Goal: Task Accomplishment & Management: Manage account settings

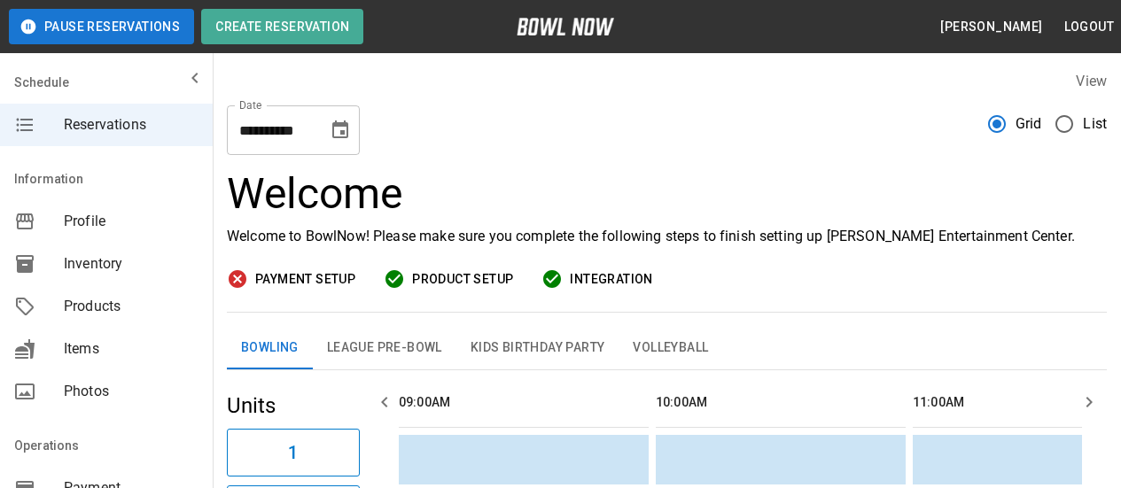
click at [102, 271] on span "Inventory" at bounding box center [131, 264] width 135 height 21
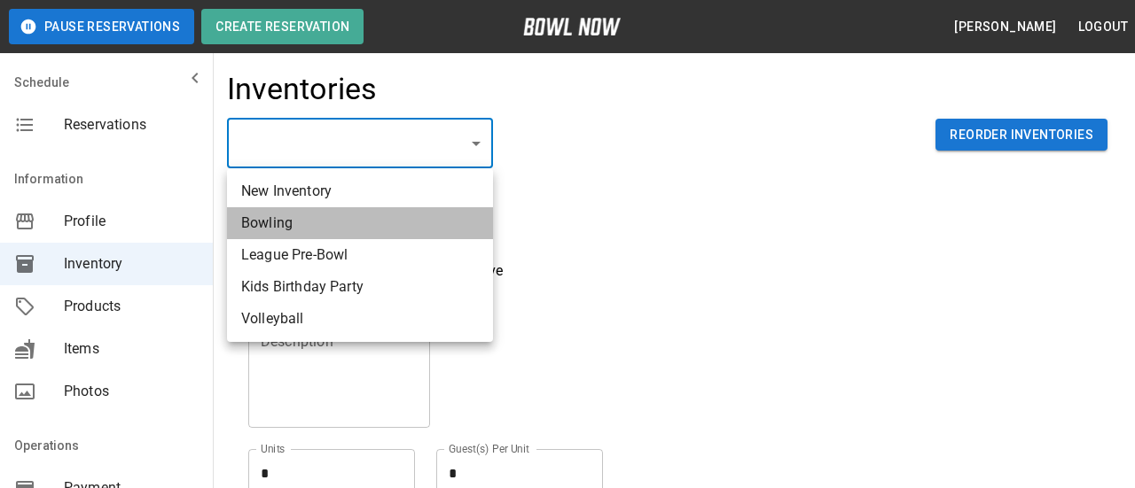
click at [379, 233] on li "Bowling" at bounding box center [360, 223] width 266 height 32
type input "**********"
type input "*******"
type textarea "**"
type textarea "*"
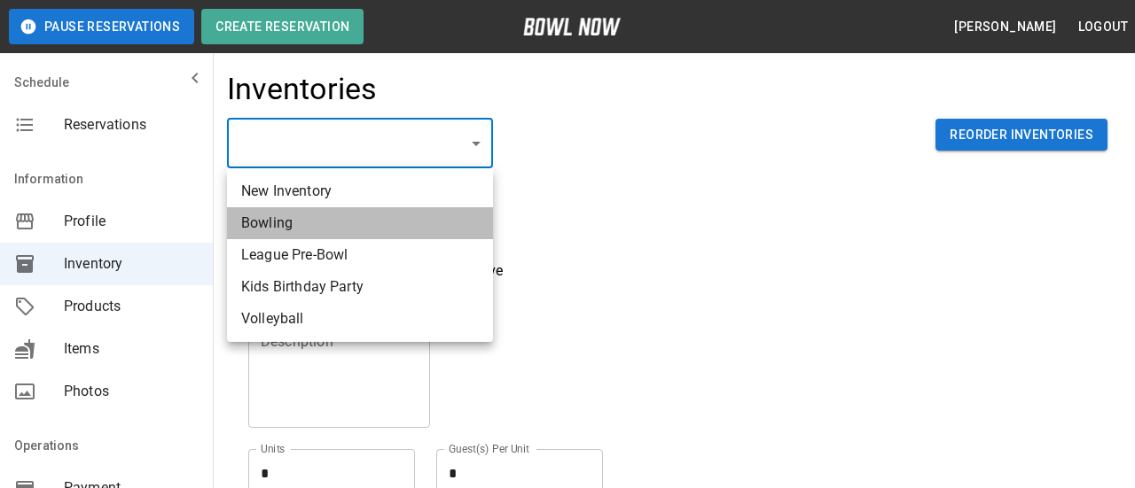
type textarea "**"
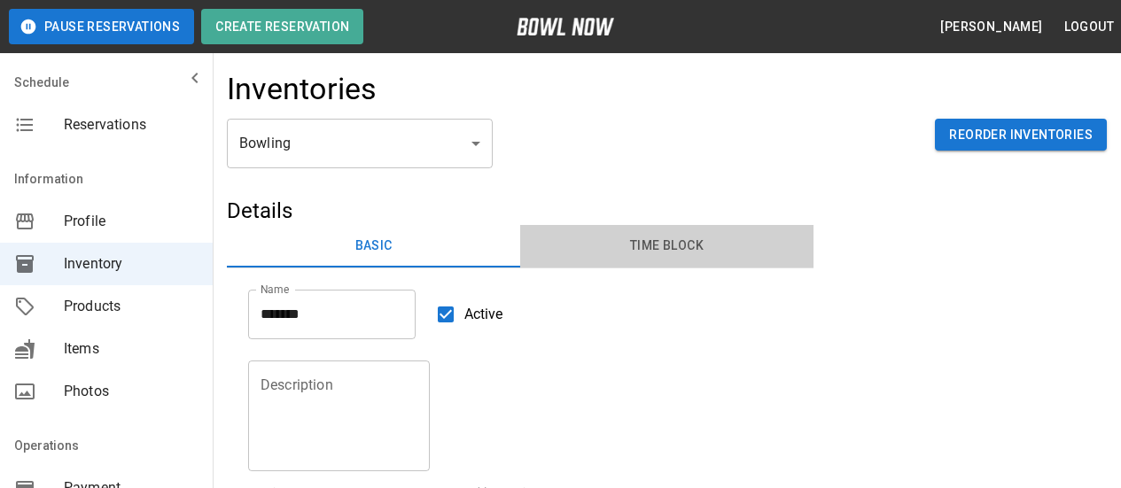
click at [652, 229] on button "Time Block" at bounding box center [666, 246] width 293 height 43
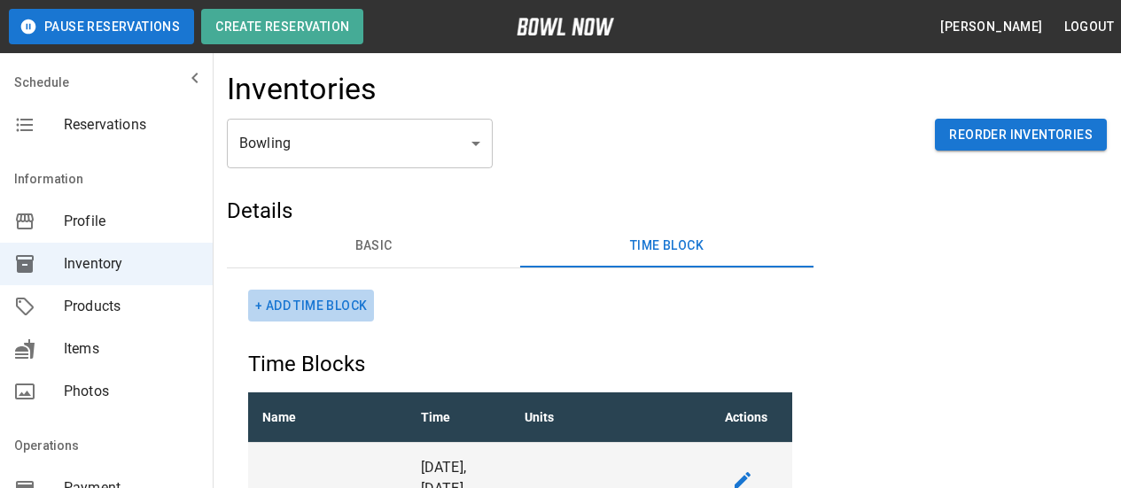
click at [293, 297] on button "+ Add Time Block" at bounding box center [311, 306] width 126 height 33
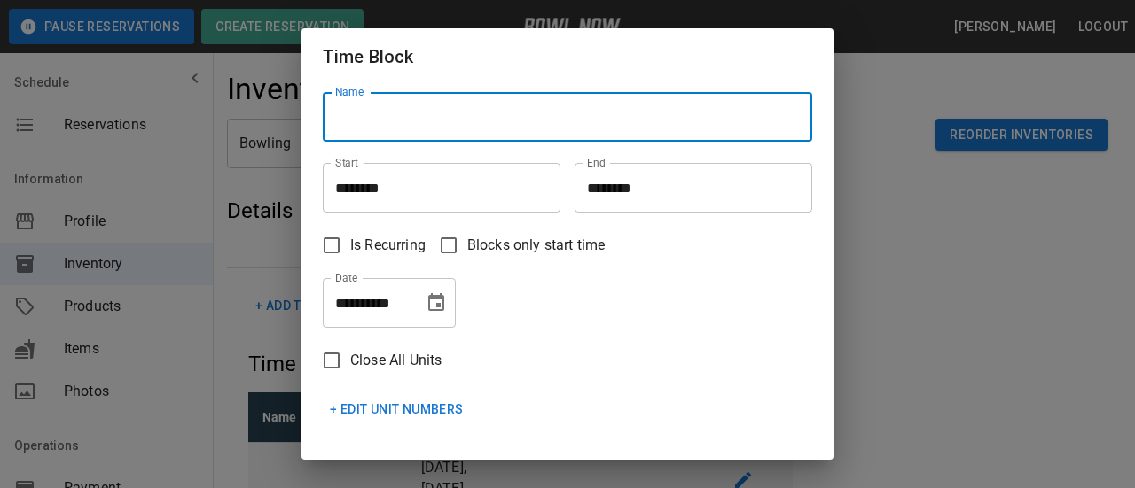
click at [442, 131] on input "Name" at bounding box center [567, 117] width 489 height 50
type input "**********"
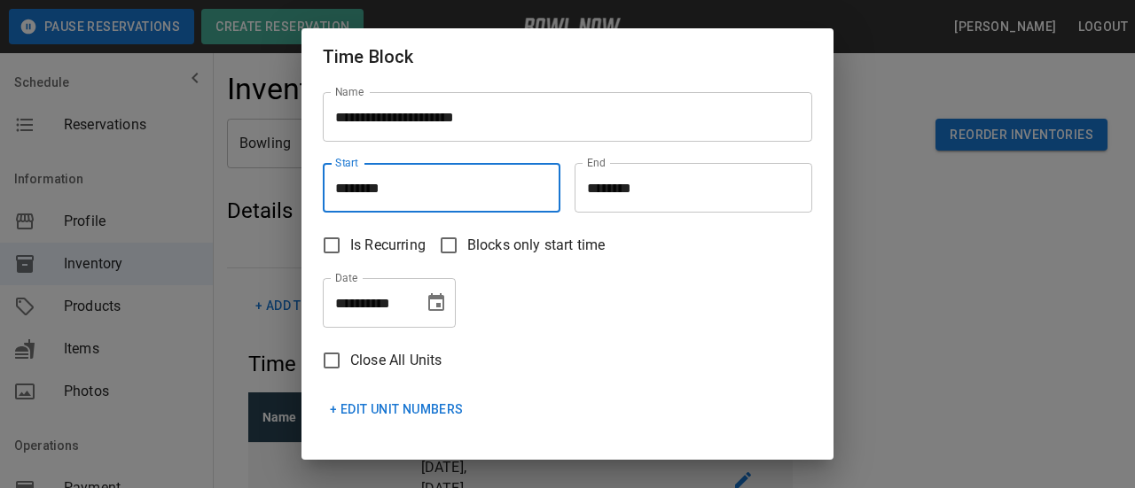
click at [407, 194] on input "********" at bounding box center [435, 188] width 225 height 50
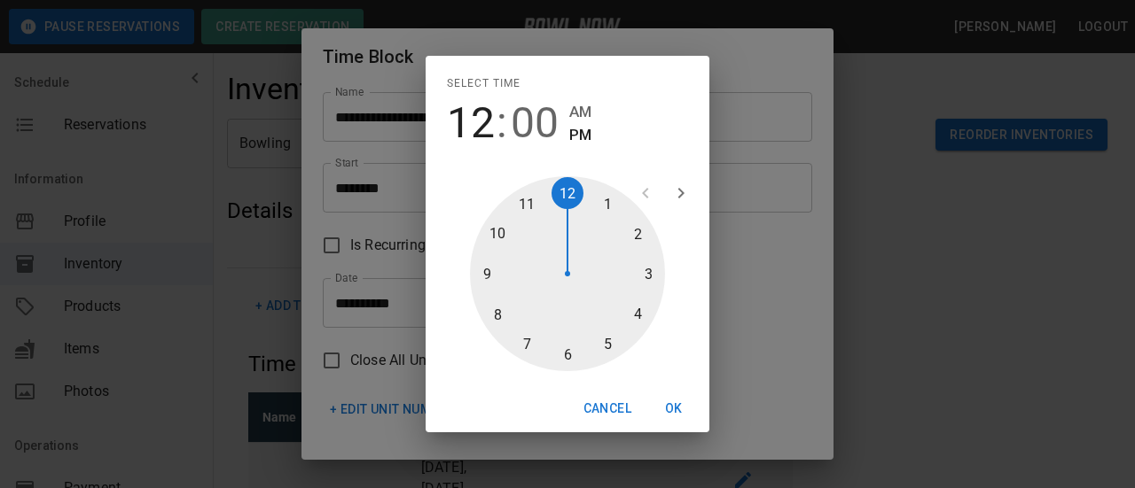
click at [503, 239] on div at bounding box center [567, 273] width 195 height 195
click at [566, 189] on div at bounding box center [567, 273] width 195 height 195
click at [584, 113] on span "AM" at bounding box center [580, 112] width 22 height 24
type input "********"
click at [683, 405] on button "OK" at bounding box center [673, 409] width 57 height 33
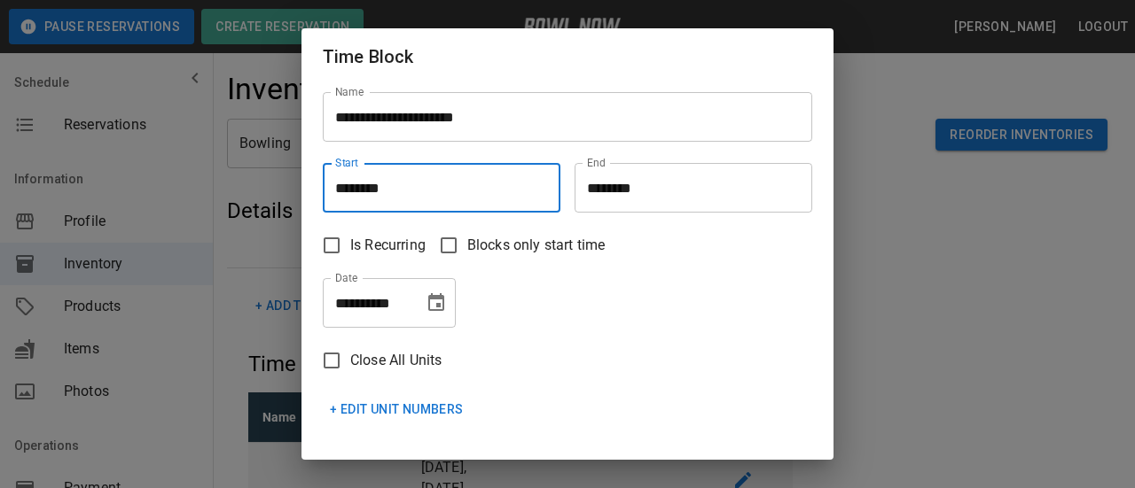
click at [655, 191] on input "********" at bounding box center [686, 188] width 225 height 50
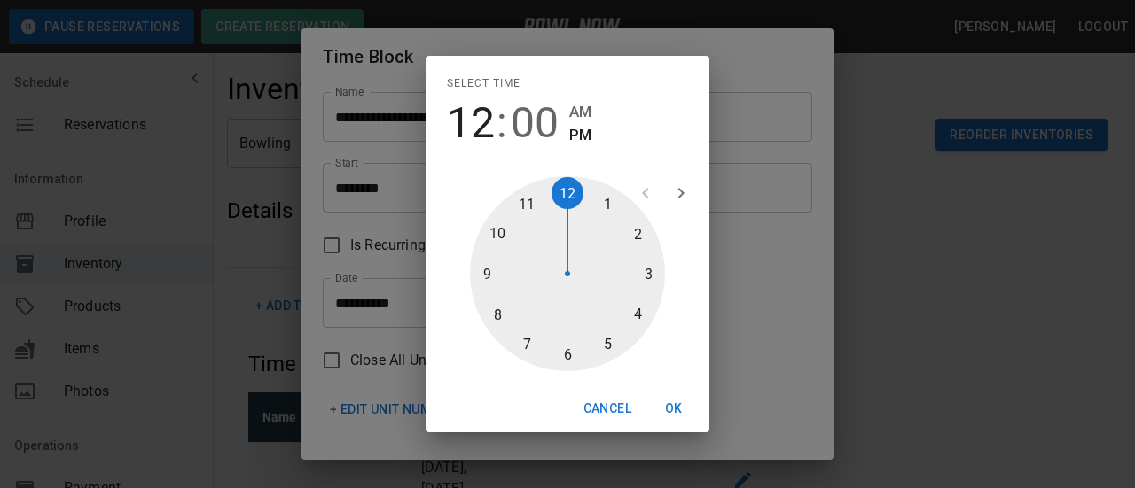
click at [532, 204] on div at bounding box center [567, 273] width 195 height 195
click at [579, 352] on div at bounding box center [567, 273] width 195 height 195
type input "********"
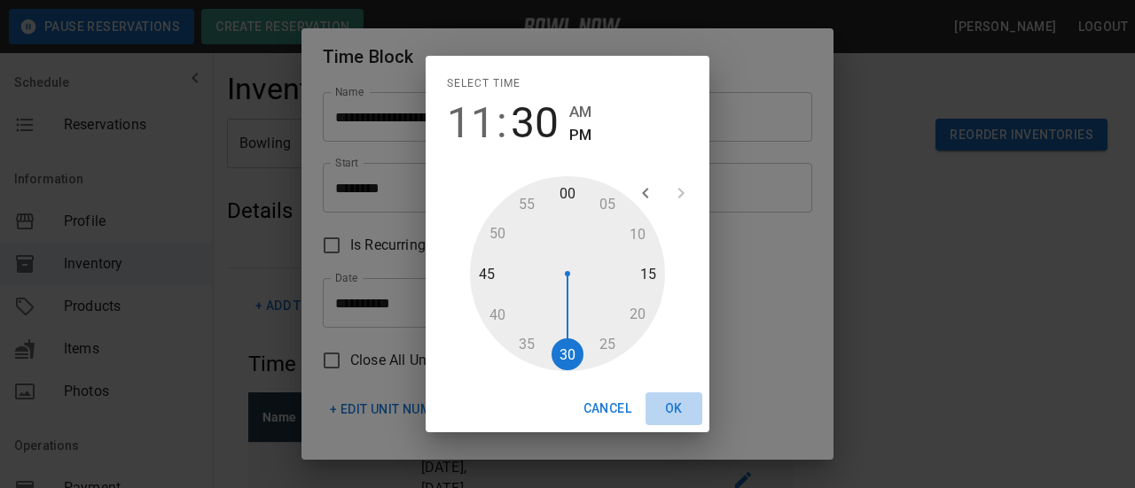
click at [677, 406] on button "OK" at bounding box center [673, 409] width 57 height 33
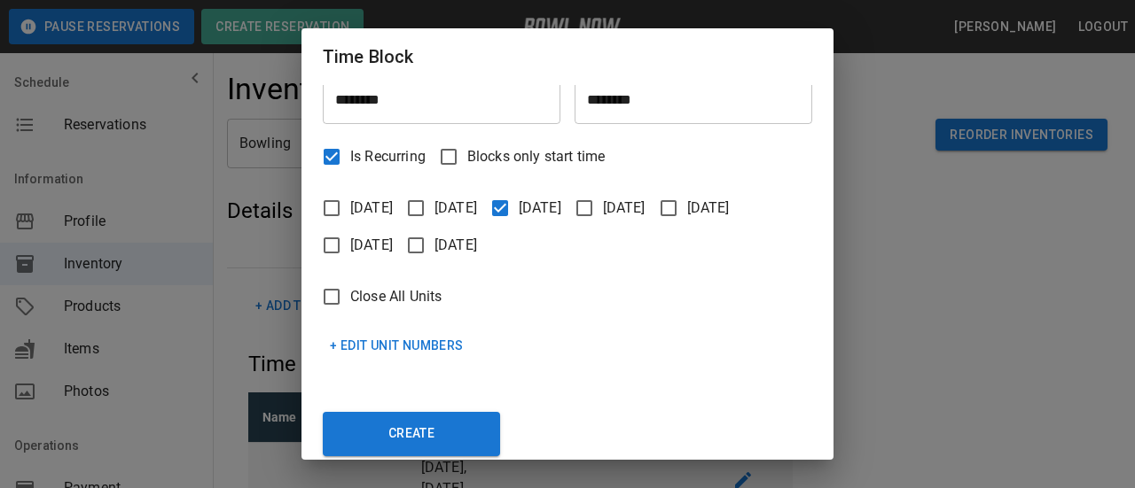
scroll to position [103, 0]
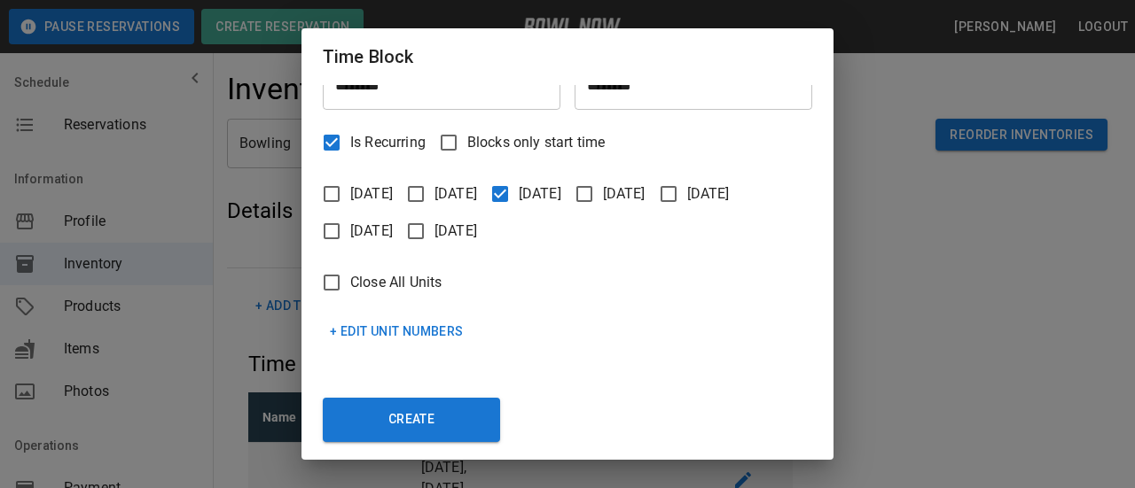
click at [363, 330] on button "+ Edit Unit Numbers" at bounding box center [397, 332] width 148 height 33
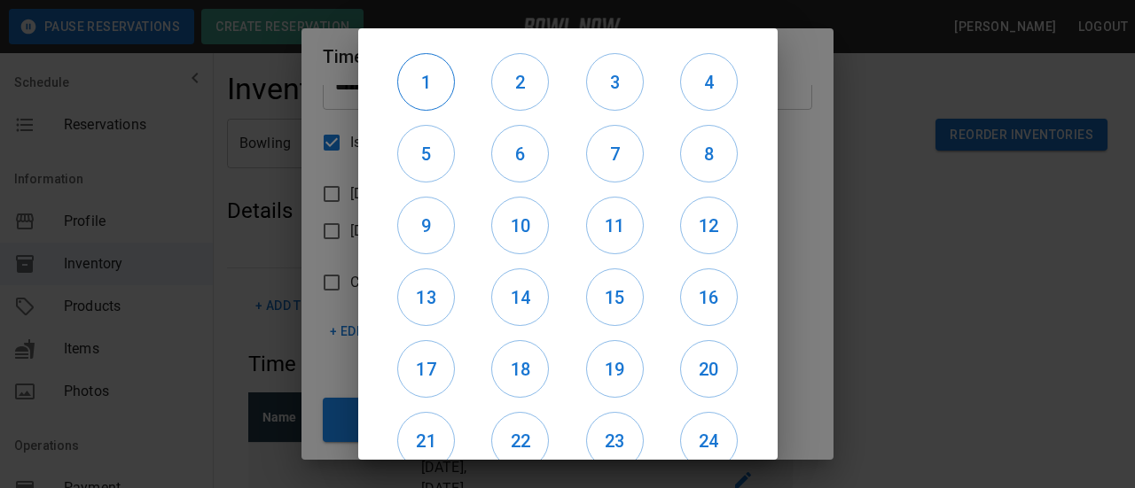
click at [418, 81] on h6 "1" at bounding box center [426, 82] width 56 height 28
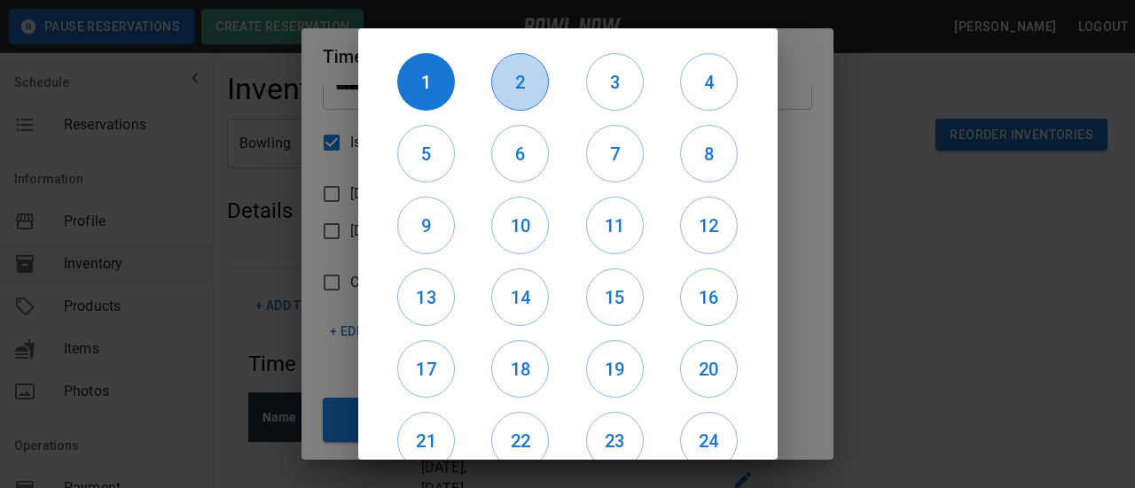
click at [502, 96] on h6 "2" at bounding box center [520, 82] width 56 height 28
click at [438, 88] on h6 "1" at bounding box center [426, 82] width 58 height 28
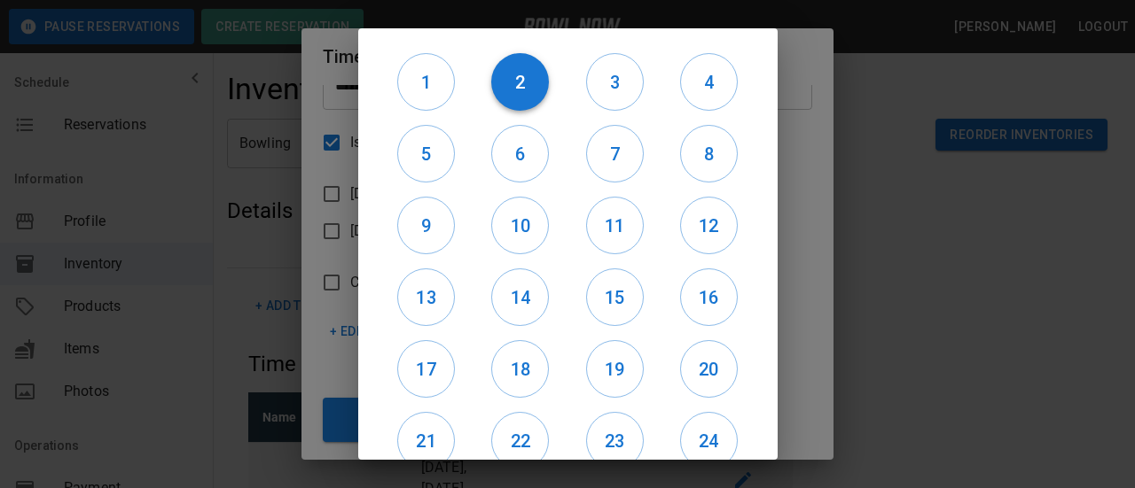
click at [517, 88] on h6 "2" at bounding box center [520, 82] width 58 height 28
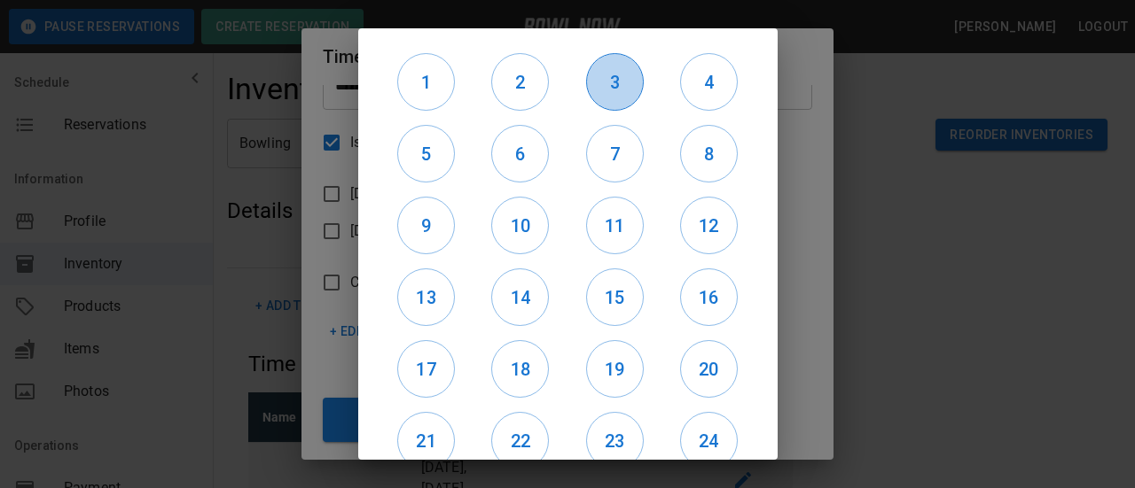
click at [612, 86] on h6 "3" at bounding box center [615, 82] width 56 height 28
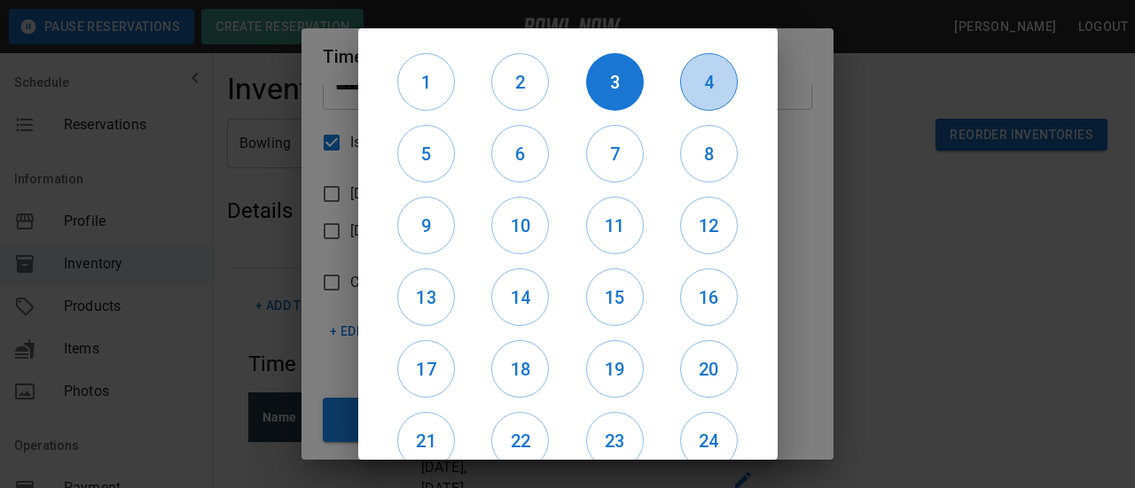
click at [691, 89] on h6 "4" at bounding box center [709, 82] width 56 height 28
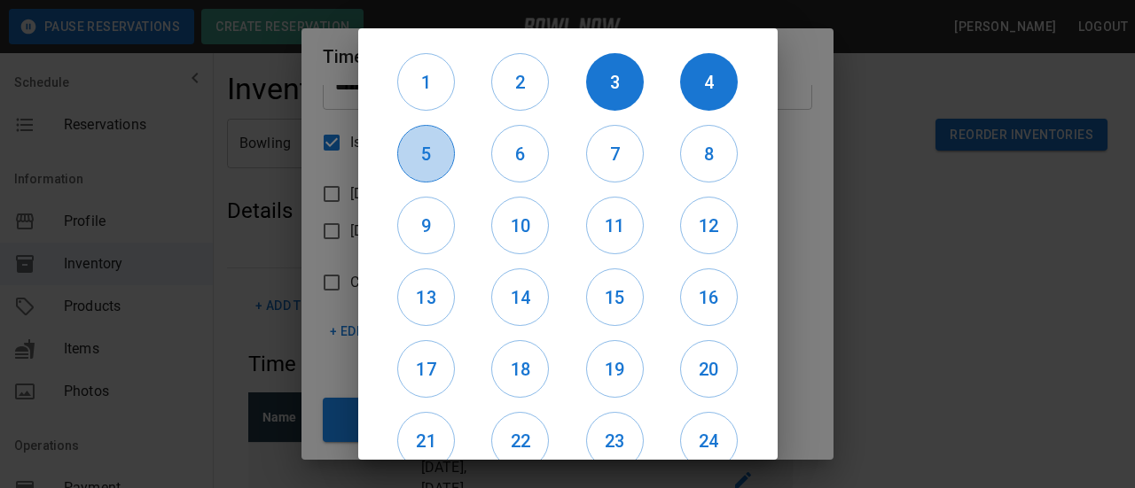
click at [420, 160] on h6 "5" at bounding box center [426, 154] width 56 height 28
click at [511, 159] on h6 "6" at bounding box center [520, 154] width 56 height 28
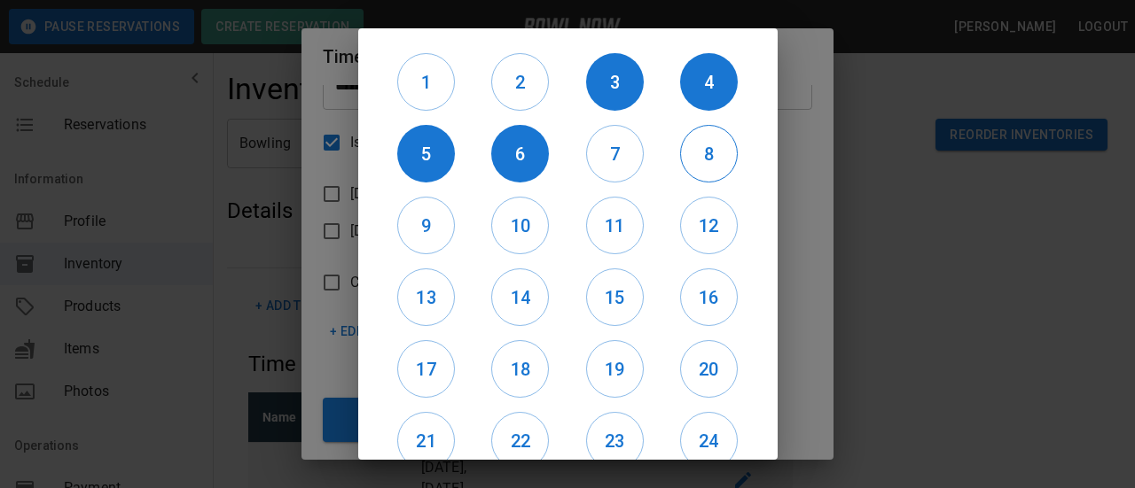
drag, startPoint x: 617, startPoint y: 161, endPoint x: 703, endPoint y: 150, distance: 86.8
click at [619, 161] on h6 "7" at bounding box center [615, 154] width 56 height 28
drag, startPoint x: 704, startPoint y: 152, endPoint x: 506, endPoint y: 220, distance: 209.1
click at [702, 152] on h6 "8" at bounding box center [709, 154] width 56 height 28
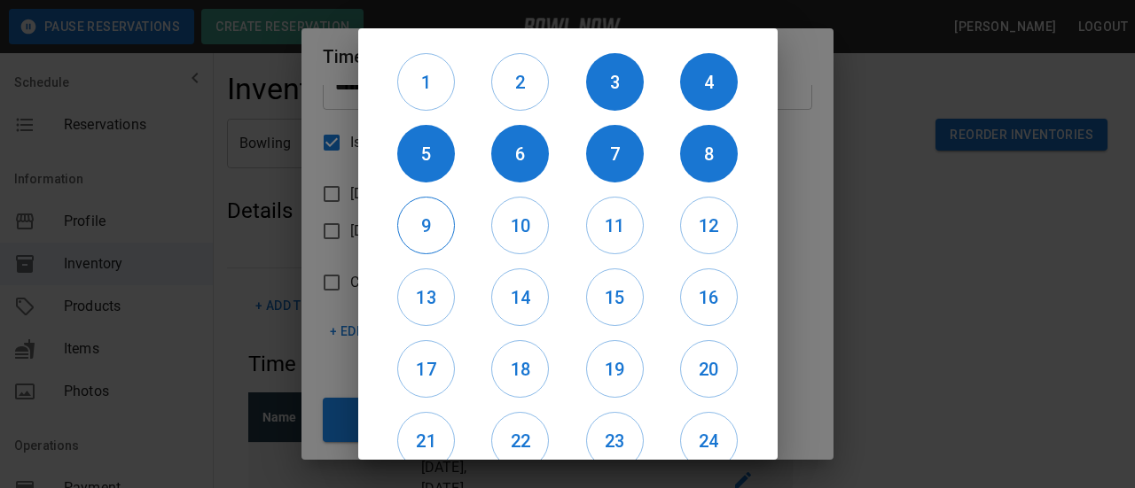
click at [410, 230] on h6 "9" at bounding box center [426, 226] width 56 height 28
drag, startPoint x: 506, startPoint y: 229, endPoint x: 580, endPoint y: 227, distance: 73.6
click at [508, 229] on h6 "10" at bounding box center [520, 226] width 56 height 28
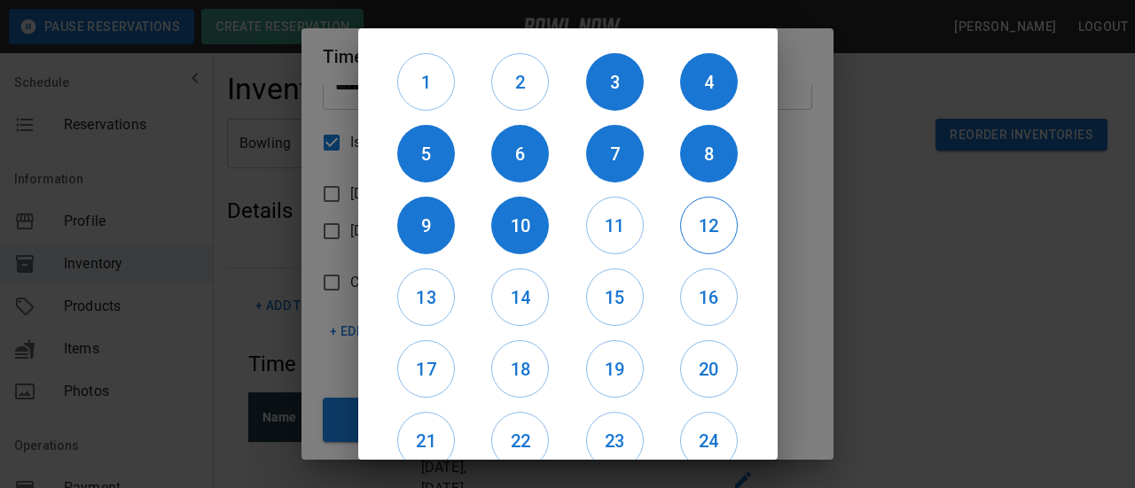
drag, startPoint x: 603, startPoint y: 222, endPoint x: 683, endPoint y: 223, distance: 79.8
click at [605, 222] on h6 "11" at bounding box center [615, 226] width 56 height 28
drag, startPoint x: 677, startPoint y: 224, endPoint x: 667, endPoint y: 223, distance: 10.7
click at [681, 224] on h6 "12" at bounding box center [709, 226] width 56 height 28
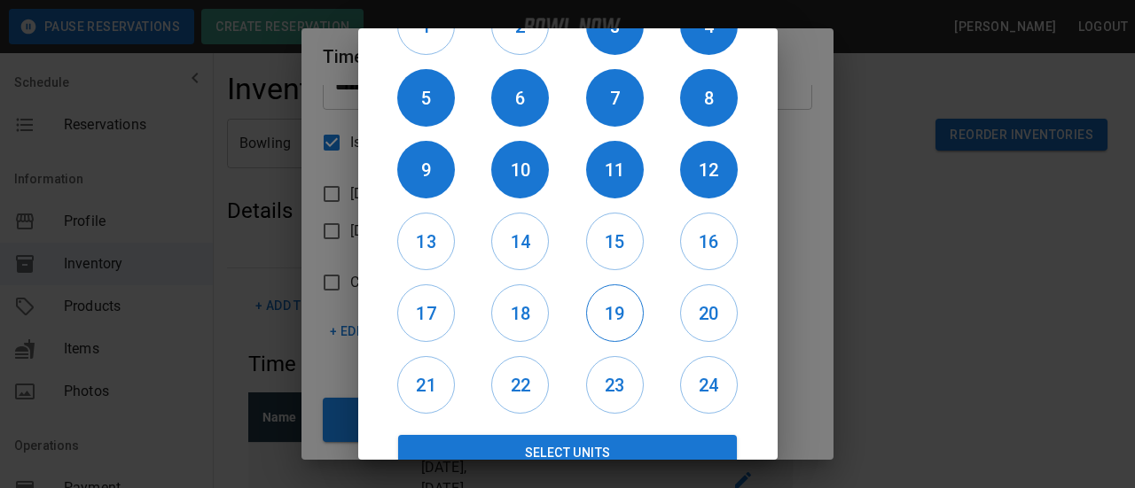
scroll to position [84, 0]
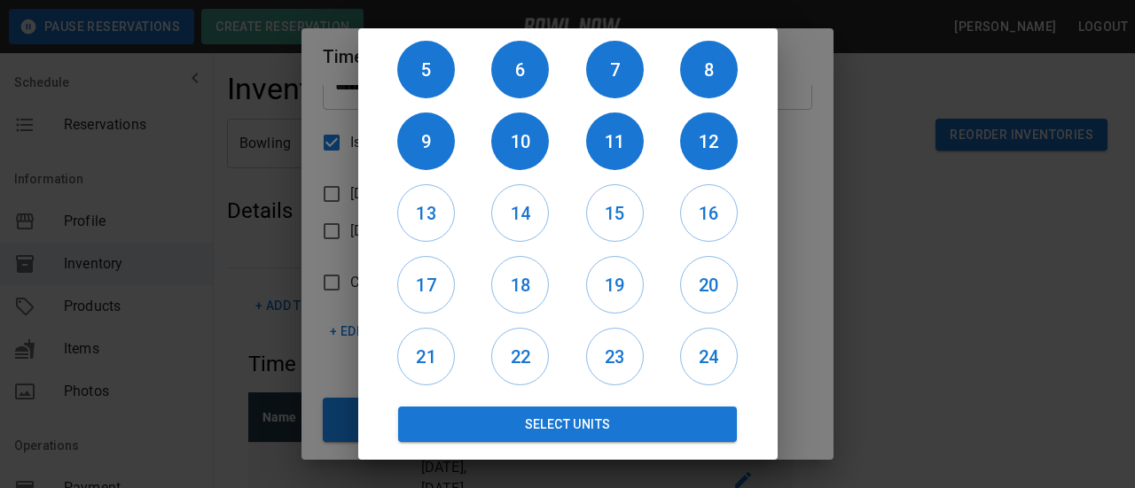
click at [592, 433] on button "Select Units" at bounding box center [568, 424] width 340 height 35
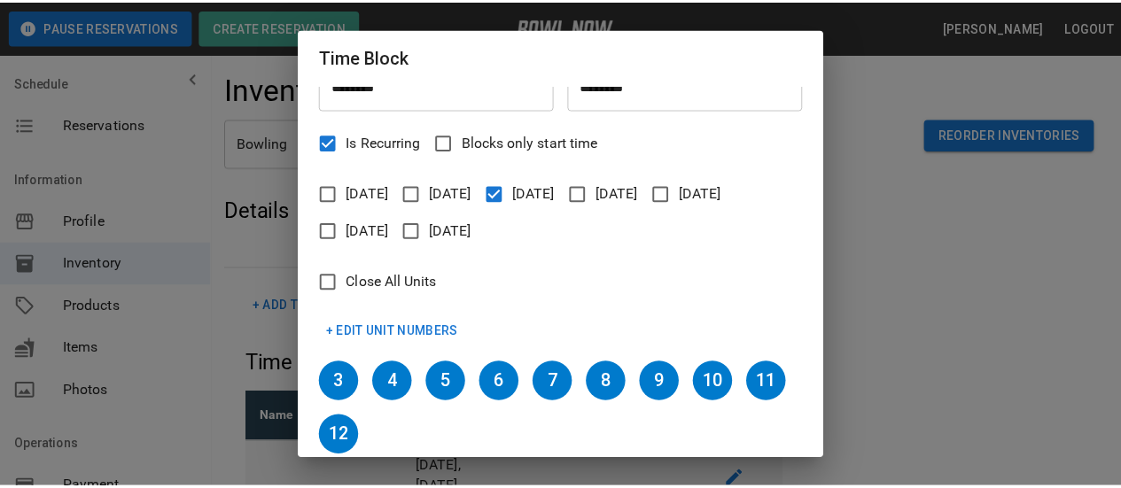
scroll to position [211, 0]
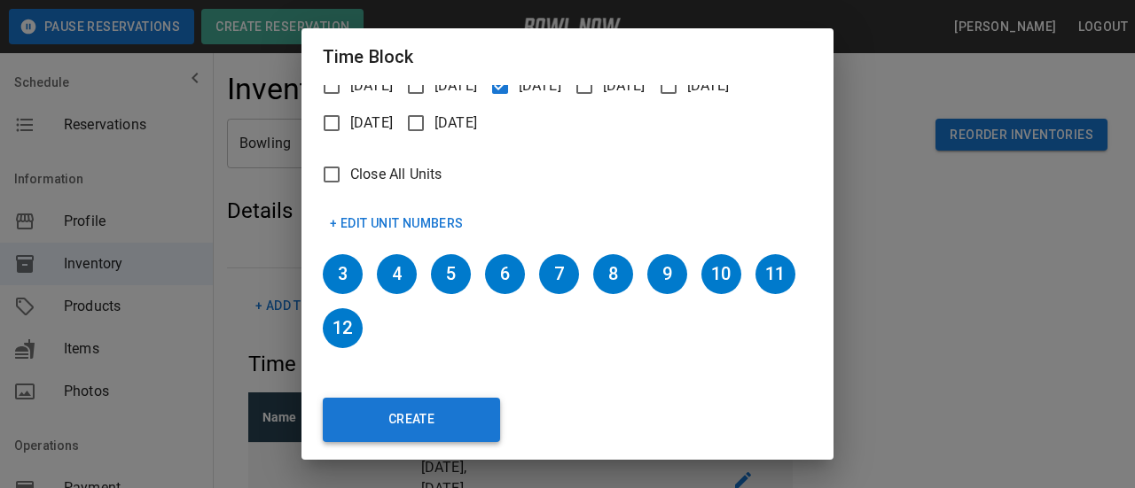
click at [441, 416] on button "Create" at bounding box center [411, 420] width 177 height 44
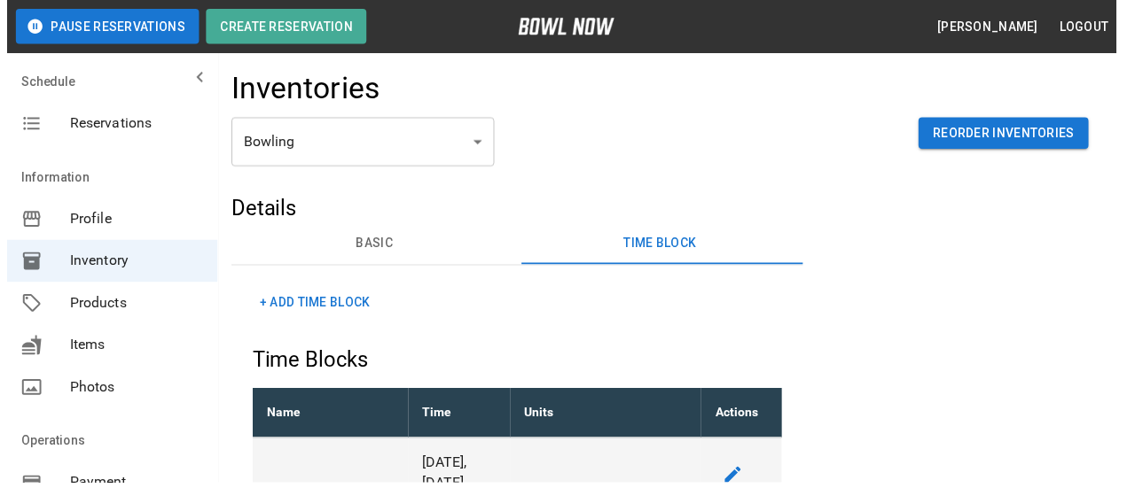
scroll to position [0, 0]
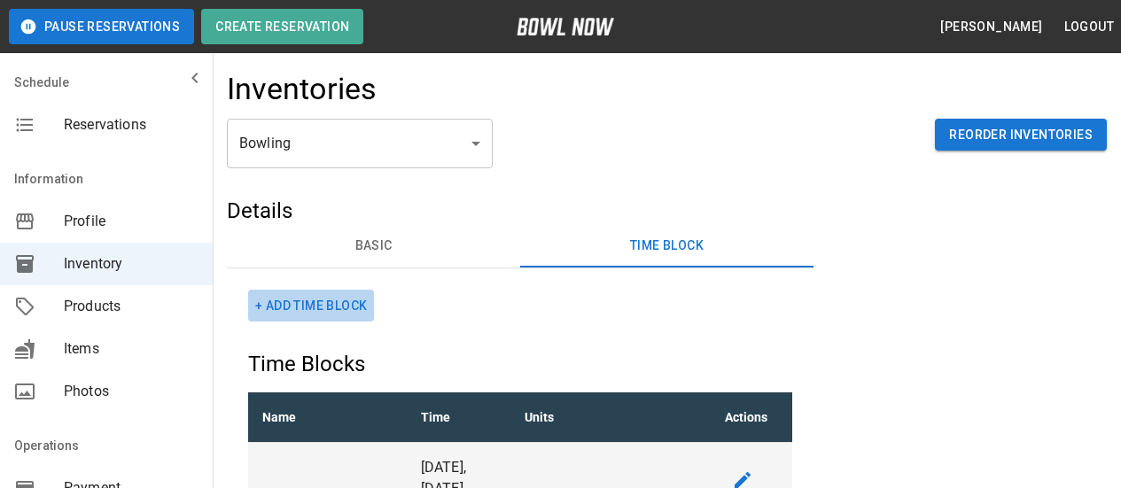
click at [308, 314] on button "+ Add Time Block" at bounding box center [311, 306] width 126 height 33
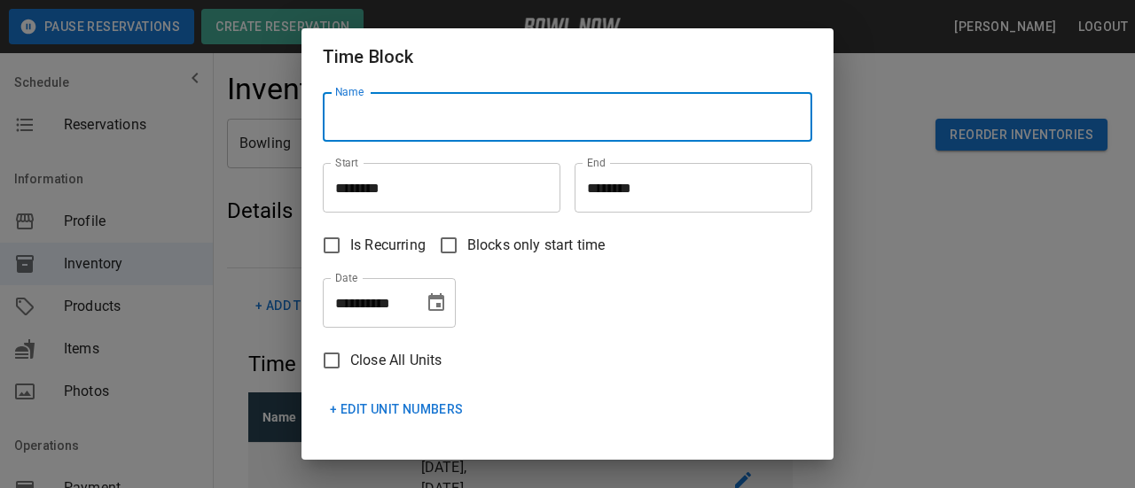
click at [419, 125] on input "Name" at bounding box center [567, 117] width 489 height 50
type input "**********"
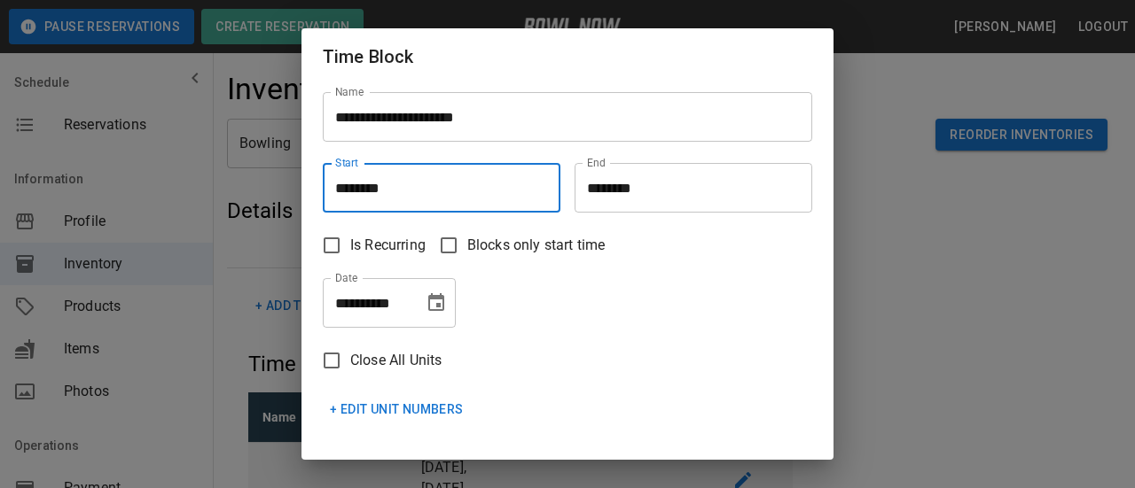
click at [375, 193] on input "********" at bounding box center [435, 188] width 225 height 50
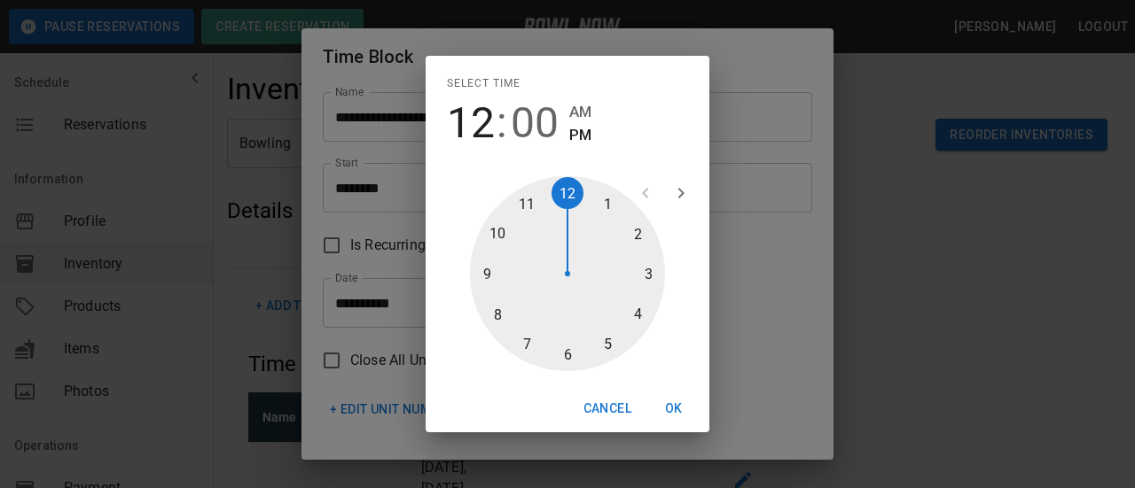
click at [644, 311] on div at bounding box center [567, 273] width 195 height 195
type input "********"
click at [670, 405] on button "OK" at bounding box center [673, 409] width 57 height 33
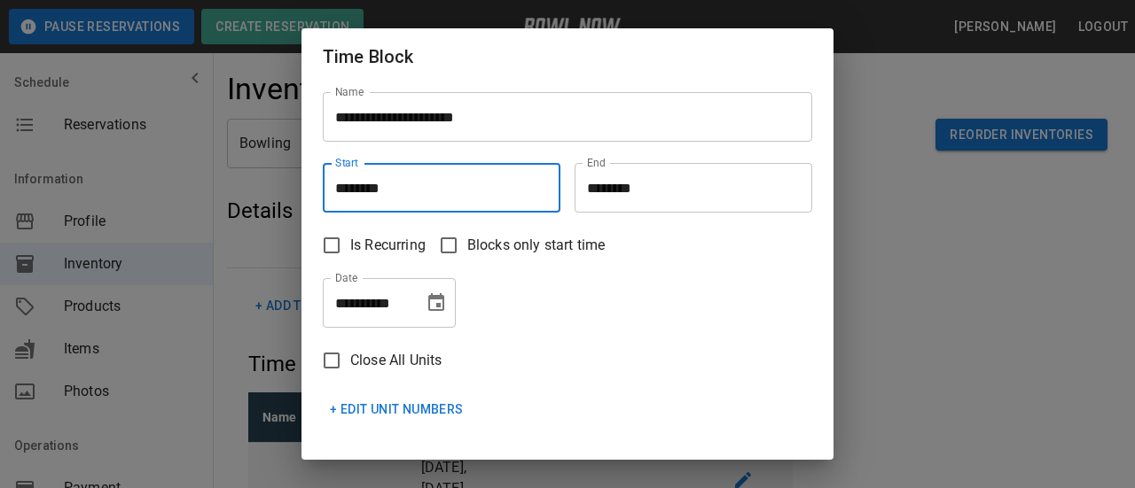
click at [604, 179] on input "********" at bounding box center [686, 188] width 225 height 50
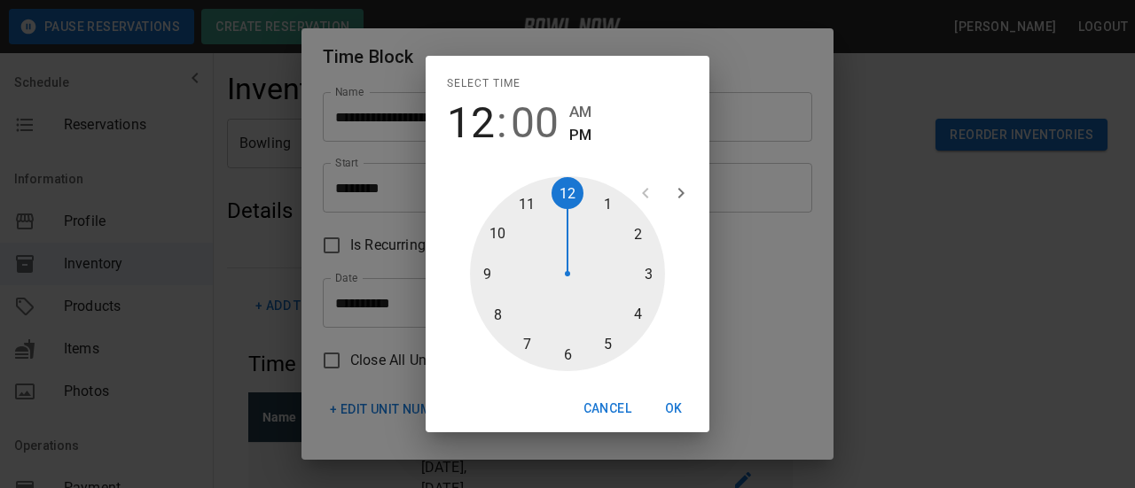
click at [605, 340] on div at bounding box center [567, 273] width 195 height 195
click at [573, 352] on div at bounding box center [567, 273] width 195 height 195
type input "********"
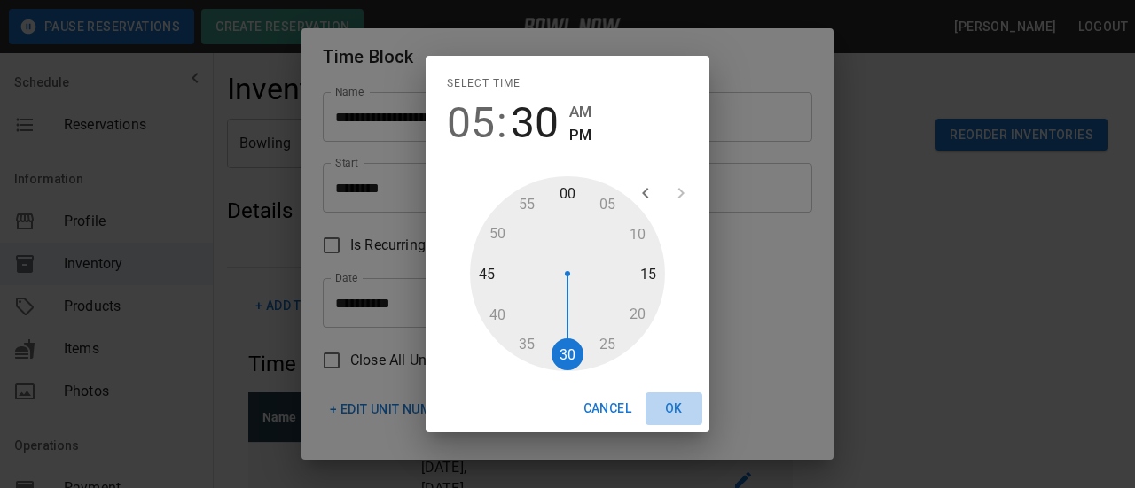
click at [679, 402] on button "OK" at bounding box center [673, 409] width 57 height 33
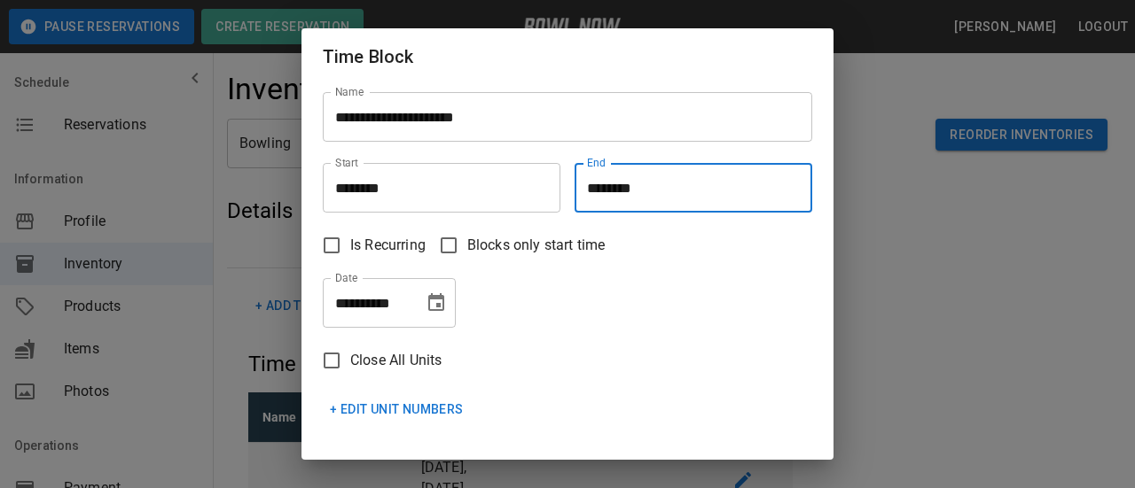
click at [435, 300] on icon "Choose date, selected date is Sep 11, 2025" at bounding box center [436, 302] width 16 height 18
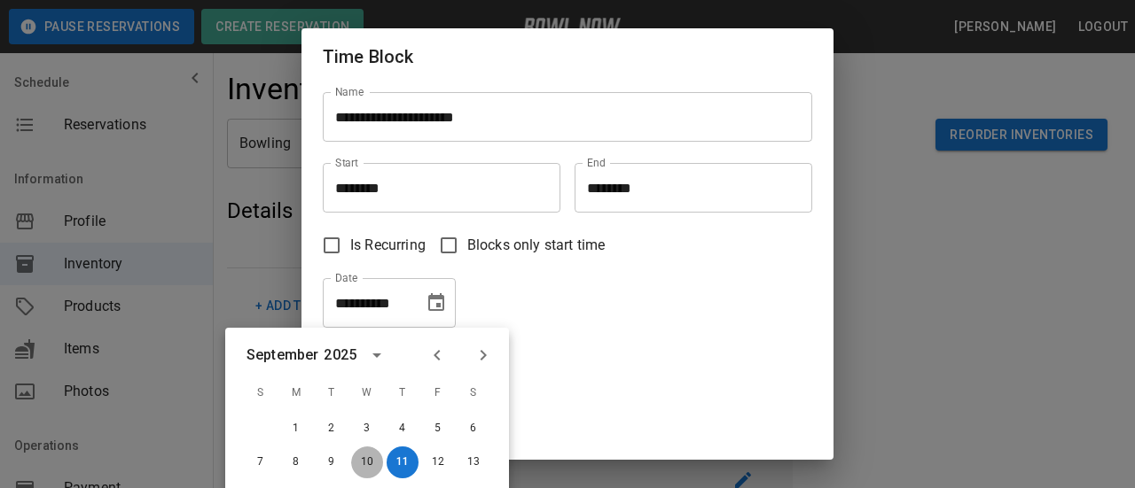
click at [364, 473] on button "10" at bounding box center [367, 463] width 32 height 32
type input "**********"
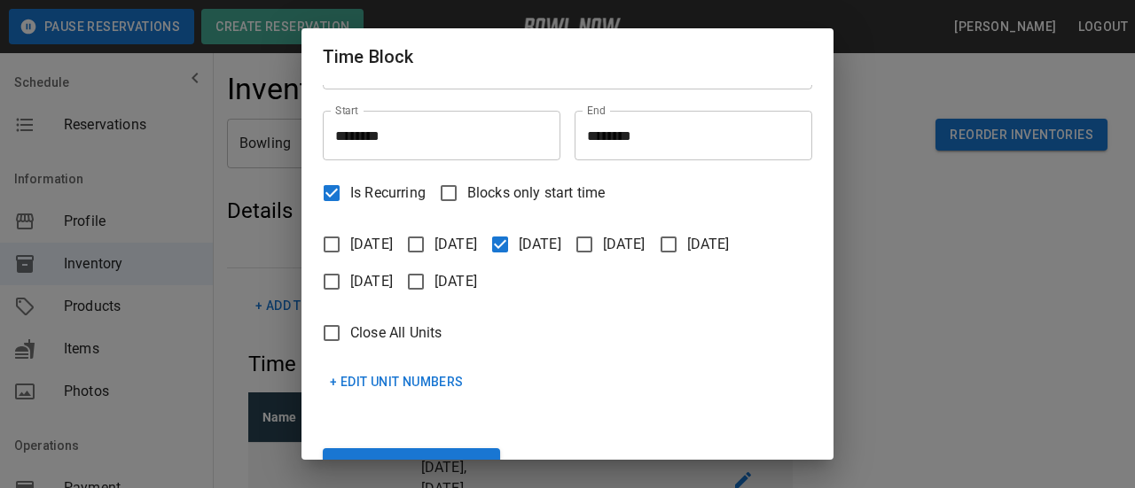
scroll to position [103, 0]
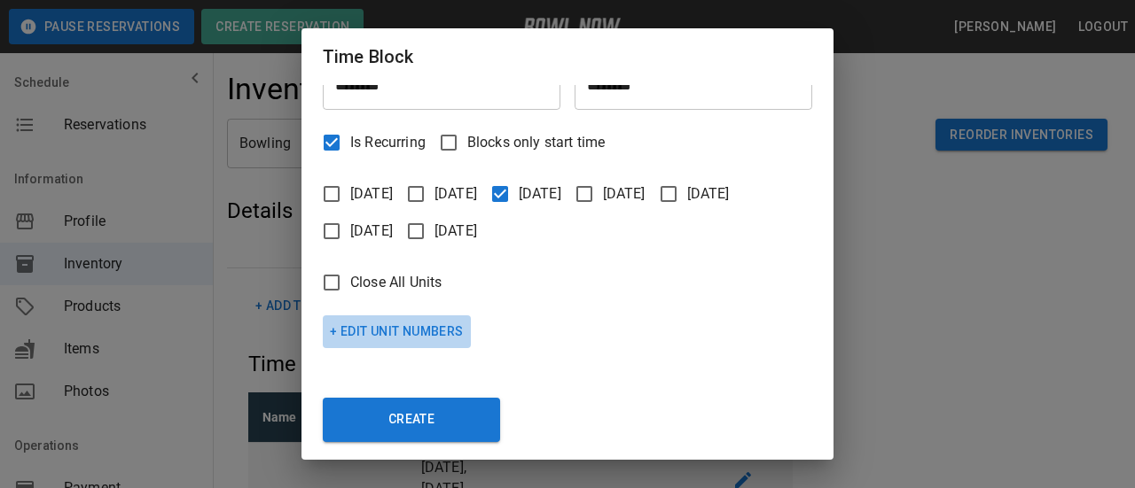
click at [390, 322] on button "+ Edit Unit Numbers" at bounding box center [397, 332] width 148 height 33
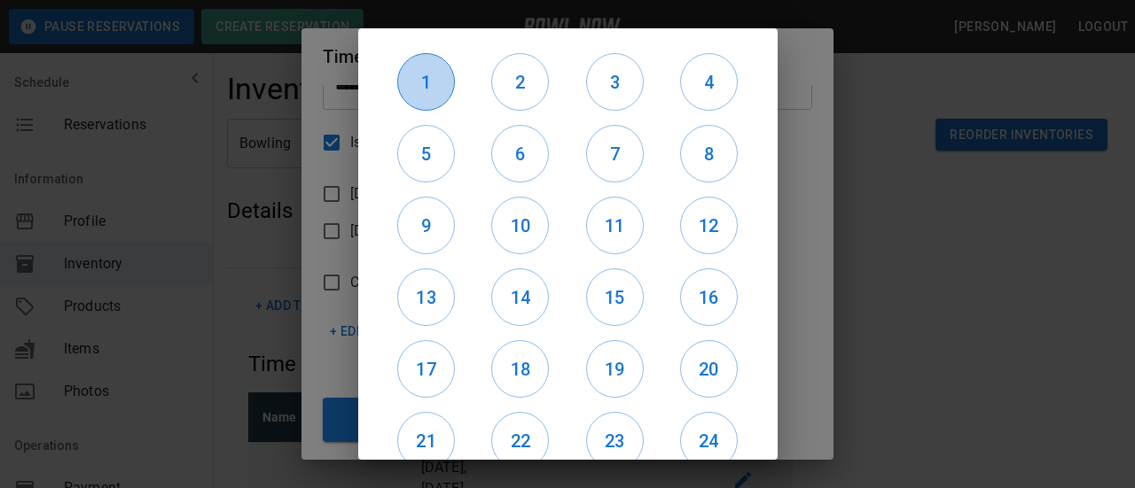
click at [402, 93] on h6 "1" at bounding box center [426, 82] width 56 height 28
click at [532, 82] on h6 "2" at bounding box center [520, 82] width 56 height 28
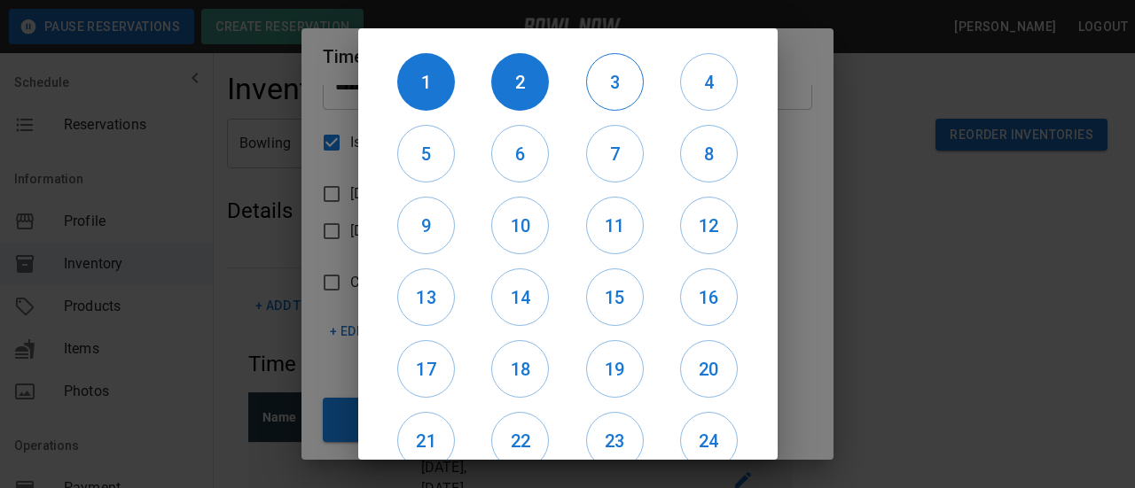
click at [608, 69] on h6 "3" at bounding box center [615, 82] width 56 height 28
click at [692, 82] on h6 "4" at bounding box center [709, 82] width 56 height 28
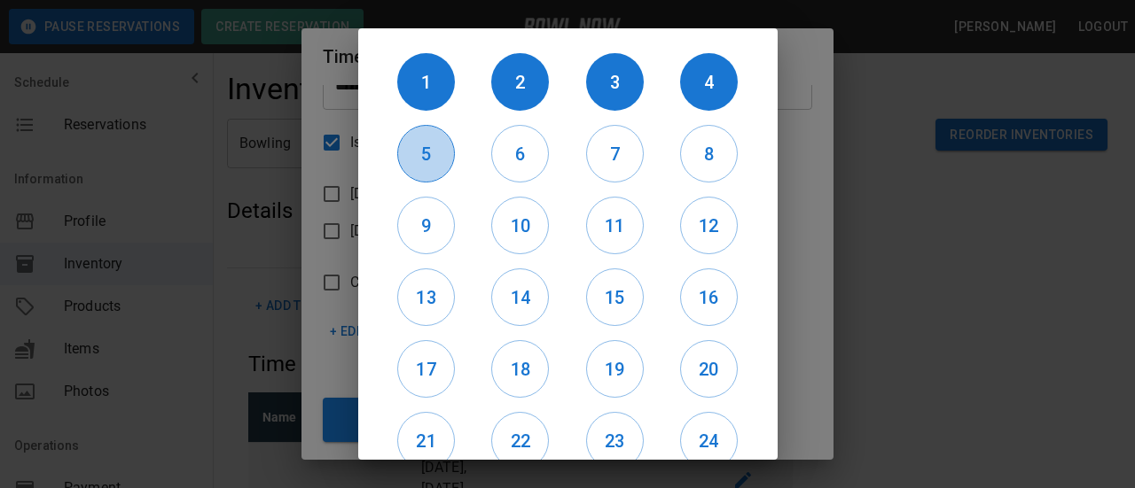
click at [421, 144] on h6 "5" at bounding box center [426, 154] width 56 height 28
click at [567, 174] on div "7" at bounding box center [614, 154] width 94 height 72
drag, startPoint x: 527, startPoint y: 160, endPoint x: 624, endPoint y: 150, distance: 98.1
click at [529, 160] on h6 "6" at bounding box center [520, 154] width 56 height 28
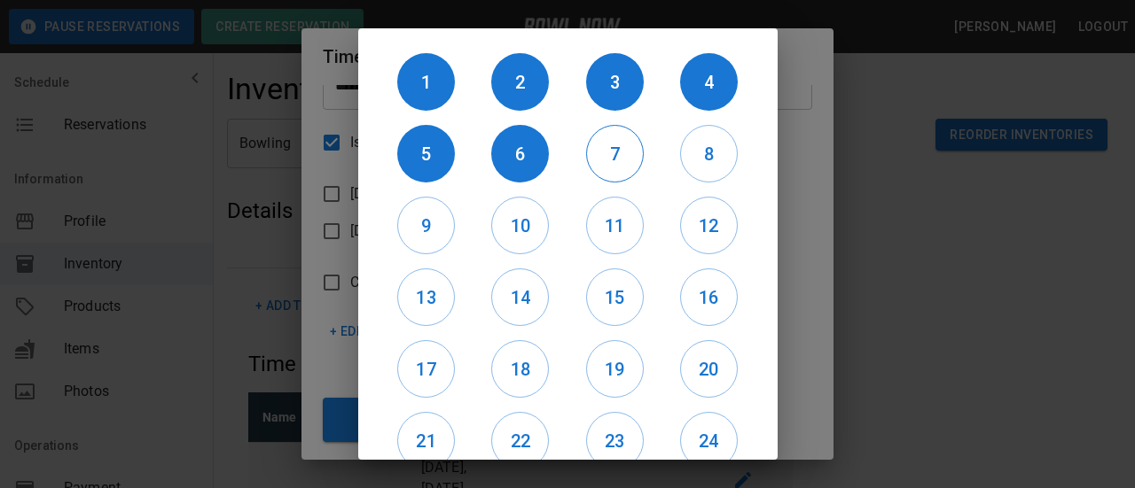
click at [621, 160] on h6 "7" at bounding box center [615, 154] width 56 height 28
drag, startPoint x: 677, startPoint y: 156, endPoint x: 650, endPoint y: 166, distance: 29.2
click at [681, 156] on h6 "8" at bounding box center [709, 154] width 56 height 28
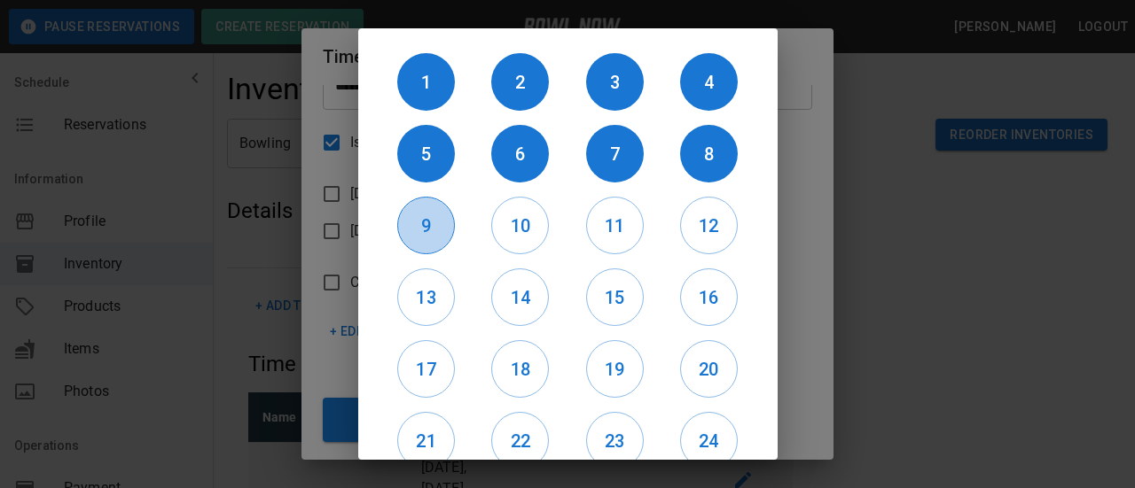
drag, startPoint x: 421, startPoint y: 247, endPoint x: 436, endPoint y: 241, distance: 16.3
click at [421, 246] on button "9" at bounding box center [426, 226] width 58 height 58
click at [515, 230] on h6 "10" at bounding box center [520, 226] width 56 height 28
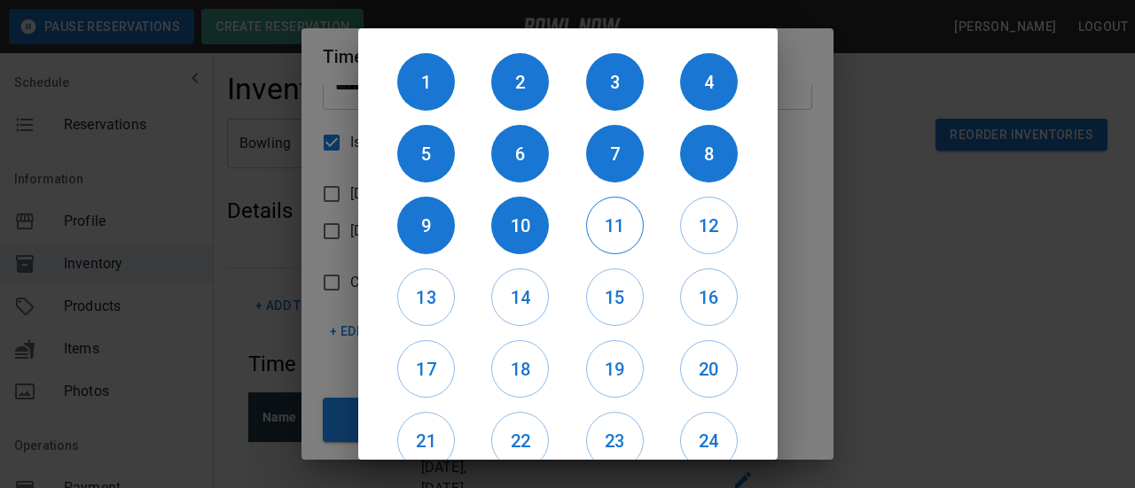
click at [615, 228] on h6 "11" at bounding box center [615, 226] width 56 height 28
drag, startPoint x: 704, startPoint y: 230, endPoint x: 614, endPoint y: 253, distance: 92.5
click at [701, 230] on h6 "12" at bounding box center [709, 226] width 56 height 28
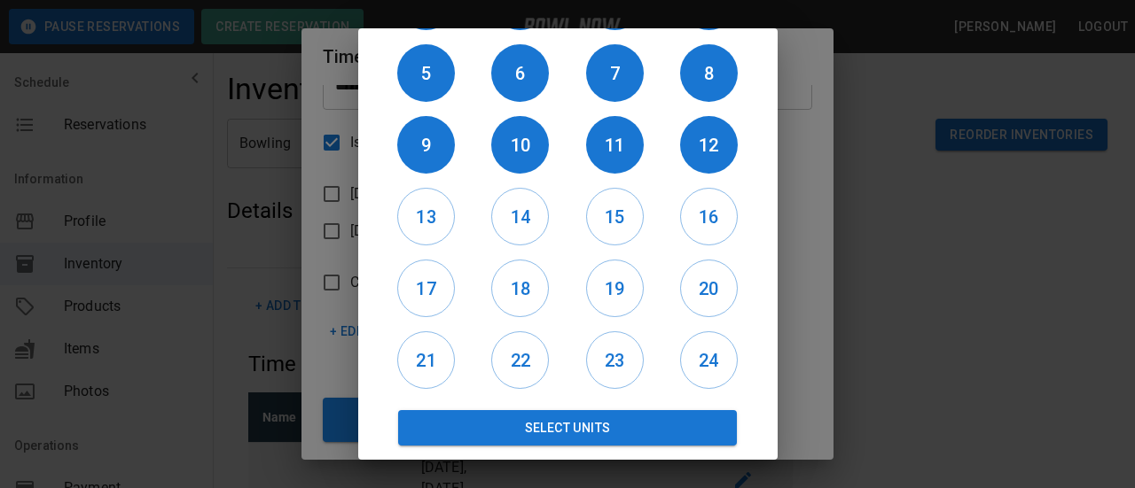
scroll to position [84, 0]
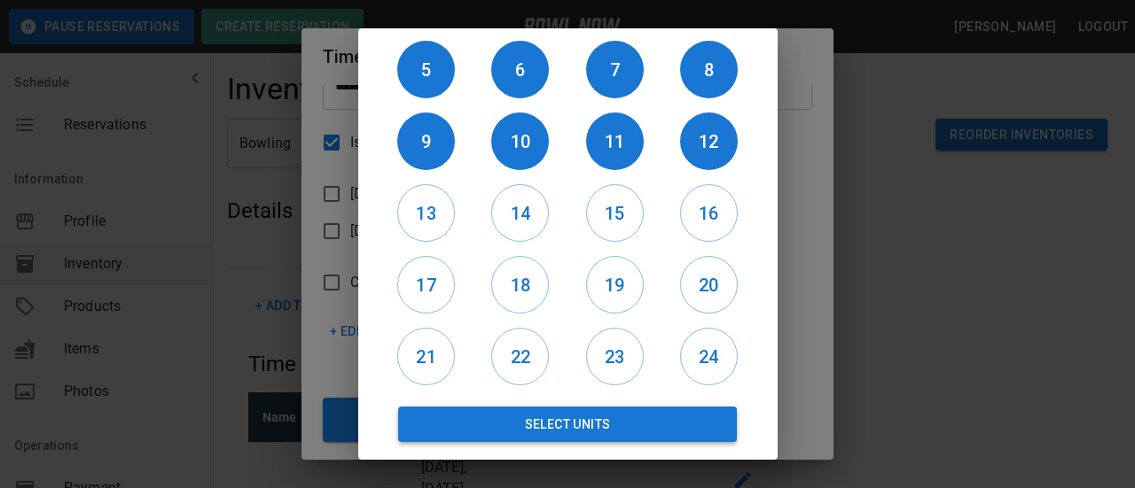
click at [650, 418] on button "Select Units" at bounding box center [568, 424] width 340 height 35
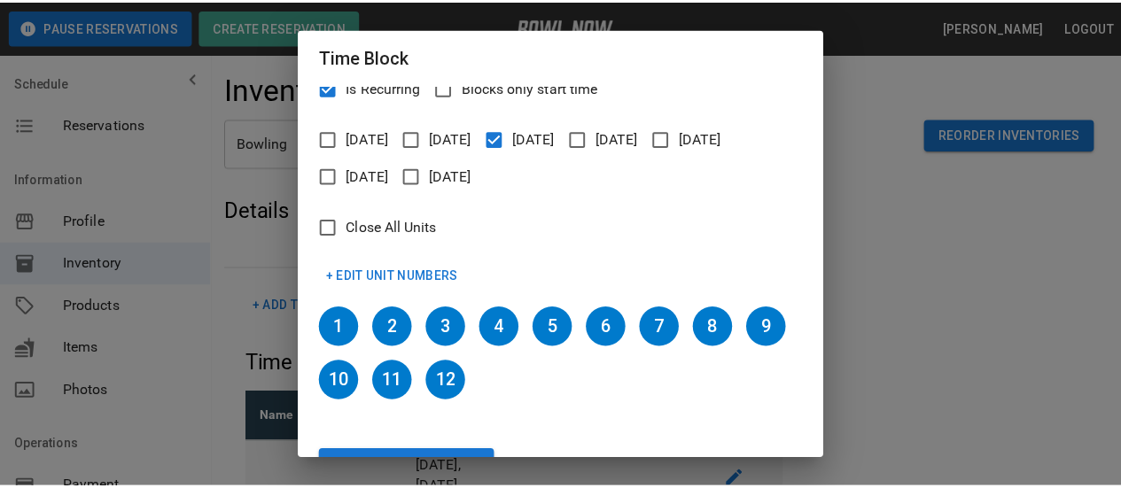
scroll to position [211, 0]
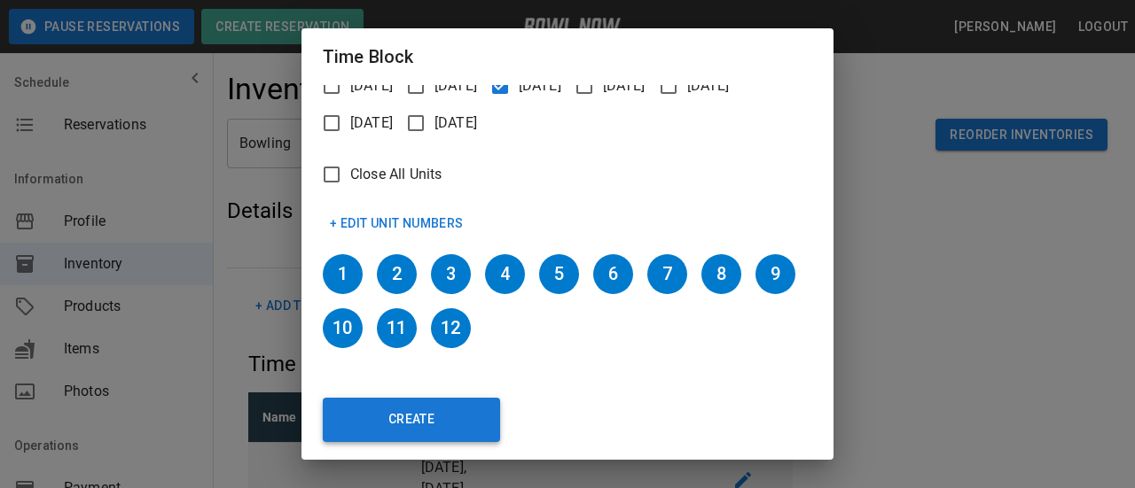
click at [418, 415] on button "Create" at bounding box center [411, 420] width 177 height 44
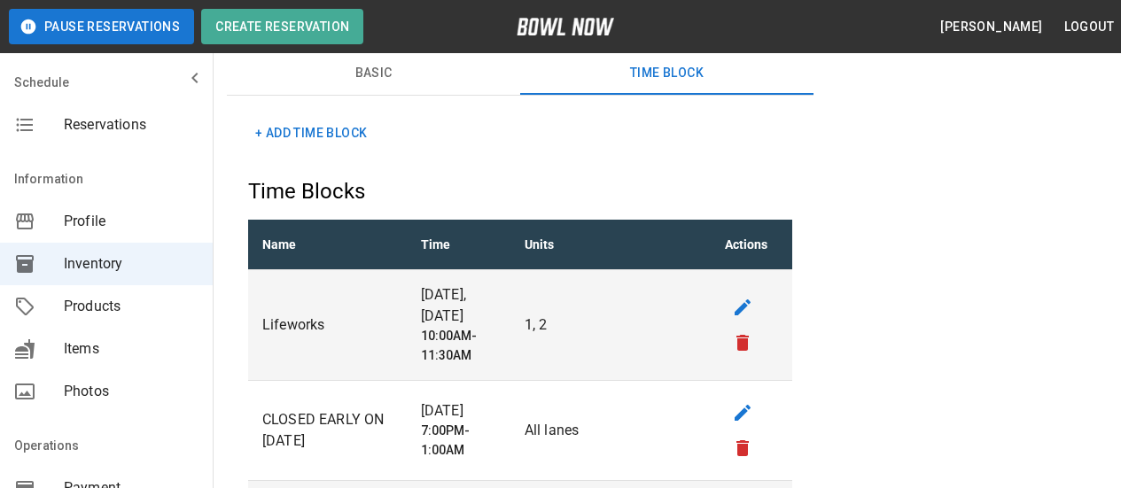
scroll to position [0, 0]
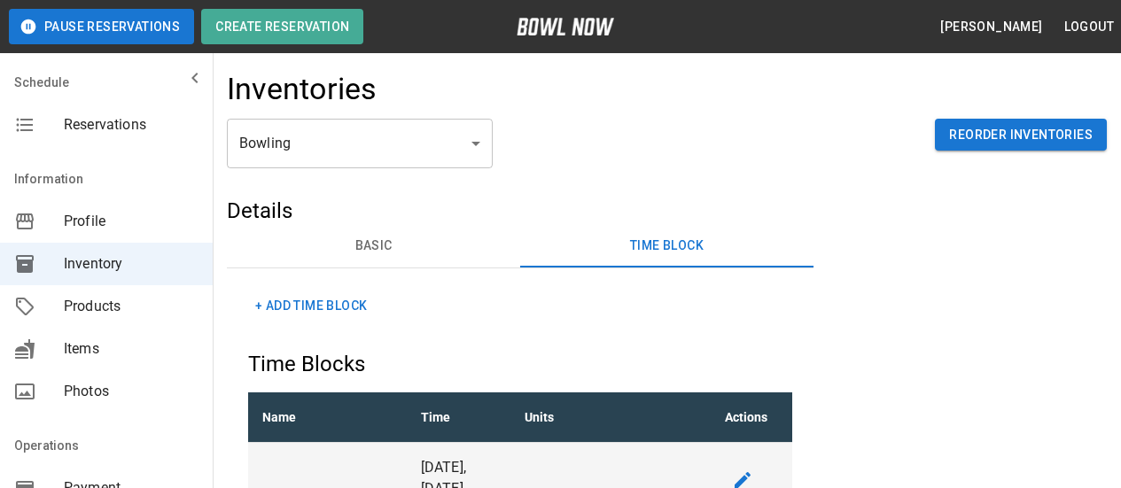
click at [340, 294] on button "+ Add Time Block" at bounding box center [311, 306] width 126 height 33
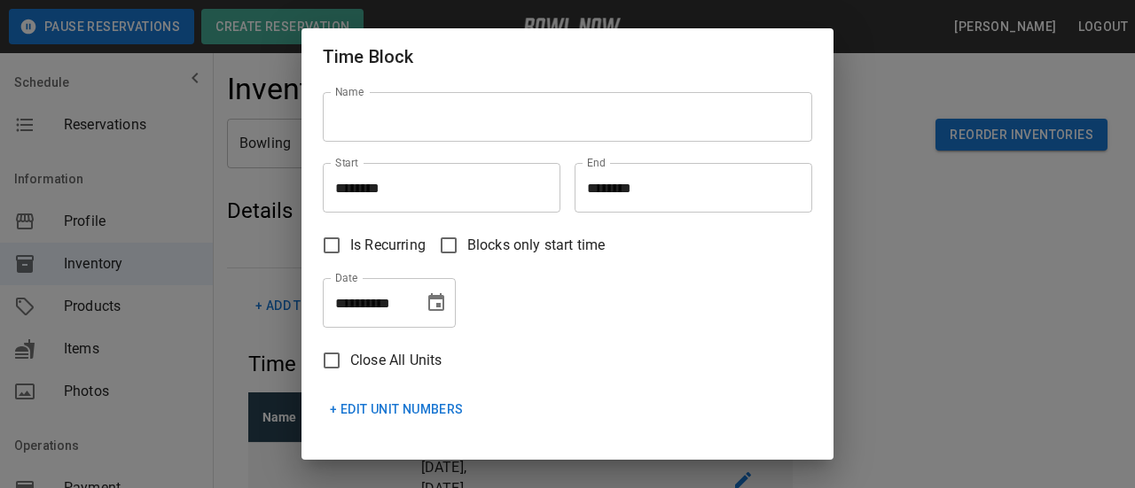
click at [425, 125] on input "Name" at bounding box center [567, 117] width 489 height 50
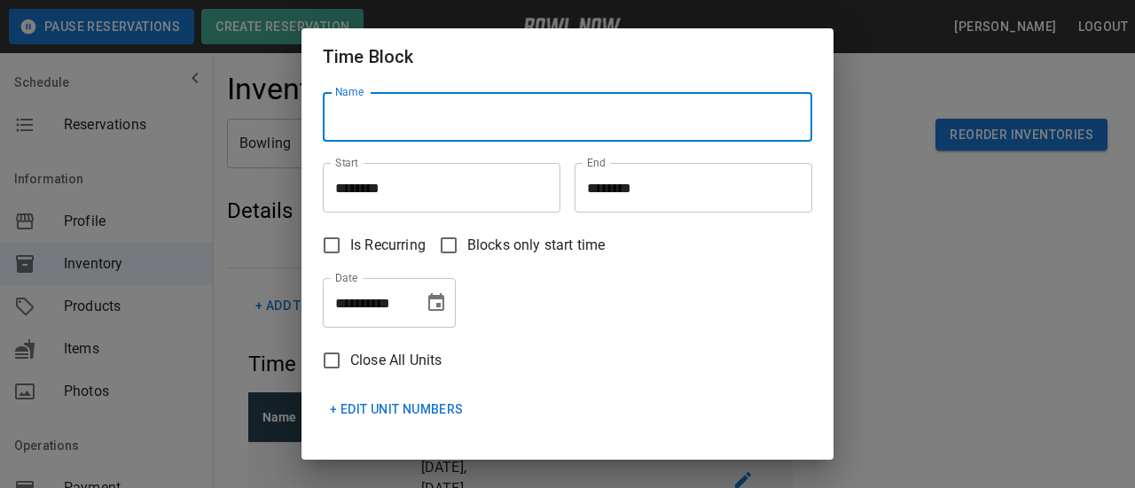
type input "*"
click at [956, 227] on div "**********" at bounding box center [567, 244] width 1135 height 488
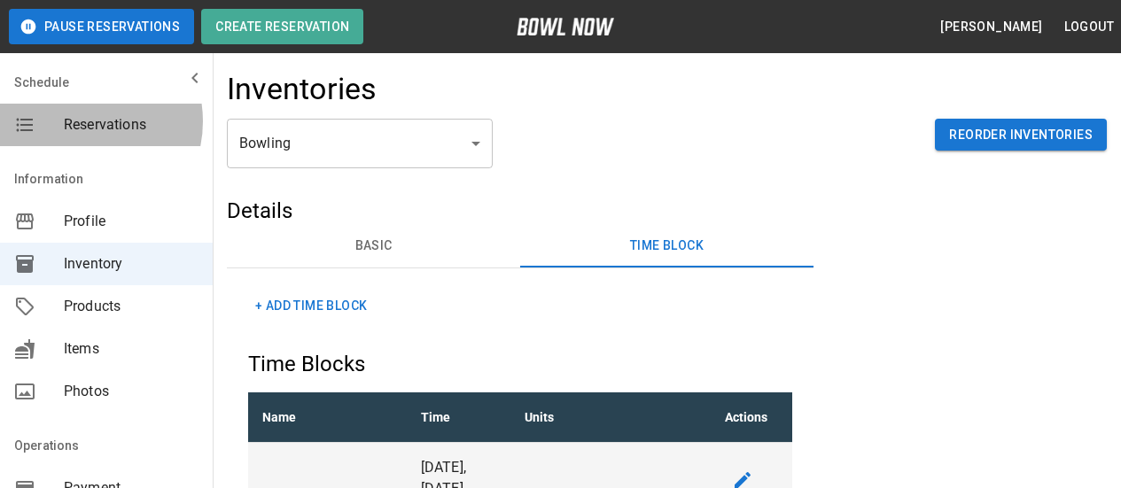
click at [77, 121] on span "Reservations" at bounding box center [131, 124] width 135 height 21
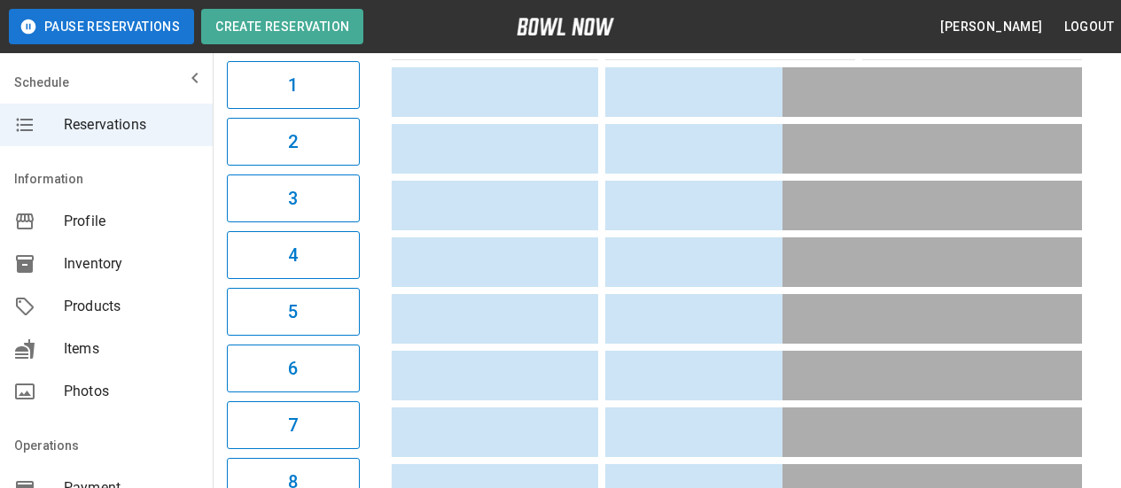
scroll to position [219, 0]
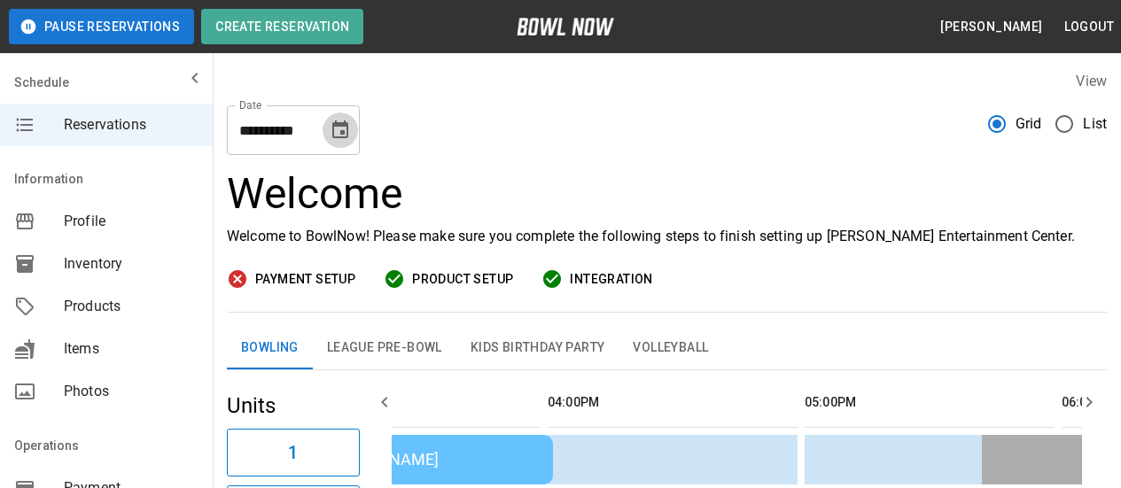
click at [345, 124] on icon "Choose date, selected date is Sep 11, 2025" at bounding box center [340, 130] width 16 height 18
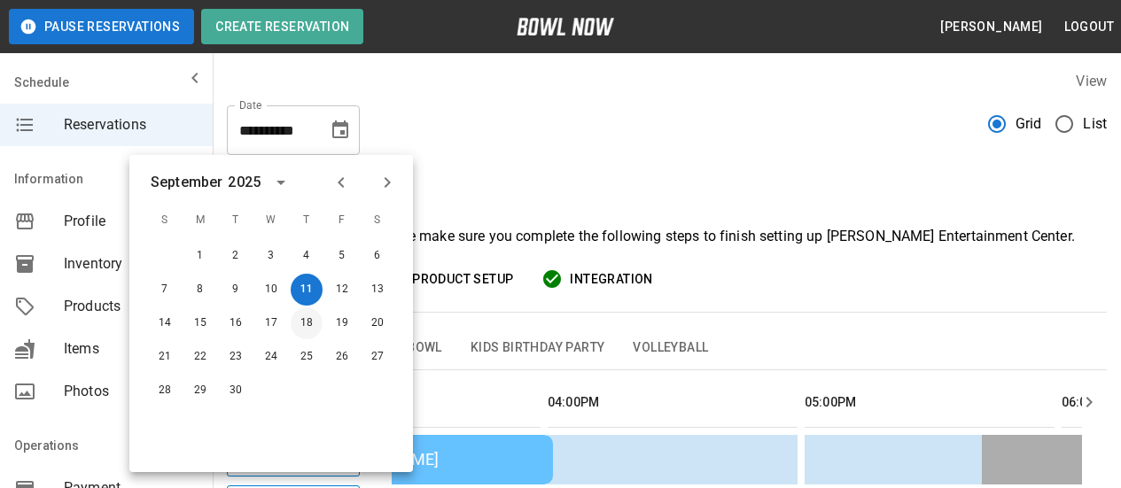
click at [301, 323] on button "18" at bounding box center [307, 324] width 32 height 32
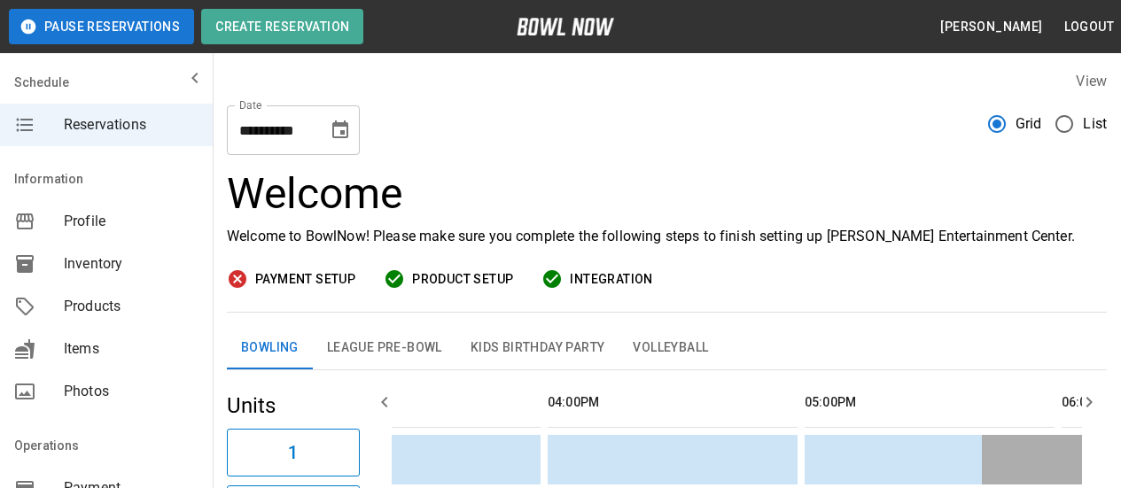
click at [341, 137] on icon "Choose date, selected date is Sep 18, 2025" at bounding box center [340, 130] width 16 height 18
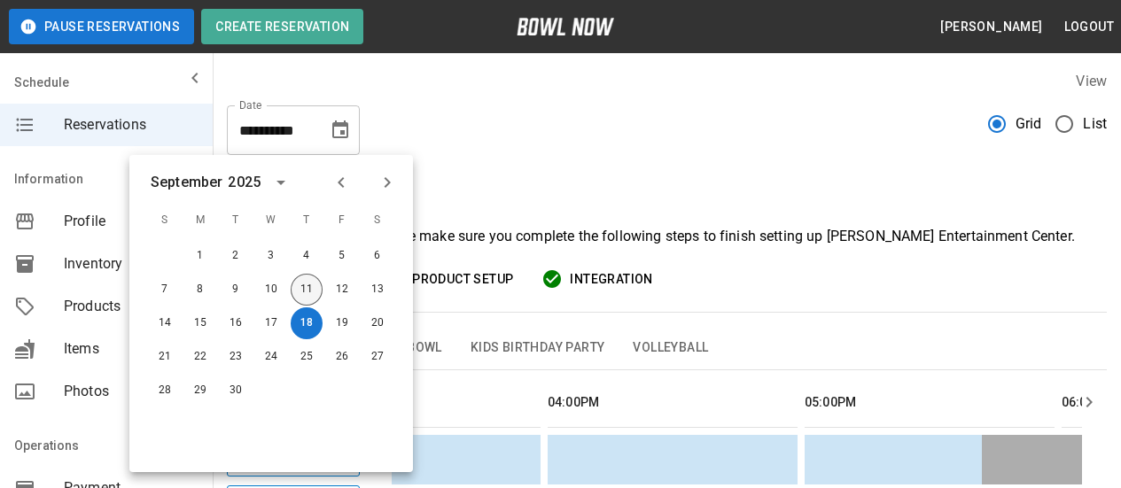
click at [301, 283] on button "11" at bounding box center [307, 290] width 32 height 32
type input "**********"
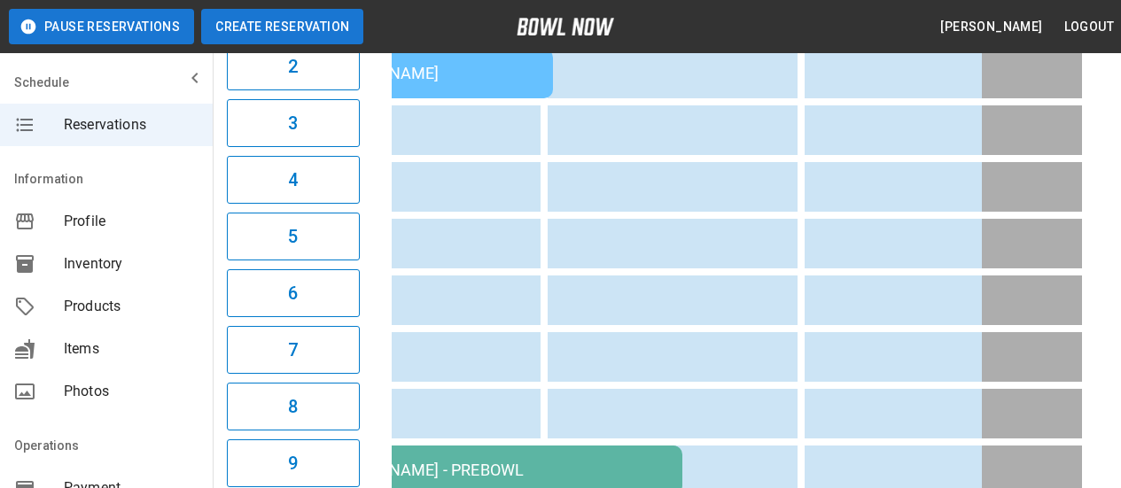
click at [247, 26] on button "Create Reservation" at bounding box center [282, 26] width 162 height 35
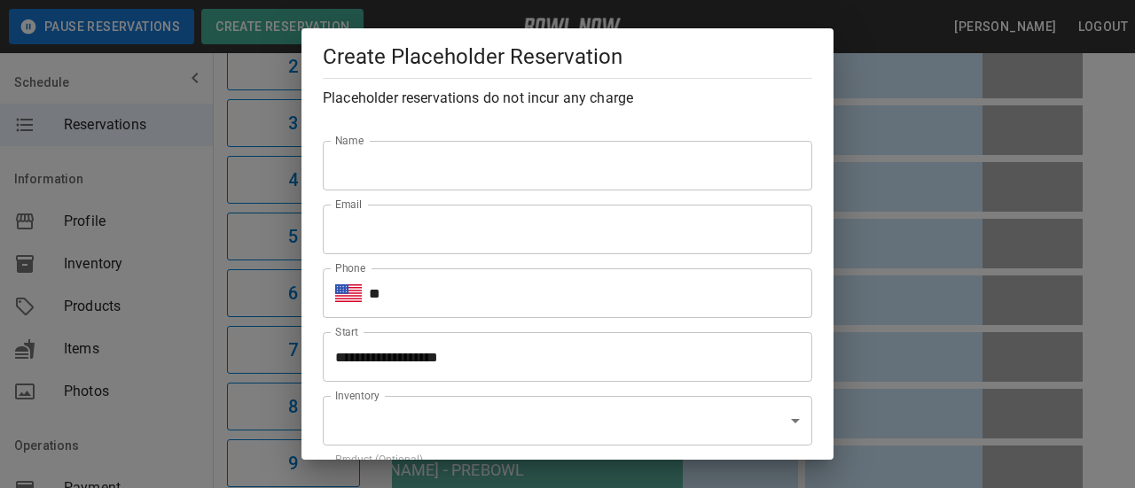
type input "**********"
click at [538, 155] on input "Name" at bounding box center [567, 166] width 489 height 50
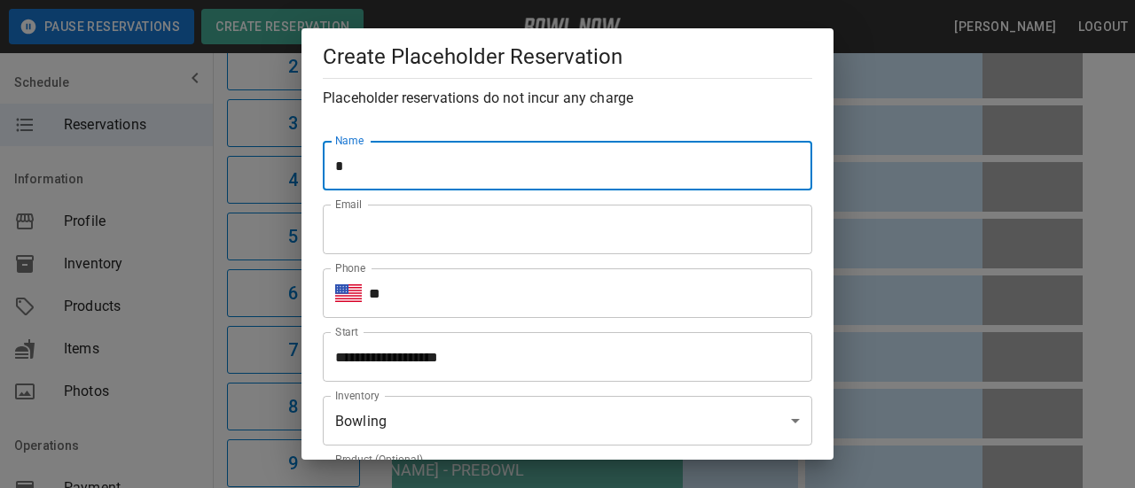
type input "**********"
click at [488, 242] on input "Email" at bounding box center [567, 230] width 489 height 50
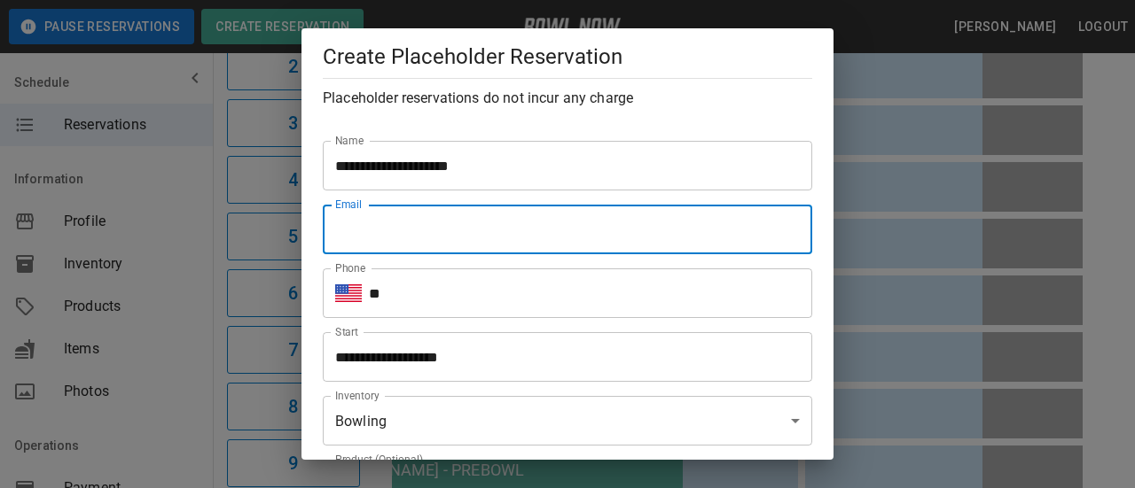
type input "**********"
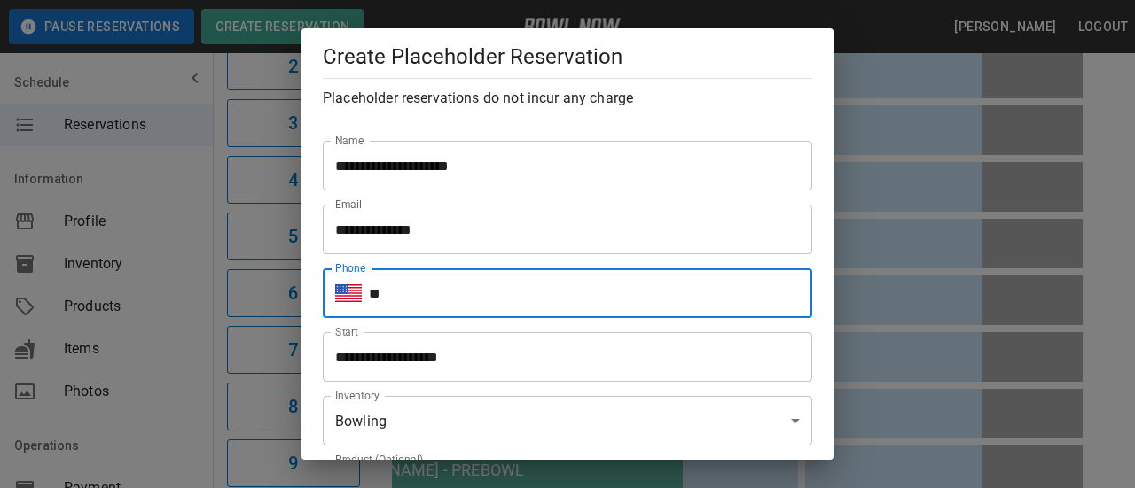
click at [486, 302] on input "**" at bounding box center [590, 294] width 443 height 50
type input "**********"
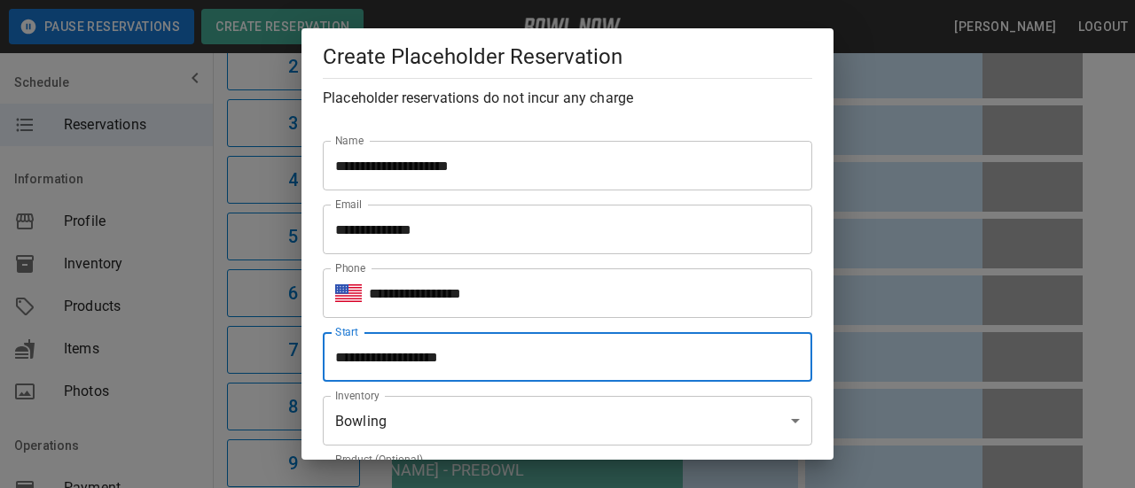
click at [437, 352] on input "**********" at bounding box center [561, 357] width 477 height 50
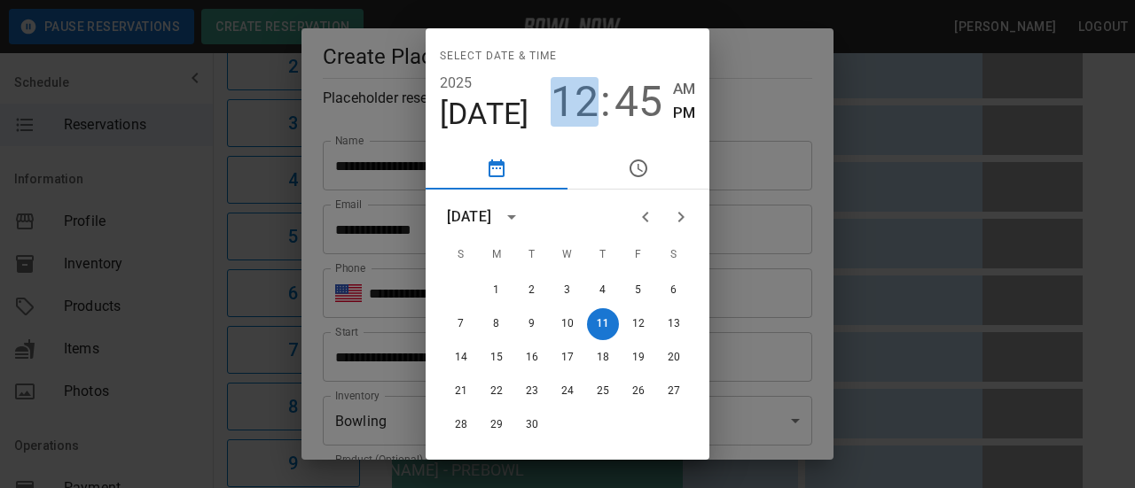
click at [582, 100] on span "12" at bounding box center [574, 102] width 48 height 50
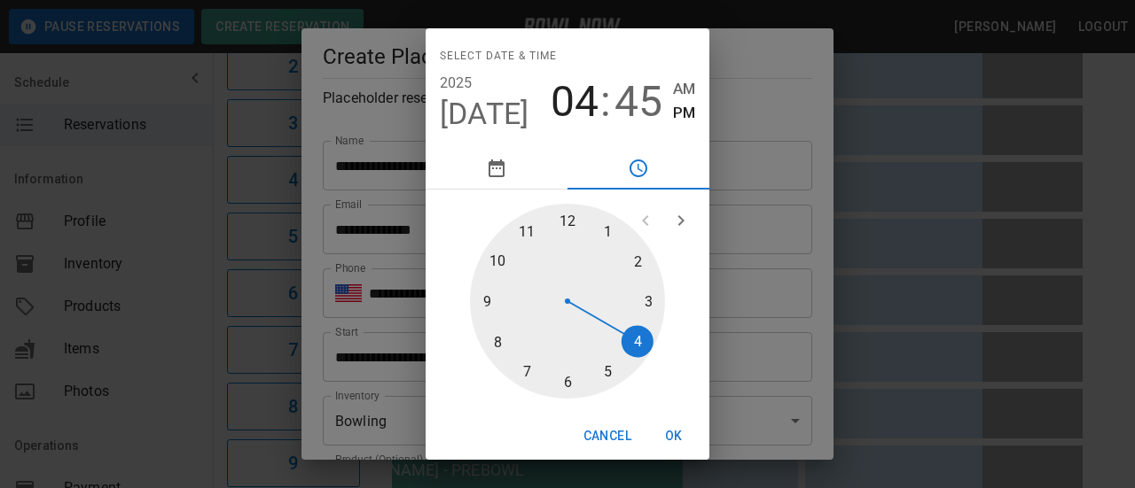
click at [640, 334] on div at bounding box center [567, 301] width 195 height 195
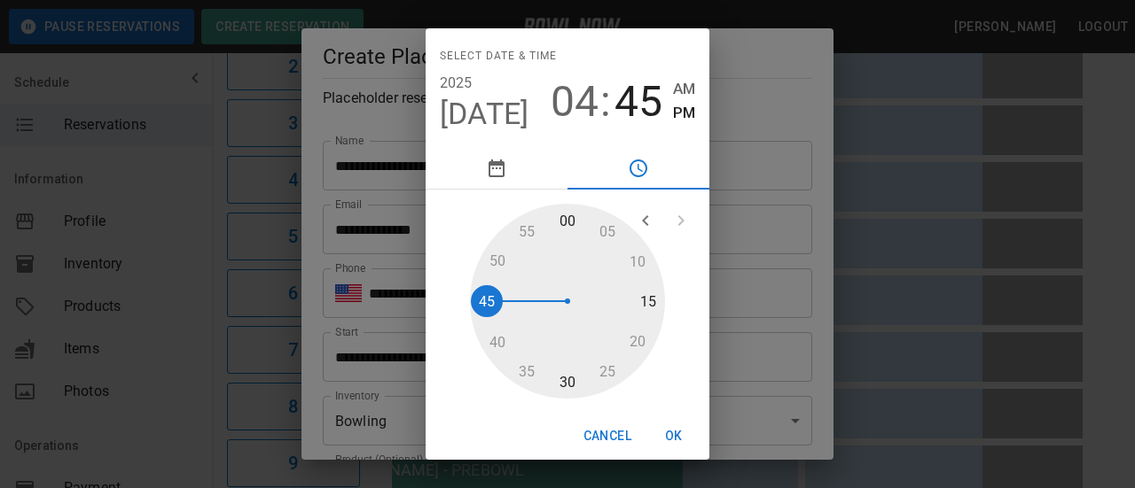
click at [563, 215] on div at bounding box center [567, 301] width 195 height 195
type input "**********"
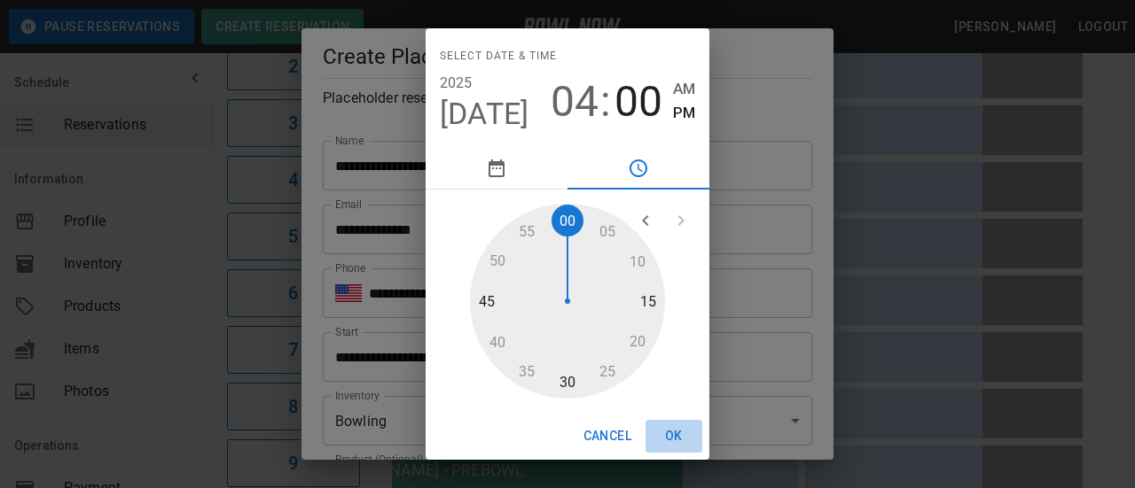
click at [675, 434] on button "OK" at bounding box center [673, 436] width 57 height 33
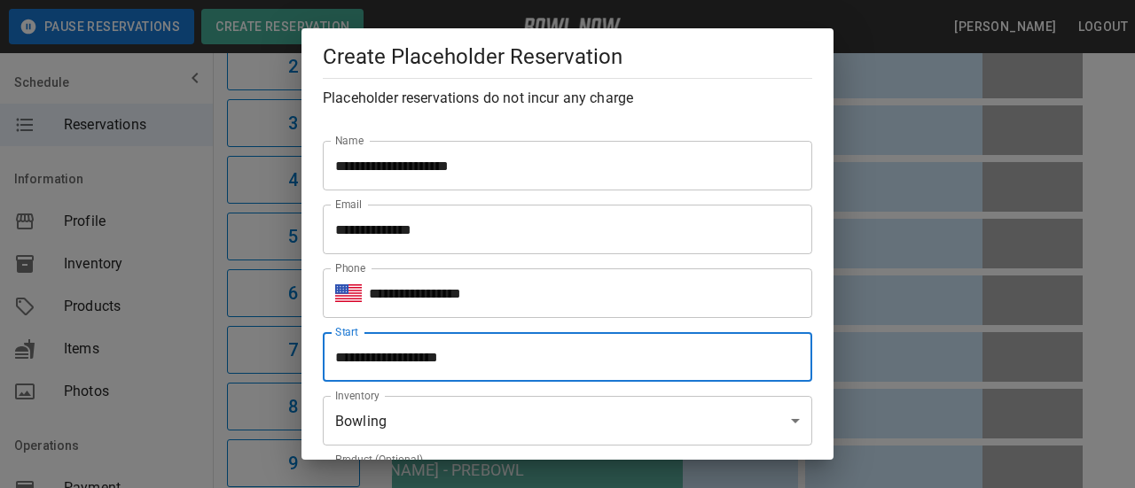
scroll to position [177, 0]
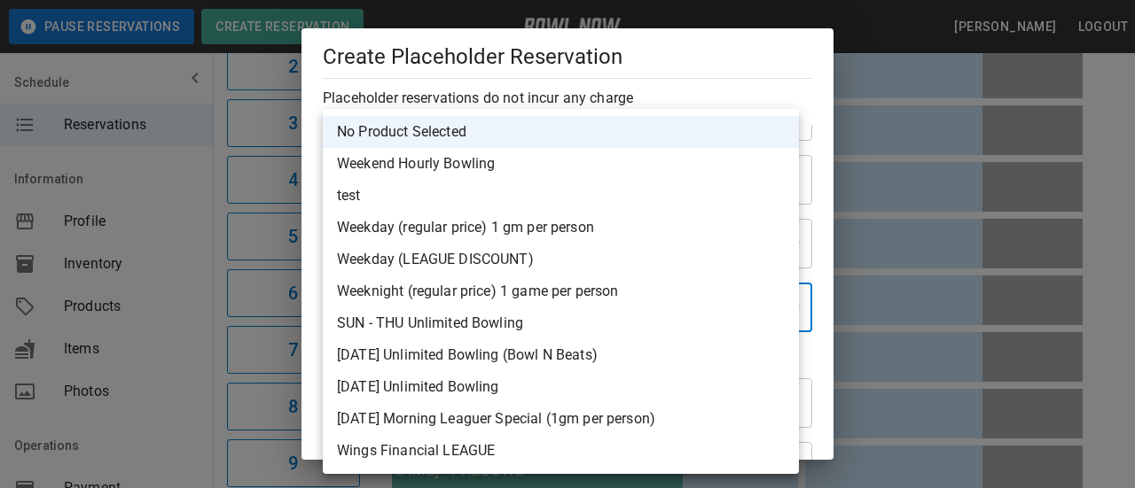
drag, startPoint x: 414, startPoint y: 262, endPoint x: 465, endPoint y: 285, distance: 55.2
click at [415, 262] on li "Weekday (LEAGUE DISCOUNT)" at bounding box center [561, 260] width 476 height 32
type input "**********"
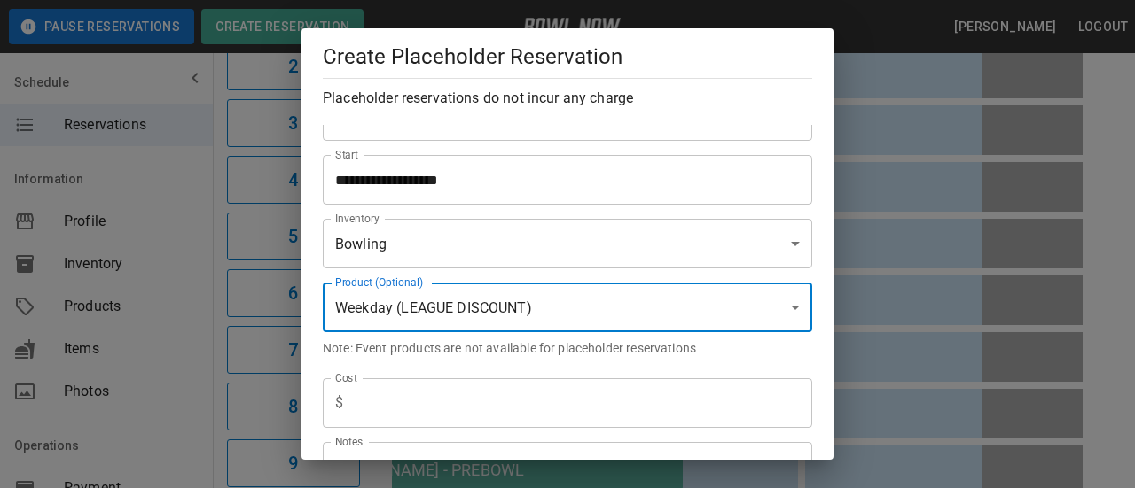
scroll to position [355, 0]
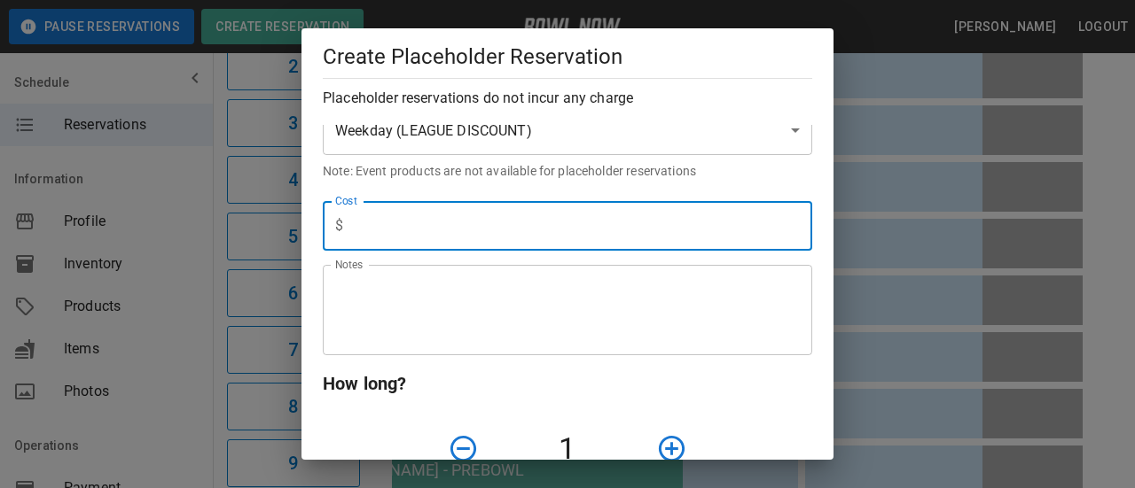
click at [405, 225] on input "text" at bounding box center [581, 226] width 462 height 50
type input "****"
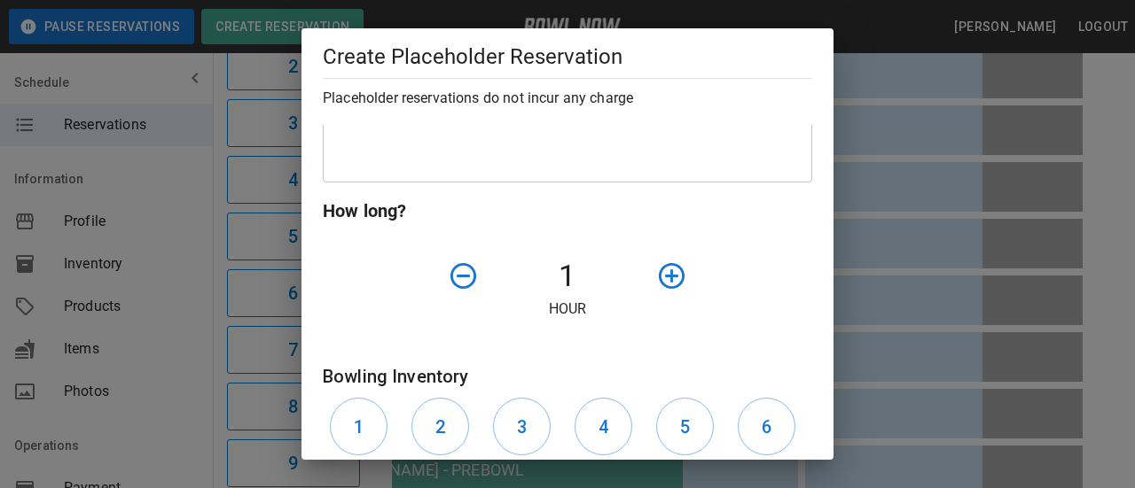
scroll to position [532, 0]
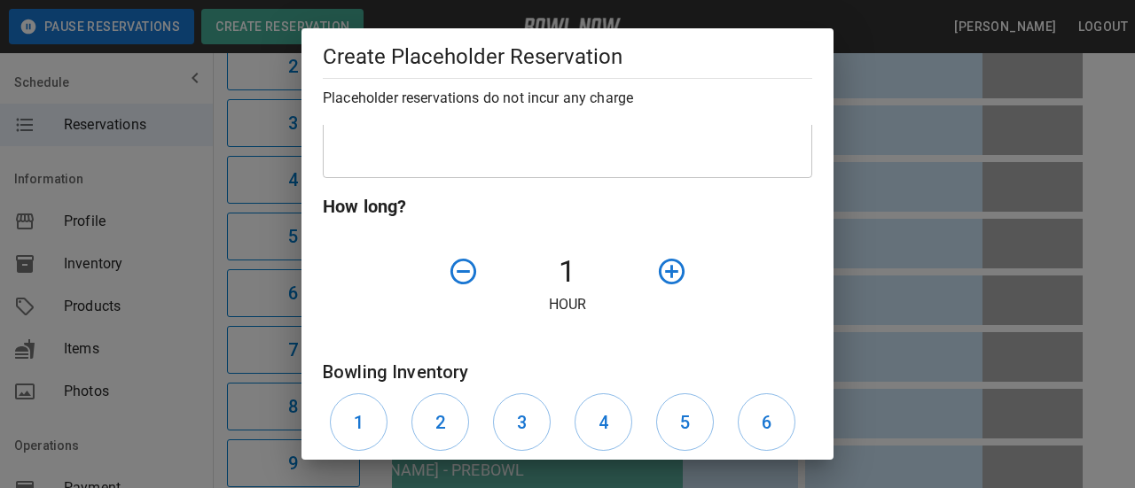
click at [661, 275] on icon "button" at bounding box center [671, 271] width 31 height 31
click at [662, 273] on icon "button" at bounding box center [672, 272] width 26 height 26
click at [457, 275] on icon "button" at bounding box center [463, 271] width 31 height 31
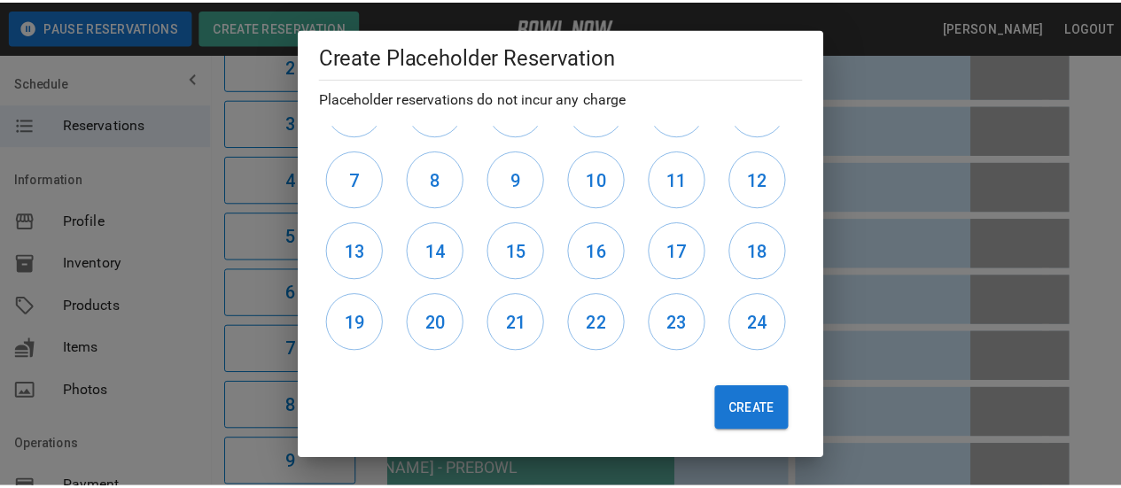
scroll to position [850, 0]
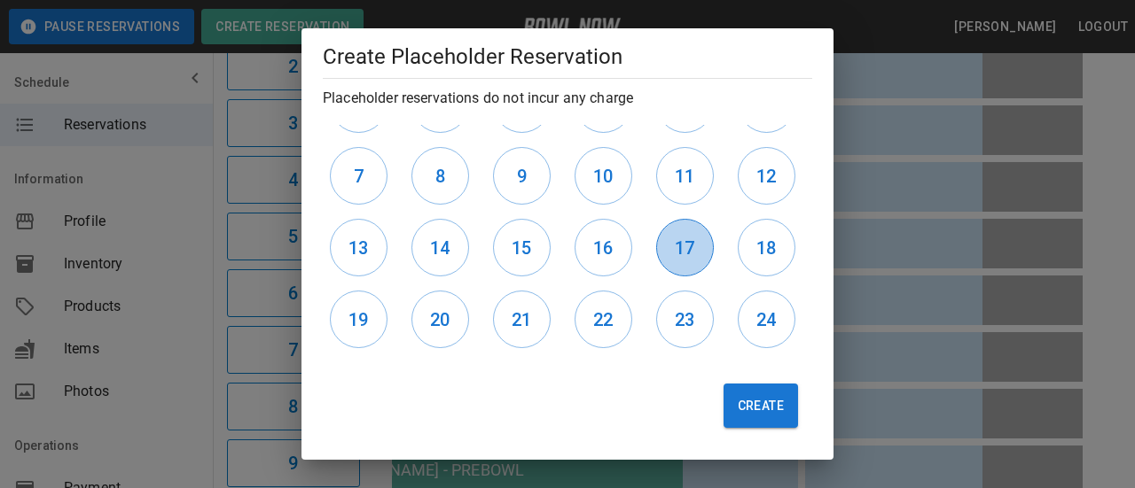
click at [695, 245] on button "17" at bounding box center [685, 248] width 58 height 58
drag, startPoint x: 743, startPoint y: 245, endPoint x: 714, endPoint y: 263, distance: 34.7
click at [744, 245] on button "18" at bounding box center [767, 248] width 58 height 58
click at [379, 320] on button "19" at bounding box center [359, 320] width 58 height 58
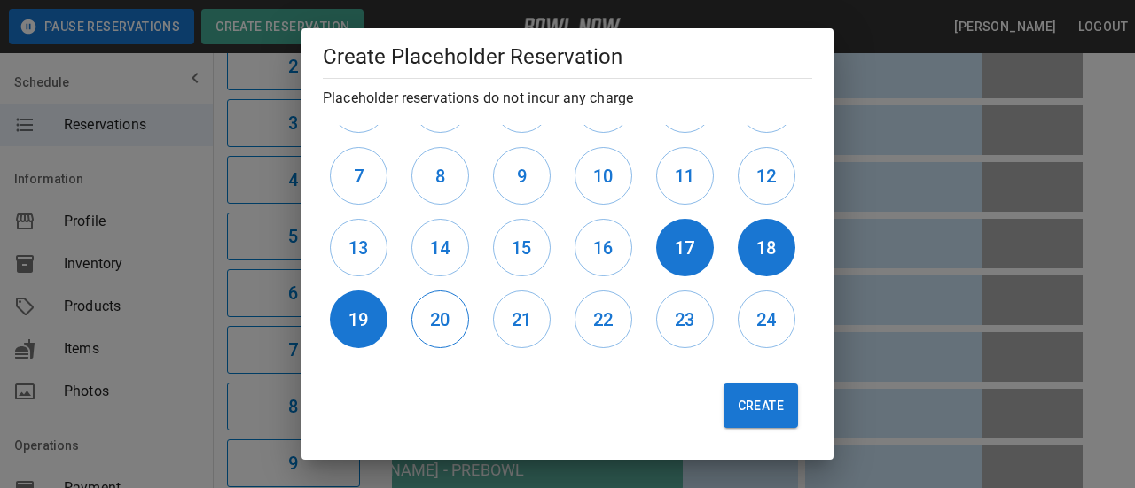
click at [446, 317] on h6 "20" at bounding box center [440, 320] width 20 height 28
drag, startPoint x: 769, startPoint y: 412, endPoint x: 760, endPoint y: 407, distance: 10.3
click at [766, 412] on button "Create" at bounding box center [760, 406] width 74 height 44
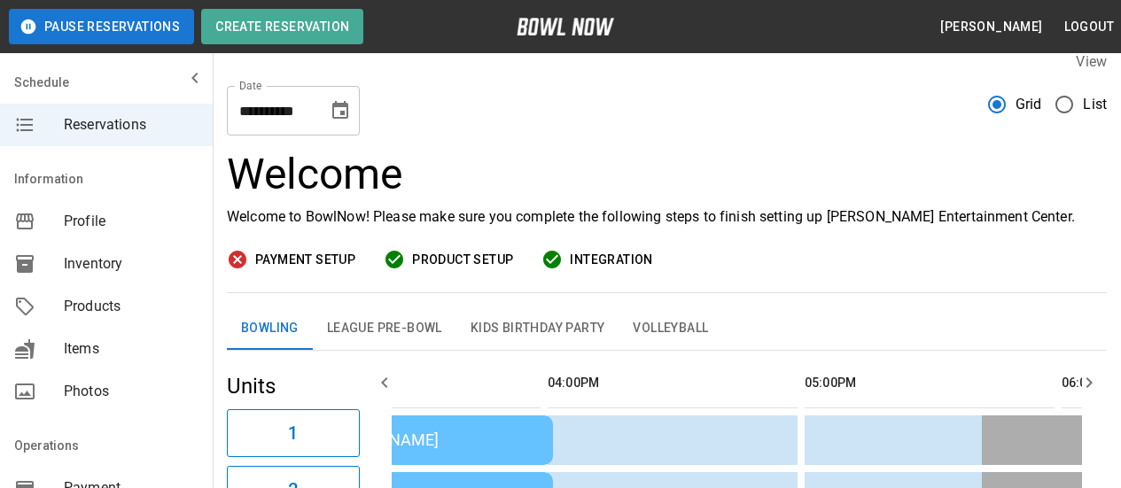
scroll to position [0, 0]
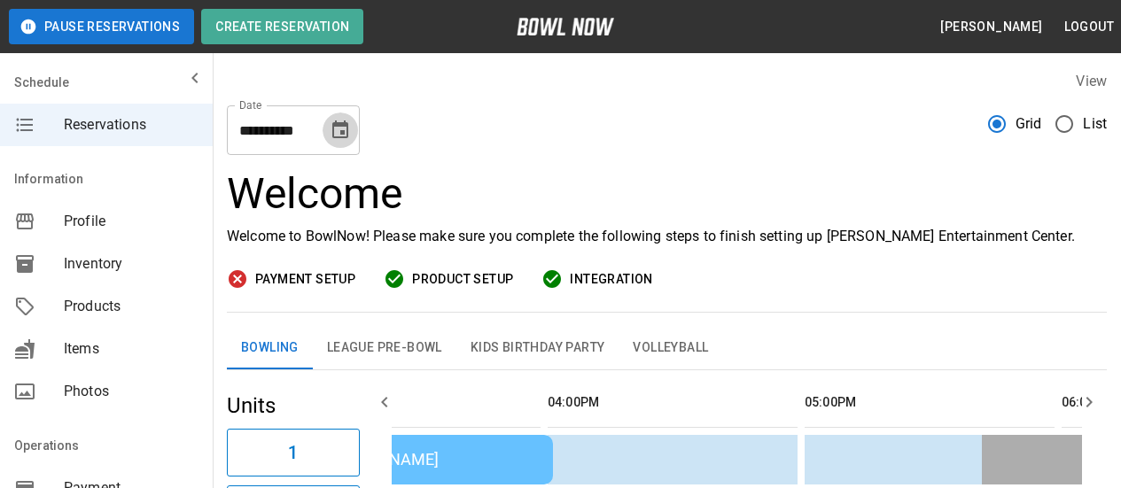
click at [348, 131] on icon "Choose date, selected date is Sep 11, 2025" at bounding box center [340, 130] width 16 height 18
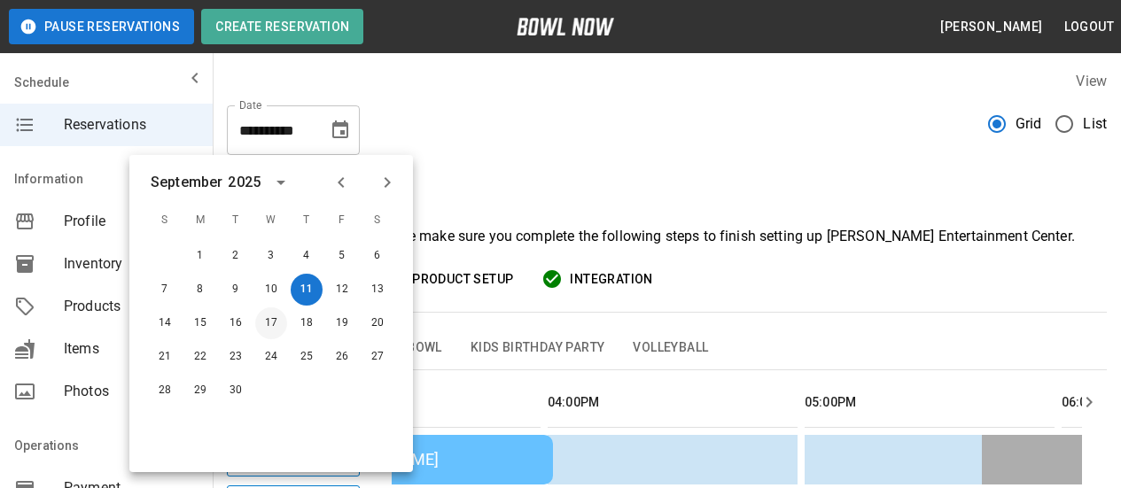
click at [274, 320] on button "17" at bounding box center [271, 324] width 32 height 32
type input "**********"
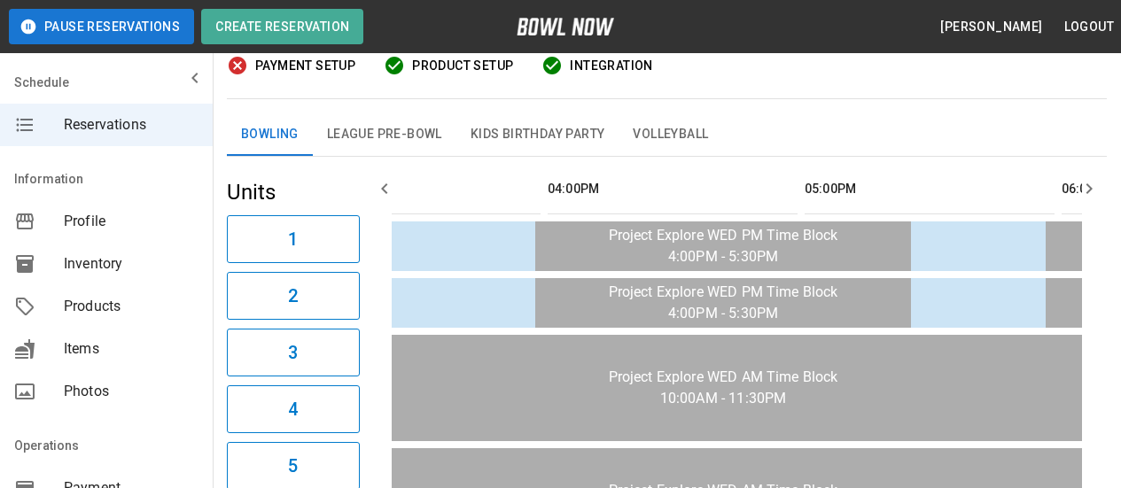
scroll to position [102, 0]
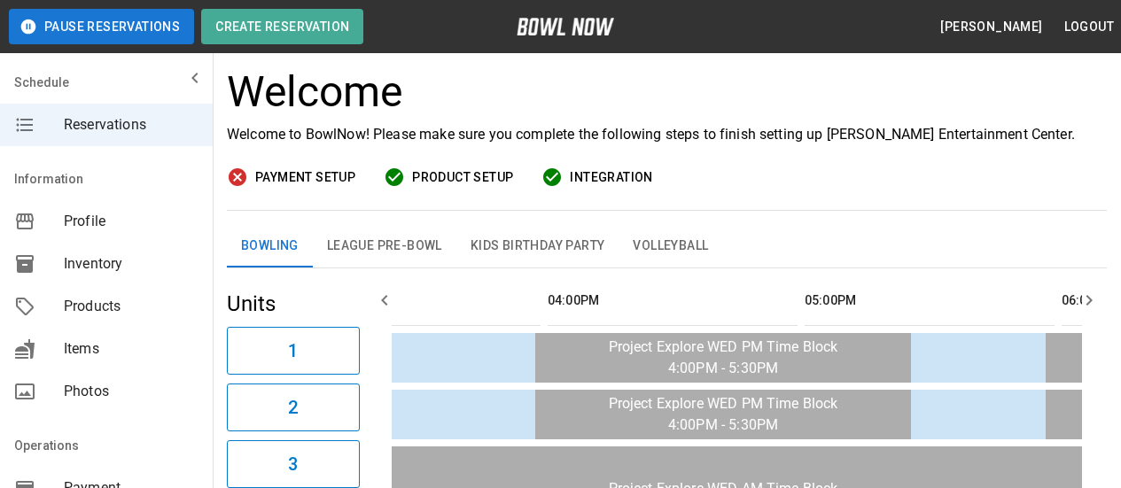
click at [77, 262] on span "Inventory" at bounding box center [131, 264] width 135 height 21
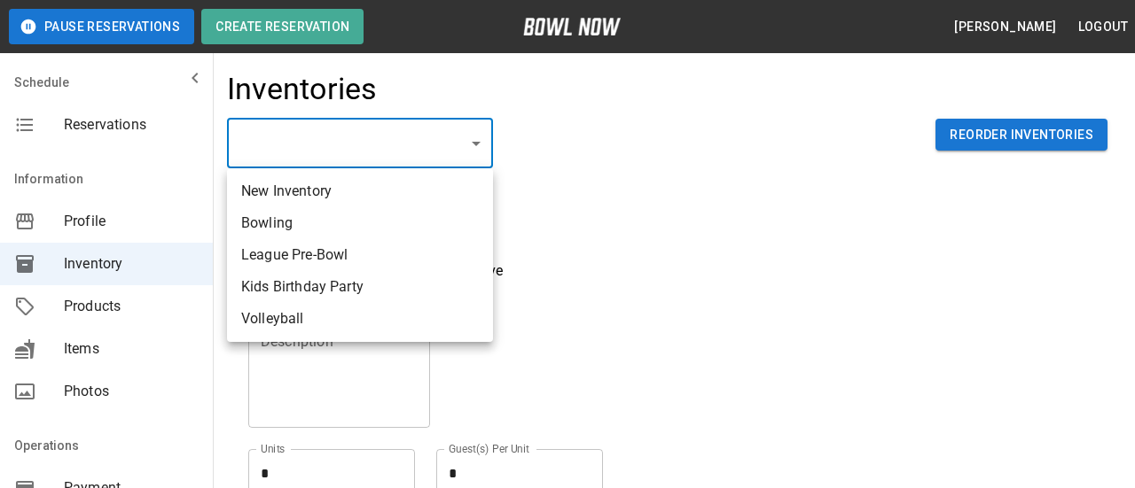
click at [375, 230] on li "Bowling" at bounding box center [360, 223] width 266 height 32
type input "**********"
type input "*******"
type textarea "**"
type textarea "*"
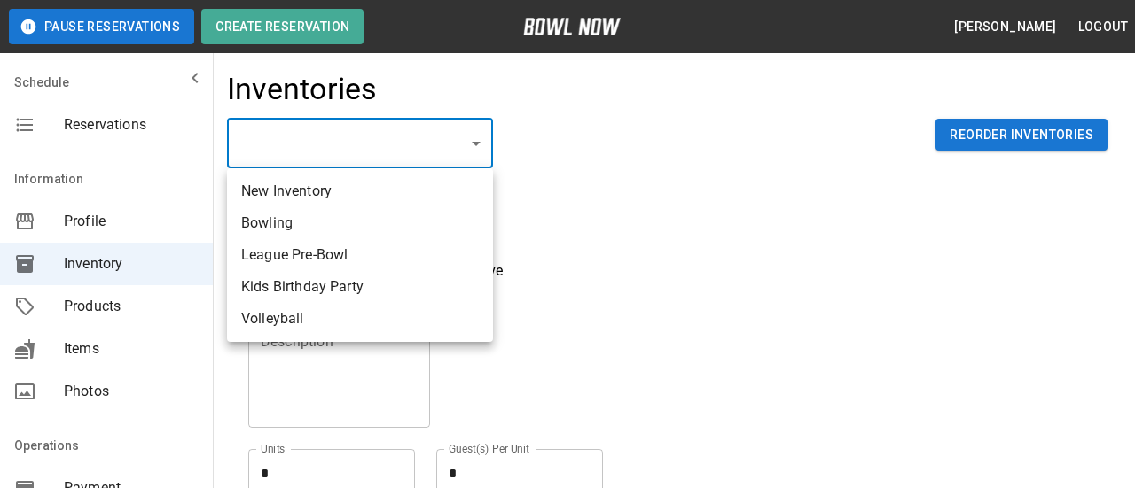
type textarea "**"
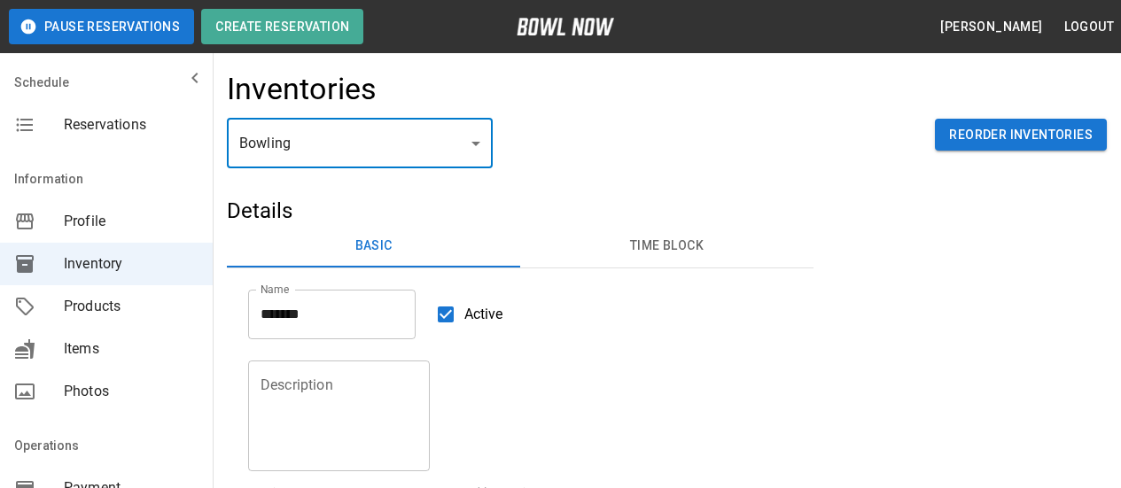
click at [652, 240] on button "Time Block" at bounding box center [666, 246] width 293 height 43
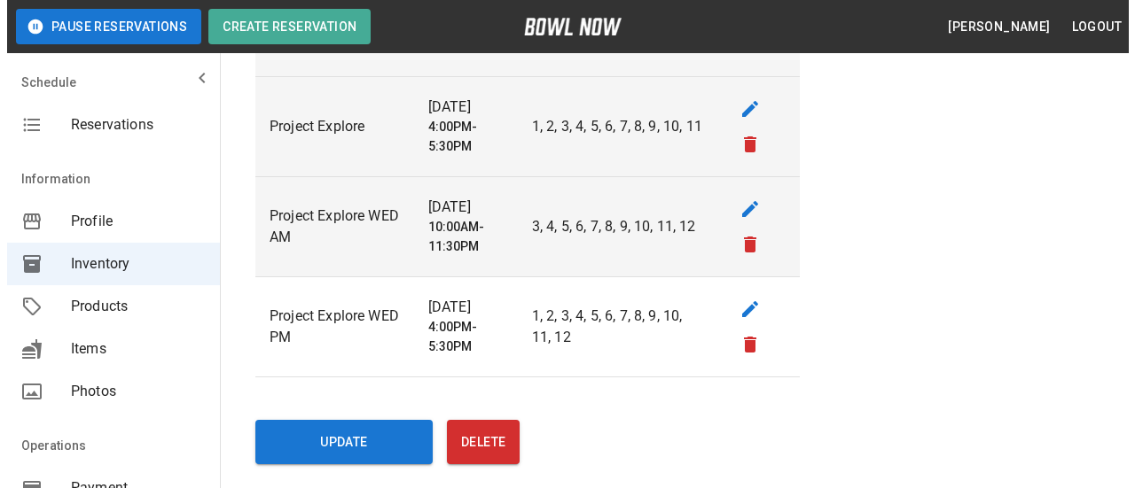
scroll to position [1602, 0]
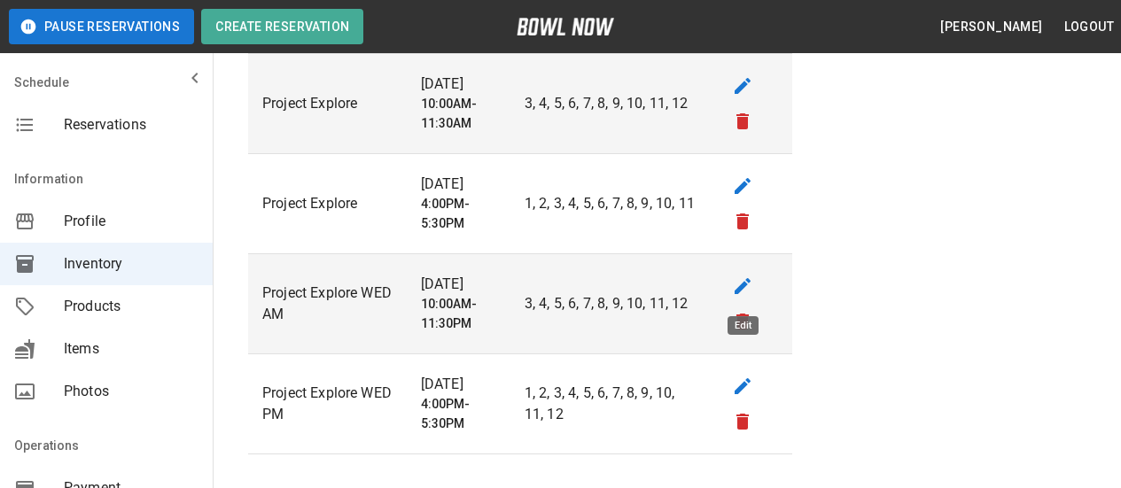
click at [739, 288] on icon "edit" at bounding box center [743, 286] width 16 height 16
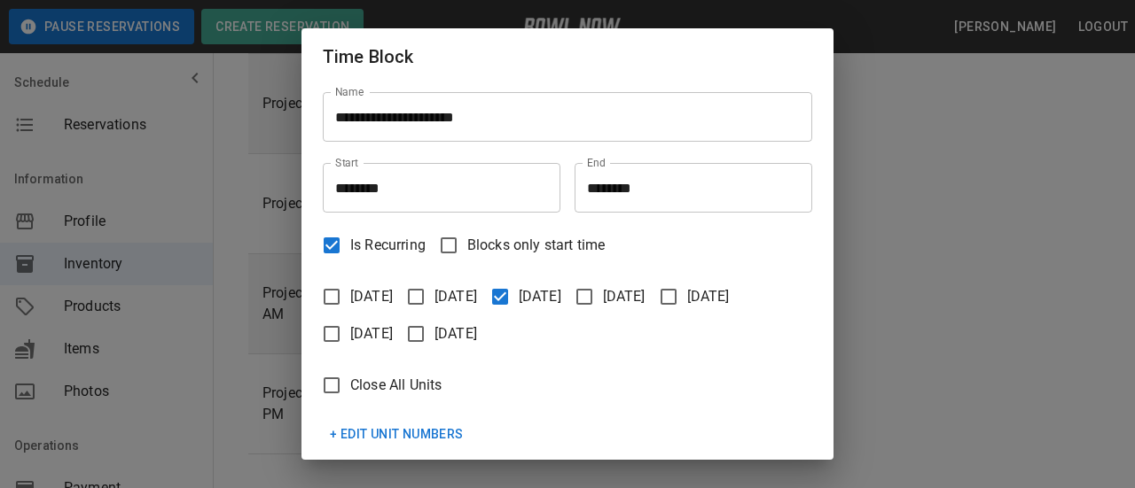
click at [609, 193] on input "********" at bounding box center [686, 188] width 225 height 50
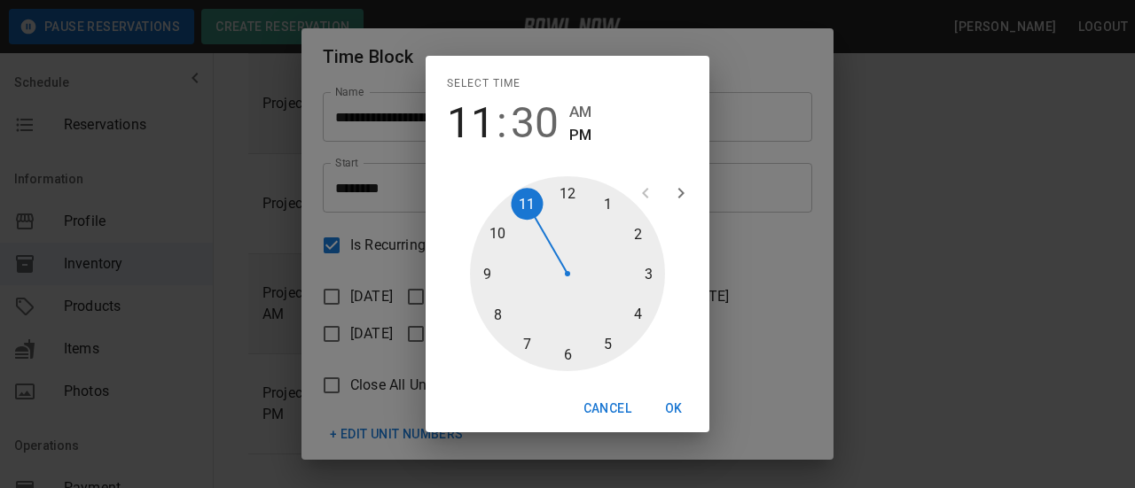
click at [582, 110] on span "AM" at bounding box center [580, 112] width 22 height 24
type input "********"
click at [682, 402] on button "OK" at bounding box center [673, 409] width 57 height 33
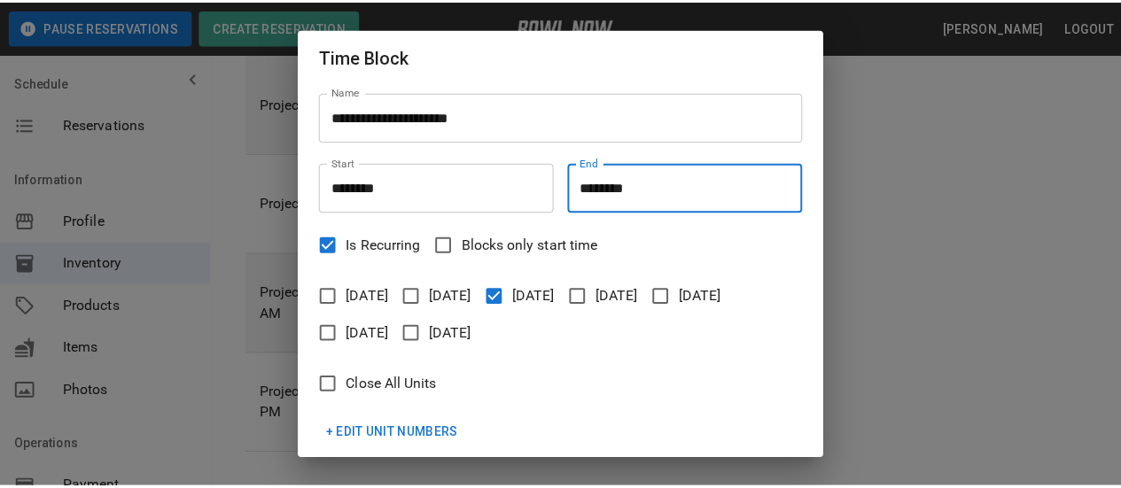
scroll to position [211, 0]
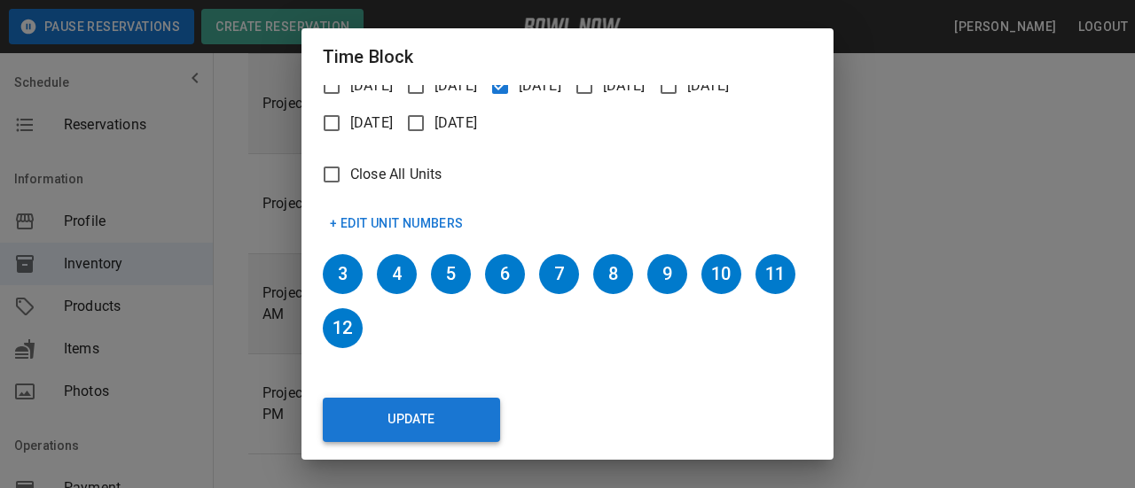
click at [455, 413] on button "Update" at bounding box center [411, 420] width 177 height 44
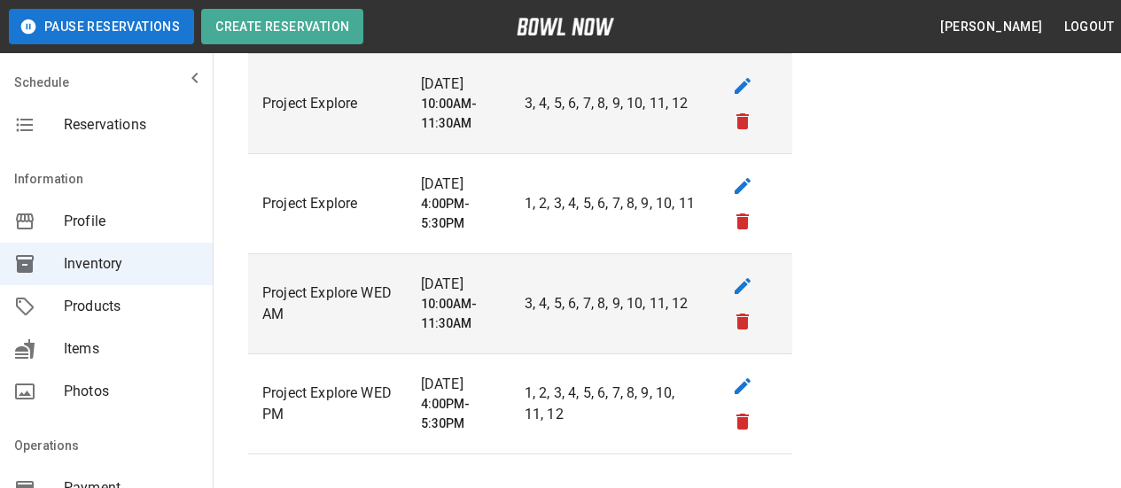
click at [123, 113] on div "Reservations" at bounding box center [106, 125] width 213 height 43
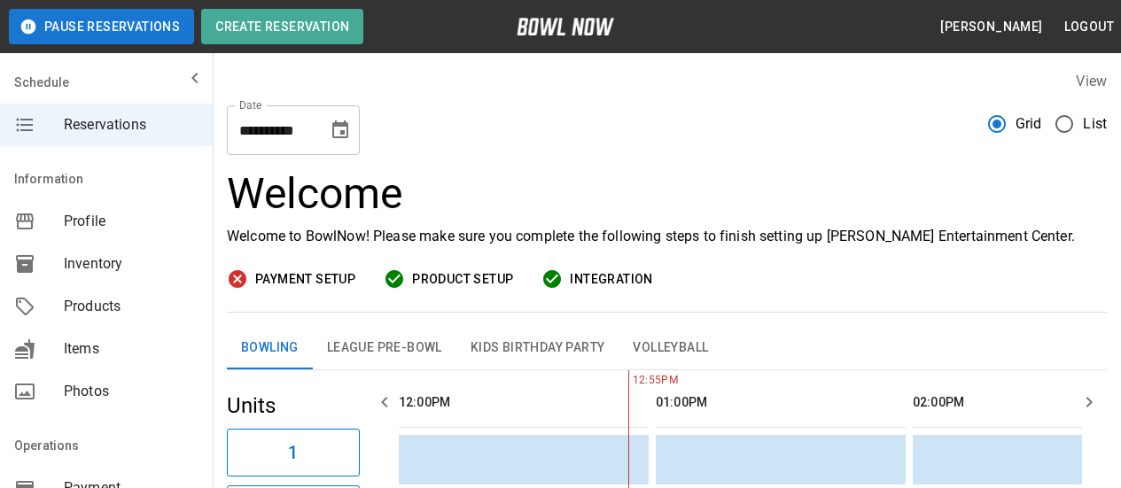
click at [339, 123] on icon "Choose date, selected date is Sep 11, 2025" at bounding box center [340, 130] width 16 height 18
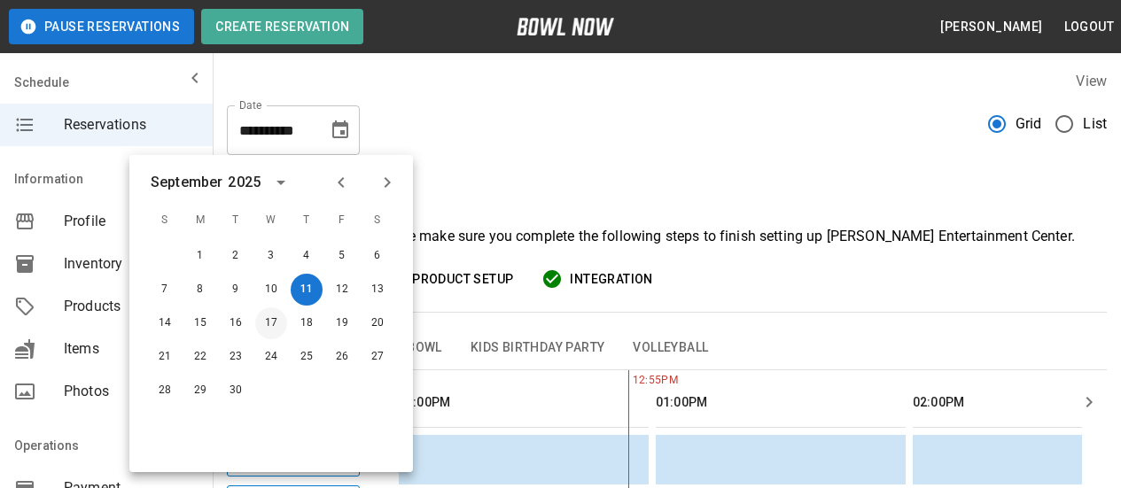
click at [269, 316] on button "17" at bounding box center [271, 324] width 32 height 32
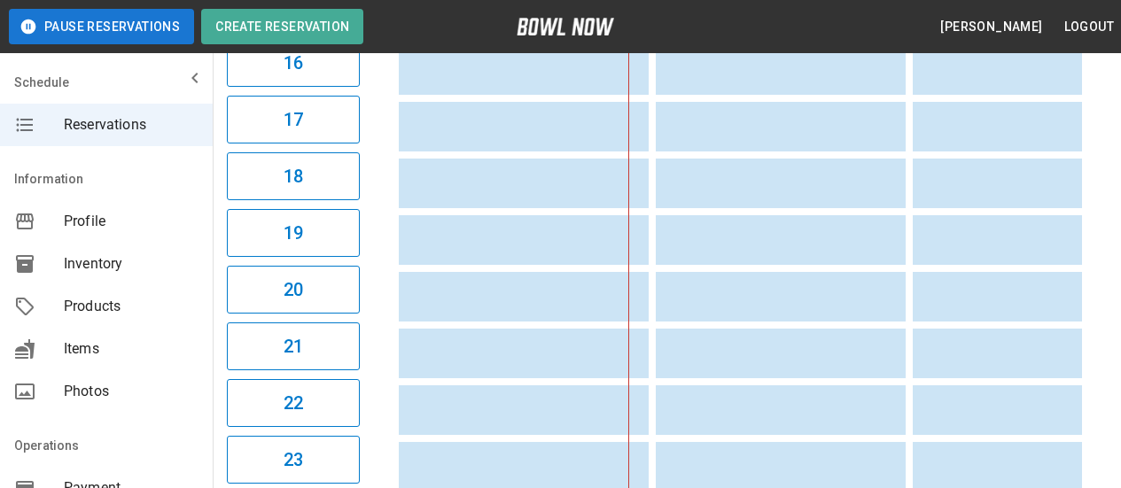
scroll to position [1432, 0]
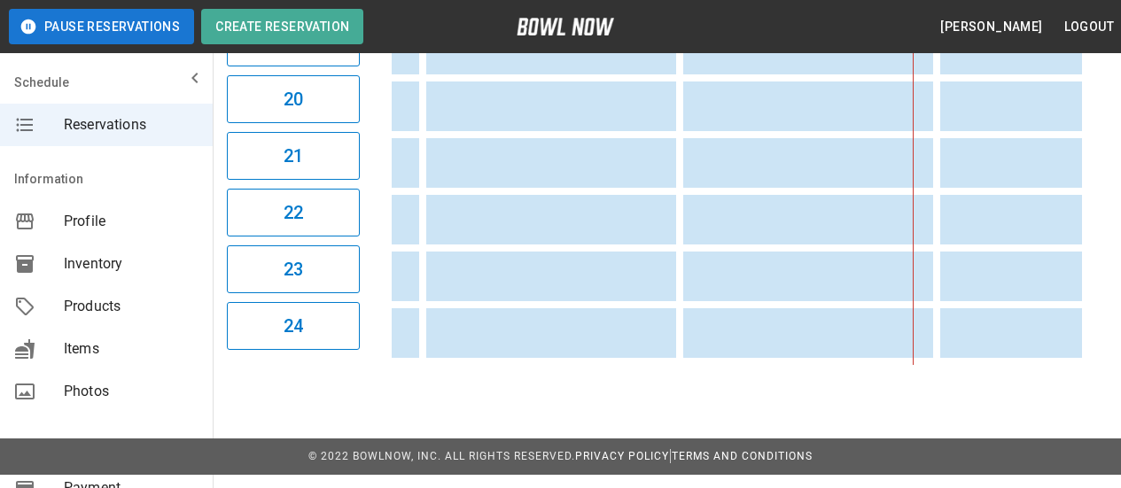
scroll to position [0, 728]
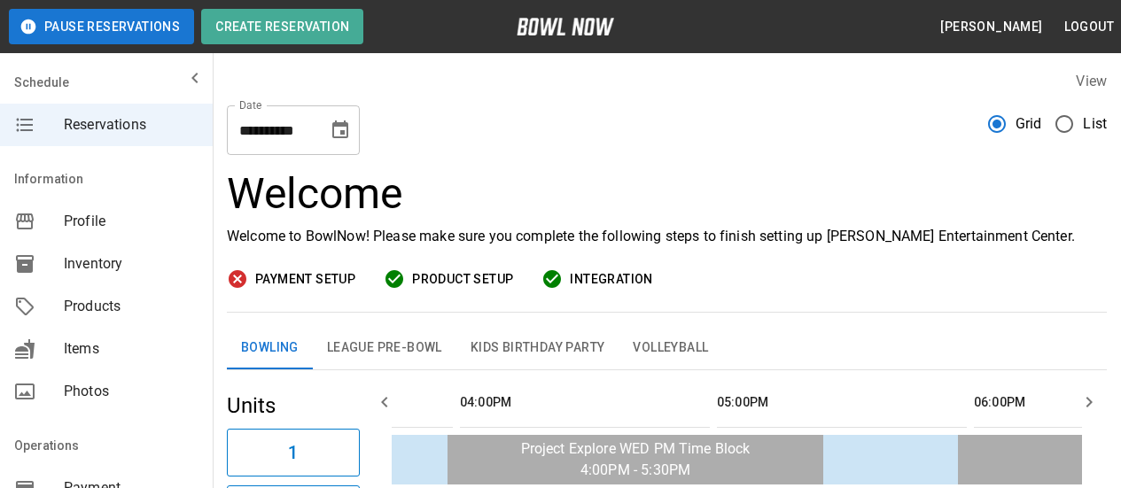
click at [339, 129] on icon "Choose date, selected date is Sep 17, 2025" at bounding box center [340, 130] width 21 height 21
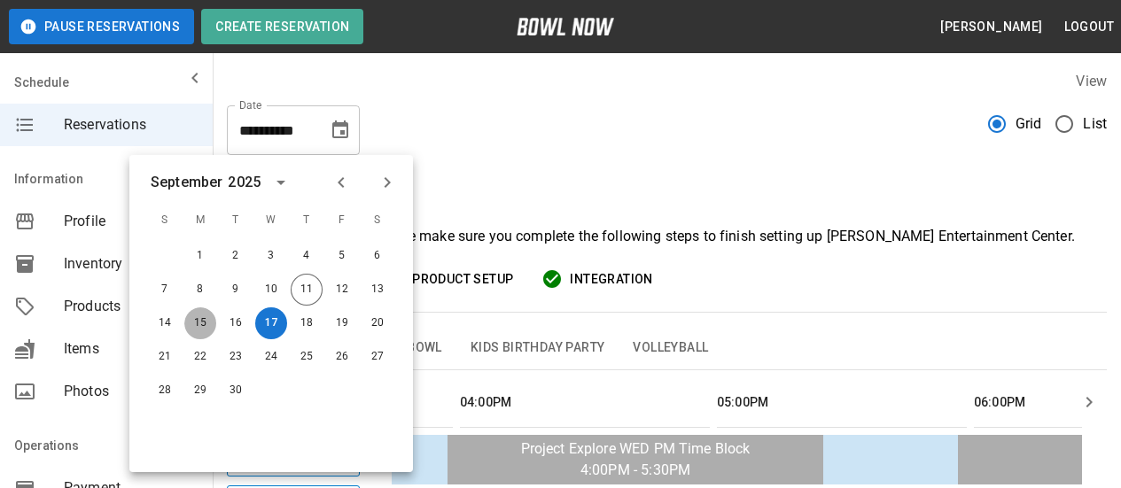
click at [195, 318] on button "15" at bounding box center [200, 324] width 32 height 32
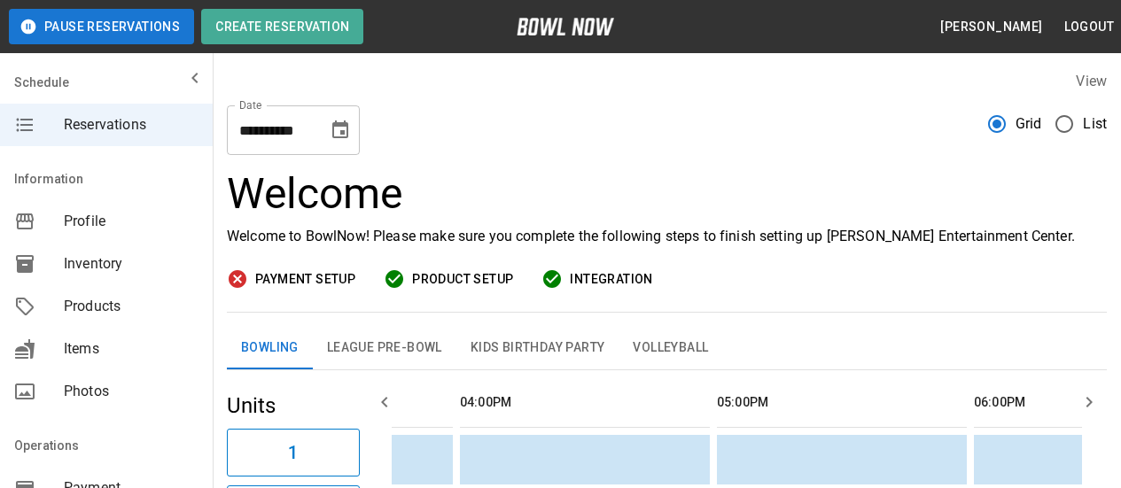
click at [207, 259] on button "15" at bounding box center [219, 250] width 24 height 18
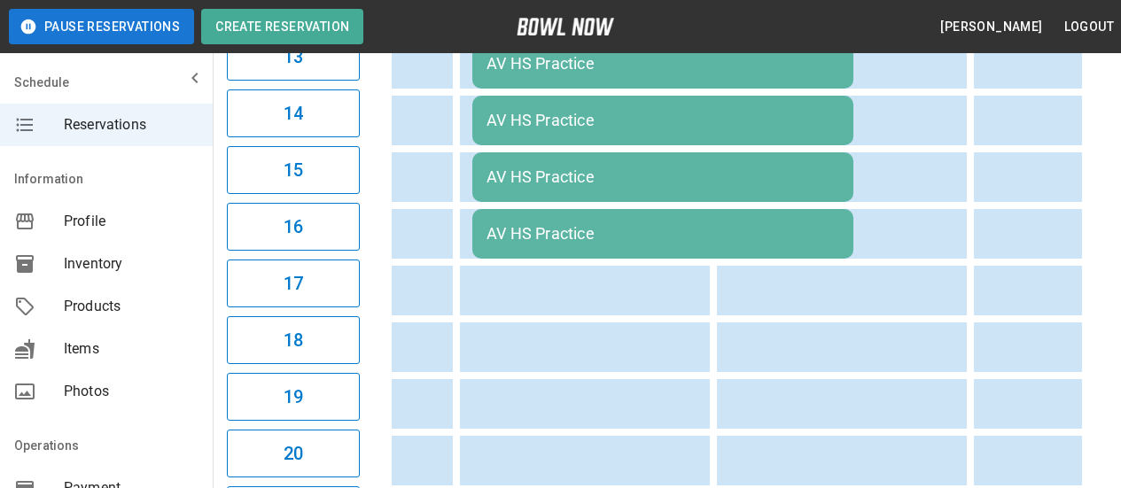
click at [546, 72] on div "AV HS Practice" at bounding box center [663, 63] width 353 height 19
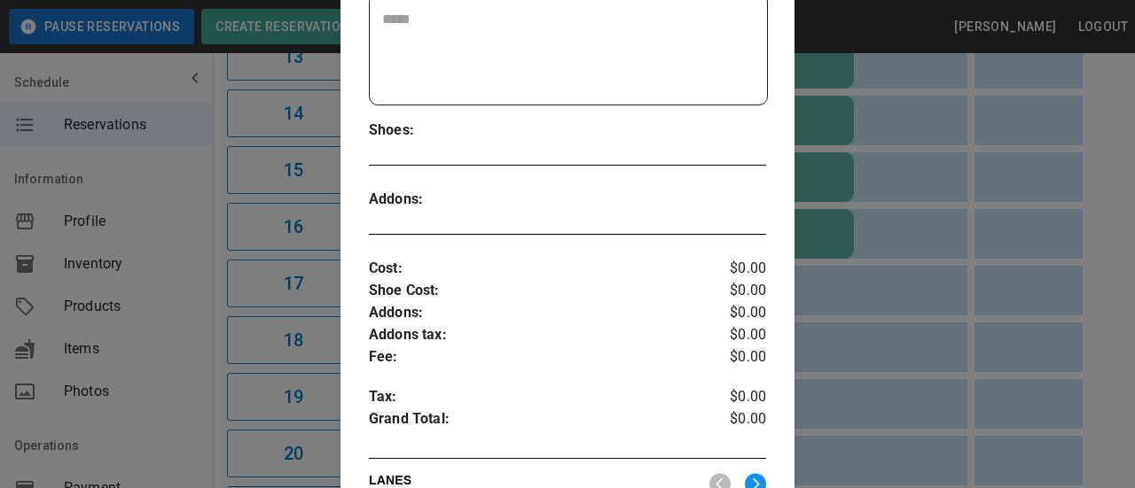
scroll to position [738, 0]
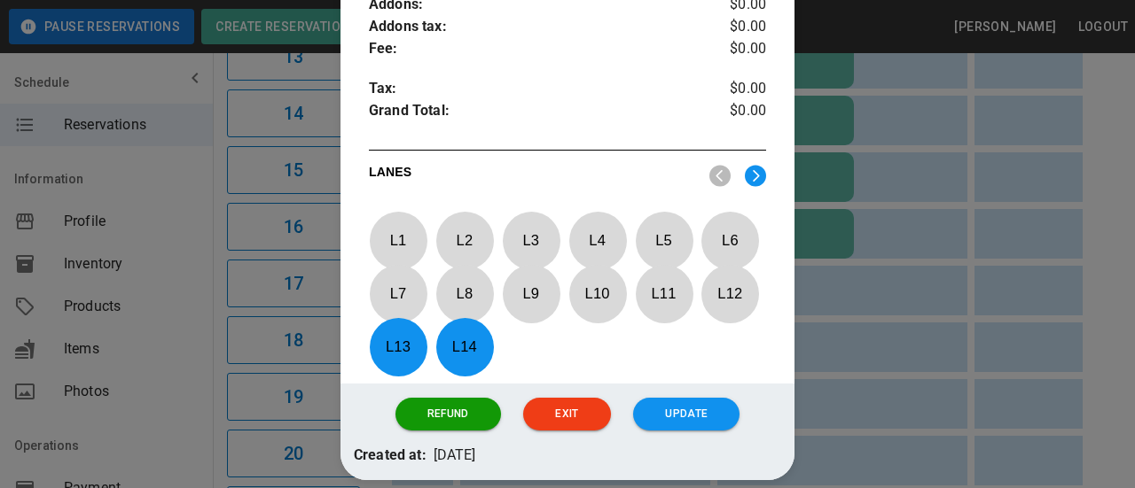
click at [396, 347] on p "L 13" at bounding box center [398, 347] width 59 height 42
click at [463, 351] on p "L 14" at bounding box center [464, 347] width 59 height 42
click at [750, 174] on img at bounding box center [755, 176] width 21 height 22
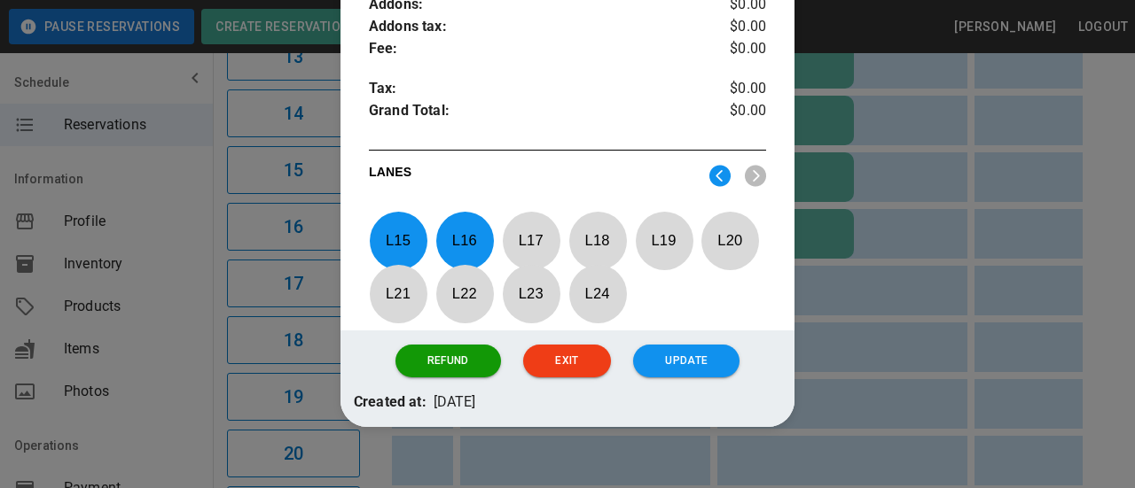
click at [386, 227] on p "L 15" at bounding box center [398, 241] width 59 height 42
click at [451, 233] on p "L 16" at bounding box center [464, 241] width 59 height 42
click at [535, 237] on p "L 17" at bounding box center [531, 241] width 59 height 42
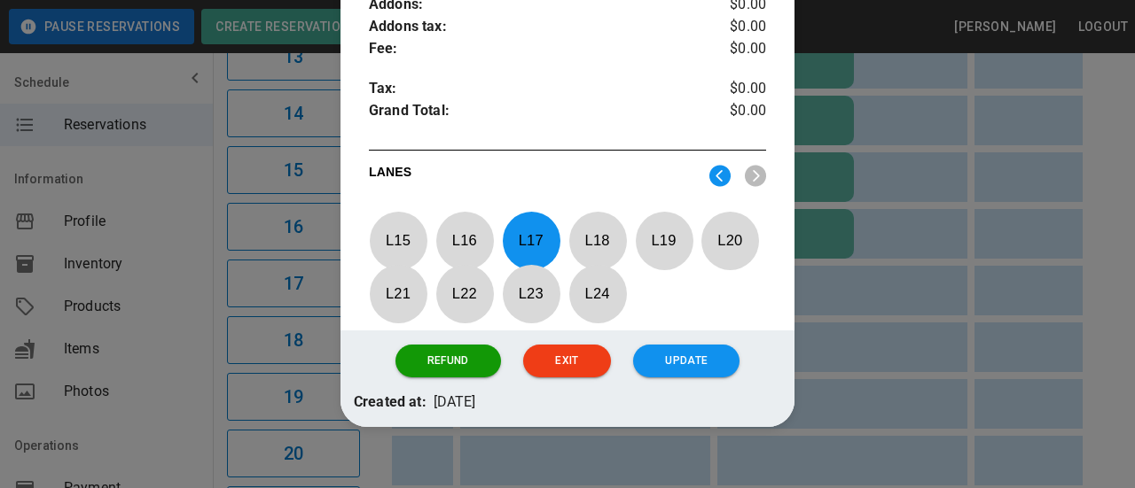
click at [605, 243] on p "L 18" at bounding box center [597, 241] width 59 height 42
click at [668, 240] on p "L 19" at bounding box center [664, 241] width 59 height 42
click at [732, 255] on p "L 20" at bounding box center [729, 241] width 59 height 42
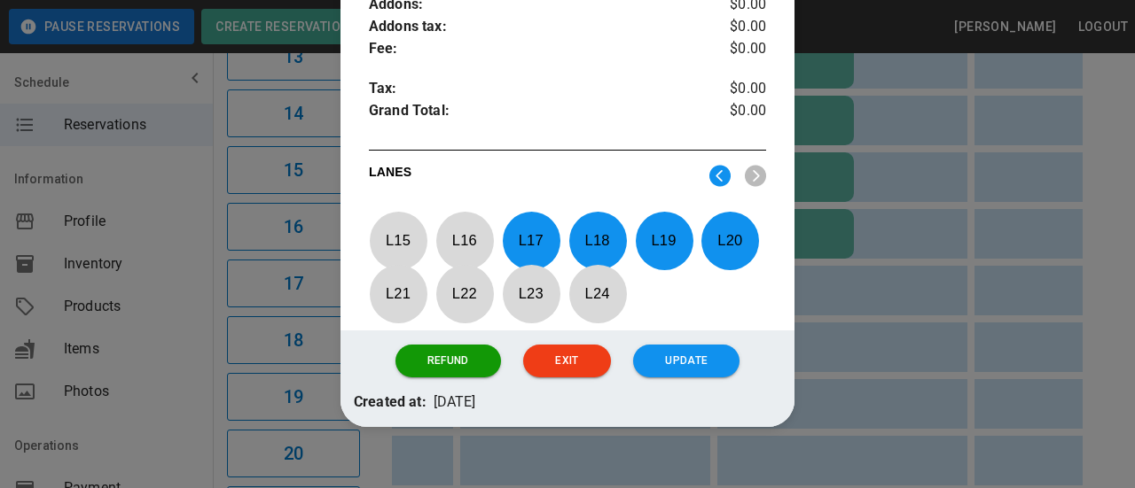
drag, startPoint x: 465, startPoint y: 241, endPoint x: 448, endPoint y: 266, distance: 30.5
click at [465, 242] on p "L 16" at bounding box center [464, 241] width 59 height 42
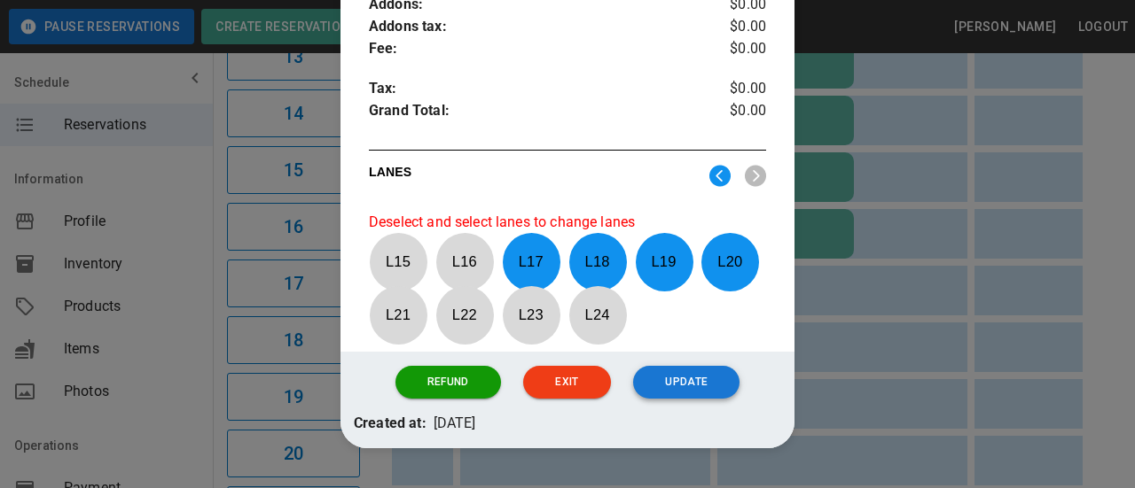
click at [703, 380] on button "Update" at bounding box center [686, 382] width 106 height 33
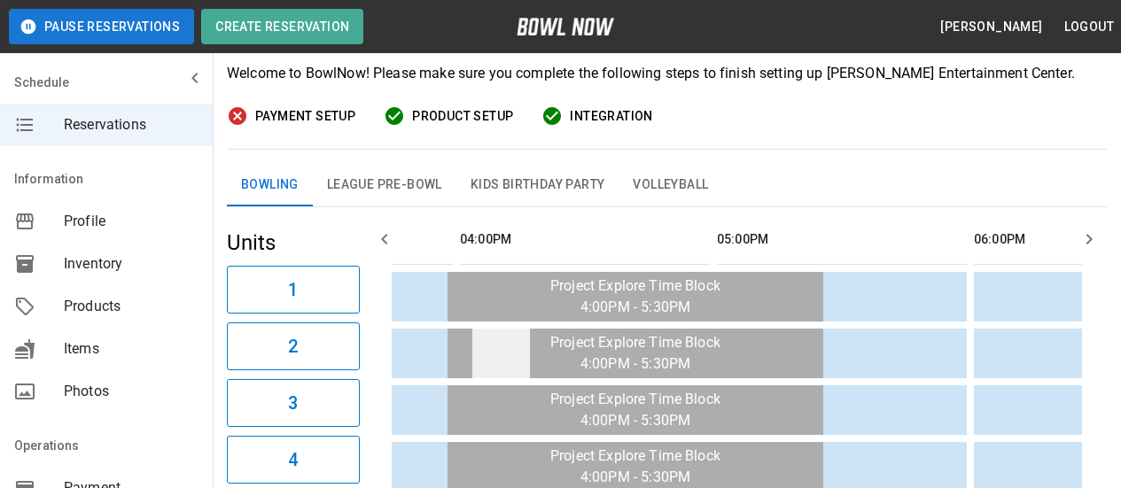
scroll to position [0, 0]
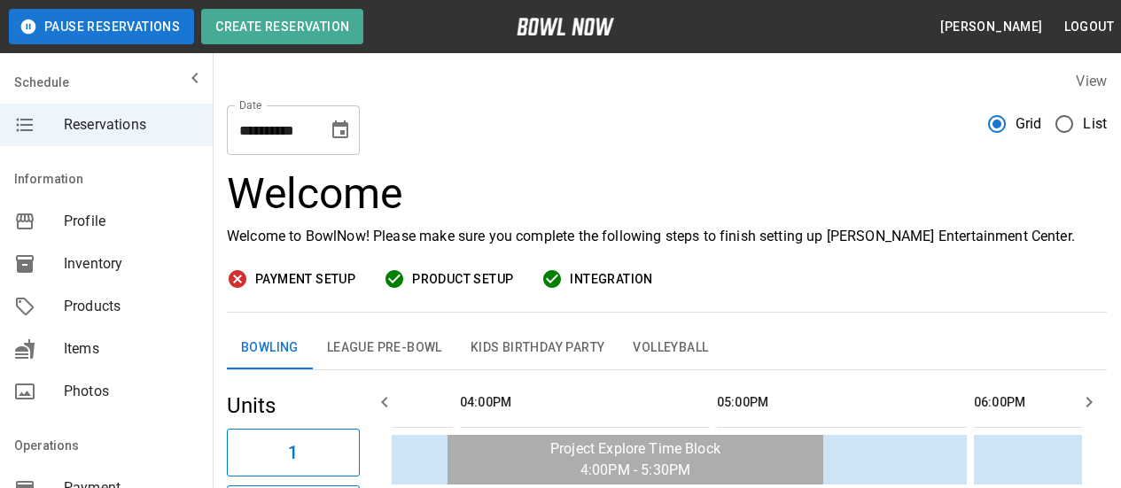
click at [352, 131] on button "Choose date, selected date is Sep 15, 2025" at bounding box center [340, 130] width 35 height 35
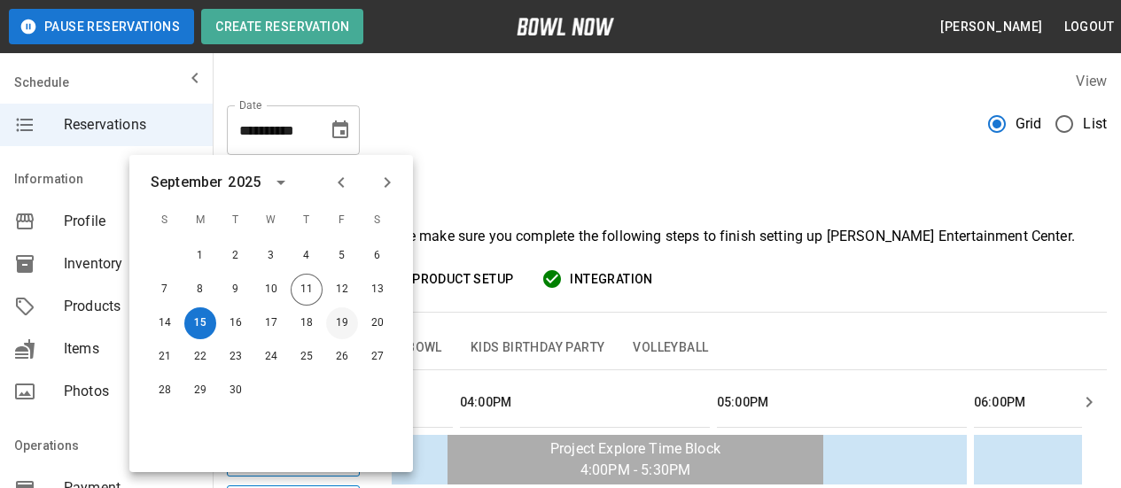
click at [340, 319] on button "19" at bounding box center [342, 324] width 32 height 32
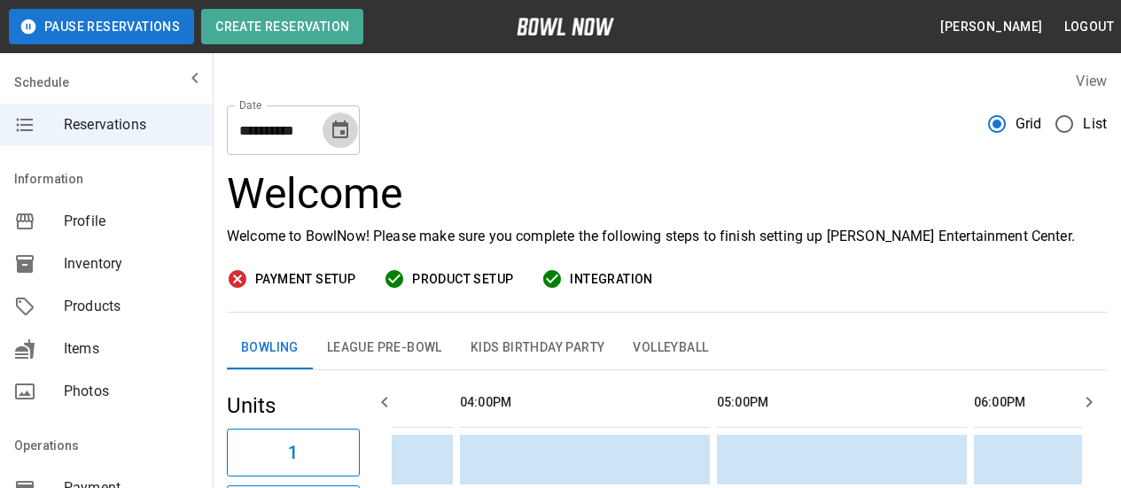
click at [339, 136] on icon "Choose date, selected date is Sep 19, 2025" at bounding box center [340, 130] width 21 height 21
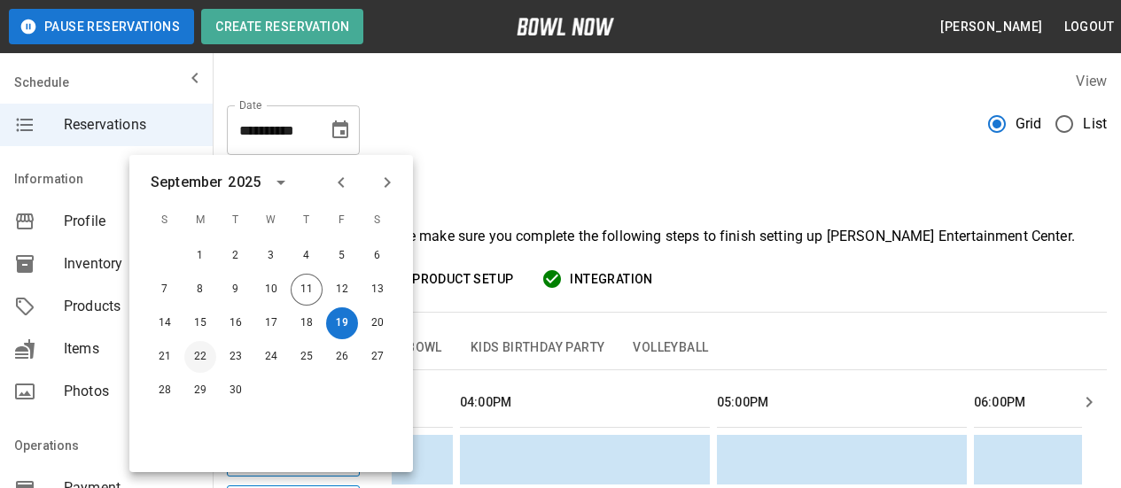
click at [199, 356] on button "22" at bounding box center [200, 357] width 32 height 32
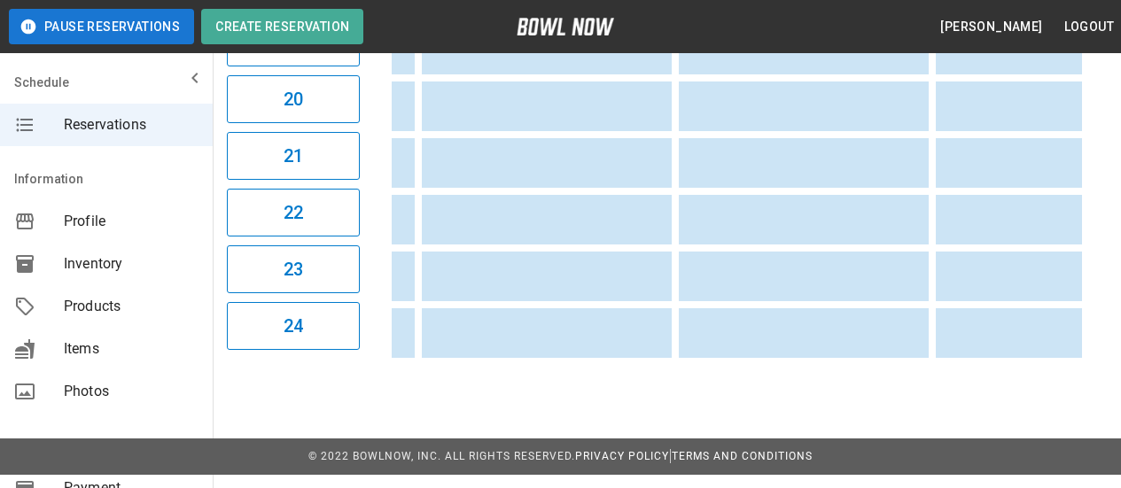
scroll to position [0, 2474]
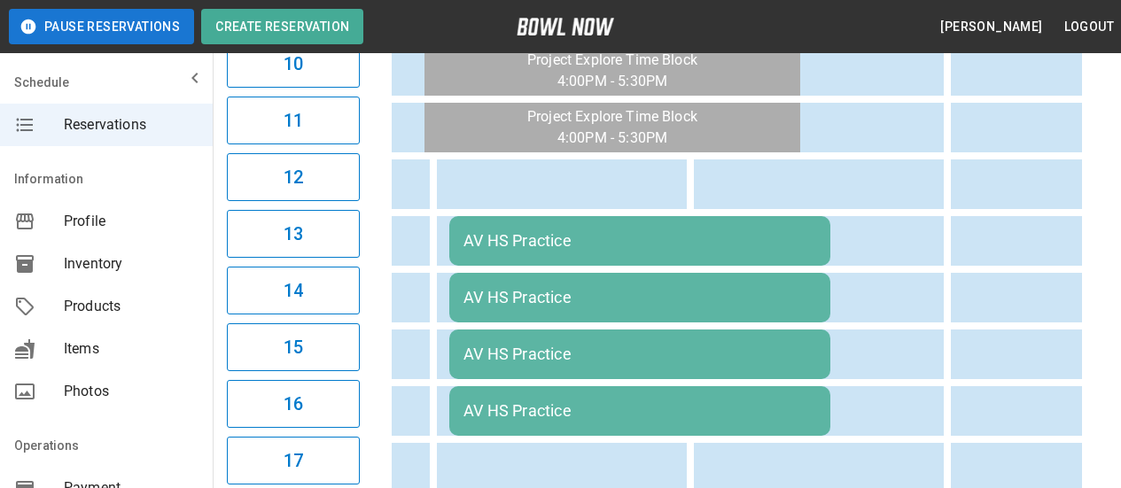
click at [466, 238] on div "AV HS Practice" at bounding box center [640, 240] width 353 height 19
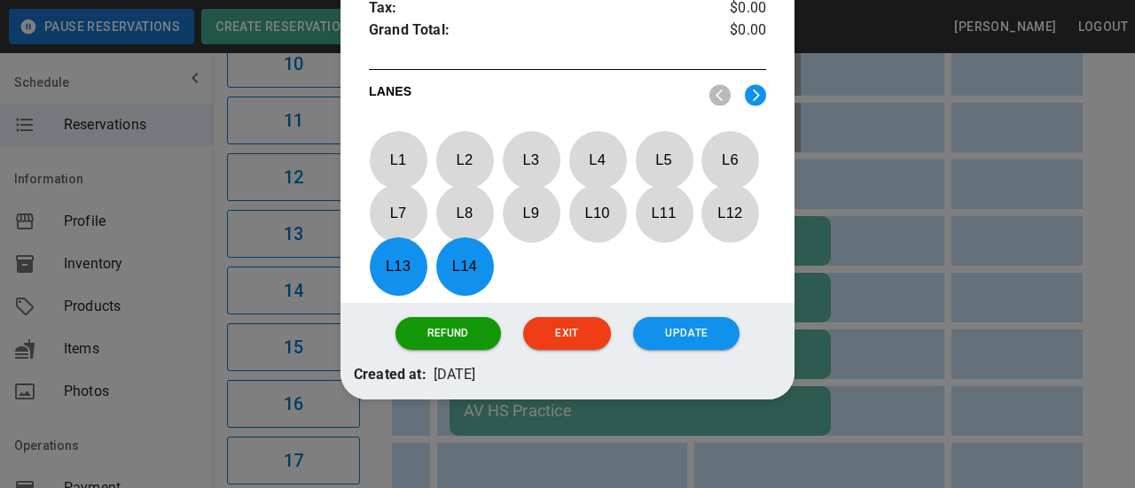
click at [404, 275] on p "L 13" at bounding box center [398, 267] width 59 height 42
click at [462, 266] on p "L 14" at bounding box center [464, 267] width 59 height 42
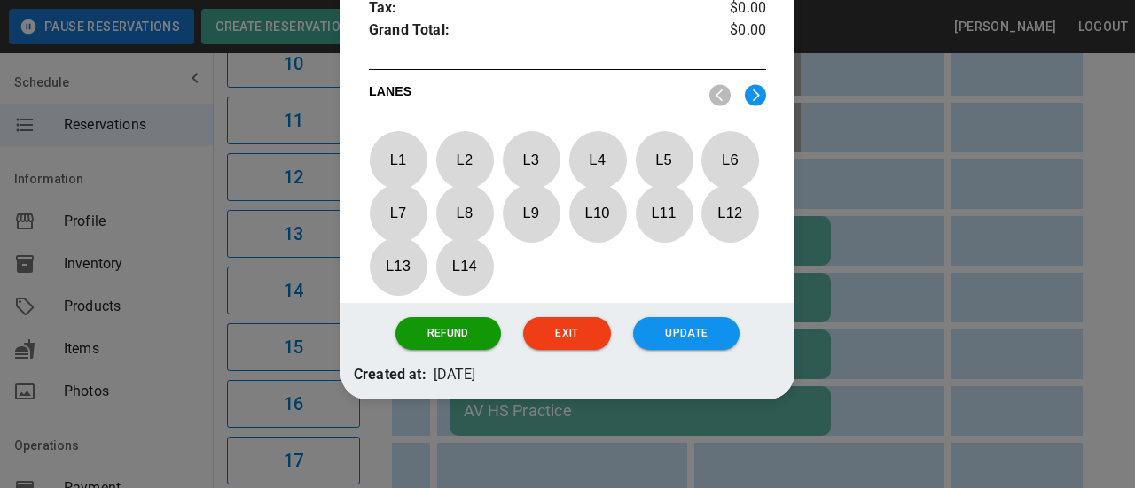
click at [745, 94] on img at bounding box center [755, 95] width 21 height 22
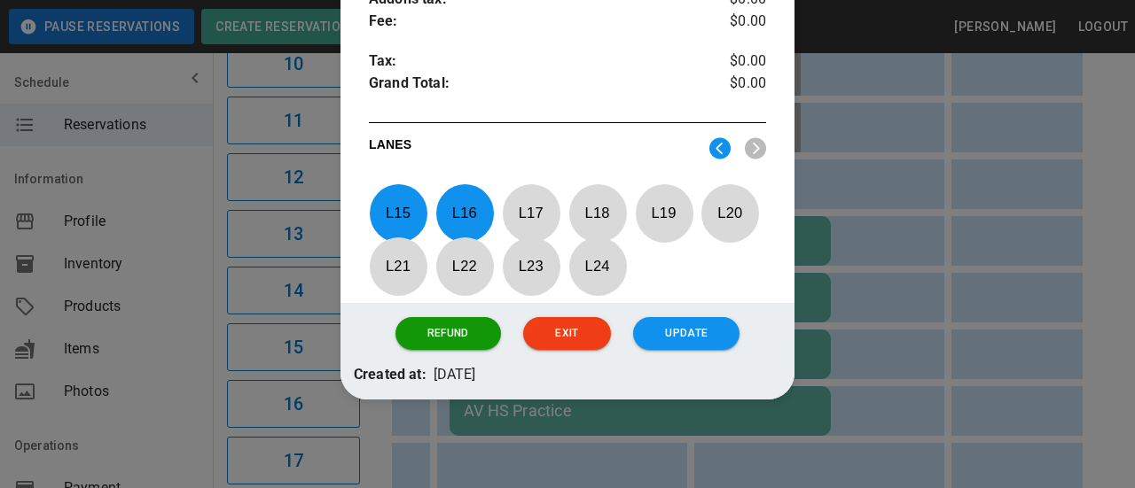
click at [398, 209] on p "L 15" at bounding box center [398, 213] width 59 height 42
click at [504, 194] on p "L 17" at bounding box center [531, 213] width 59 height 42
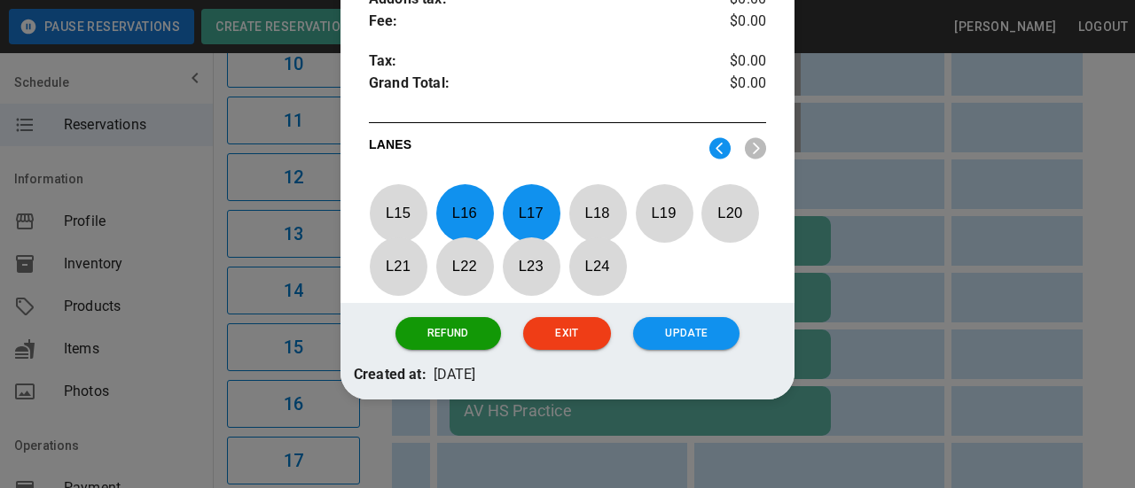
click at [465, 205] on p "L 16" at bounding box center [464, 213] width 59 height 42
click at [576, 203] on p "L 18" at bounding box center [597, 213] width 59 height 42
click at [671, 218] on p "L 19" at bounding box center [664, 213] width 59 height 42
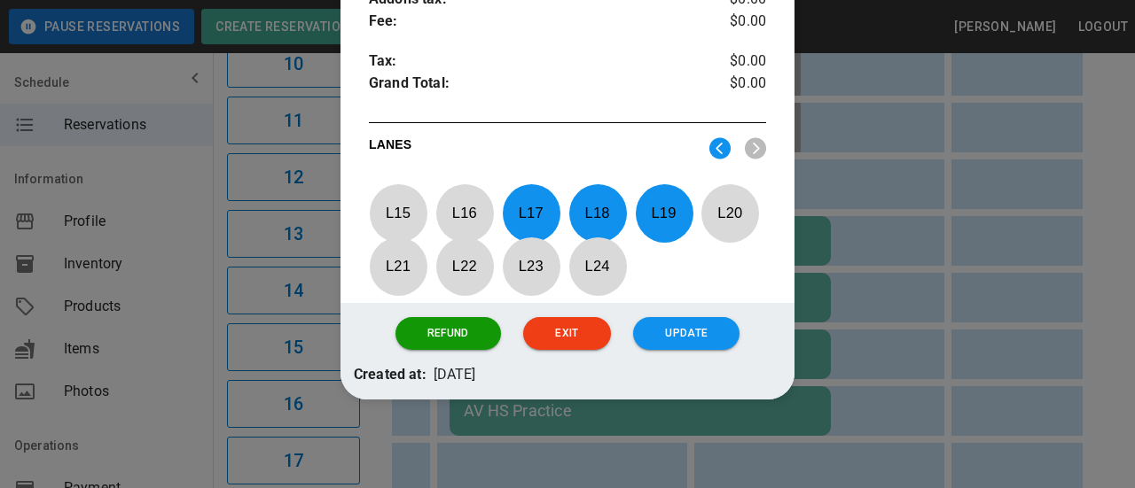
click at [726, 215] on p "L 20" at bounding box center [729, 213] width 59 height 42
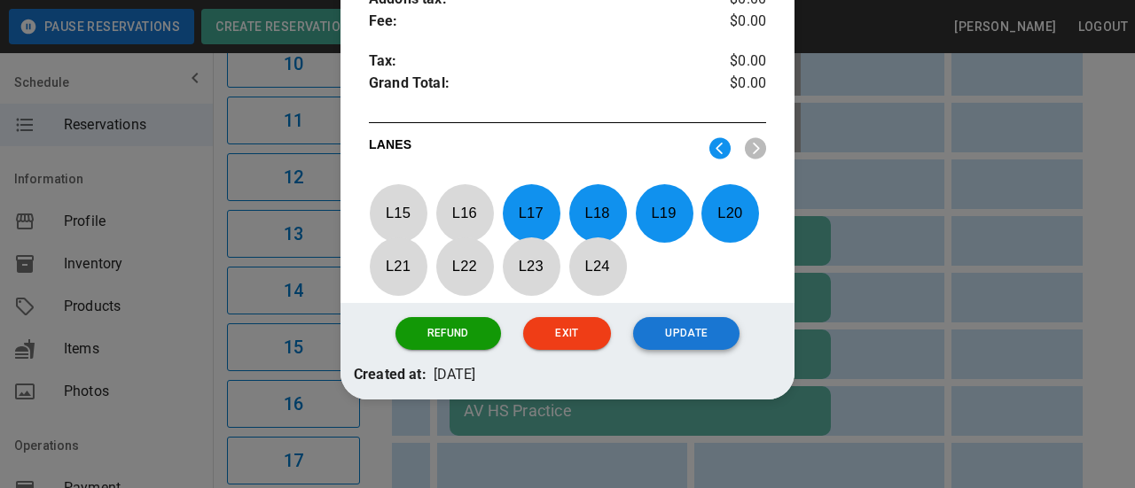
click at [668, 335] on button "Update" at bounding box center [686, 333] width 106 height 33
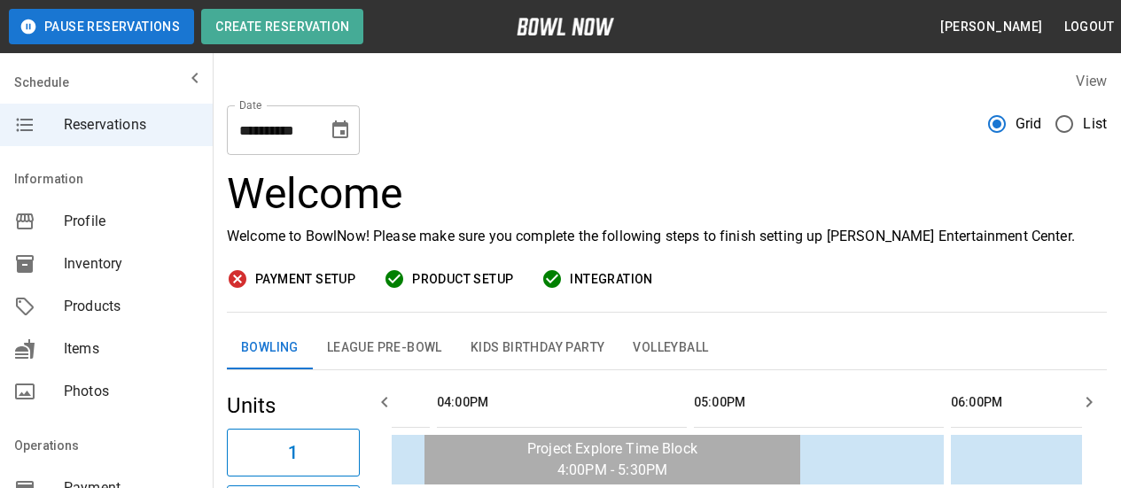
click at [344, 125] on icon "Choose date, selected date is Sep 22, 2025" at bounding box center [340, 130] width 16 height 18
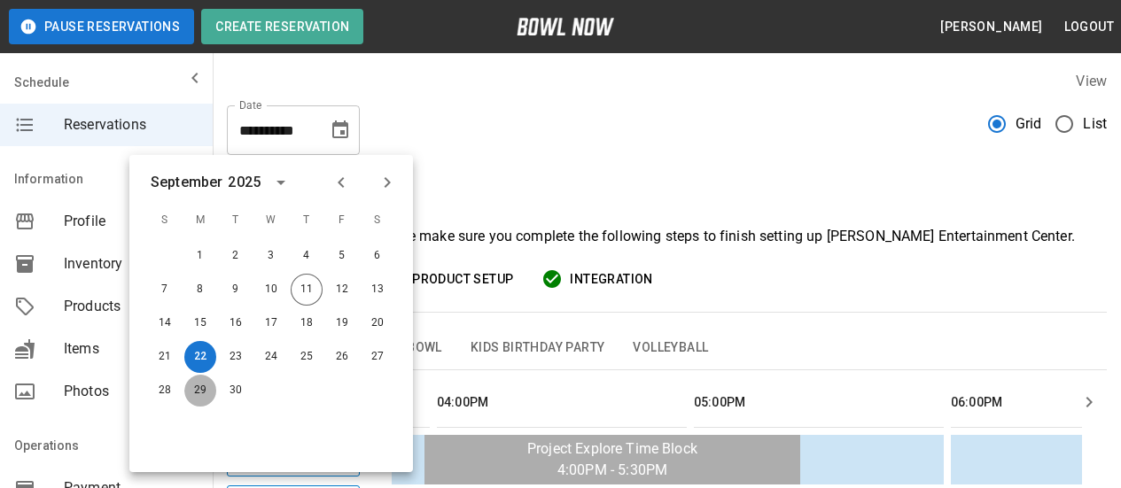
click at [199, 390] on button "29" at bounding box center [200, 391] width 32 height 32
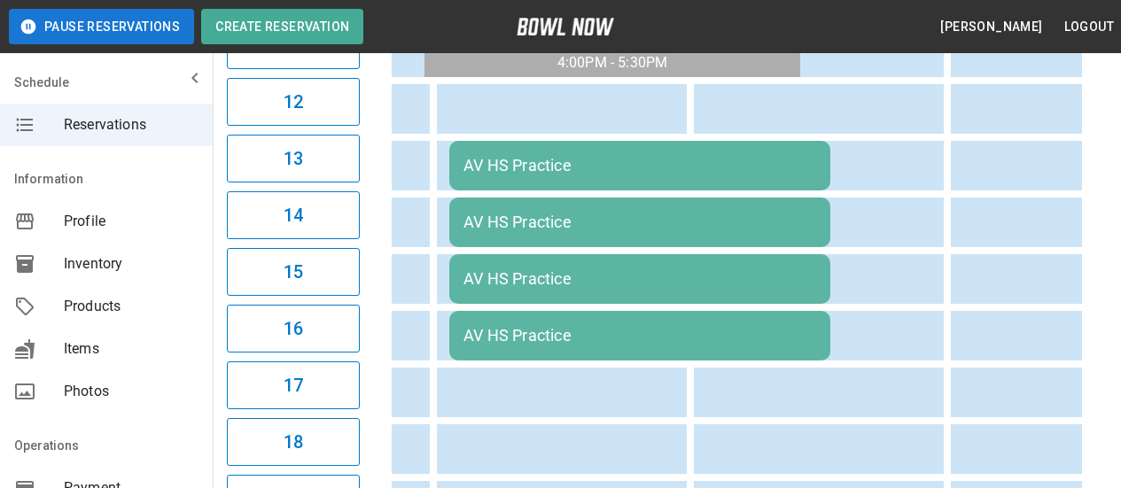
click at [526, 163] on div "AV HS Practice" at bounding box center [640, 165] width 353 height 19
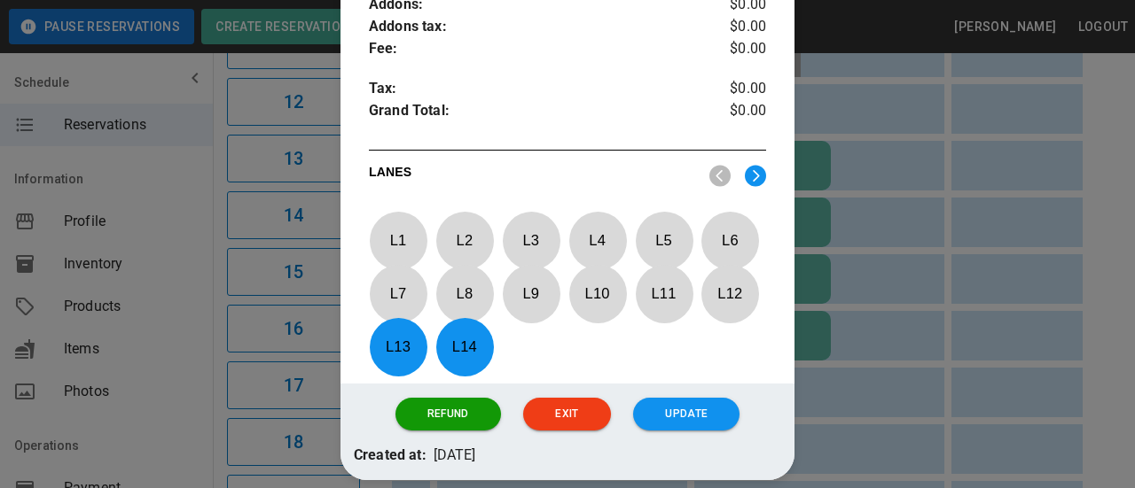
click at [405, 346] on p "L 13" at bounding box center [398, 347] width 59 height 42
drag, startPoint x: 465, startPoint y: 346, endPoint x: 478, endPoint y: 348, distance: 12.7
click at [466, 346] on p "L 14" at bounding box center [464, 347] width 59 height 42
click at [752, 181] on img at bounding box center [755, 176] width 21 height 22
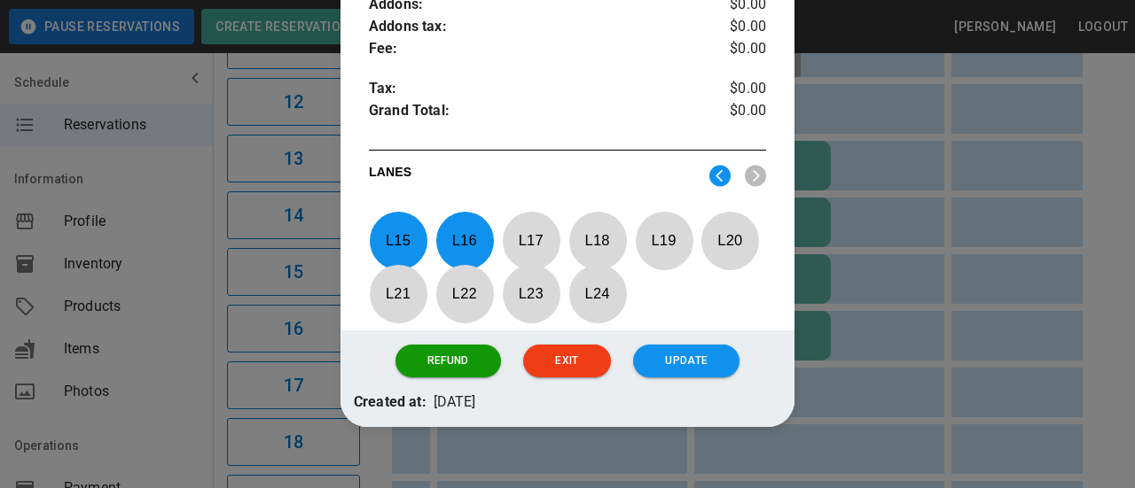
click at [408, 248] on p "L 15" at bounding box center [398, 241] width 59 height 42
click at [466, 235] on p "L 16" at bounding box center [464, 241] width 59 height 42
drag, startPoint x: 533, startPoint y: 235, endPoint x: 558, endPoint y: 244, distance: 27.2
click at [535, 237] on p "L 17" at bounding box center [531, 241] width 59 height 42
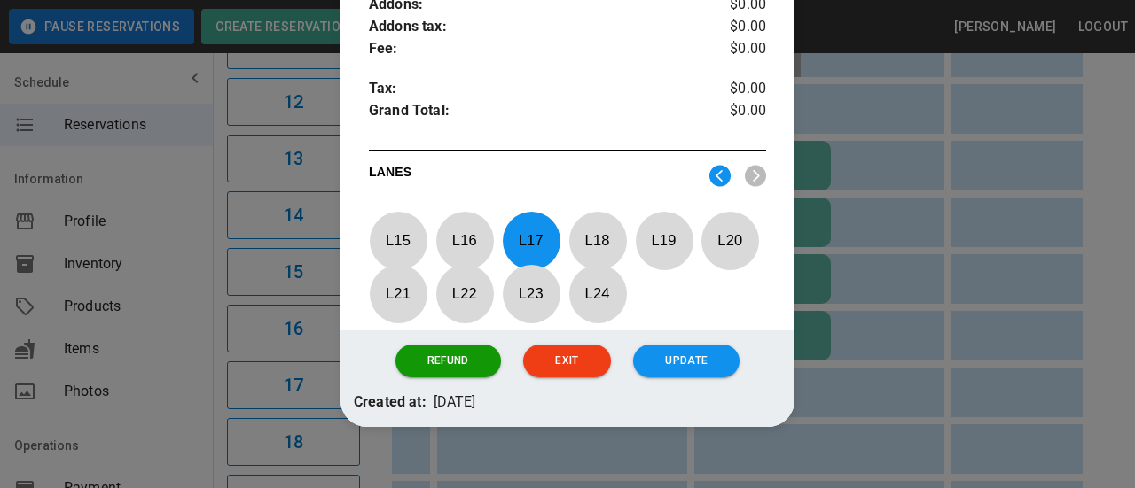
click at [584, 245] on p "L 18" at bounding box center [597, 241] width 59 height 42
click at [664, 240] on p "L 19" at bounding box center [664, 241] width 59 height 42
click at [726, 248] on p "L 20" at bounding box center [729, 241] width 59 height 42
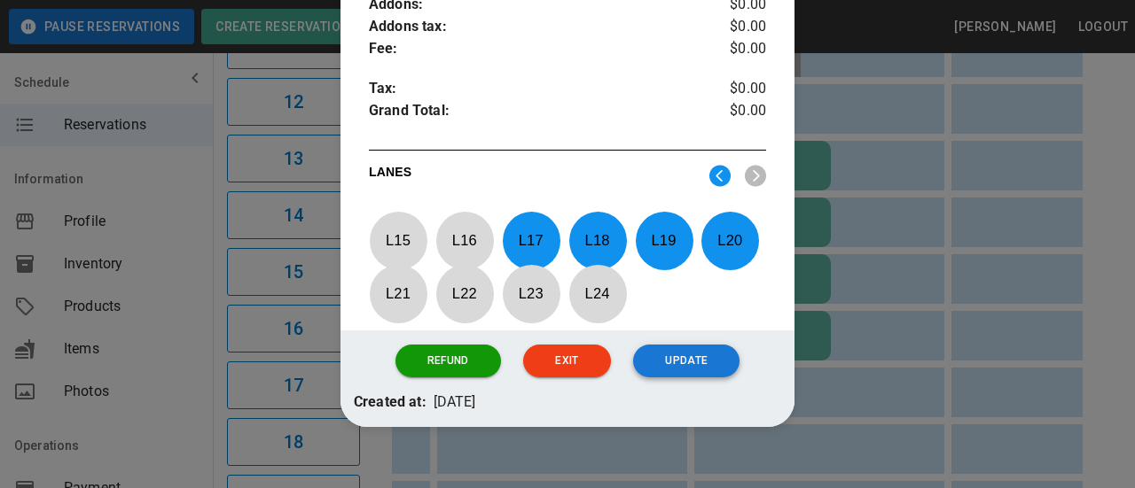
click at [680, 371] on button "Update" at bounding box center [686, 361] width 106 height 33
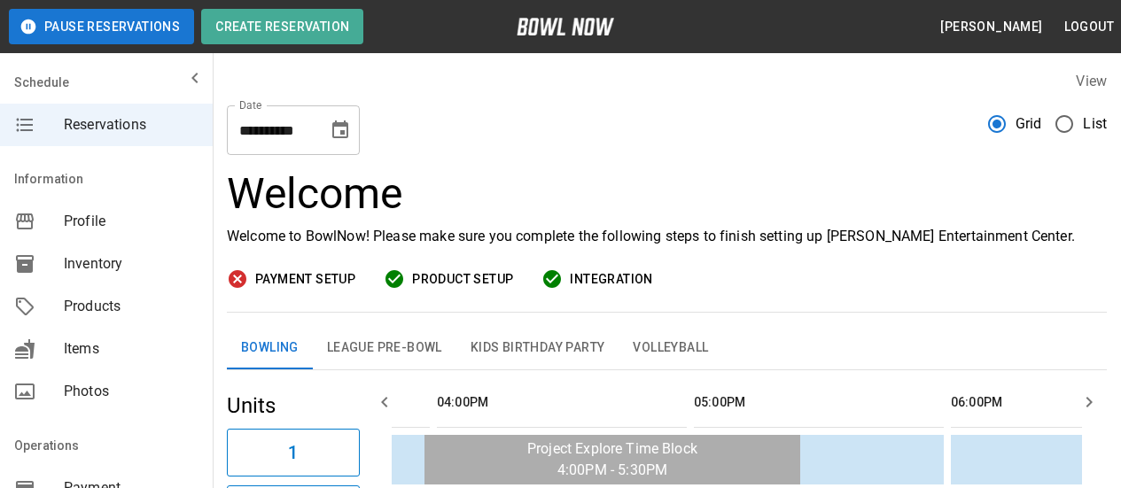
click at [340, 140] on icon "Choose date, selected date is Sep 29, 2025" at bounding box center [340, 130] width 21 height 21
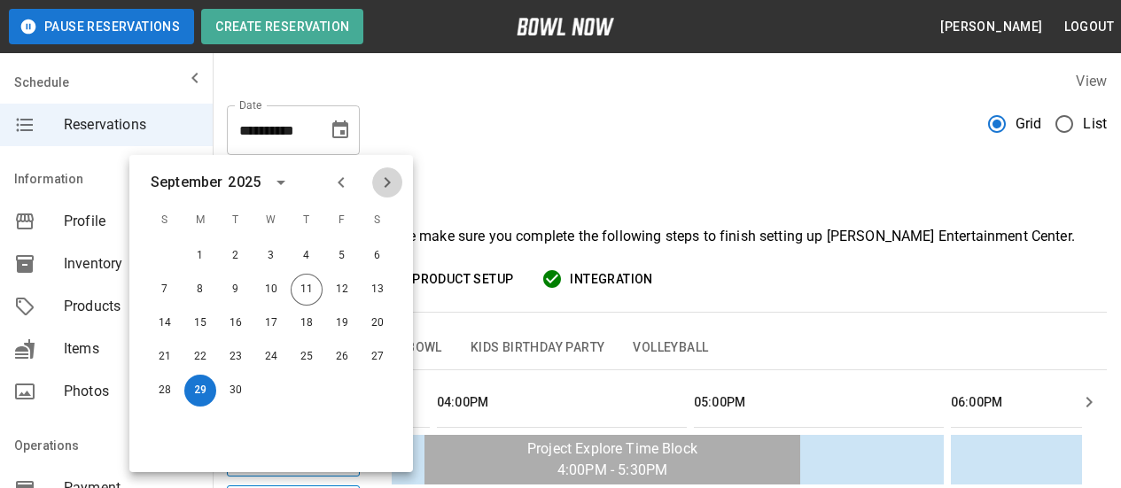
click at [393, 178] on icon "Next month" at bounding box center [387, 182] width 21 height 21
click at [205, 292] on button "6" at bounding box center [200, 290] width 32 height 32
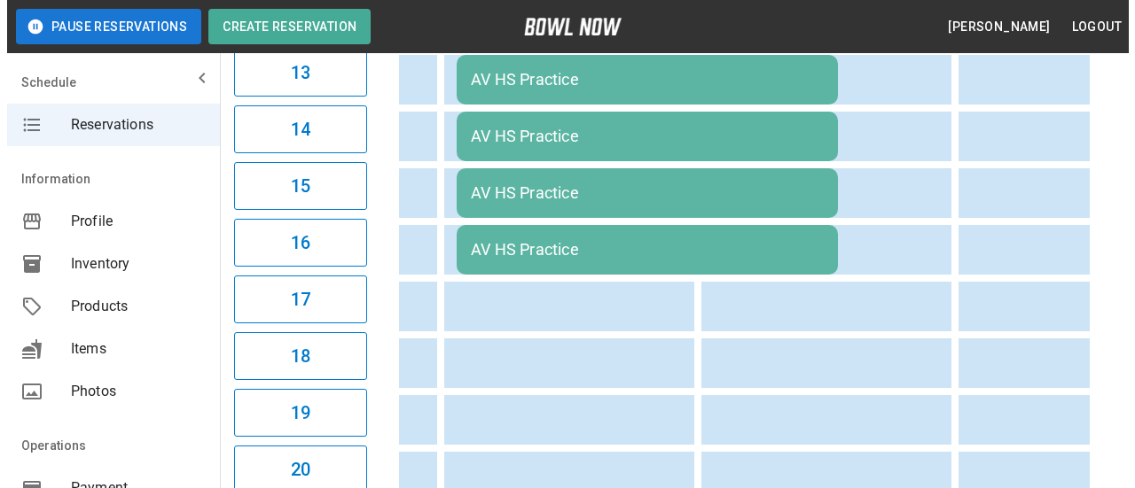
scroll to position [975, 0]
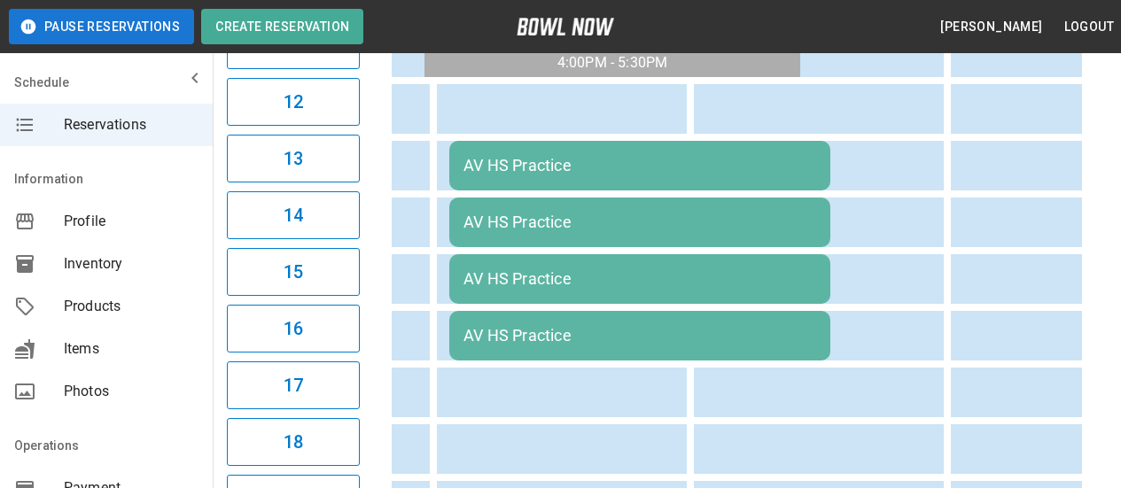
click at [522, 174] on div "AV HS Practice" at bounding box center [640, 165] width 353 height 19
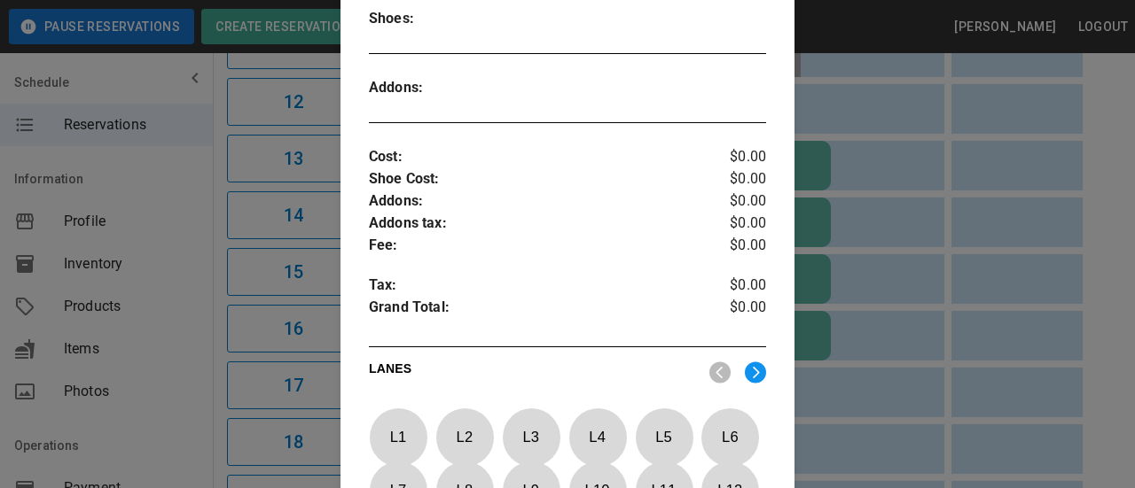
scroll to position [709, 0]
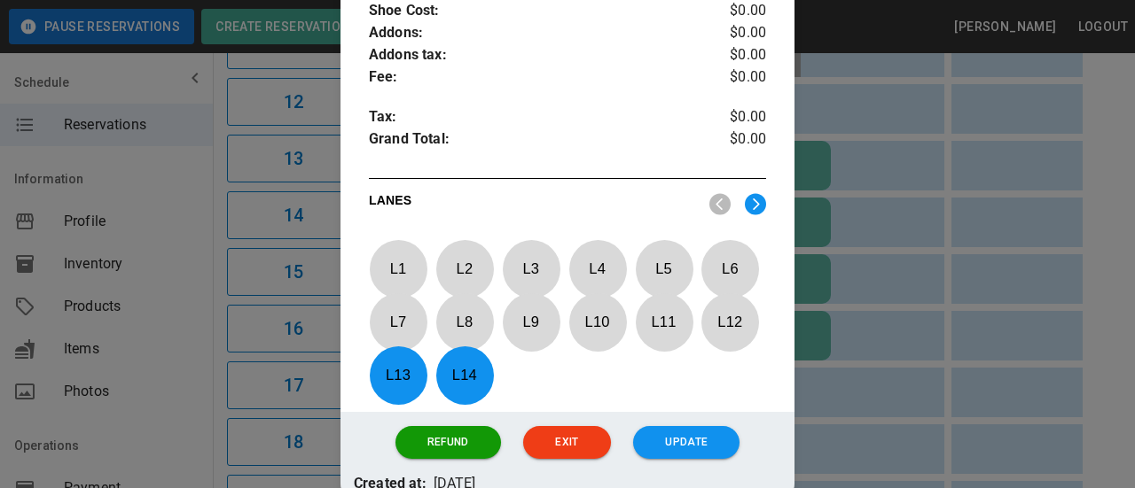
drag, startPoint x: 387, startPoint y: 385, endPoint x: 463, endPoint y: 370, distance: 77.7
click at [387, 384] on p "L 13" at bounding box center [398, 376] width 59 height 42
click at [470, 372] on p "L 14" at bounding box center [464, 376] width 59 height 42
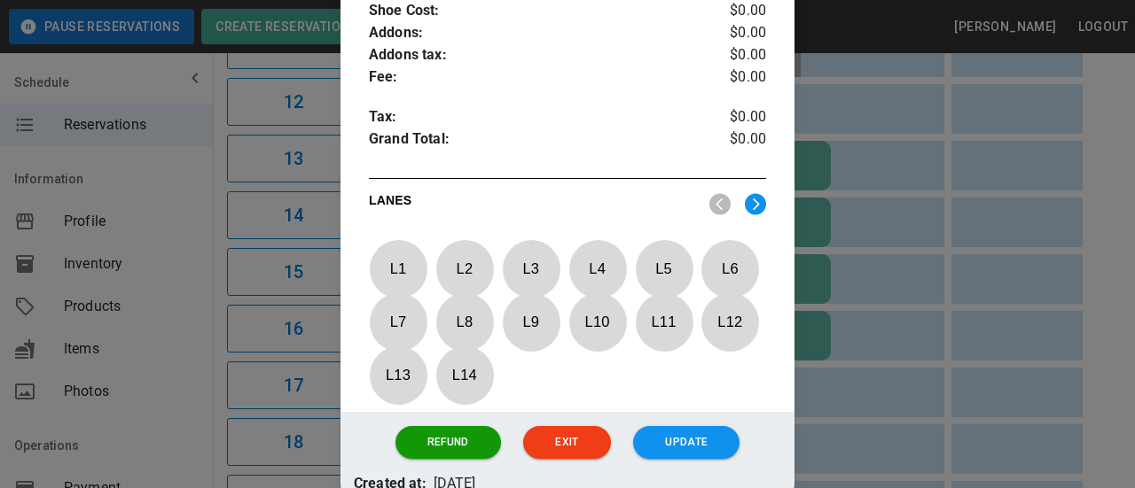
click at [747, 201] on img at bounding box center [755, 204] width 21 height 22
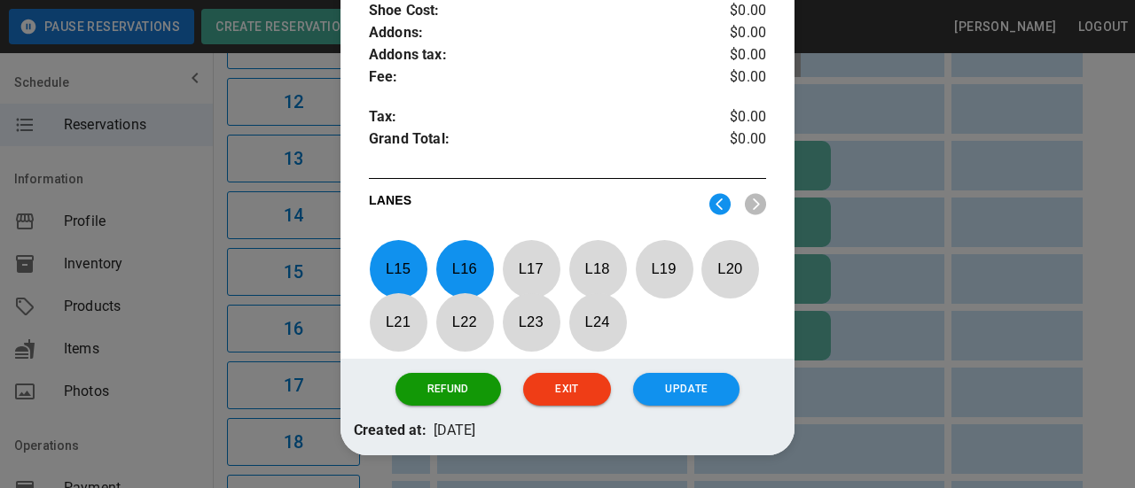
click at [395, 269] on p "L 15" at bounding box center [398, 269] width 59 height 42
click at [453, 266] on p "L 16" at bounding box center [464, 269] width 59 height 42
drag, startPoint x: 531, startPoint y: 267, endPoint x: 543, endPoint y: 270, distance: 12.9
click at [532, 267] on p "L 17" at bounding box center [531, 269] width 59 height 42
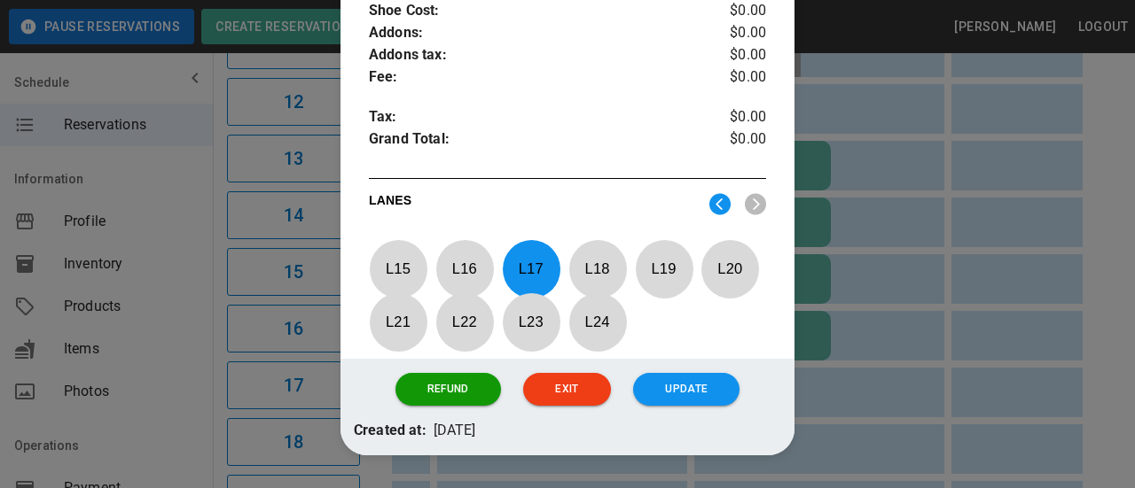
drag, startPoint x: 600, startPoint y: 277, endPoint x: 612, endPoint y: 277, distance: 11.6
click at [601, 277] on p "L 18" at bounding box center [597, 269] width 59 height 42
drag, startPoint x: 663, startPoint y: 275, endPoint x: 688, endPoint y: 275, distance: 24.8
click at [664, 275] on p "L 19" at bounding box center [664, 269] width 59 height 42
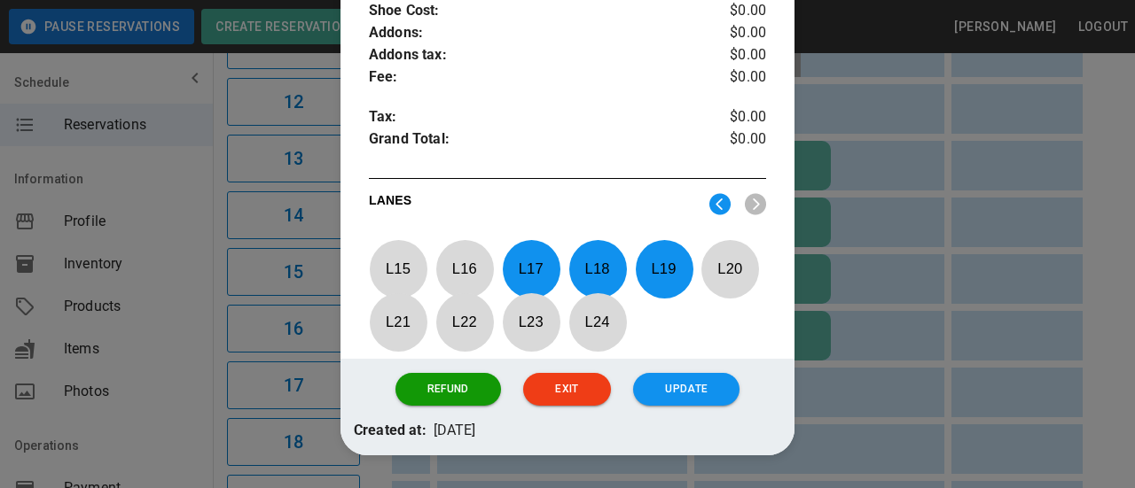
click at [703, 276] on p "L 20" at bounding box center [729, 269] width 59 height 42
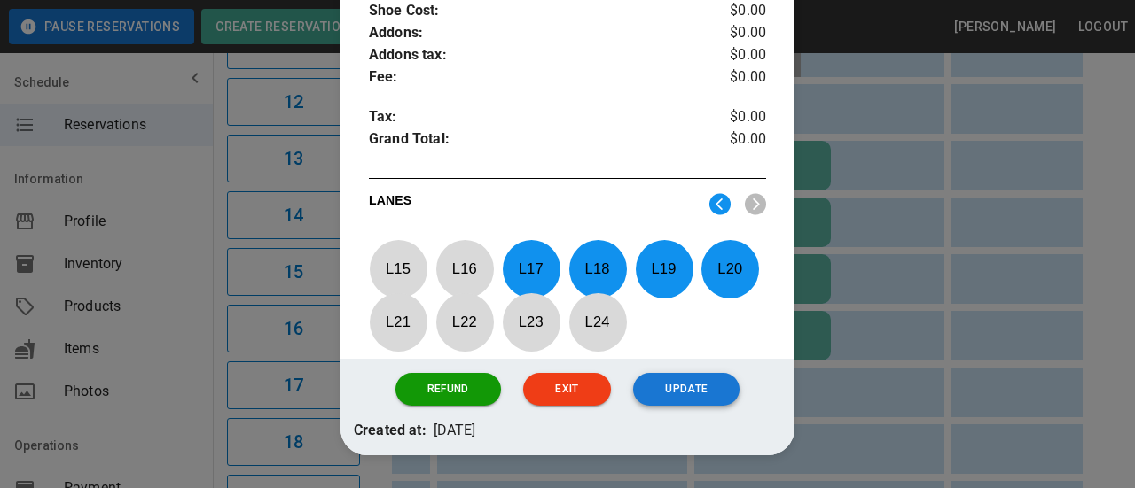
click at [680, 384] on button "Update" at bounding box center [686, 389] width 106 height 33
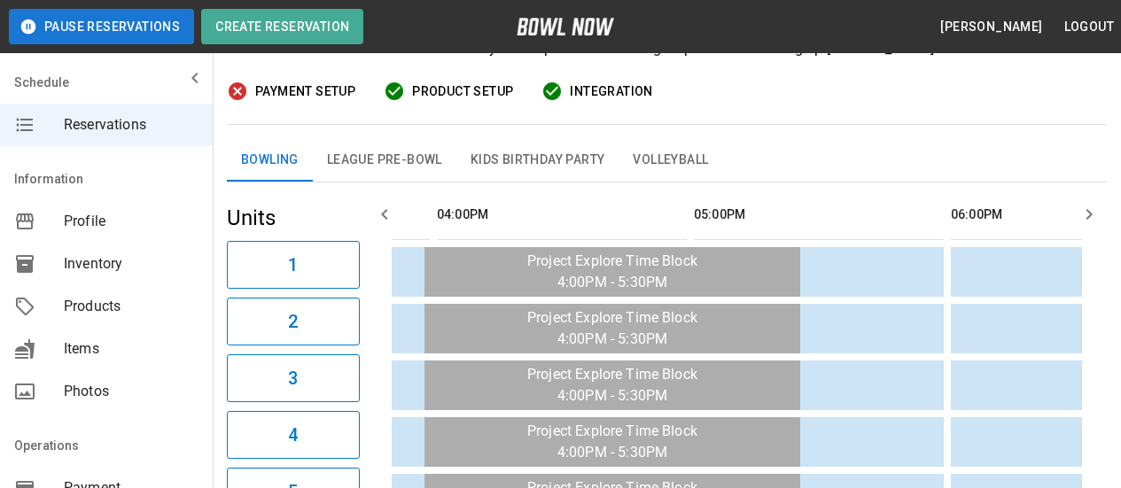
scroll to position [0, 0]
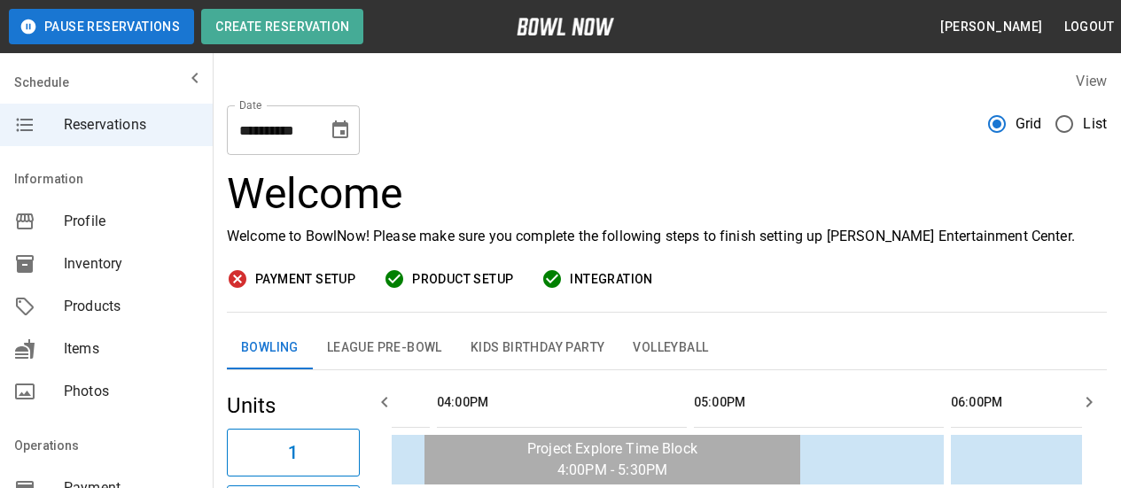
click at [344, 135] on icon "Choose date, selected date is Oct 6, 2025" at bounding box center [340, 130] width 16 height 18
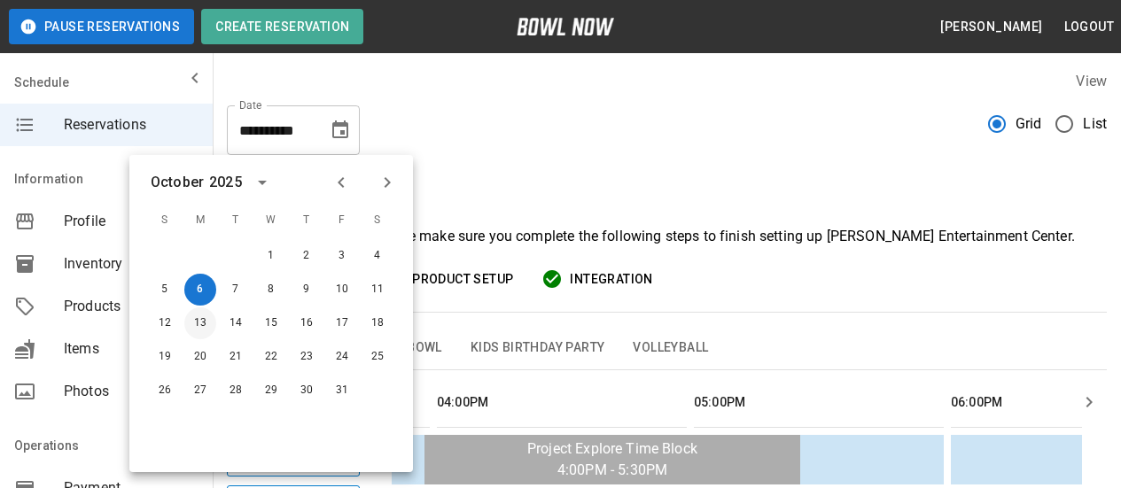
drag, startPoint x: 206, startPoint y: 324, endPoint x: 611, endPoint y: 311, distance: 405.3
click at [207, 323] on button "13" at bounding box center [200, 324] width 32 height 32
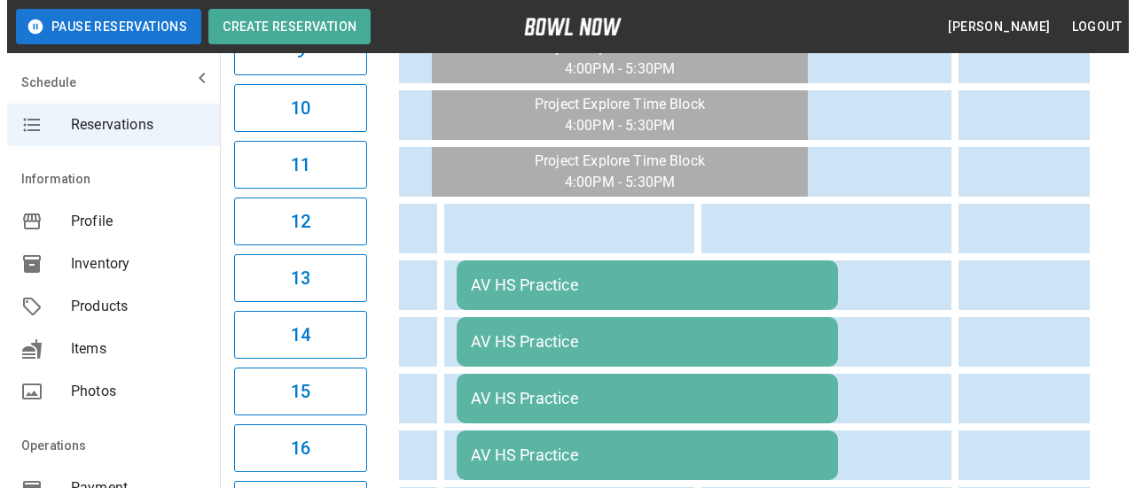
scroll to position [886, 0]
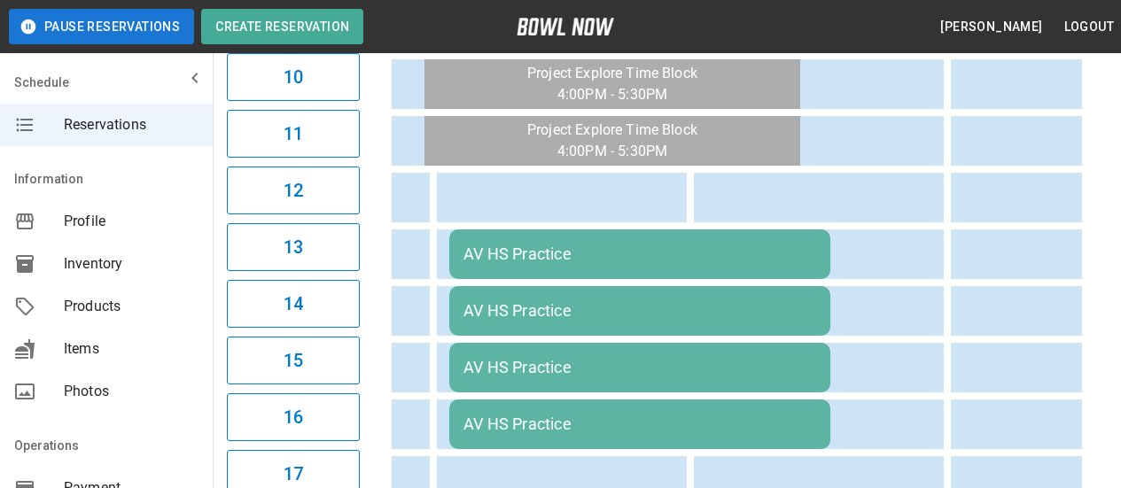
click at [484, 245] on div "AV HS Practice" at bounding box center [640, 254] width 353 height 19
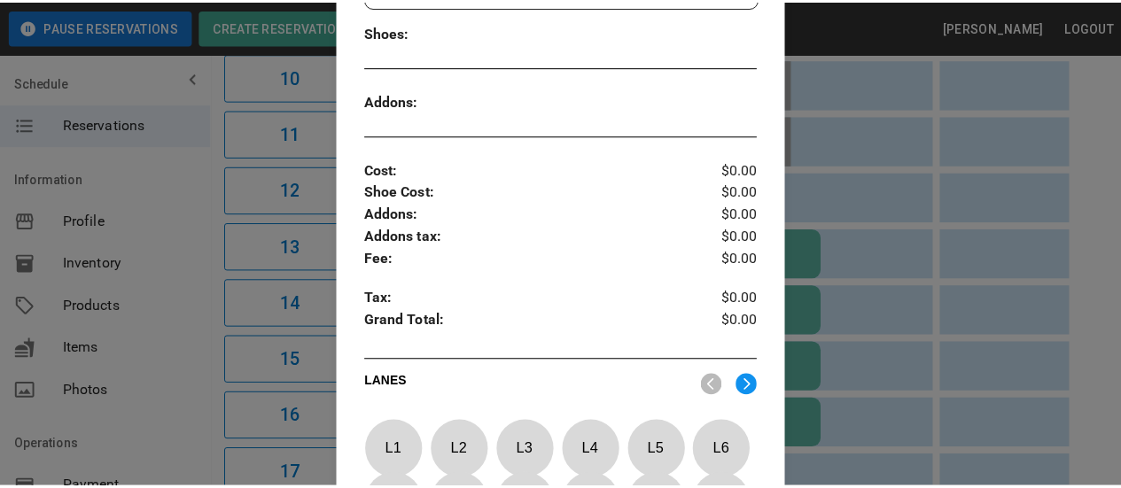
scroll to position [649, 0]
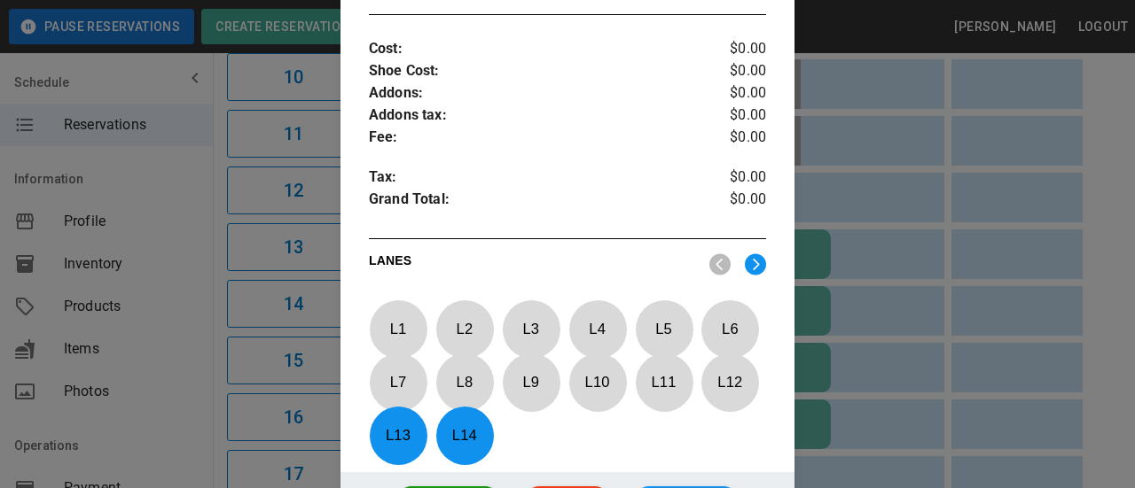
click at [409, 446] on p "L 13" at bounding box center [398, 436] width 59 height 42
click at [483, 426] on p "L 14" at bounding box center [464, 436] width 59 height 42
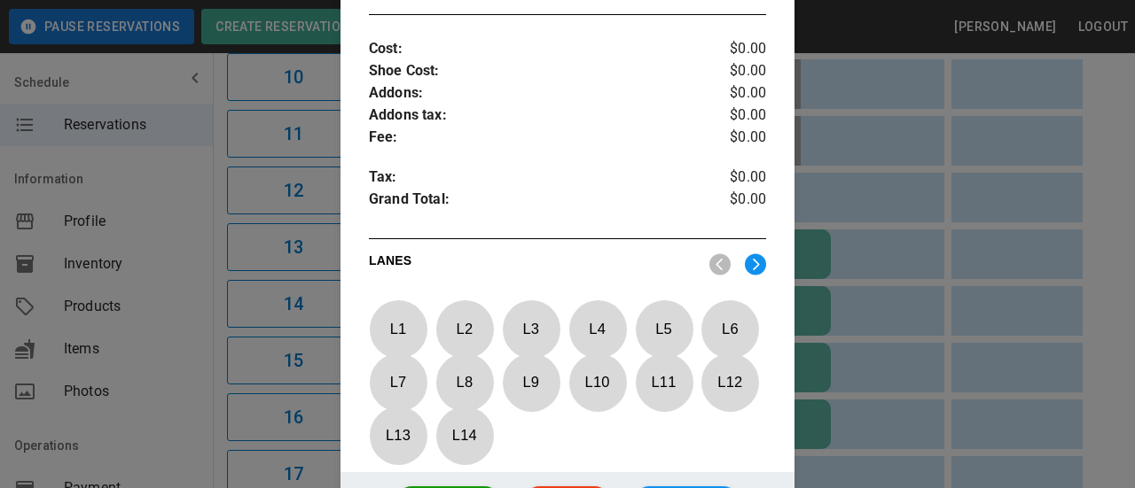
click at [745, 259] on img at bounding box center [755, 265] width 21 height 22
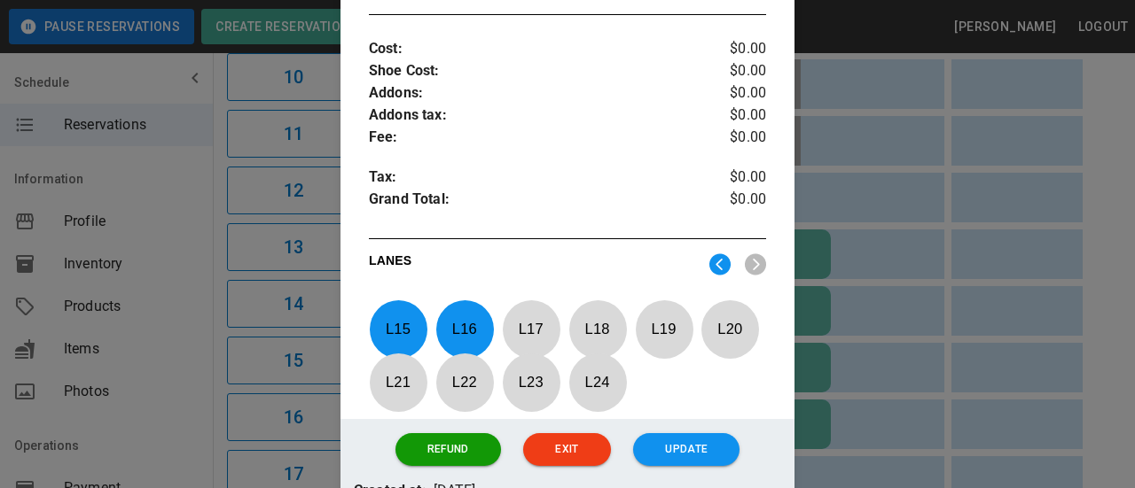
drag, startPoint x: 413, startPoint y: 337, endPoint x: 433, endPoint y: 332, distance: 20.9
click at [414, 337] on p "L 15" at bounding box center [398, 329] width 59 height 42
drag, startPoint x: 457, startPoint y: 332, endPoint x: 504, endPoint y: 332, distance: 47.0
click at [460, 333] on p "L 16" at bounding box center [464, 329] width 59 height 42
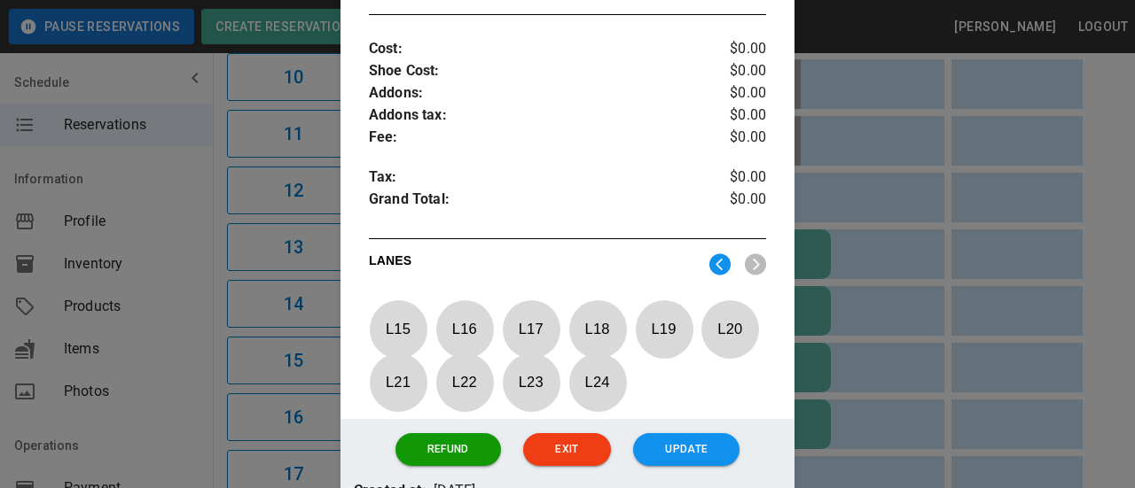
click at [538, 331] on p "L 17" at bounding box center [531, 329] width 59 height 42
click at [597, 330] on p "L 18" at bounding box center [597, 329] width 59 height 42
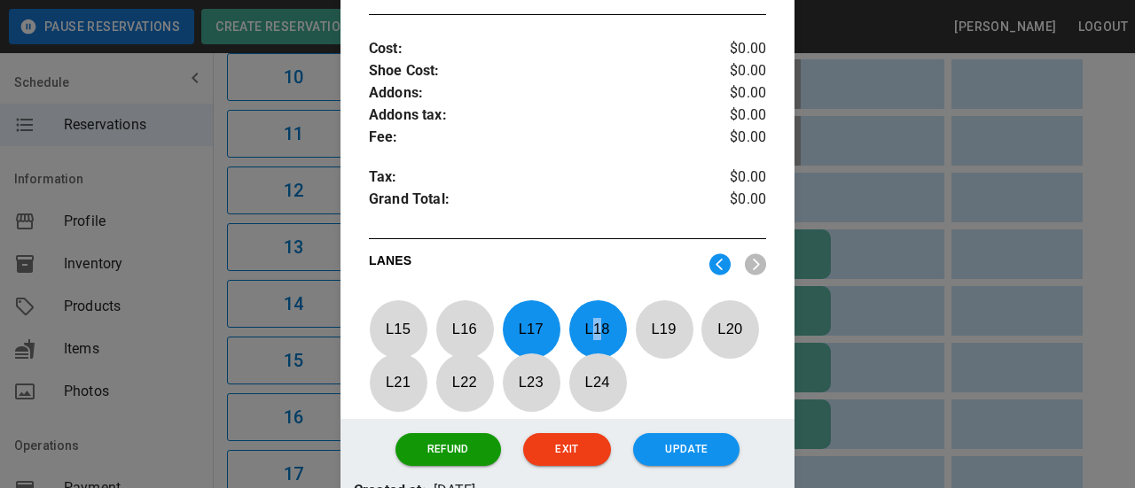
click at [659, 326] on p "L 19" at bounding box center [664, 329] width 59 height 42
click at [727, 332] on p "L 20" at bounding box center [729, 329] width 59 height 42
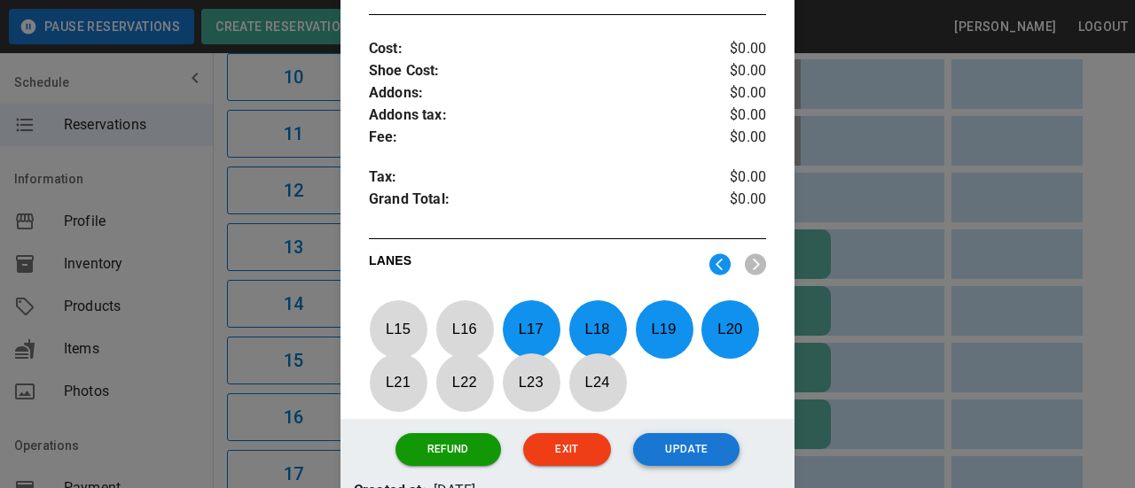
click at [656, 454] on button "Update" at bounding box center [686, 449] width 106 height 33
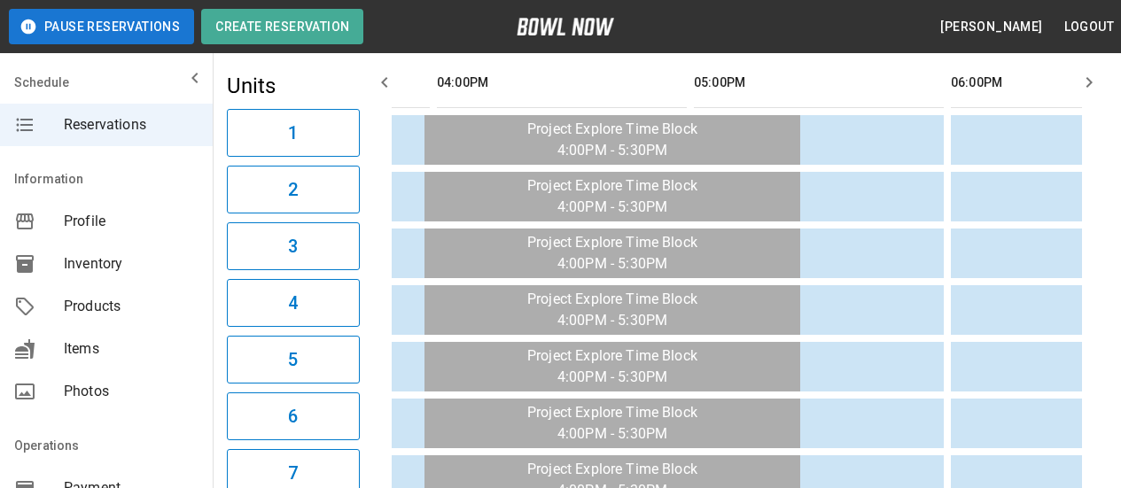
scroll to position [0, 0]
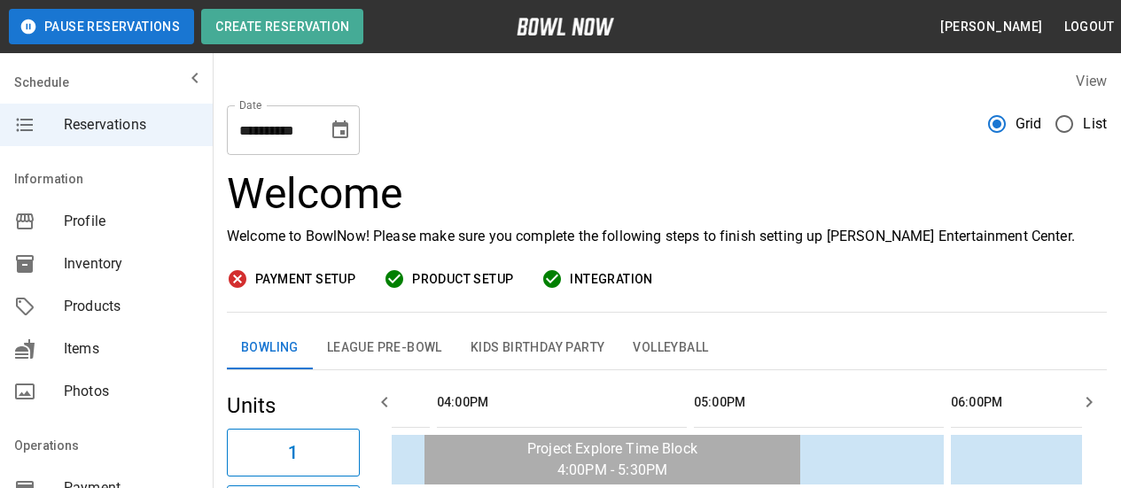
click at [343, 120] on icon "Choose date, selected date is Oct 13, 2025" at bounding box center [340, 130] width 21 height 21
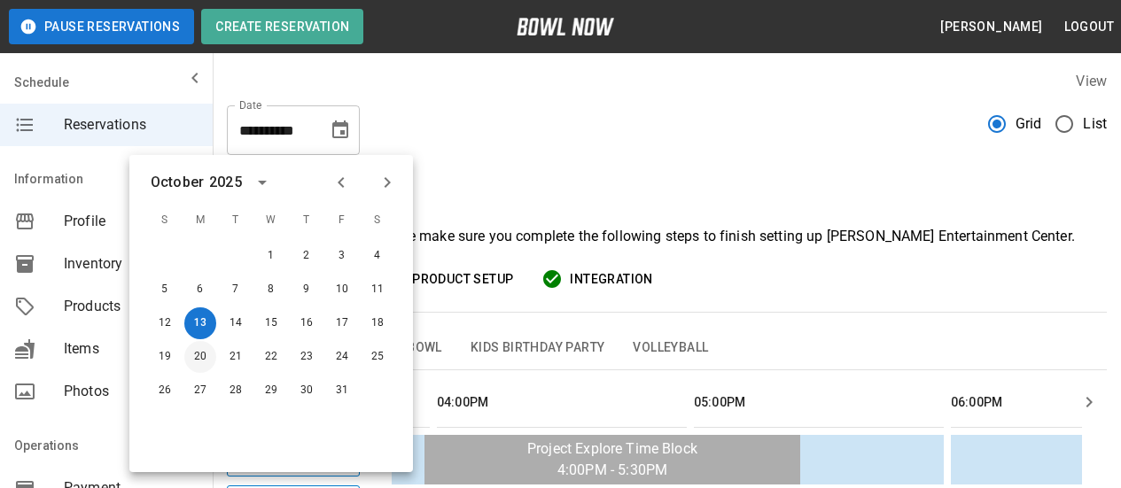
click at [200, 362] on button "20" at bounding box center [200, 357] width 32 height 32
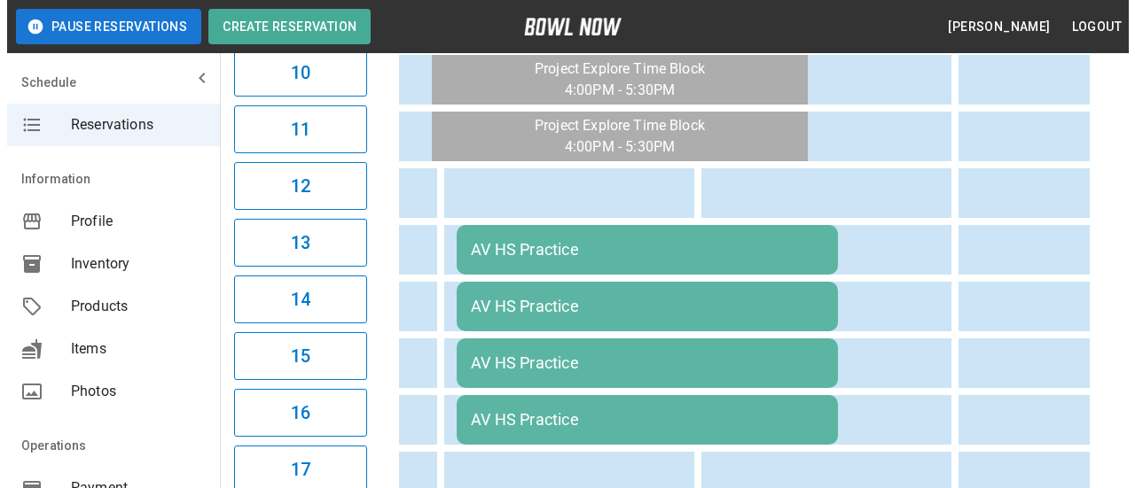
scroll to position [886, 0]
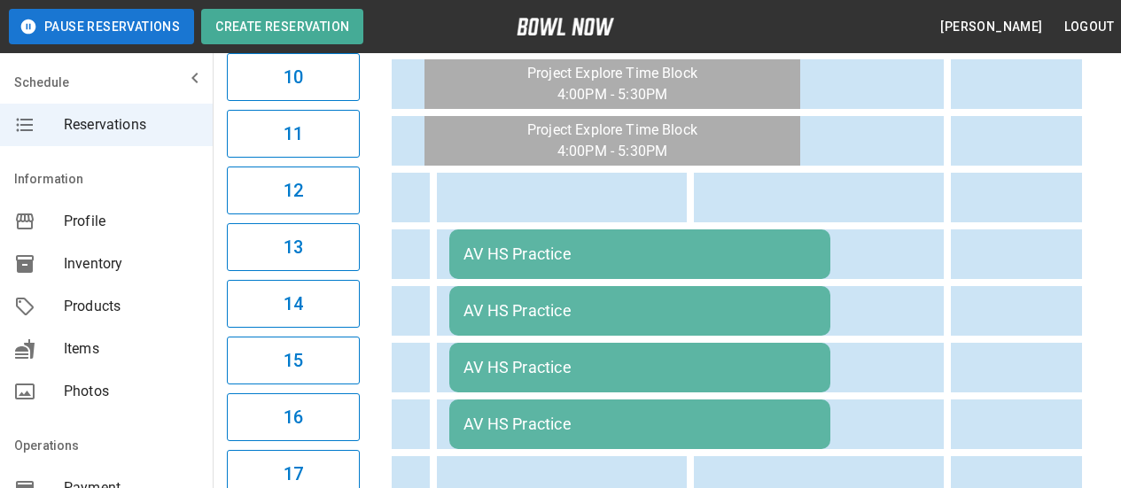
click at [575, 267] on td "AV HS Practice" at bounding box center [639, 255] width 381 height 50
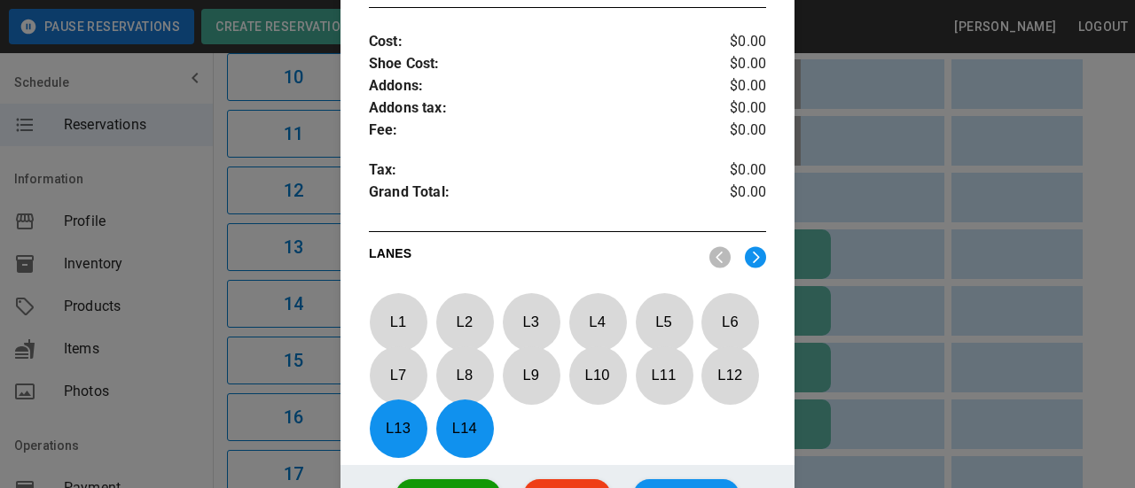
scroll to position [818, 0]
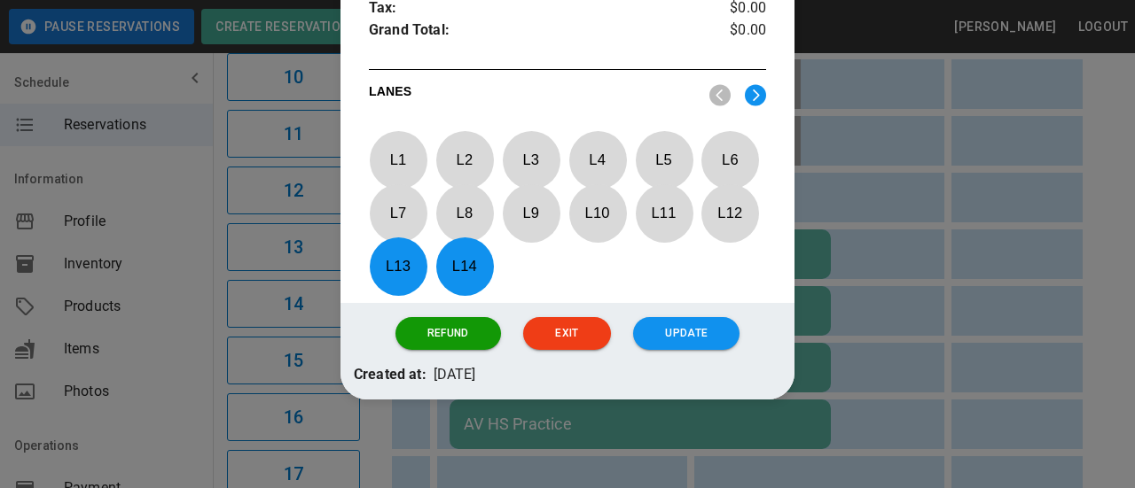
click at [388, 256] on p "L 13" at bounding box center [398, 267] width 59 height 42
click at [472, 269] on p "L 14" at bounding box center [464, 267] width 59 height 42
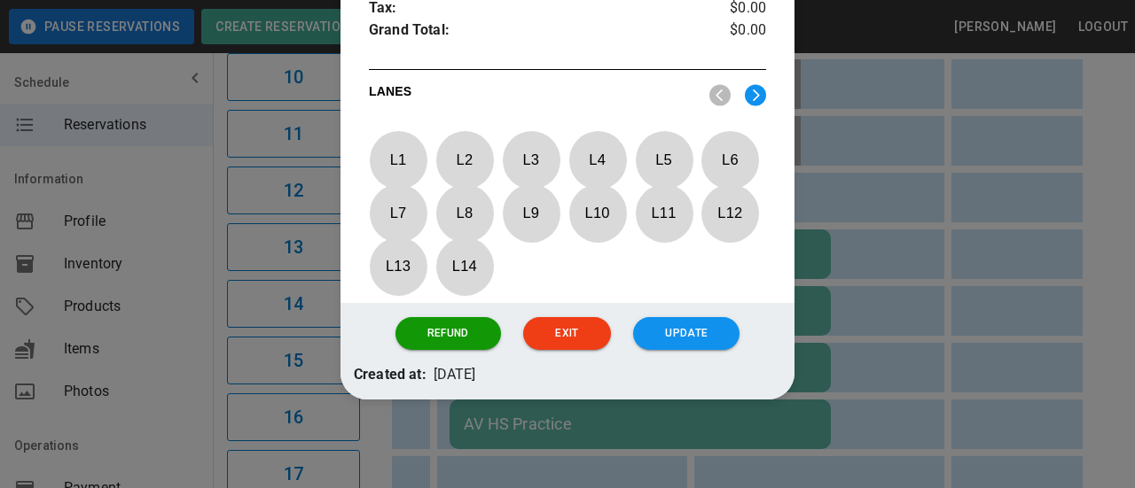
click at [747, 98] on img at bounding box center [755, 95] width 21 height 22
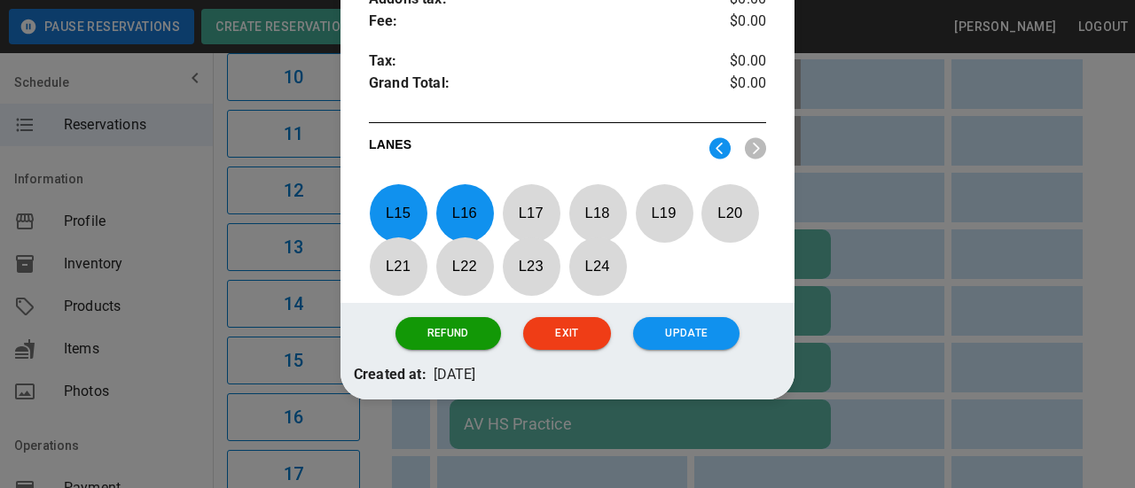
click at [389, 206] on p "L 15" at bounding box center [398, 213] width 59 height 42
click at [483, 214] on p "L 16" at bounding box center [464, 213] width 59 height 42
click at [550, 204] on p "L 17" at bounding box center [531, 213] width 59 height 42
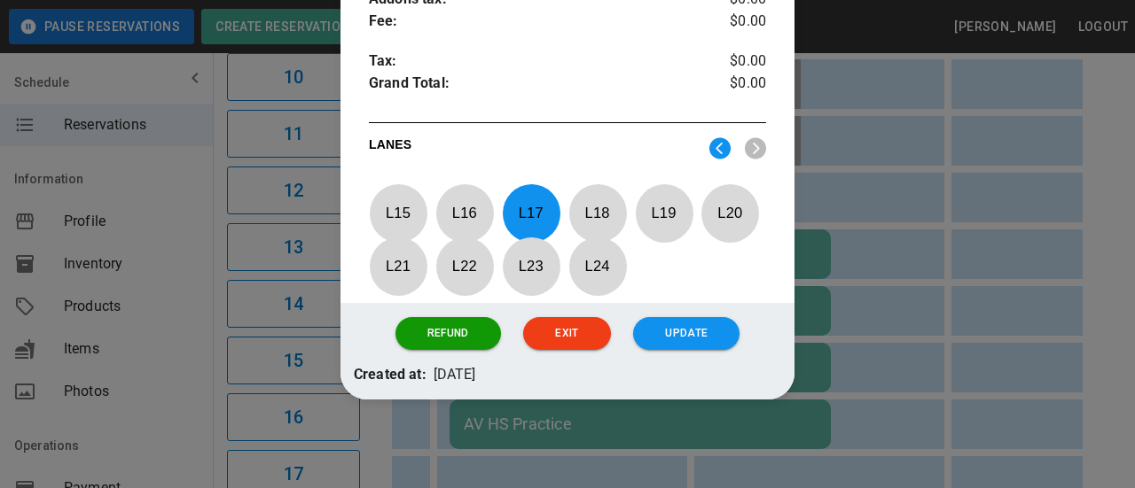
click at [598, 215] on p "L 18" at bounding box center [597, 213] width 59 height 42
click at [675, 220] on p "L 19" at bounding box center [664, 213] width 59 height 42
click at [718, 221] on p "L 20" at bounding box center [729, 213] width 59 height 42
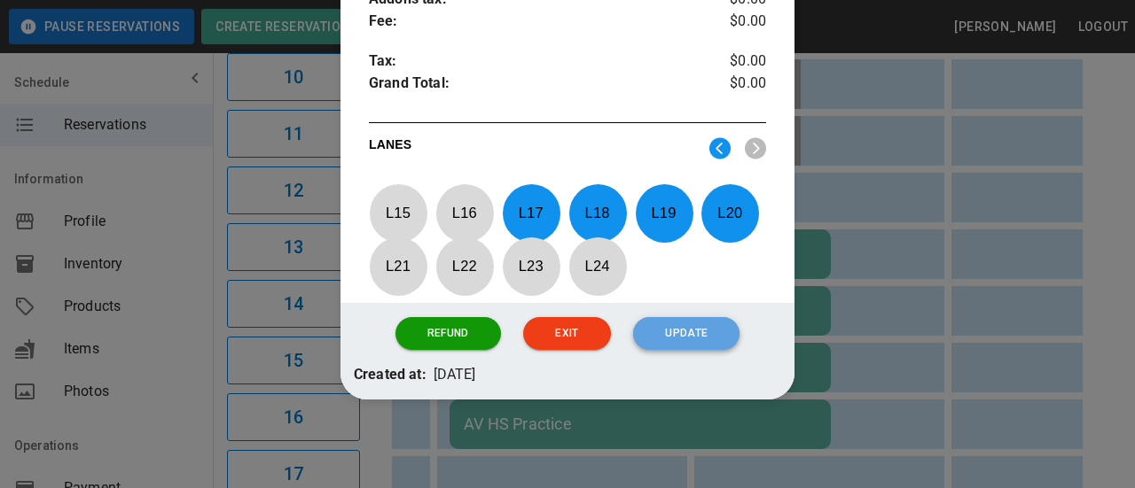
click at [698, 333] on button "Update" at bounding box center [686, 333] width 106 height 33
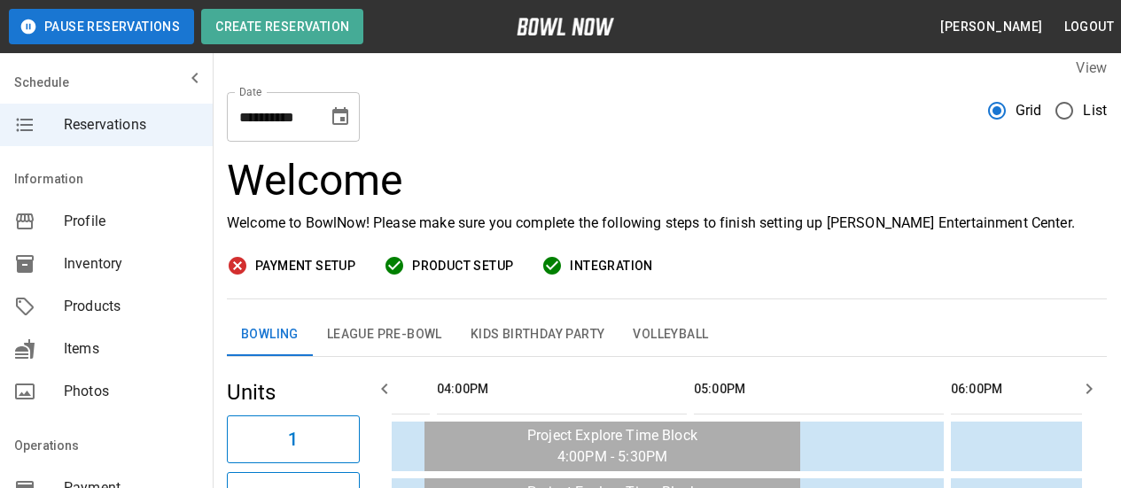
scroll to position [0, 0]
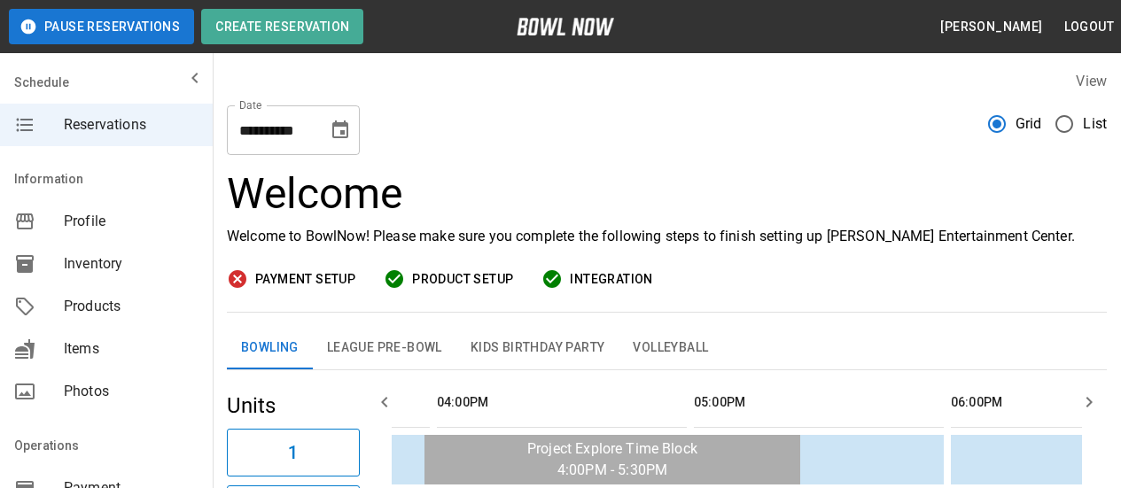
click at [336, 125] on icon "Choose date, selected date is Oct 20, 2025" at bounding box center [340, 130] width 16 height 18
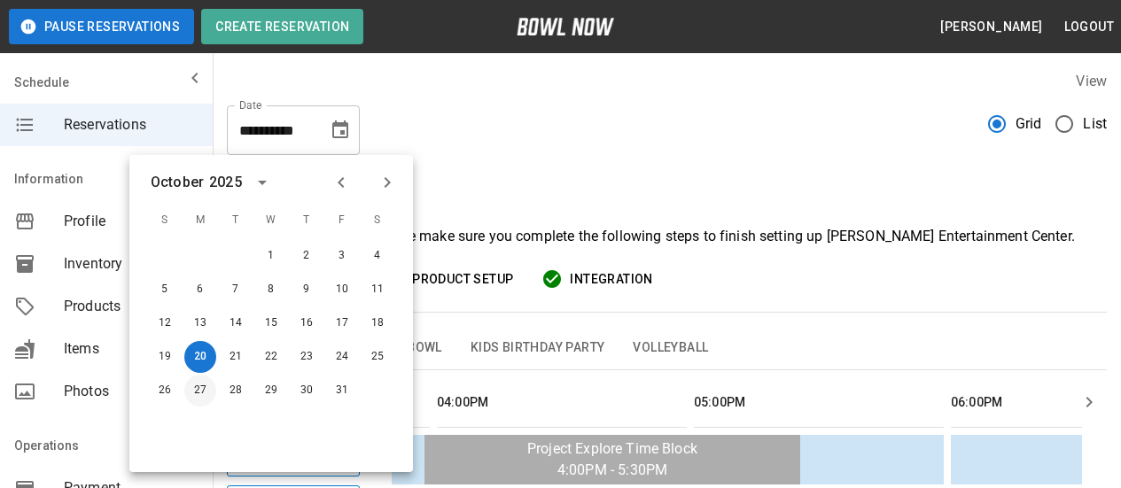
click at [204, 398] on button "27" at bounding box center [200, 391] width 32 height 32
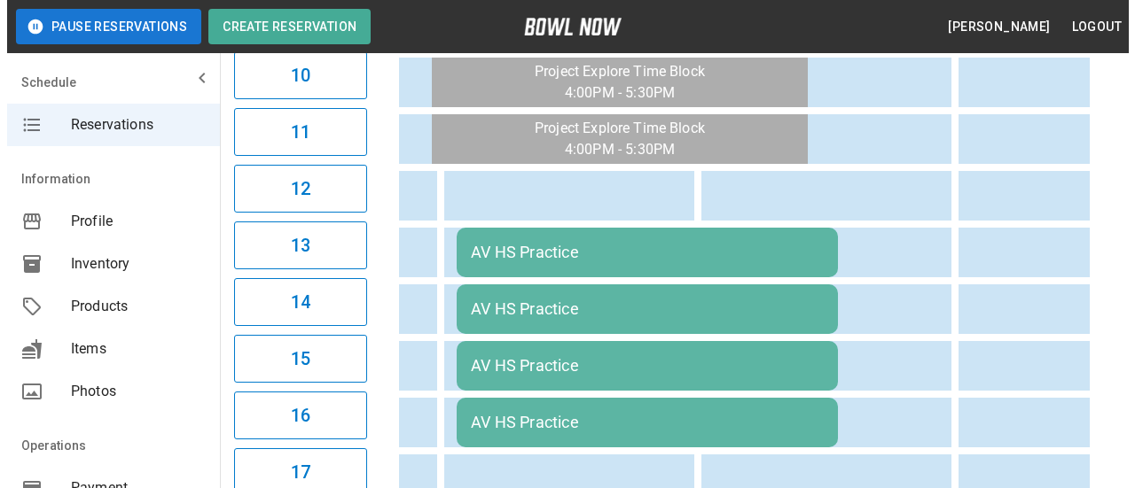
scroll to position [975, 0]
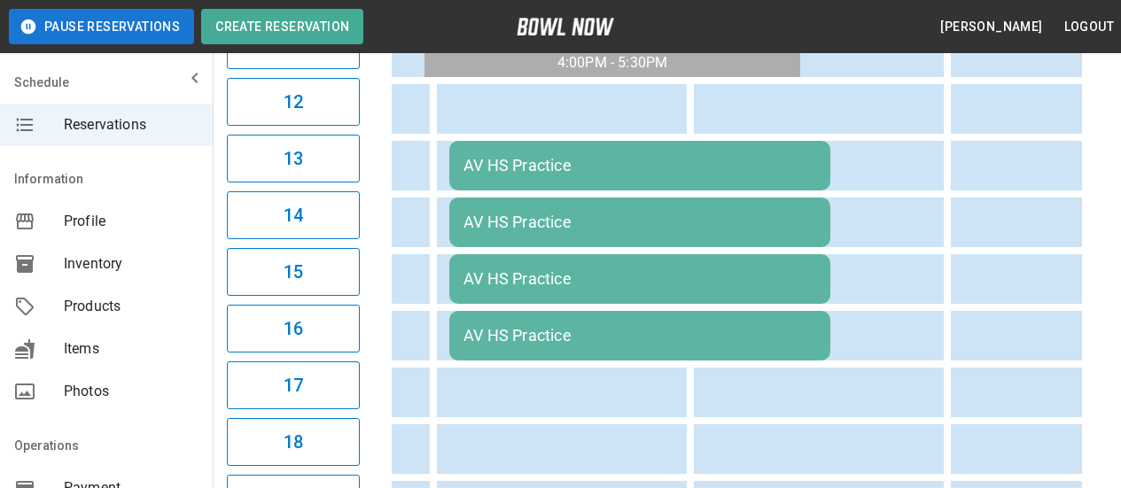
click at [541, 181] on td "AV HS Practice" at bounding box center [639, 166] width 381 height 50
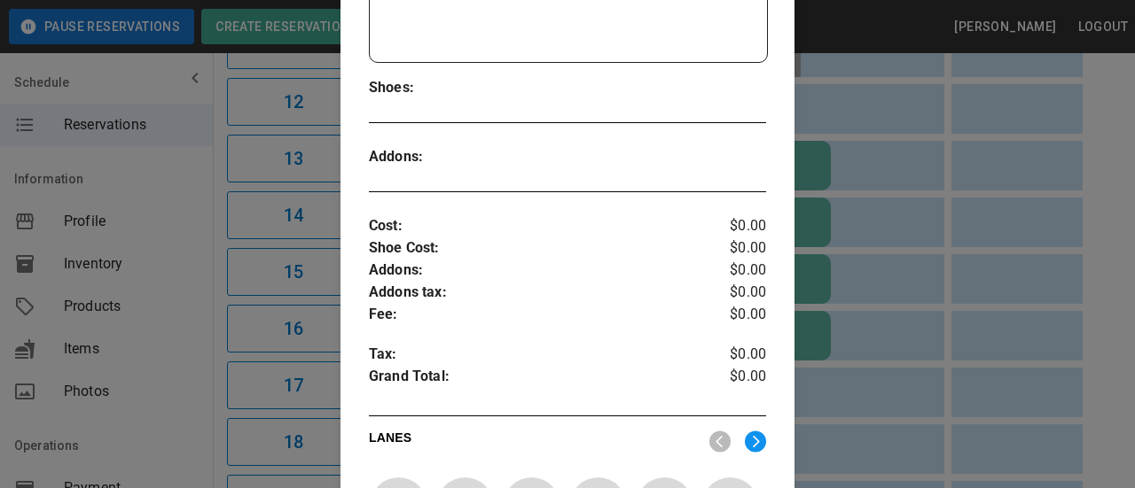
scroll to position [738, 0]
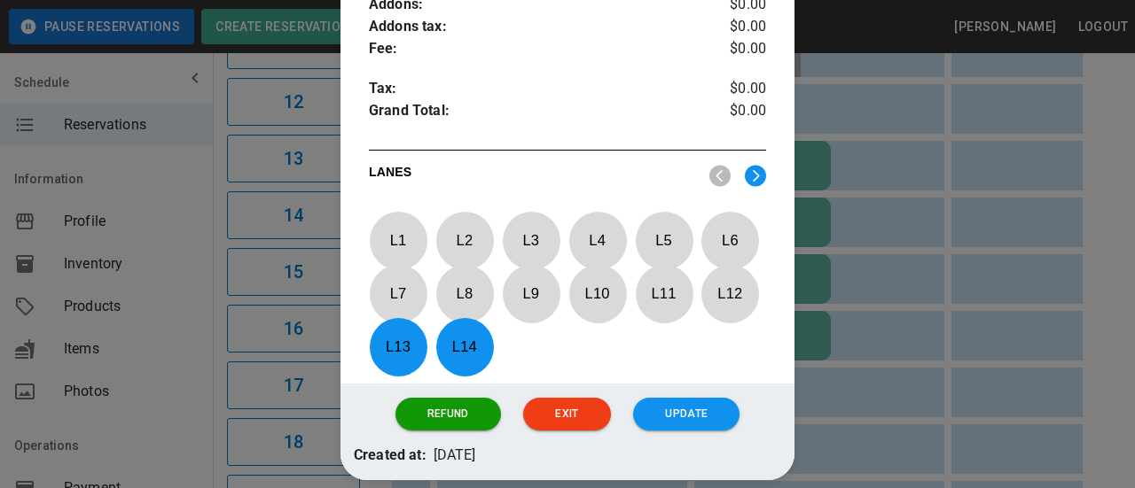
click at [422, 350] on p "L 13" at bounding box center [398, 347] width 59 height 42
click at [457, 346] on p "L 14" at bounding box center [464, 347] width 59 height 42
click at [745, 182] on img at bounding box center [755, 176] width 21 height 22
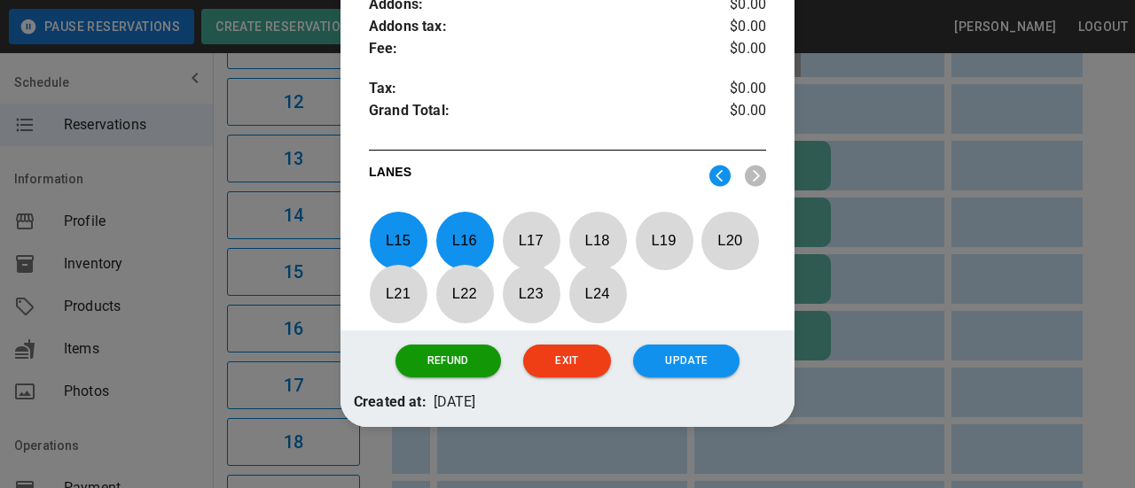
click at [400, 244] on p "L 15" at bounding box center [398, 241] width 59 height 42
click at [469, 240] on p "L 16" at bounding box center [464, 241] width 59 height 42
click at [527, 251] on p "L 17" at bounding box center [531, 241] width 59 height 42
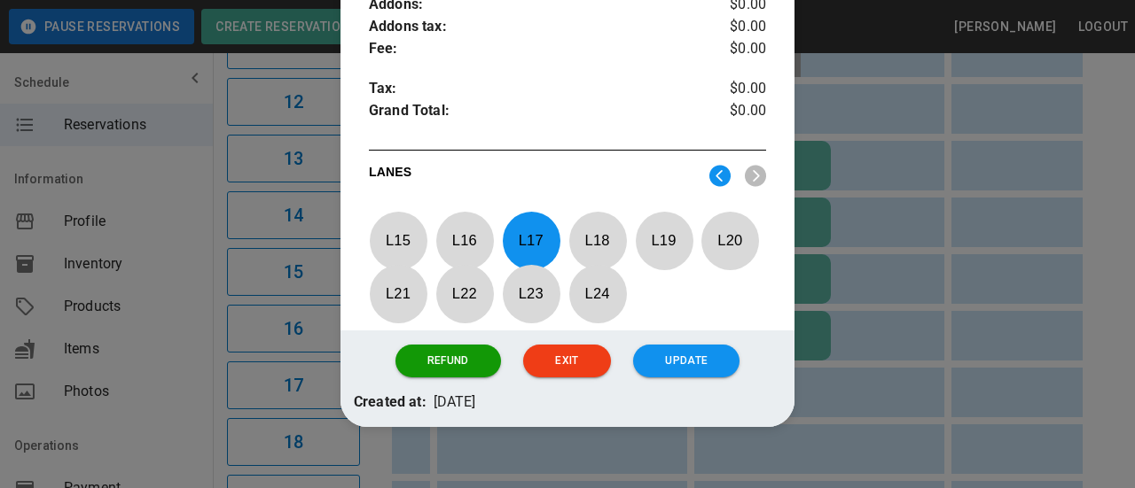
click at [588, 254] on p "L 18" at bounding box center [597, 241] width 59 height 42
click at [656, 252] on p "L 19" at bounding box center [664, 241] width 59 height 42
click at [705, 256] on p "L 20" at bounding box center [729, 241] width 59 height 42
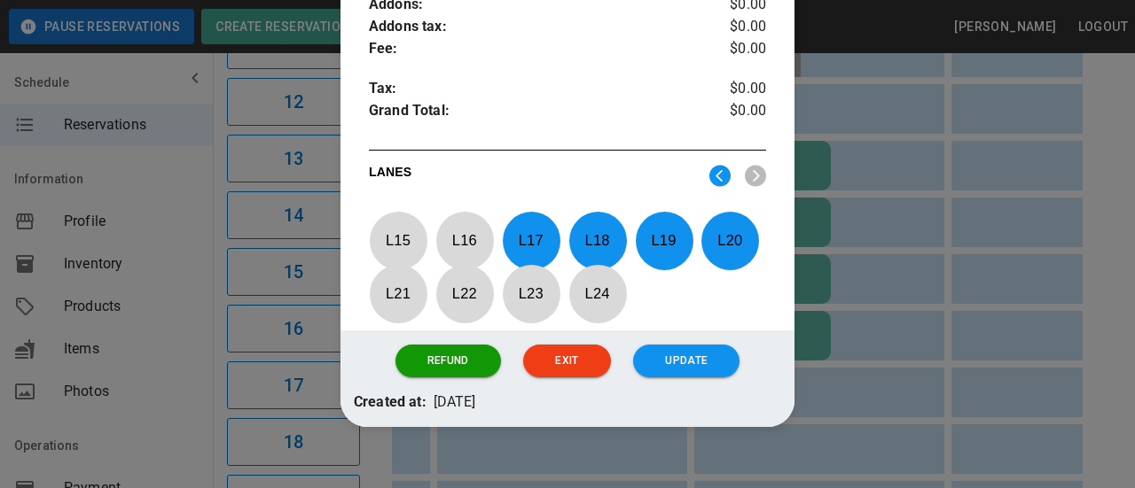
click at [654, 358] on button "Update" at bounding box center [686, 361] width 106 height 33
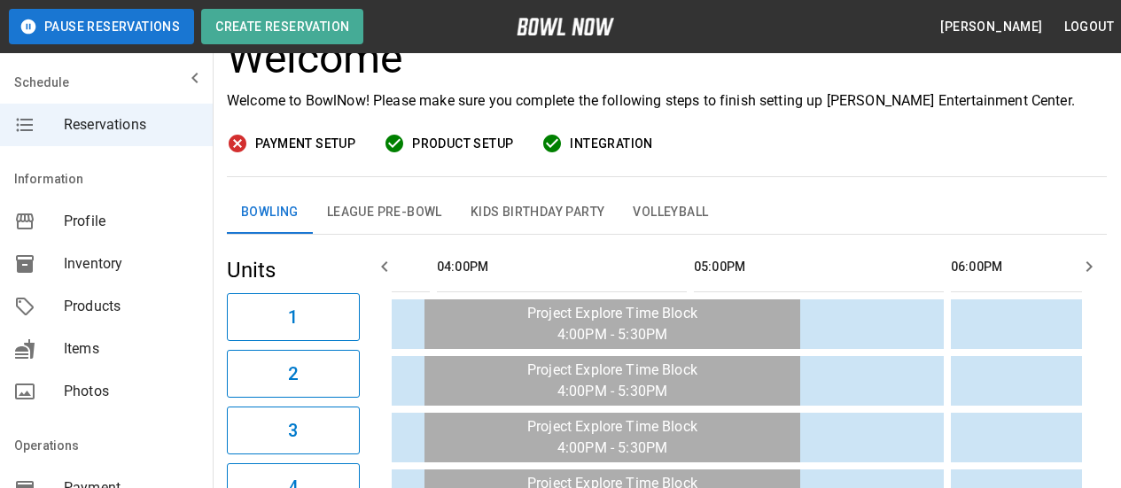
scroll to position [0, 0]
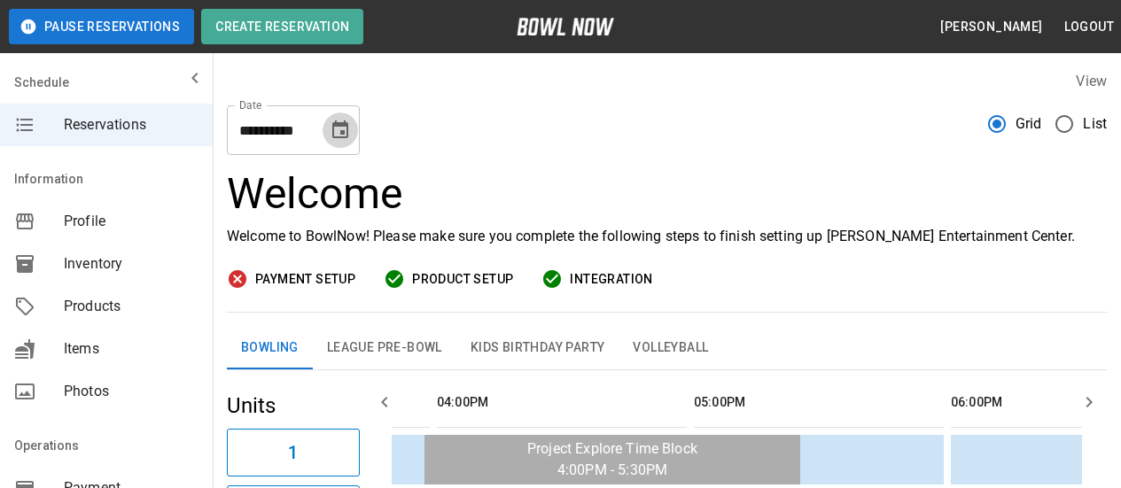
click at [350, 127] on icon "Choose date, selected date is Oct 27, 2025" at bounding box center [340, 130] width 21 height 21
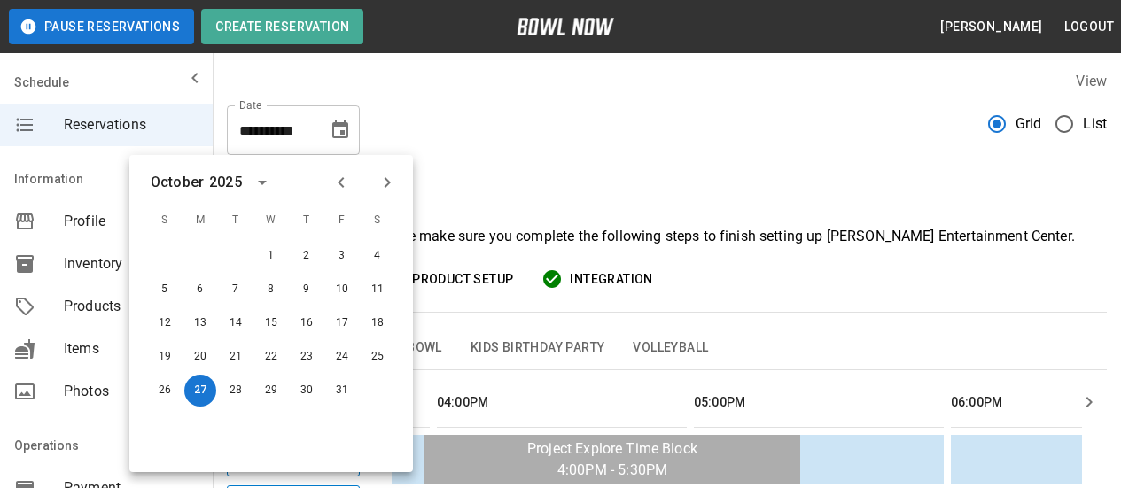
click at [387, 181] on icon "Next month" at bounding box center [387, 182] width 21 height 21
click at [196, 286] on button "3" at bounding box center [200, 290] width 32 height 32
type input "**********"
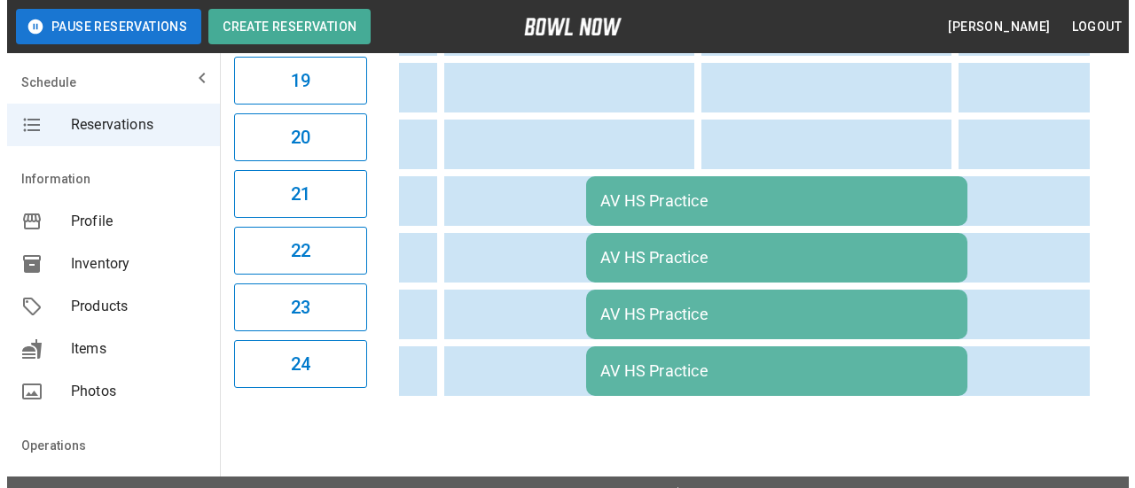
scroll to position [975, 0]
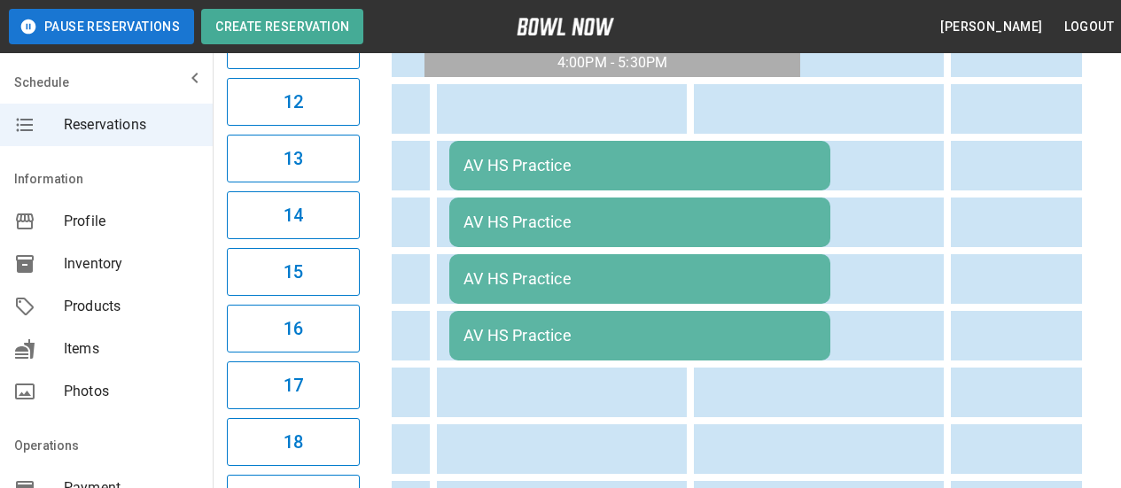
click at [549, 161] on div "AV HS Practice" at bounding box center [640, 165] width 353 height 19
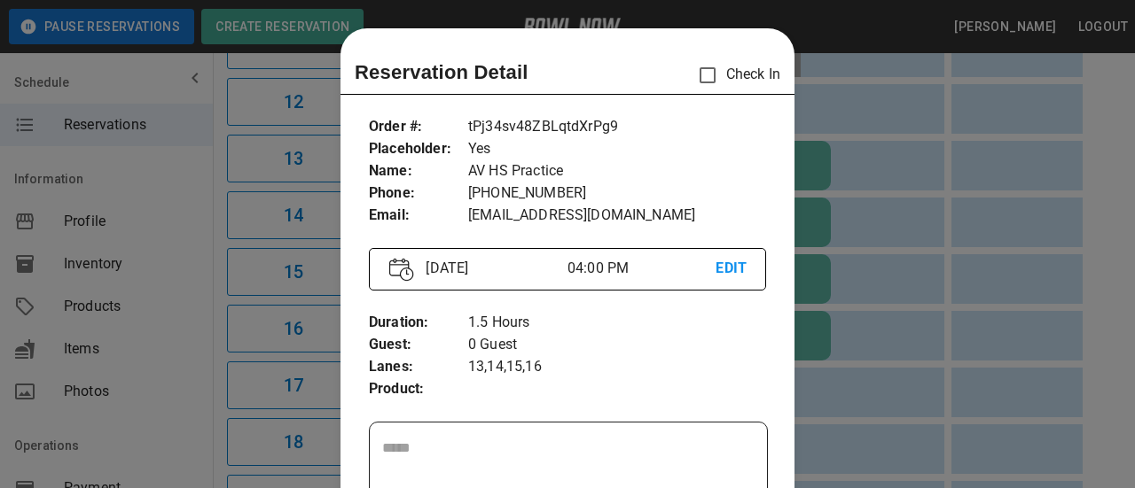
scroll to position [28, 0]
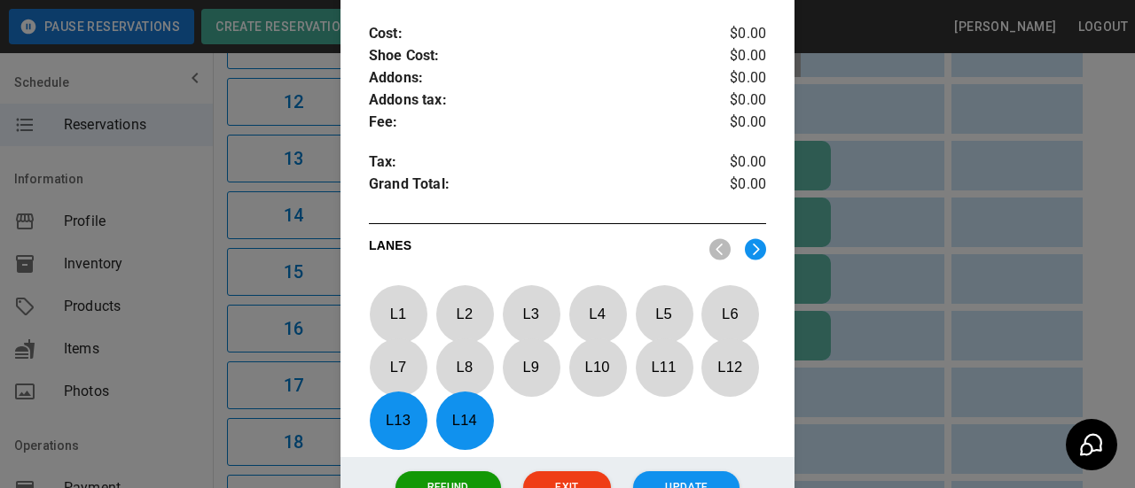
scroll to position [738, 0]
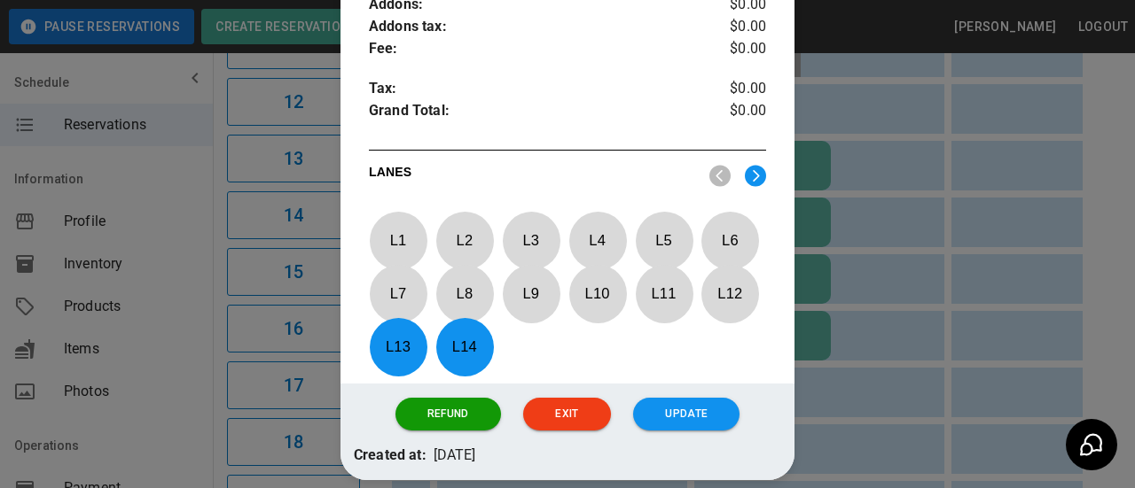
click at [410, 350] on p "L 13" at bounding box center [398, 347] width 59 height 42
click at [443, 355] on p "L 14" at bounding box center [464, 347] width 59 height 42
click at [748, 179] on img at bounding box center [755, 176] width 21 height 22
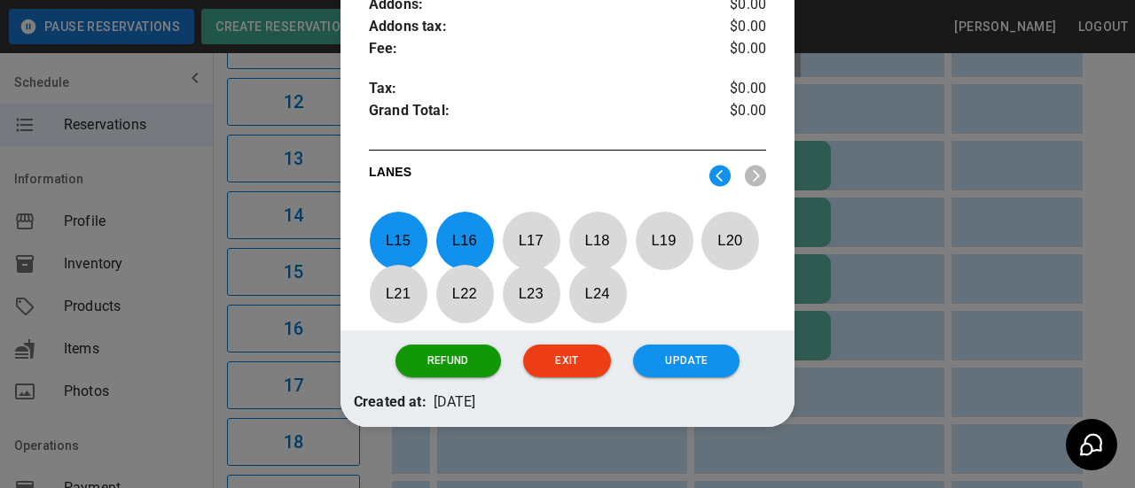
drag, startPoint x: 409, startPoint y: 254, endPoint x: 395, endPoint y: 245, distance: 16.5
click at [405, 250] on p "L 15" at bounding box center [398, 241] width 59 height 42
click at [479, 248] on p "L 16" at bounding box center [464, 241] width 59 height 42
drag, startPoint x: 521, startPoint y: 244, endPoint x: 592, endPoint y: 244, distance: 70.9
click at [523, 244] on p "L 17" at bounding box center [531, 241] width 59 height 42
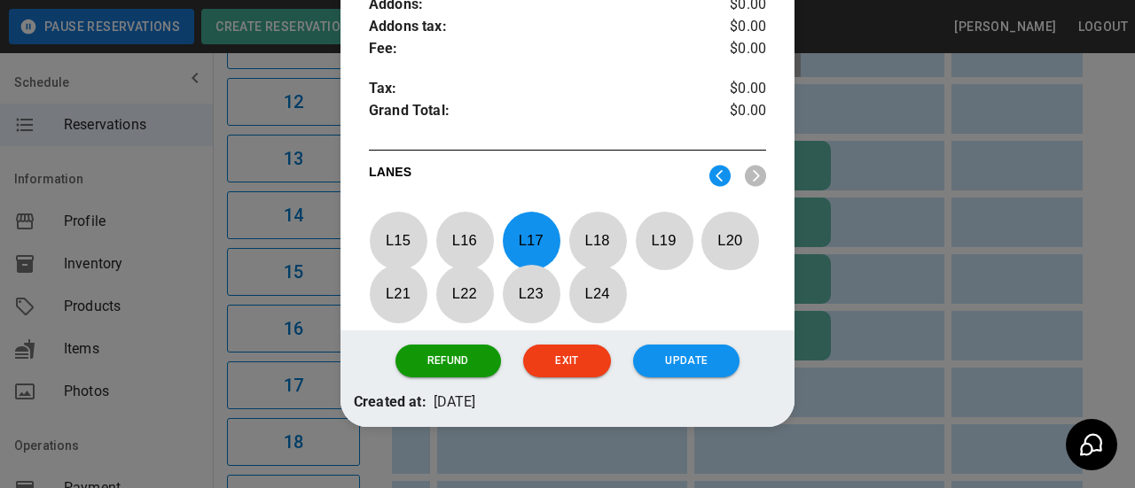
click at [621, 240] on p "L 18" at bounding box center [597, 241] width 59 height 42
click at [683, 230] on p "L 19" at bounding box center [664, 241] width 59 height 42
click at [736, 242] on p "L 20" at bounding box center [729, 241] width 59 height 42
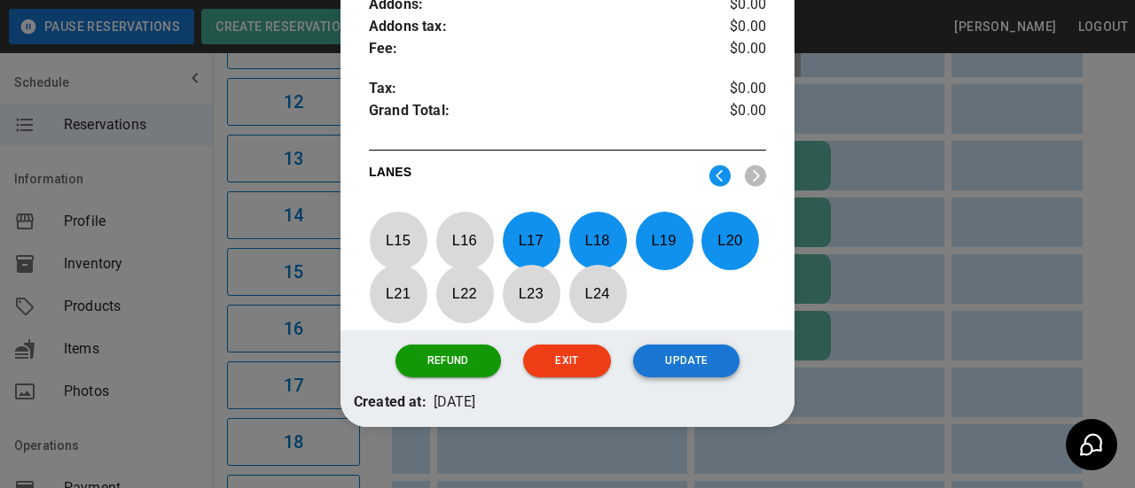
click at [689, 366] on button "Update" at bounding box center [686, 361] width 106 height 33
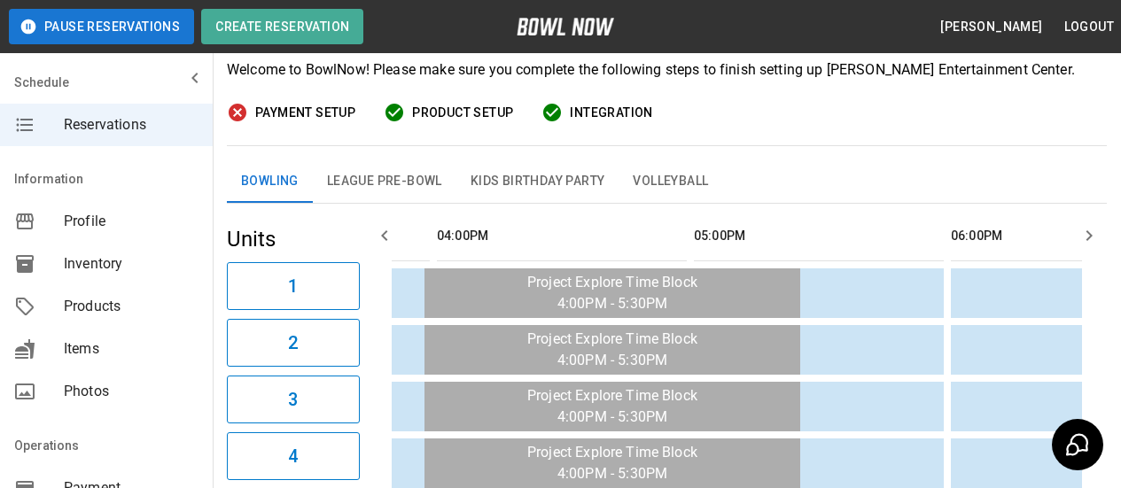
scroll to position [0, 0]
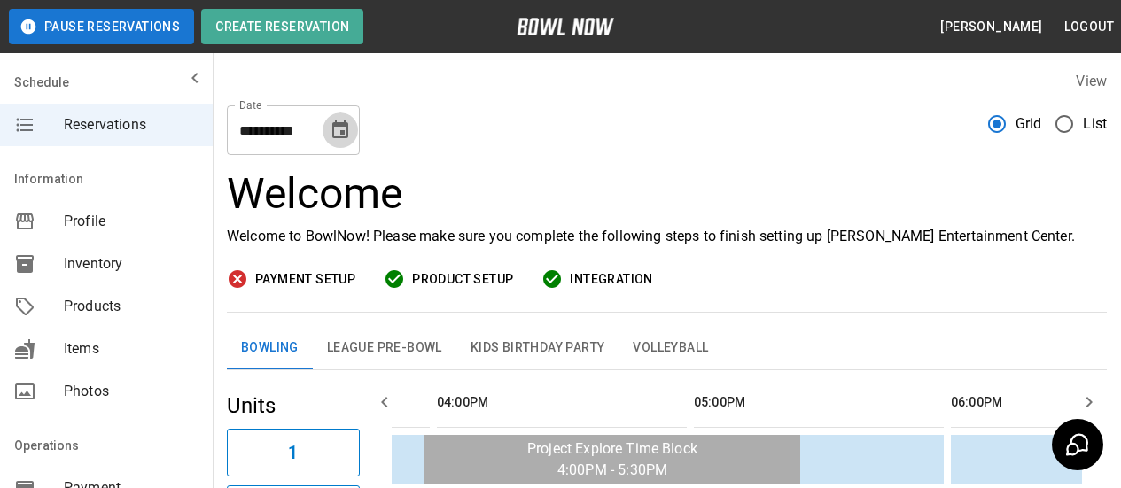
click at [346, 130] on icon "Choose date, selected date is Nov 3, 2025" at bounding box center [340, 130] width 21 height 21
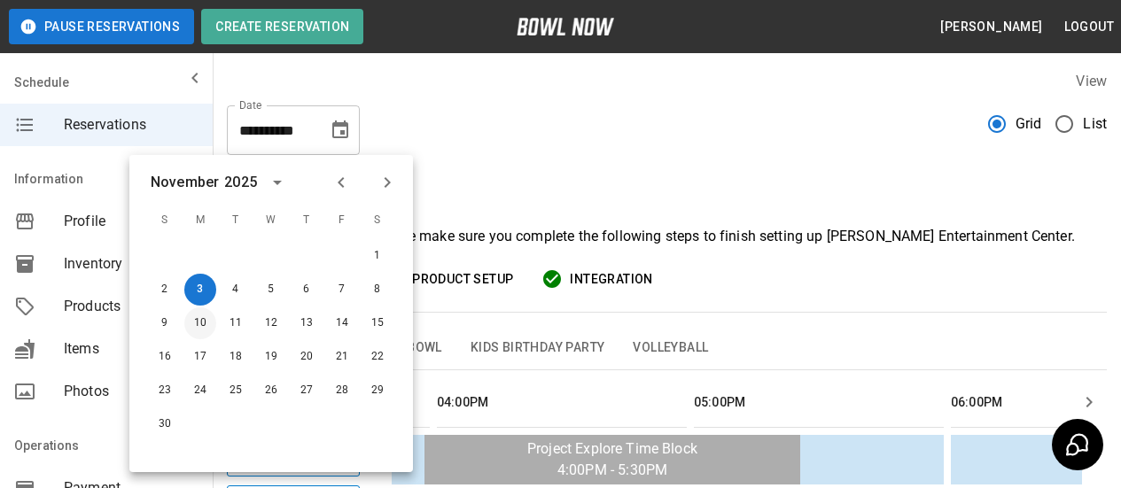
click at [197, 324] on button "10" at bounding box center [200, 324] width 32 height 32
type input "**********"
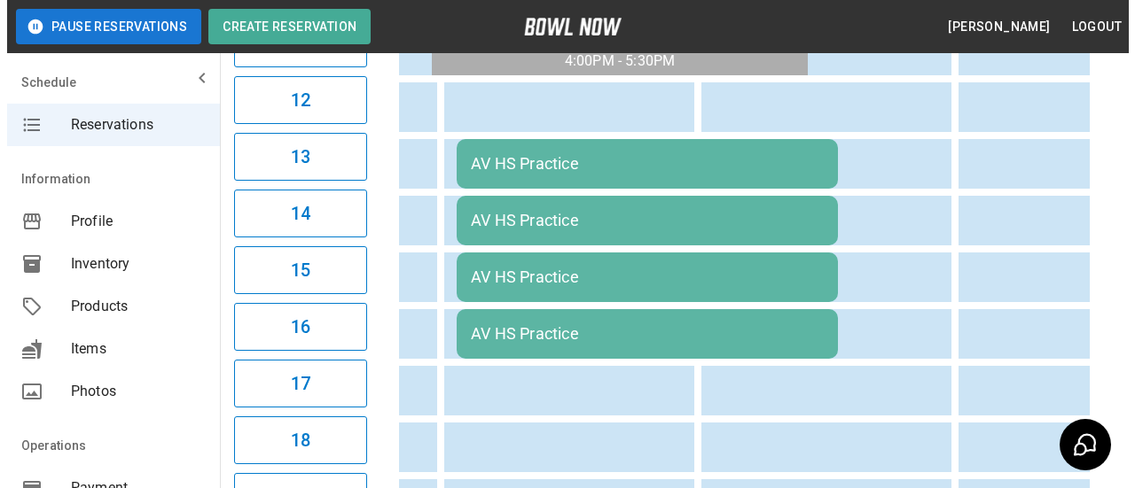
scroll to position [1064, 0]
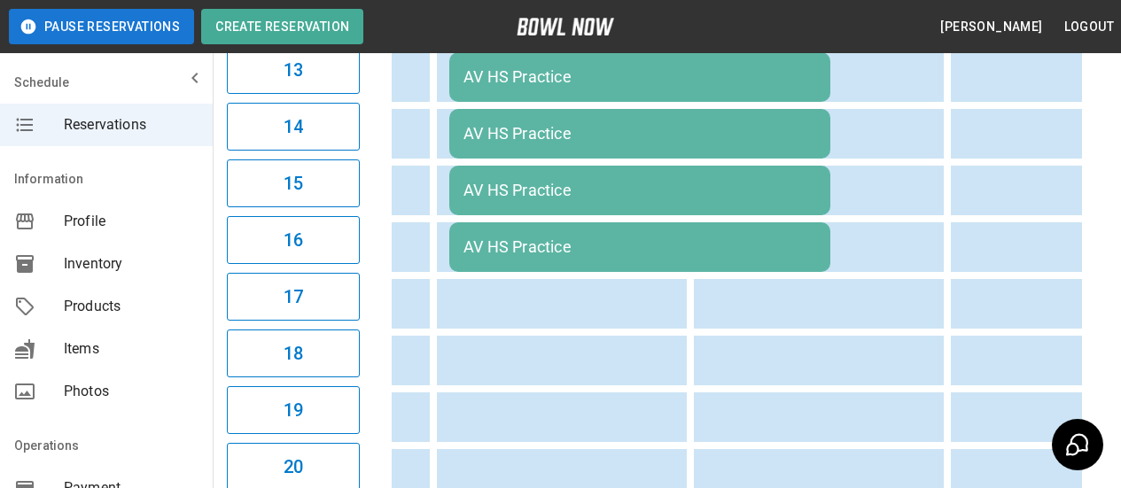
click at [523, 76] on div "AV HS Practice" at bounding box center [640, 76] width 353 height 19
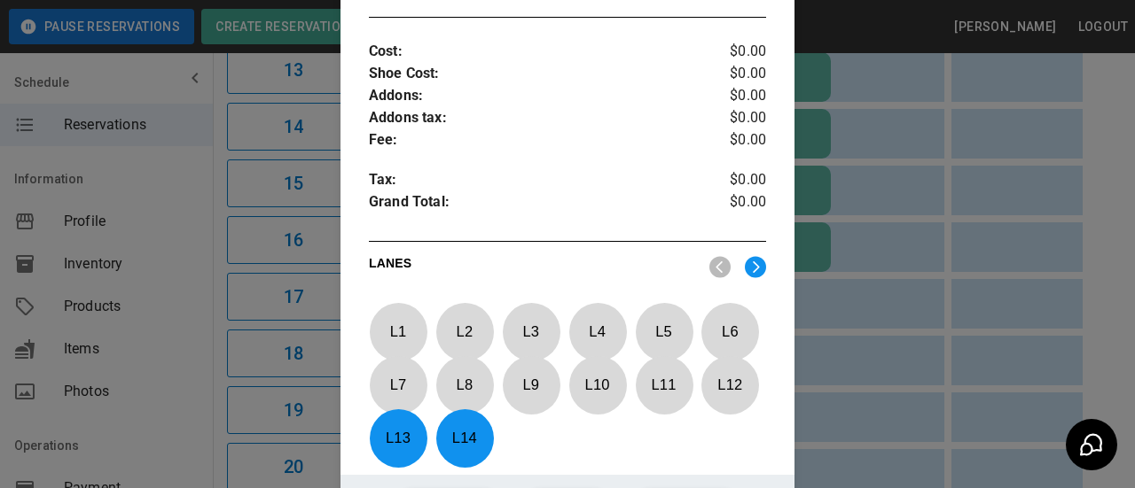
scroll to position [818, 0]
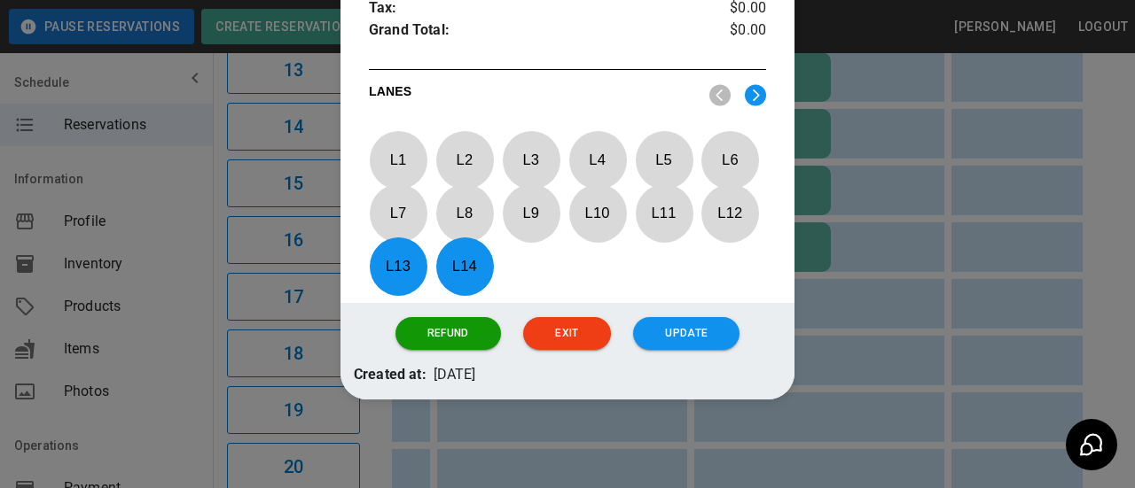
click at [392, 262] on p "L 13" at bounding box center [398, 267] width 59 height 42
click at [472, 278] on p "L 14" at bounding box center [464, 267] width 59 height 42
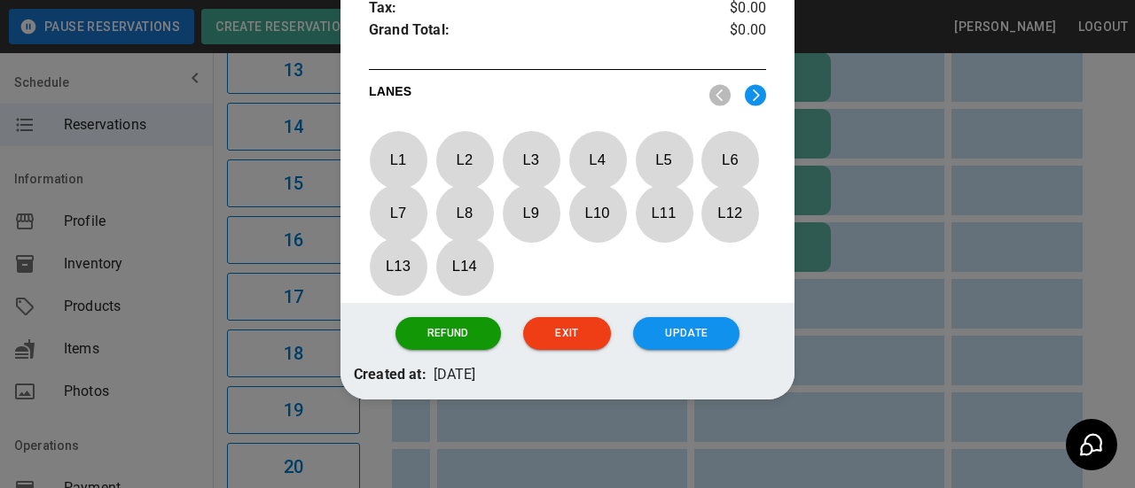
click at [745, 100] on img at bounding box center [755, 95] width 21 height 22
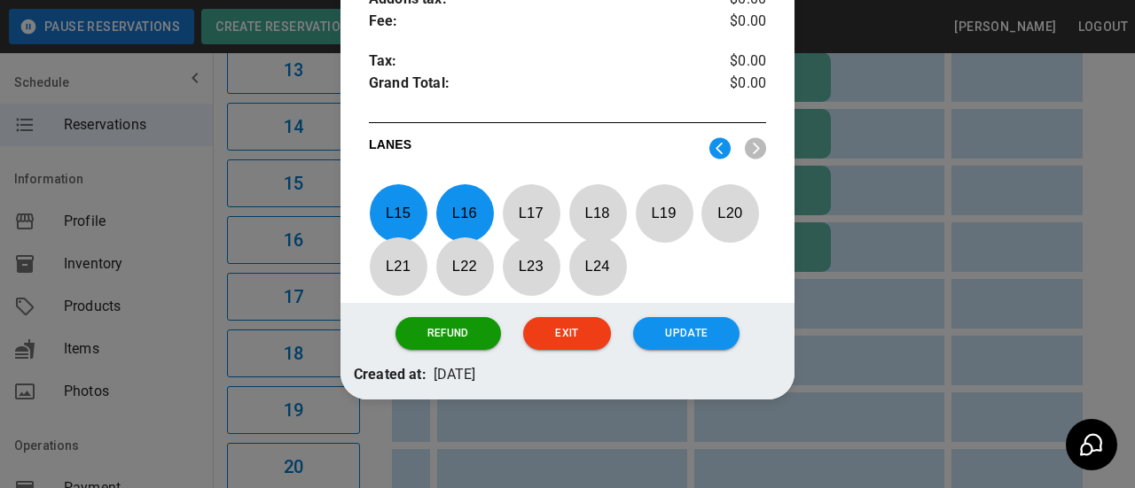
scroll to position [765, 0]
click at [391, 210] on p "L 15" at bounding box center [398, 213] width 59 height 42
click at [450, 210] on p "L 16" at bounding box center [464, 213] width 59 height 42
click at [540, 212] on p "L 17" at bounding box center [531, 213] width 59 height 42
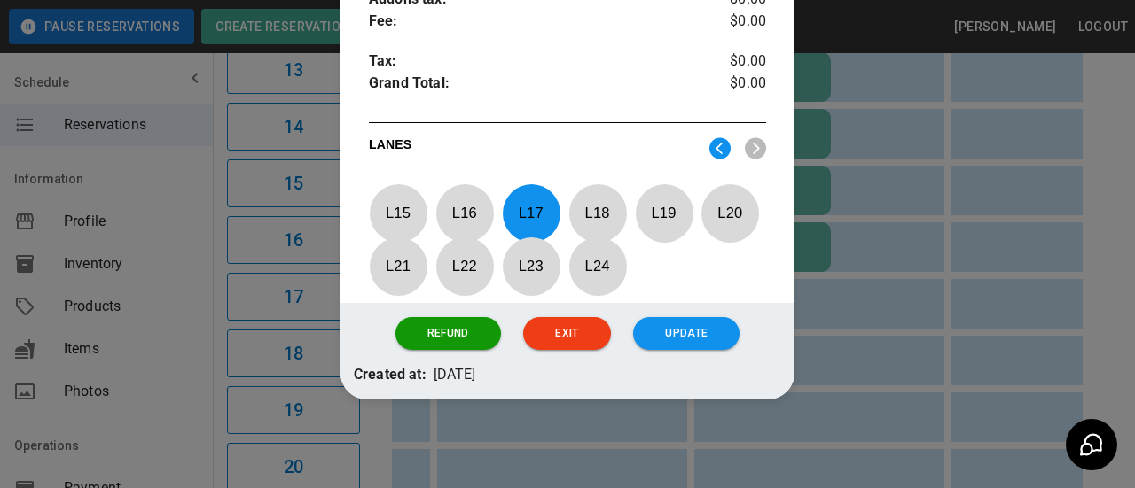
click at [577, 219] on p "L 18" at bounding box center [597, 213] width 59 height 42
click at [669, 211] on p "L 19" at bounding box center [664, 213] width 59 height 42
click at [723, 217] on p "L 20" at bounding box center [729, 213] width 59 height 42
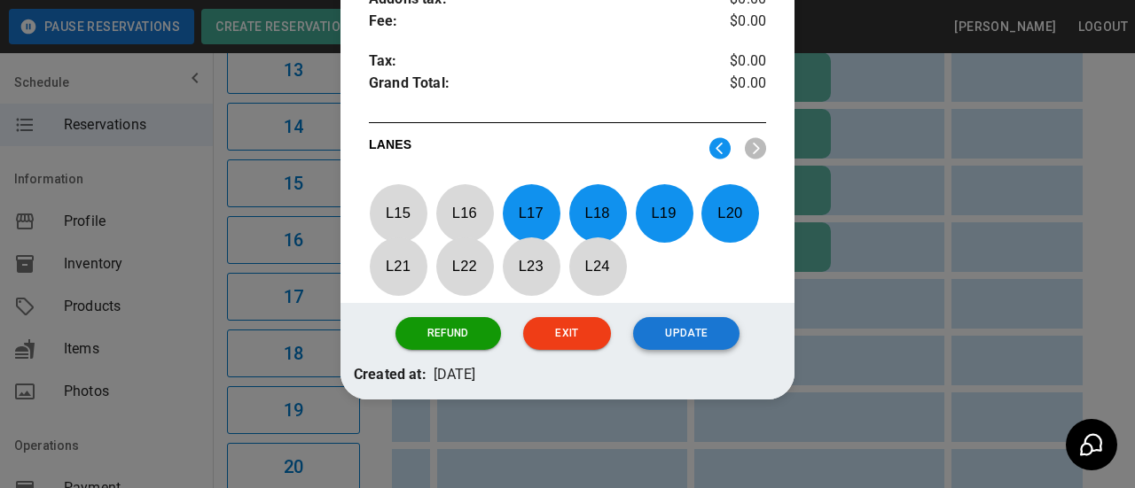
click at [675, 331] on button "Update" at bounding box center [686, 333] width 106 height 33
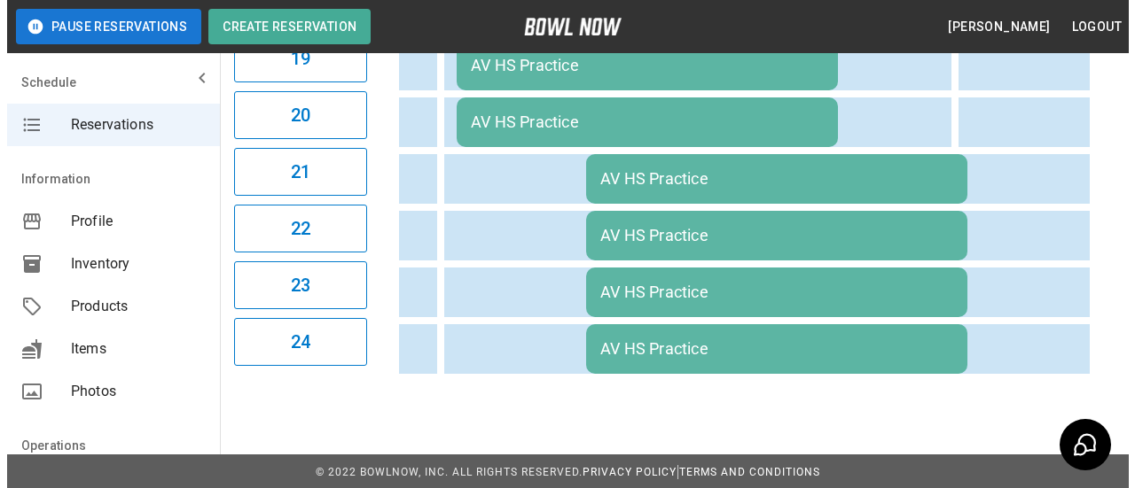
scroll to position [1432, 0]
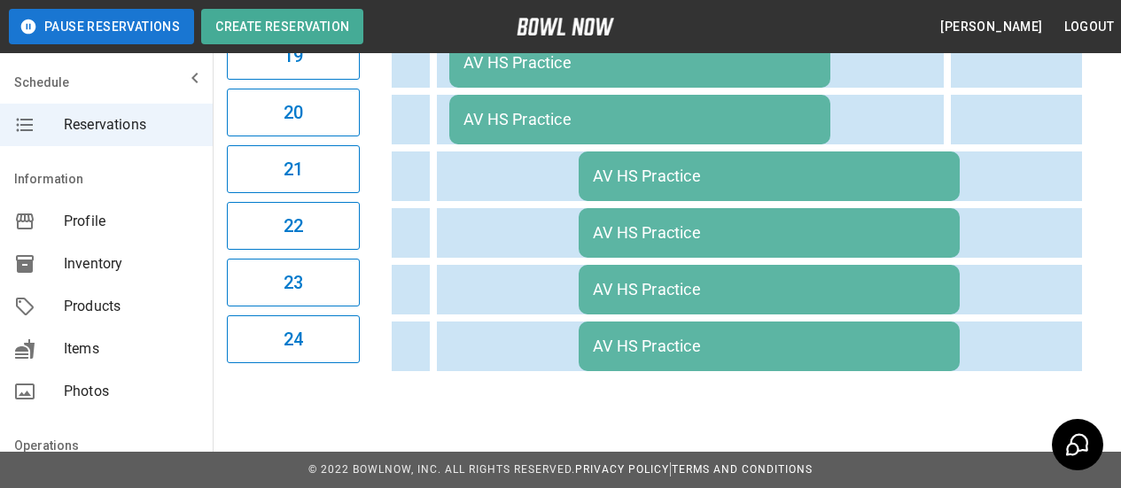
click at [639, 172] on div "AV HS Practice" at bounding box center [769, 176] width 353 height 19
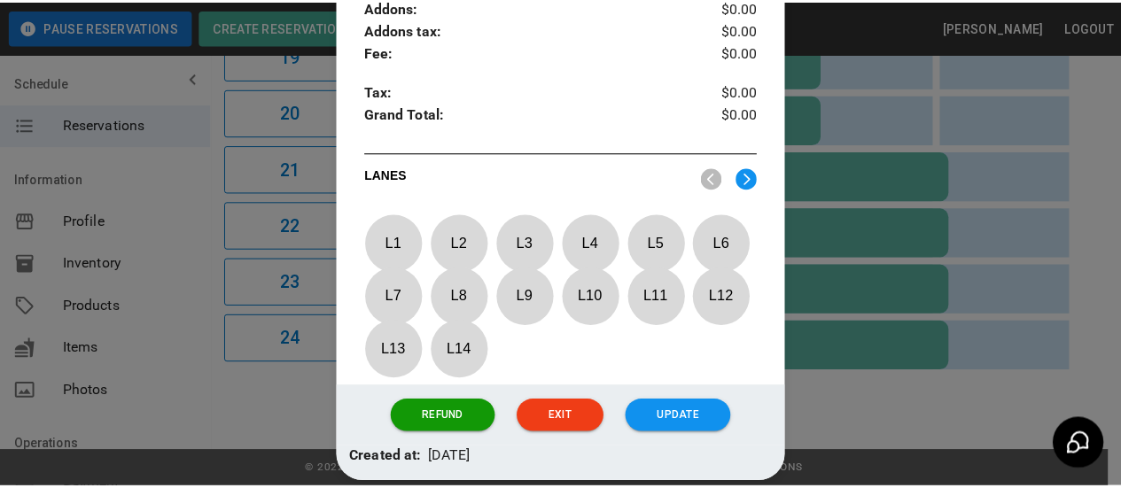
scroll to position [818, 0]
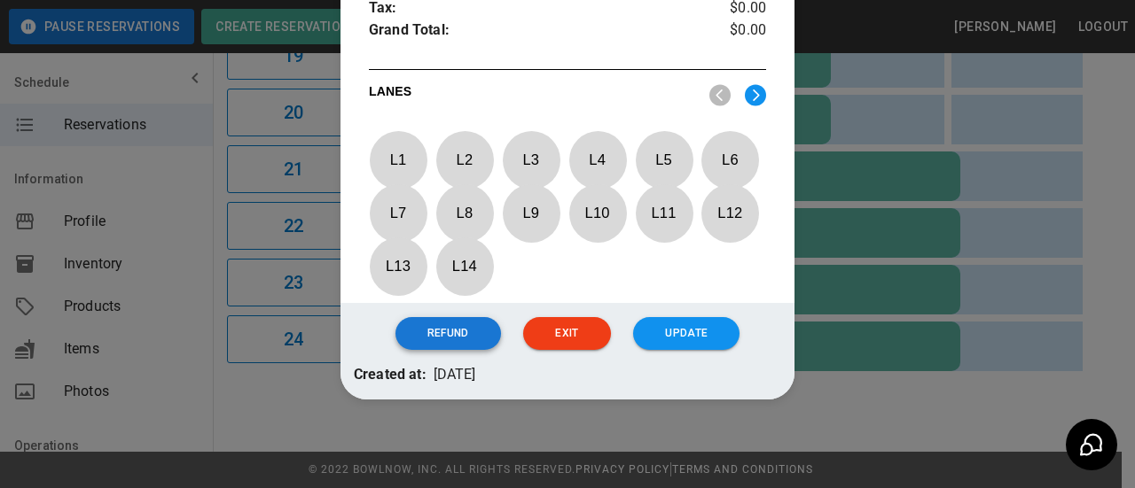
click at [446, 340] on button "Refund" at bounding box center [447, 333] width 105 height 33
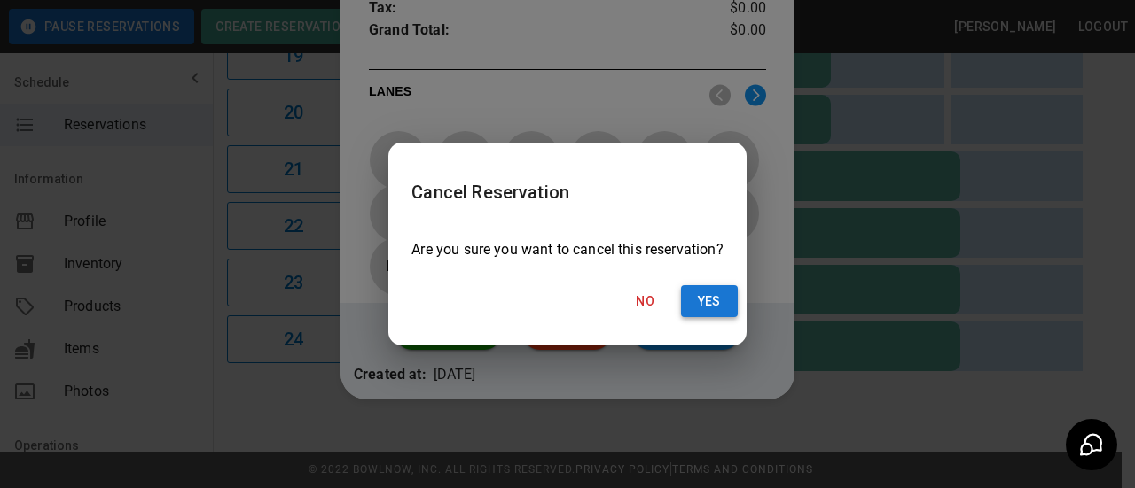
click at [699, 290] on button "Yes" at bounding box center [709, 301] width 57 height 33
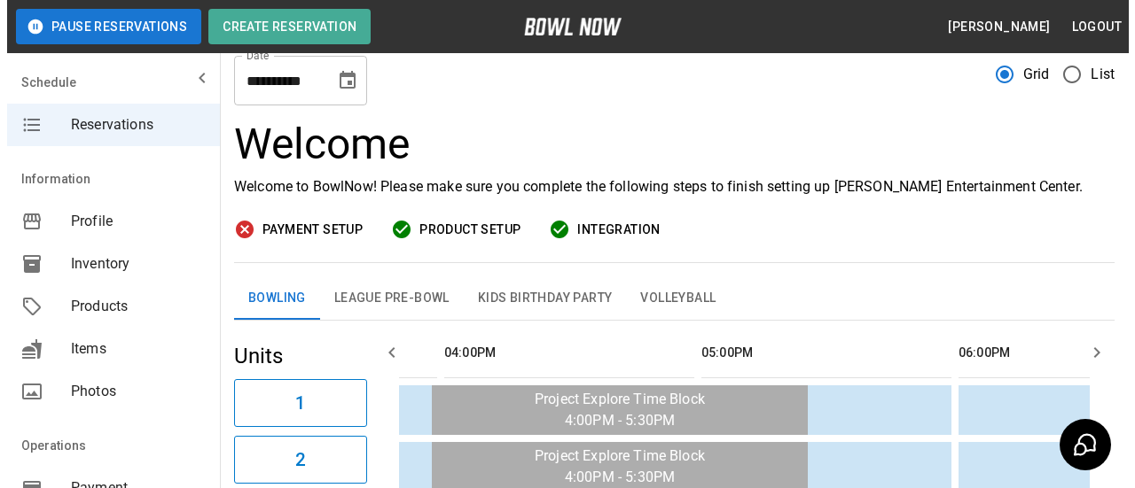
scroll to position [0, 0]
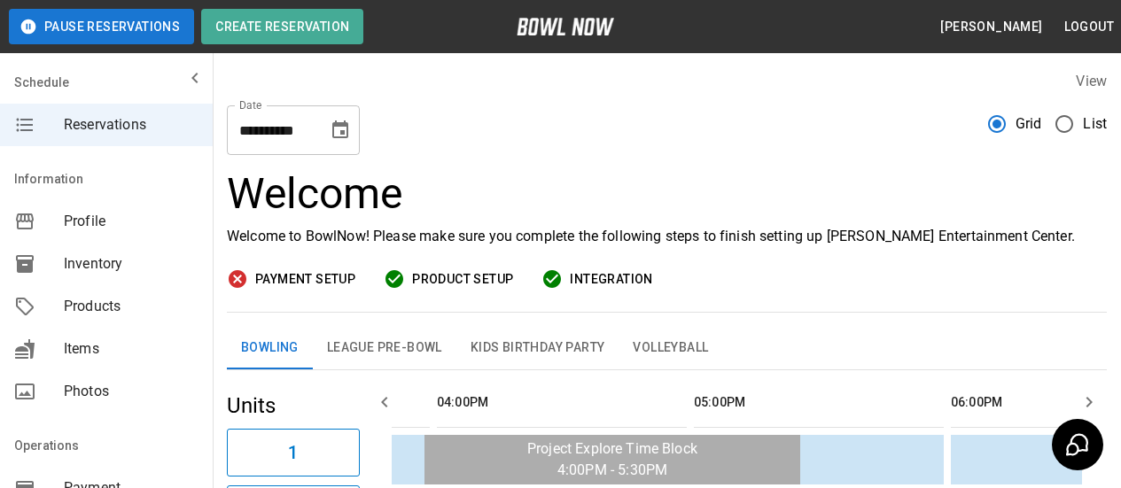
click at [294, 6] on header "Pause Reservations Create Reservation Keith Hinrichs Logout" at bounding box center [560, 26] width 1121 height 53
click at [302, 20] on button "Create Reservation" at bounding box center [282, 26] width 162 height 35
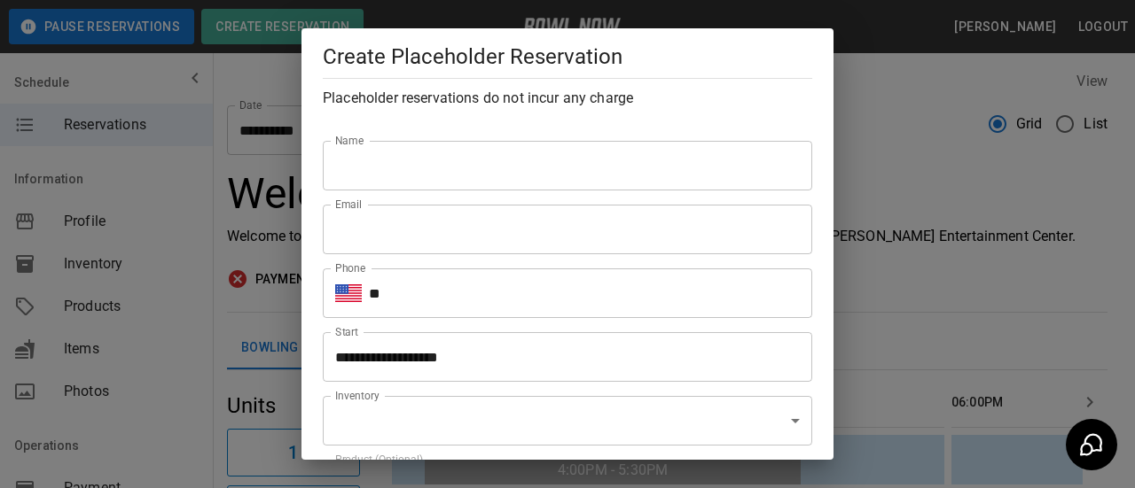
type input "**********"
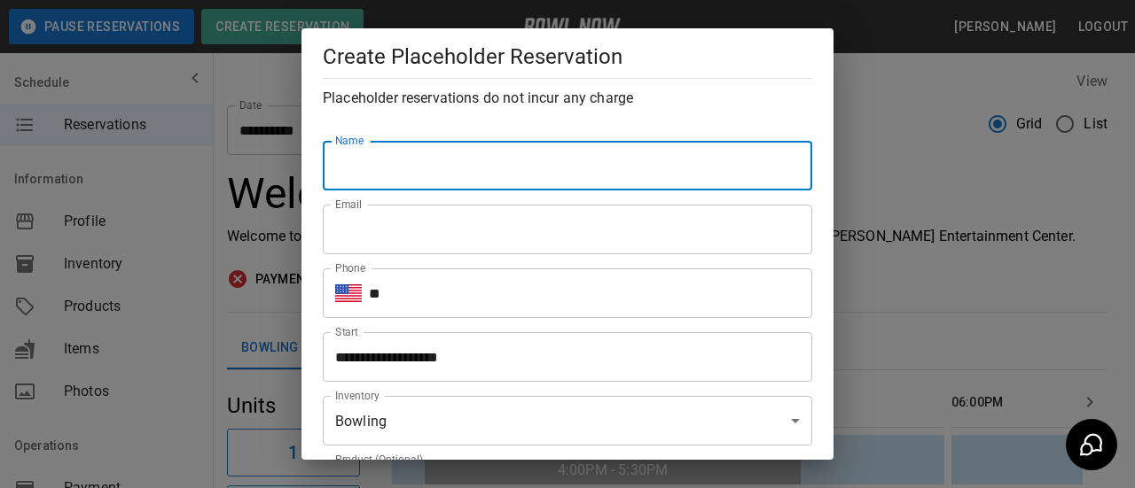
click at [522, 155] on input "Name" at bounding box center [567, 166] width 489 height 50
type input "**********"
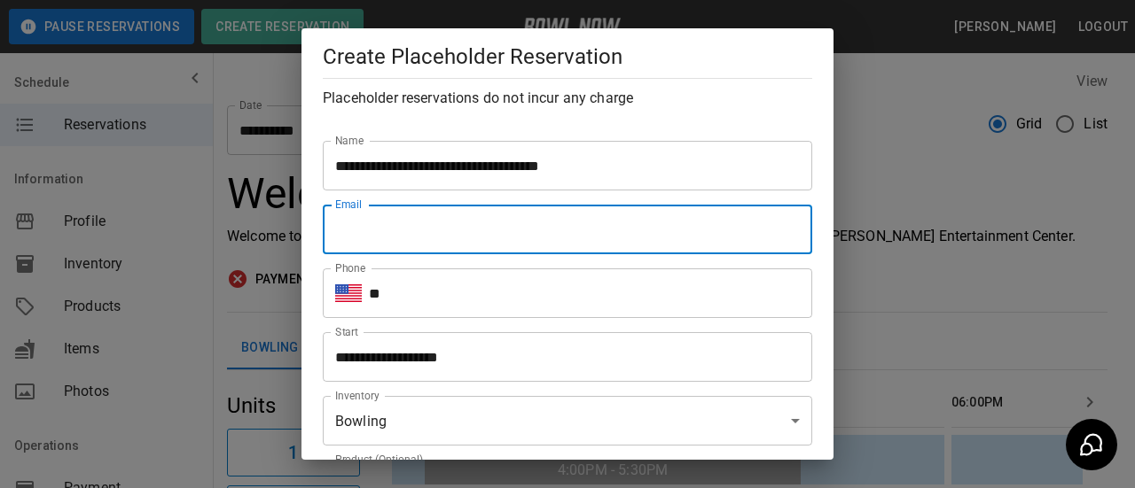
click at [457, 231] on input "Email" at bounding box center [567, 230] width 489 height 50
type input "**********"
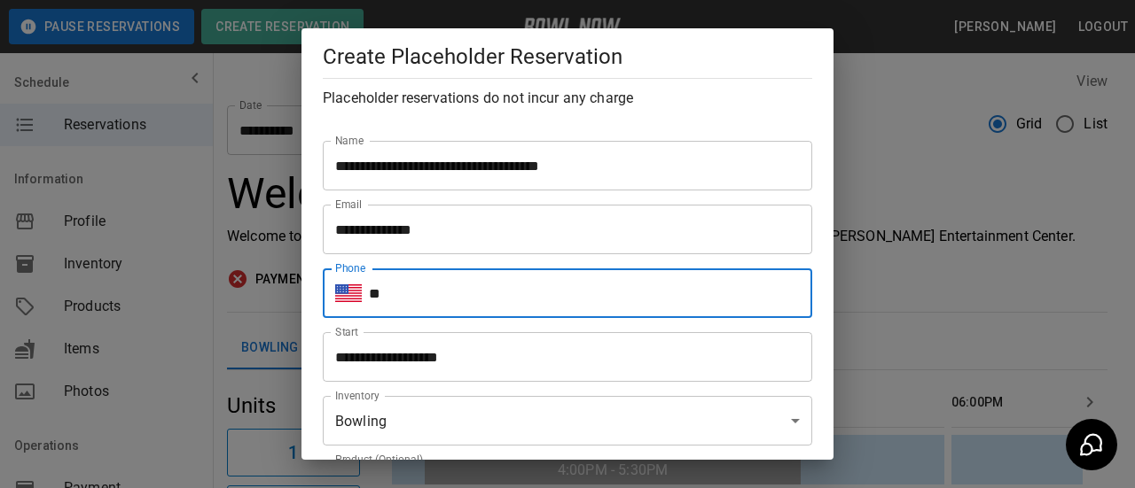
click at [458, 291] on input "**" at bounding box center [590, 294] width 443 height 50
type input "**********"
click at [420, 371] on input "**********" at bounding box center [561, 357] width 477 height 50
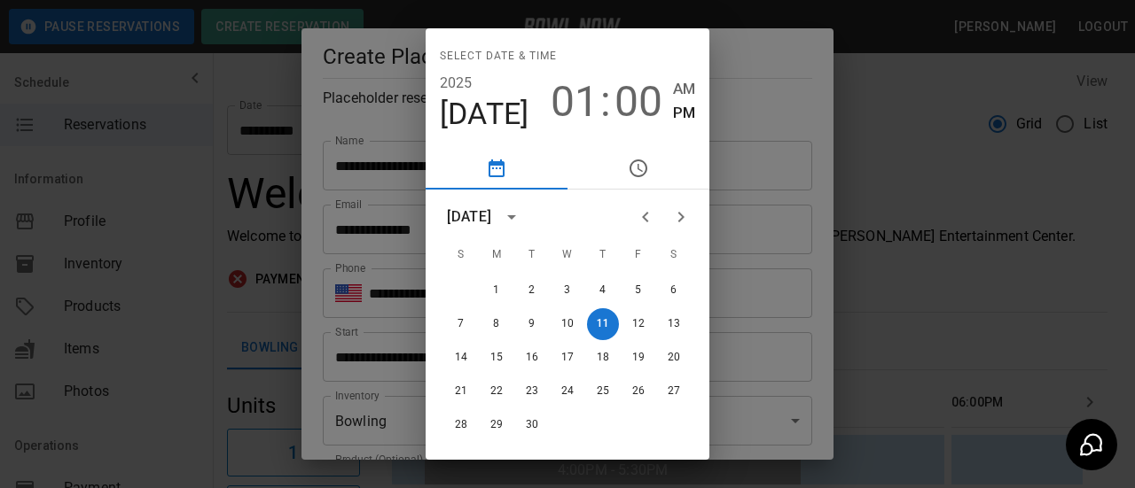
click at [677, 210] on icon "Next month" at bounding box center [680, 217] width 21 height 21
click at [674, 216] on icon "Next month" at bounding box center [680, 217] width 21 height 21
click at [496, 357] on button "10" at bounding box center [496, 358] width 32 height 32
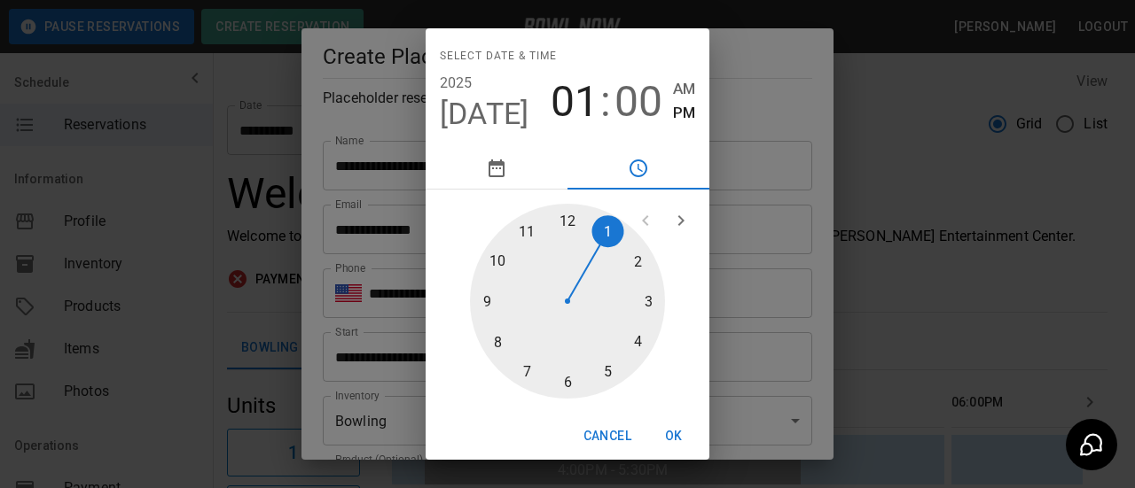
click at [638, 338] on div at bounding box center [567, 301] width 195 height 195
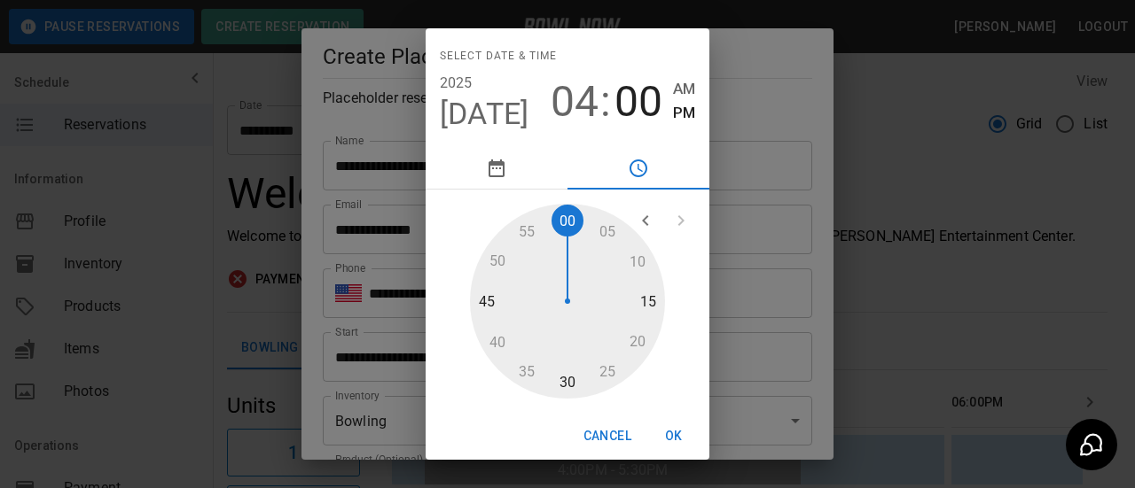
click at [564, 381] on div at bounding box center [567, 301] width 195 height 195
type input "**********"
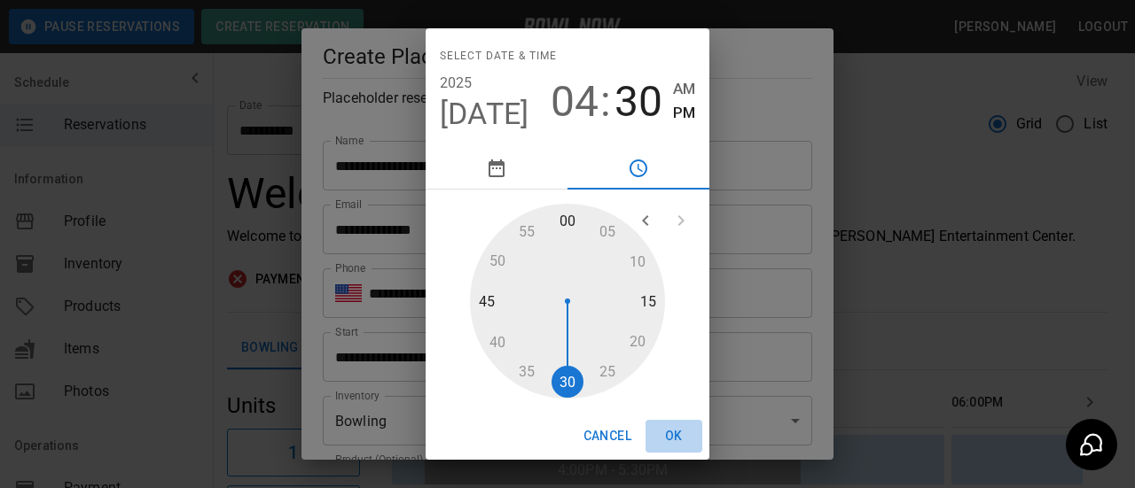
drag, startPoint x: 675, startPoint y: 432, endPoint x: 623, endPoint y: 408, distance: 57.5
click at [675, 432] on button "OK" at bounding box center [673, 436] width 57 height 33
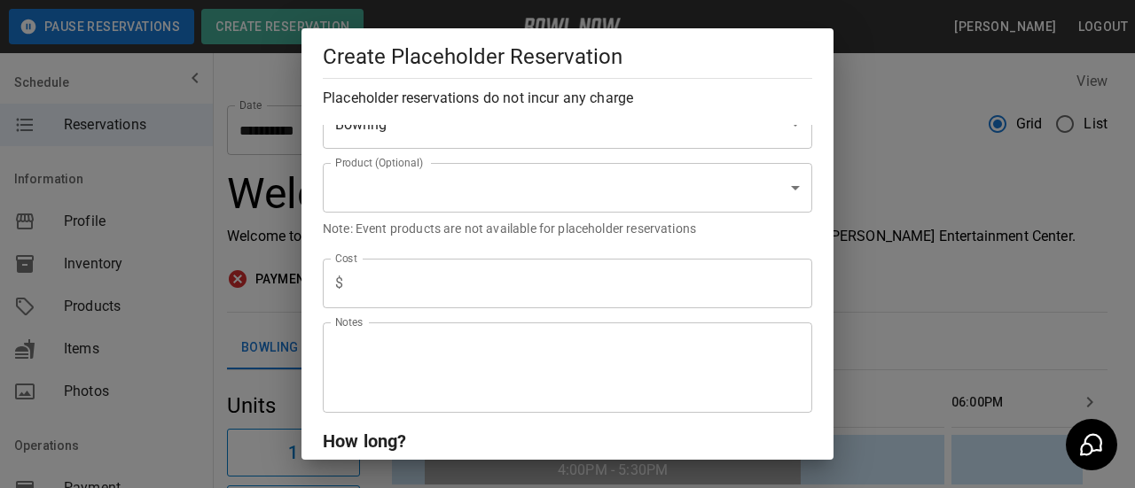
scroll to position [266, 0]
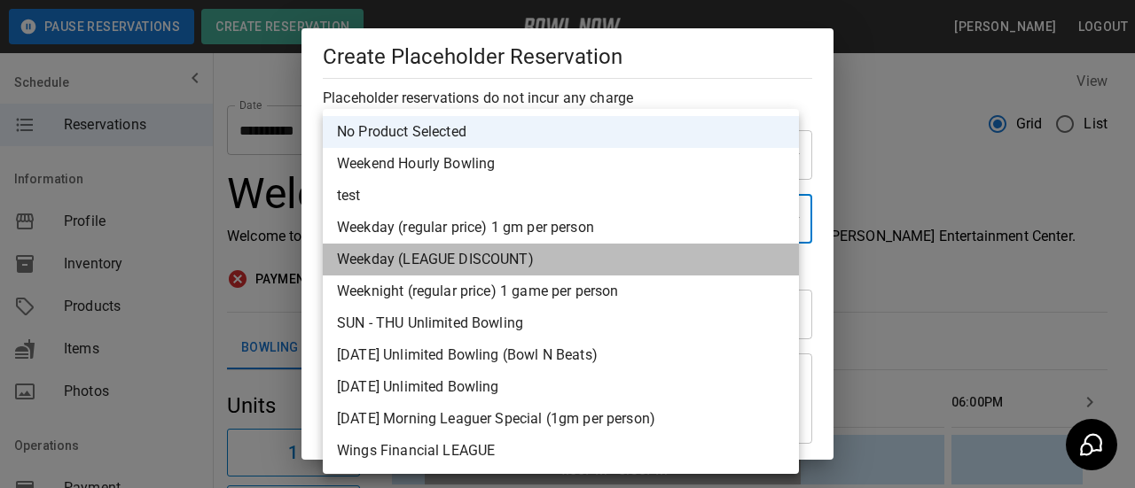
click at [473, 258] on li "Weekday (LEAGUE DISCOUNT)" at bounding box center [561, 260] width 476 height 32
type input "**********"
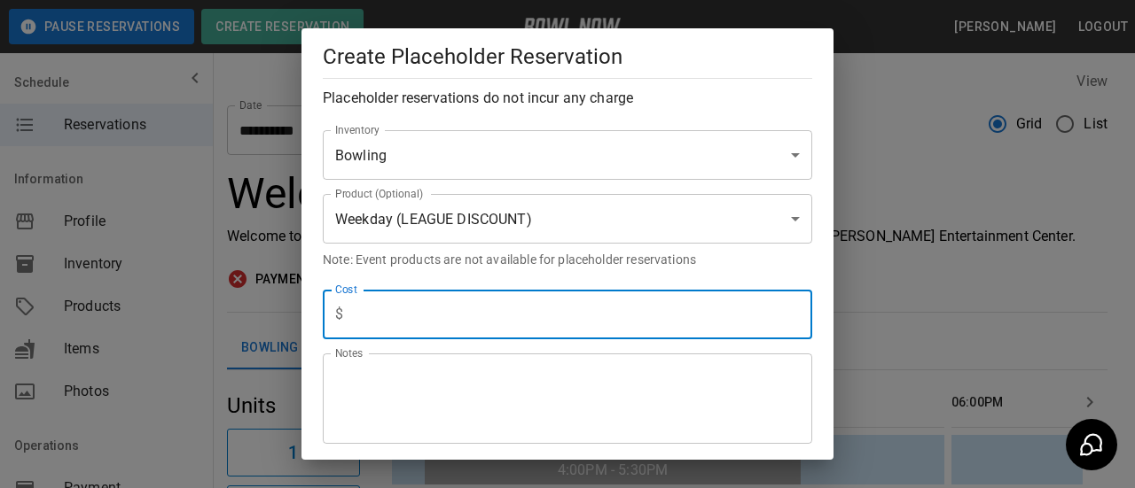
click at [451, 303] on input "text" at bounding box center [581, 315] width 462 height 50
type input "****"
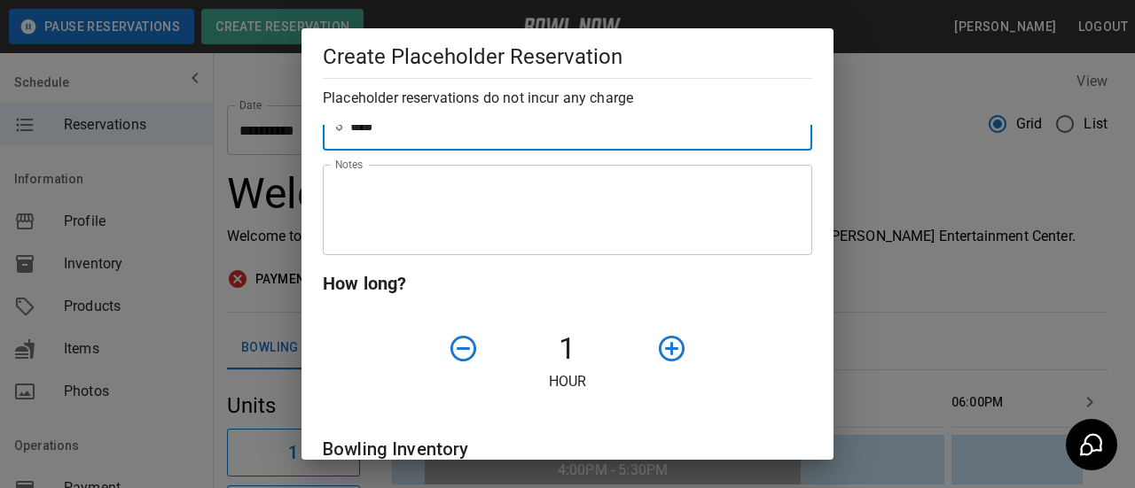
scroll to position [621, 0]
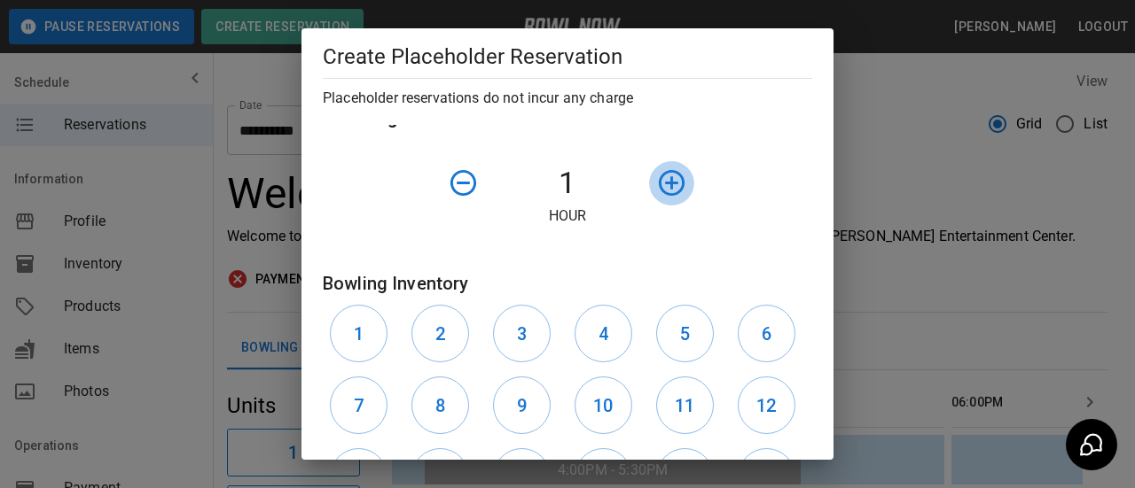
click at [668, 188] on icon "button" at bounding box center [671, 183] width 31 height 31
click at [669, 186] on icon "button" at bounding box center [671, 183] width 31 height 31
click at [668, 188] on icon "button" at bounding box center [671, 183] width 31 height 31
click at [467, 188] on icon "button" at bounding box center [463, 183] width 31 height 31
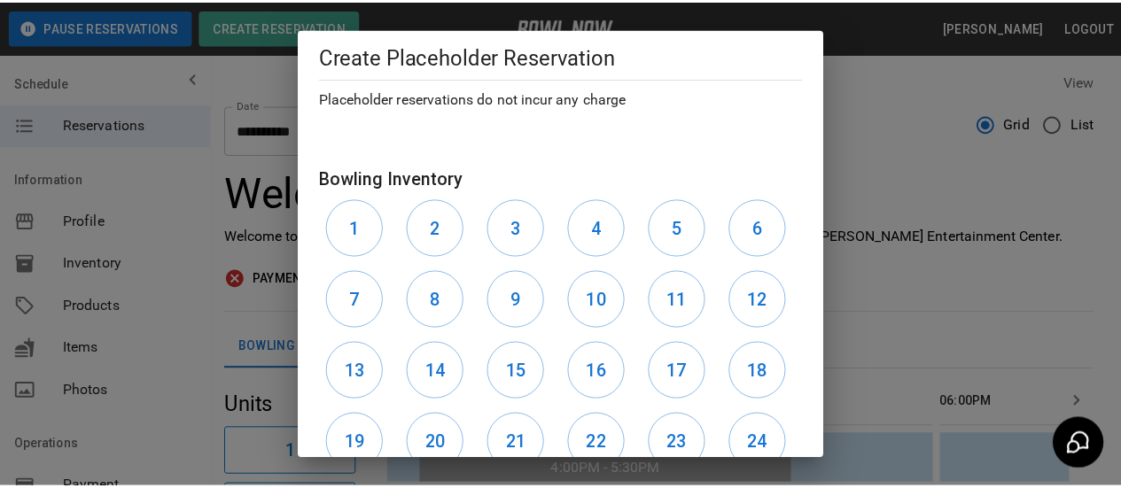
scroll to position [850, 0]
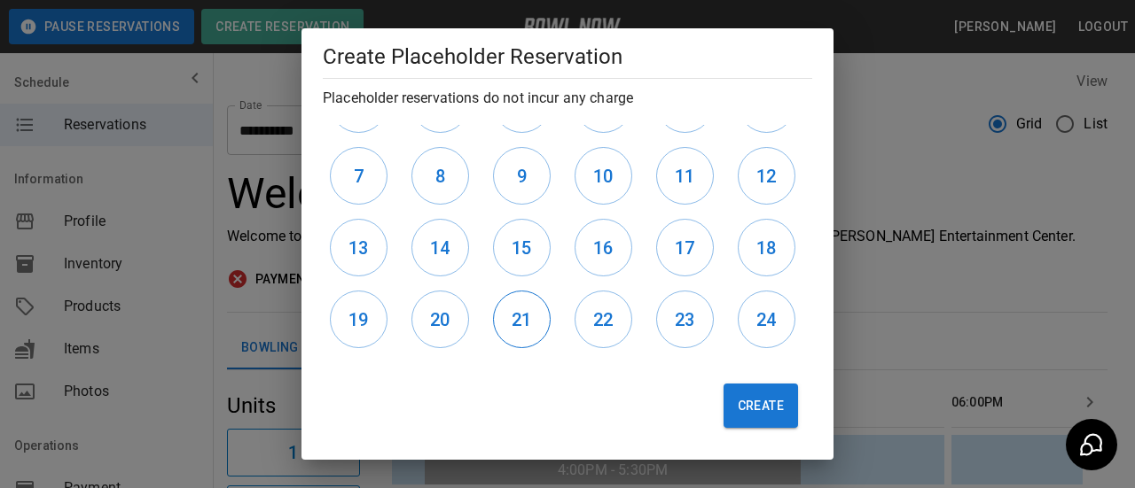
click at [521, 320] on h6 "21" at bounding box center [521, 320] width 20 height 28
drag, startPoint x: 575, startPoint y: 324, endPoint x: 694, endPoint y: 326, distance: 118.8
click at [578, 324] on button "22" at bounding box center [603, 320] width 58 height 58
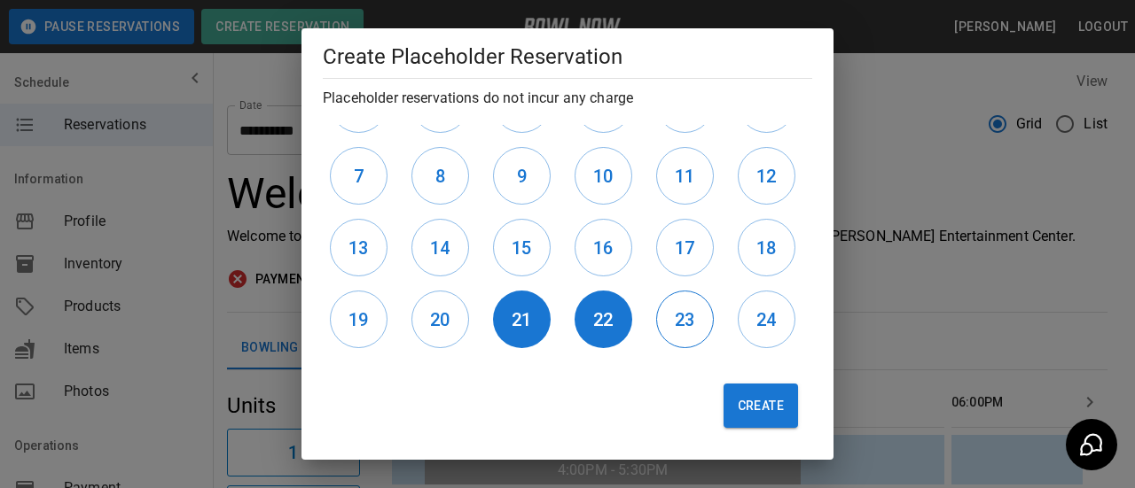
click at [691, 329] on button "23" at bounding box center [685, 320] width 58 height 58
click at [760, 325] on h6 "24" at bounding box center [766, 320] width 20 height 28
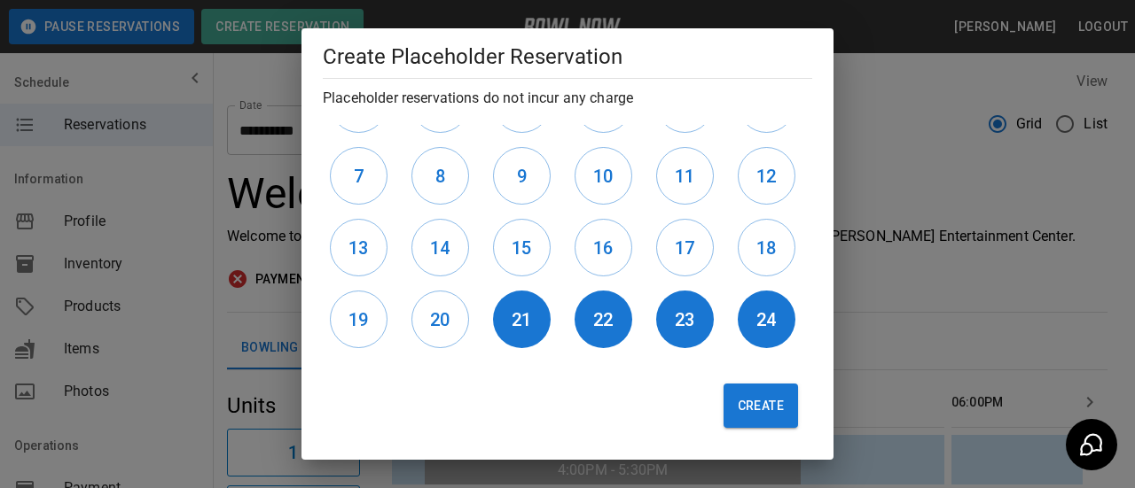
click at [745, 394] on button "Create" at bounding box center [760, 406] width 74 height 44
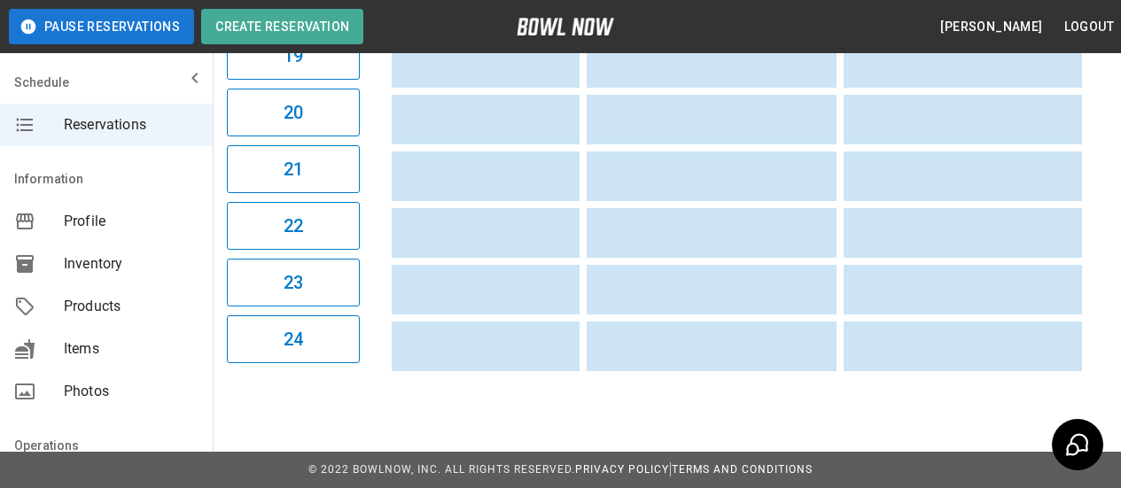
scroll to position [0, 0]
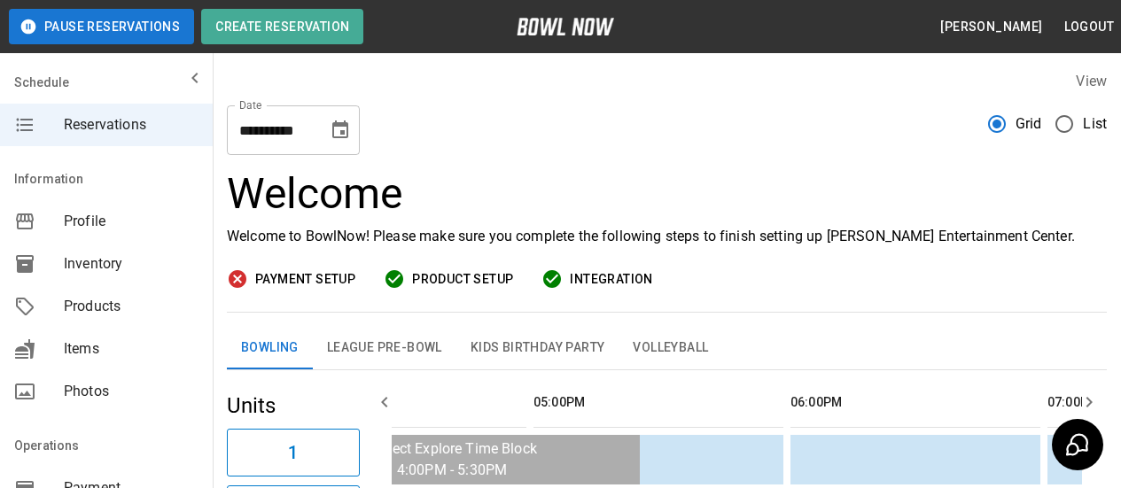
click at [346, 139] on icon "Choose date, selected date is Nov 10, 2025" at bounding box center [340, 130] width 21 height 21
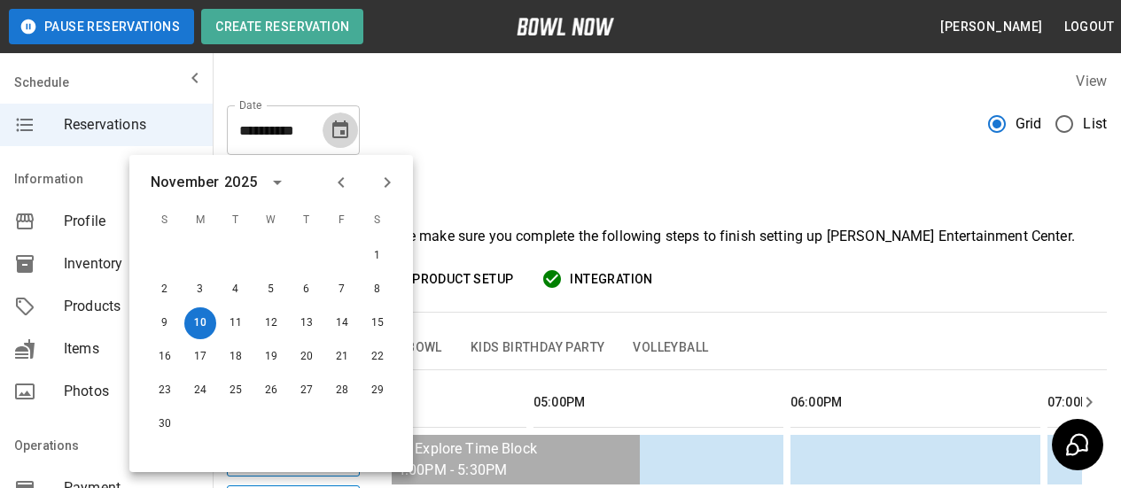
click at [346, 139] on icon "Choose date, selected date is Nov 10, 2025" at bounding box center [340, 130] width 21 height 21
click at [855, 178] on h3 "Welcome" at bounding box center [667, 194] width 880 height 50
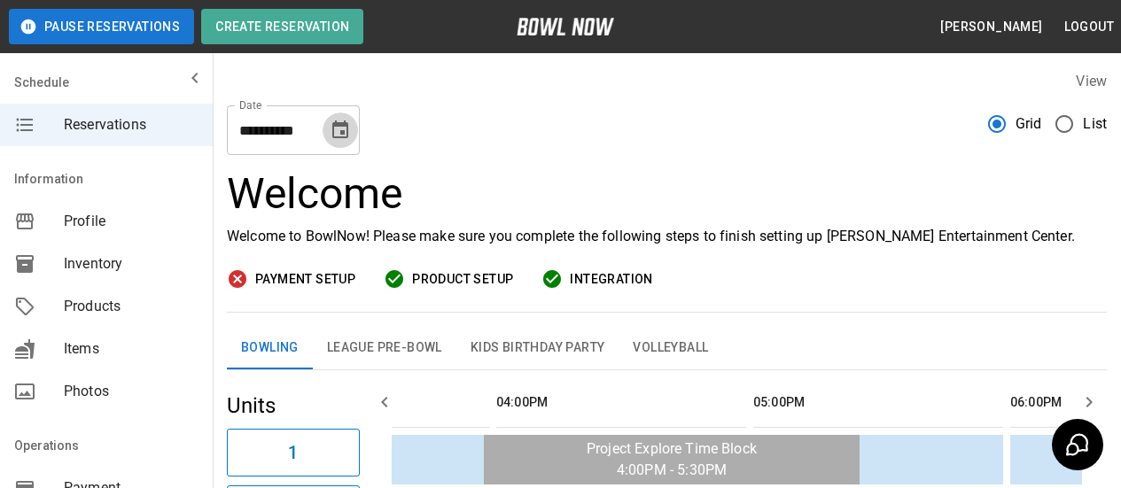
click at [347, 142] on button "Choose date, selected date is Nov 10, 2025" at bounding box center [340, 130] width 35 height 35
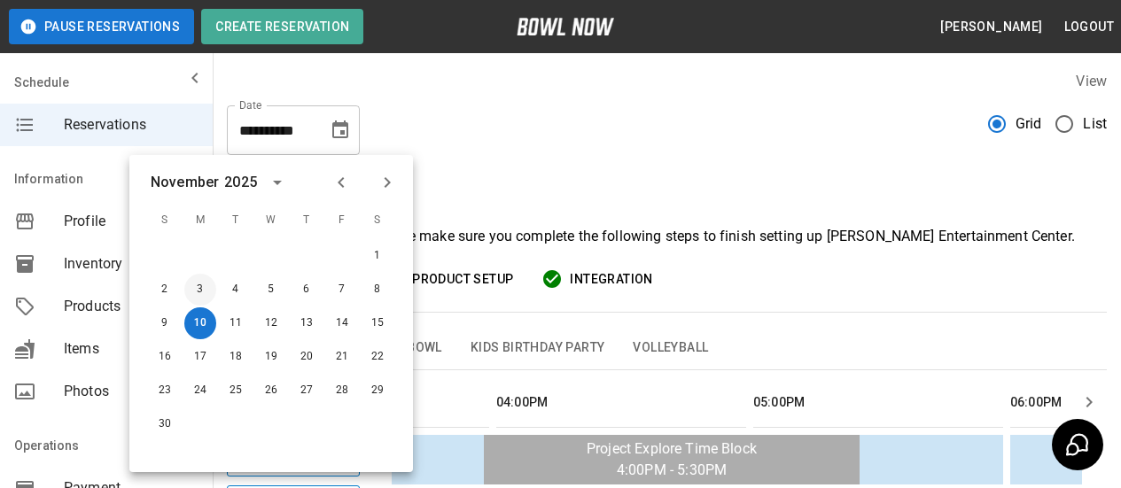
click at [201, 286] on button "3" at bounding box center [200, 290] width 32 height 32
type input "**********"
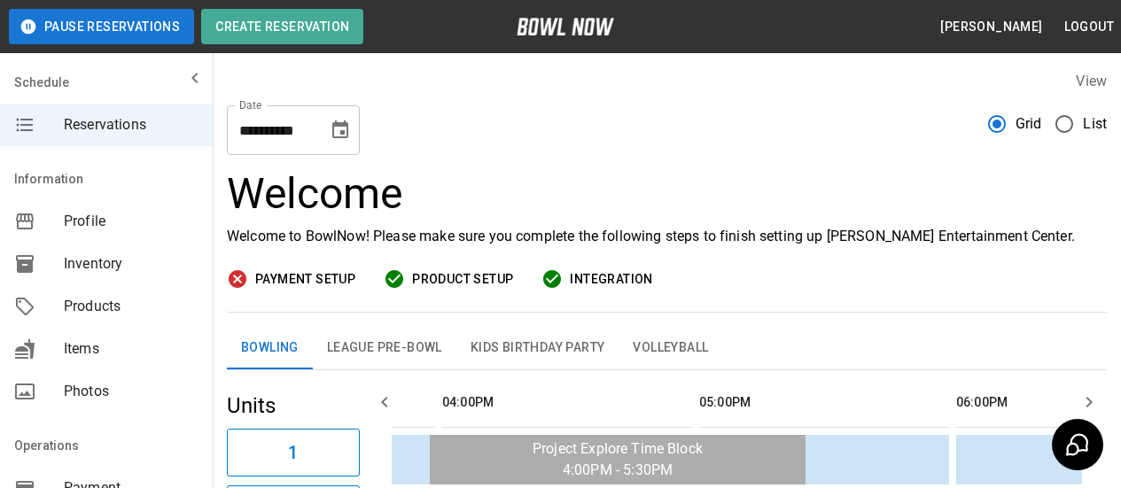
click at [73, 262] on span "Inventory" at bounding box center [131, 264] width 135 height 21
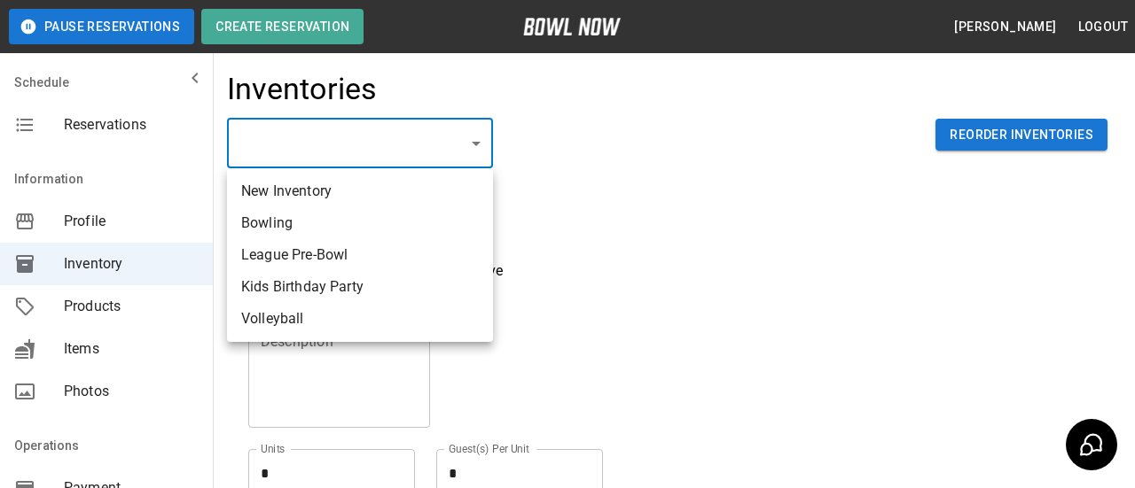
click at [472, 143] on body "Pause Reservations Create Reservation Keith Hinrichs Logout Schedule Reservatio…" at bounding box center [567, 390] width 1135 height 781
click at [395, 226] on li "Bowling" at bounding box center [360, 223] width 266 height 32
type input "**********"
type input "*******"
type textarea "**"
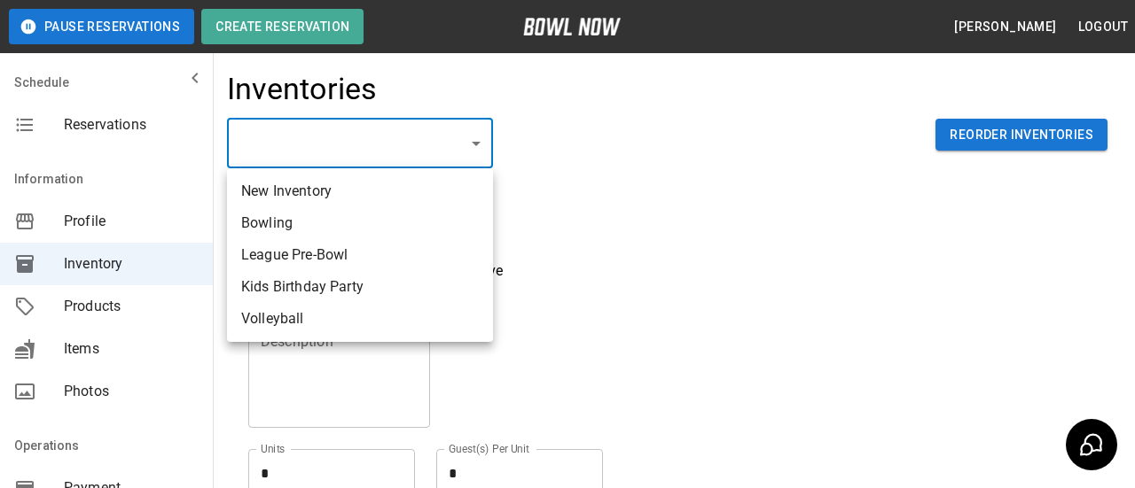
type textarea "*"
type textarea "**"
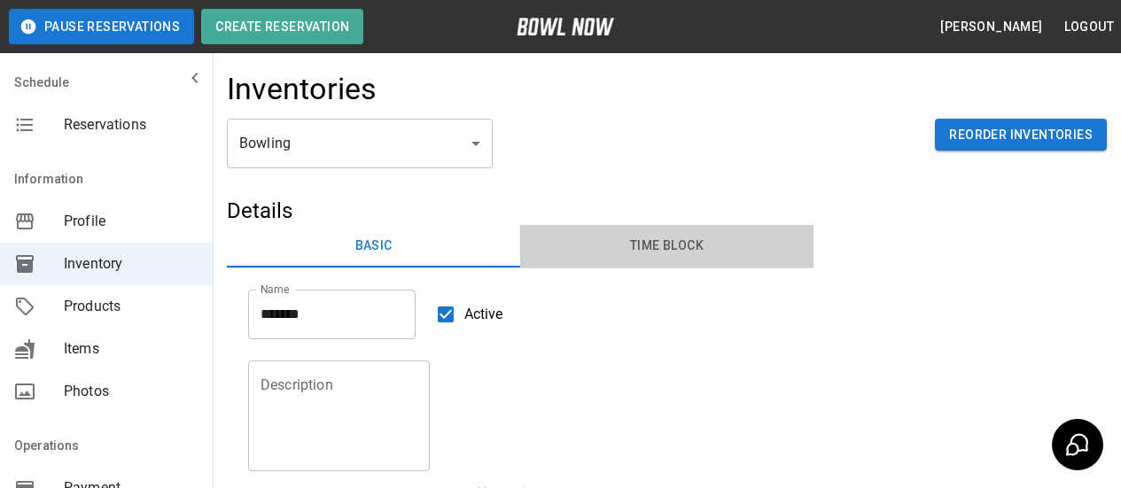
click at [663, 254] on button "Time Block" at bounding box center [666, 246] width 293 height 43
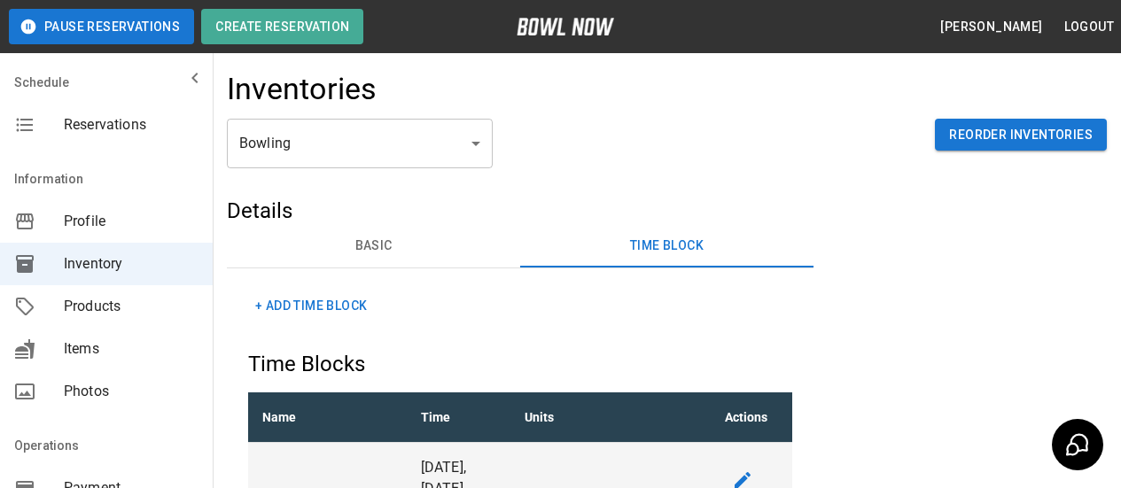
click at [326, 305] on button "+ Add Time Block" at bounding box center [311, 306] width 126 height 33
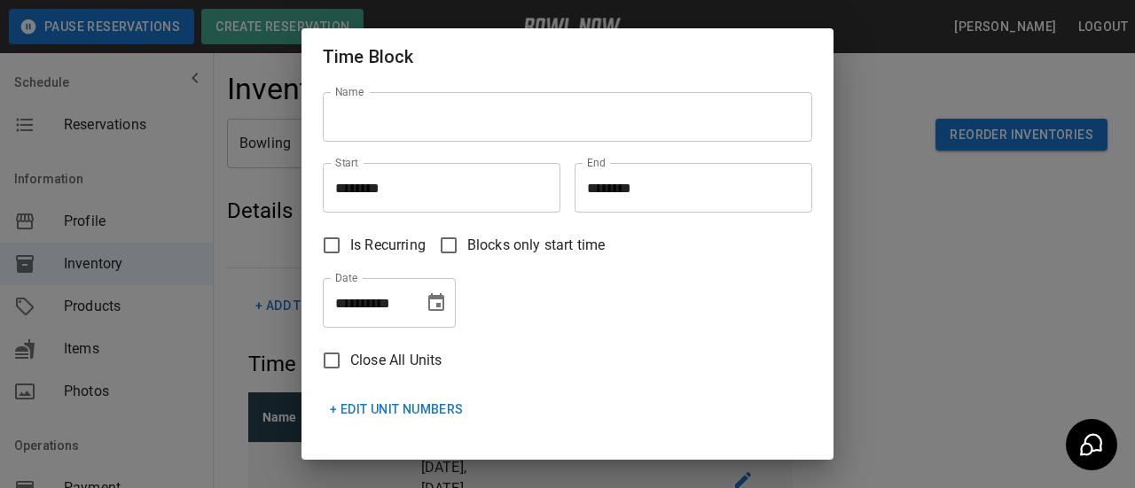
click at [515, 116] on input "Name" at bounding box center [567, 117] width 489 height 50
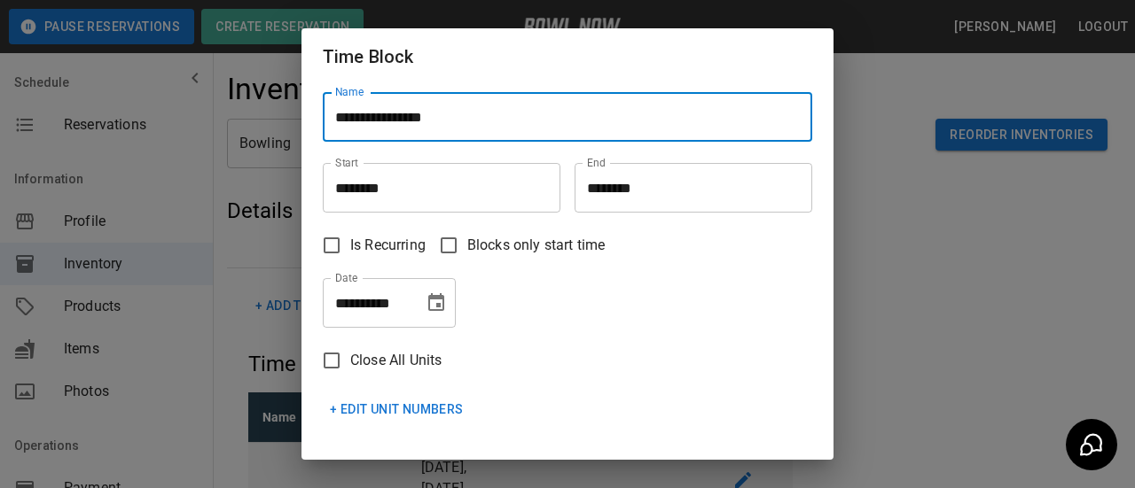
type input "**********"
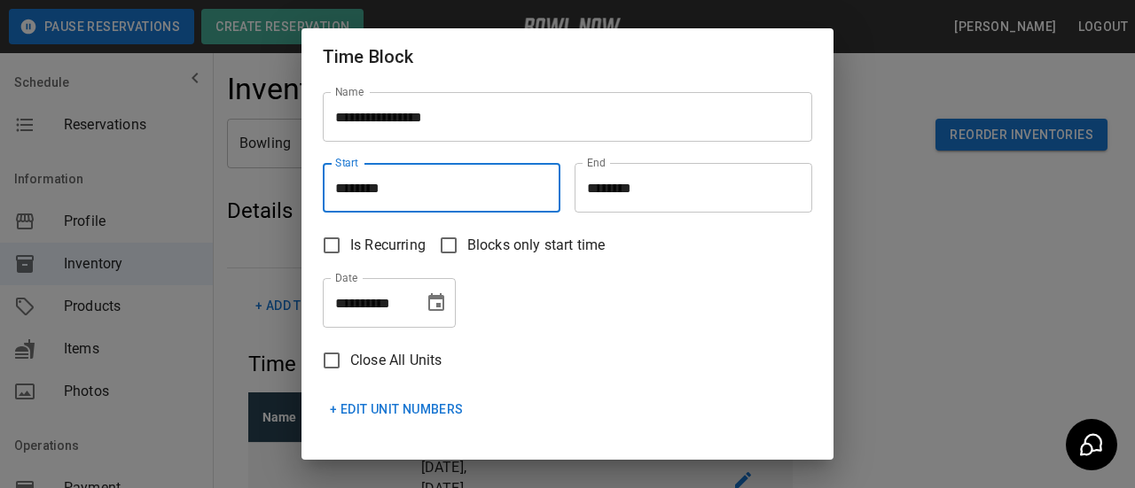
click at [390, 195] on input "********" at bounding box center [435, 188] width 225 height 50
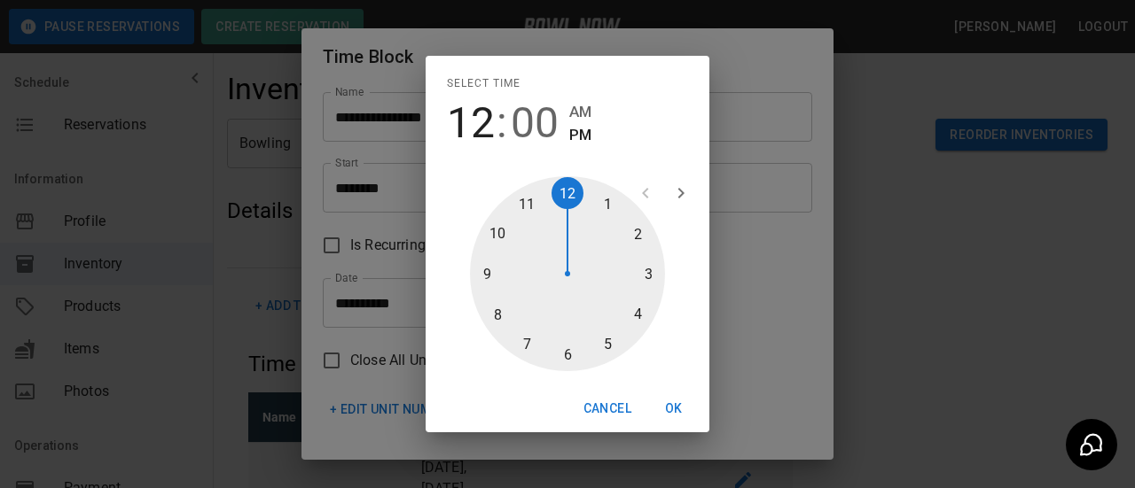
type input "********"
click at [571, 355] on div at bounding box center [567, 273] width 195 height 195
click at [676, 405] on button "OK" at bounding box center [673, 409] width 57 height 33
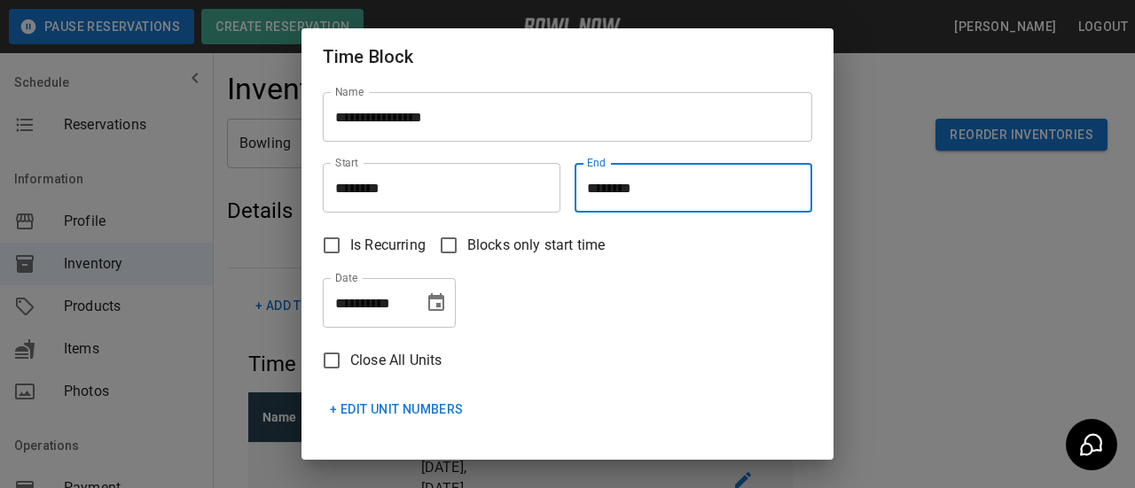
click at [625, 191] on input "********" at bounding box center [686, 188] width 225 height 50
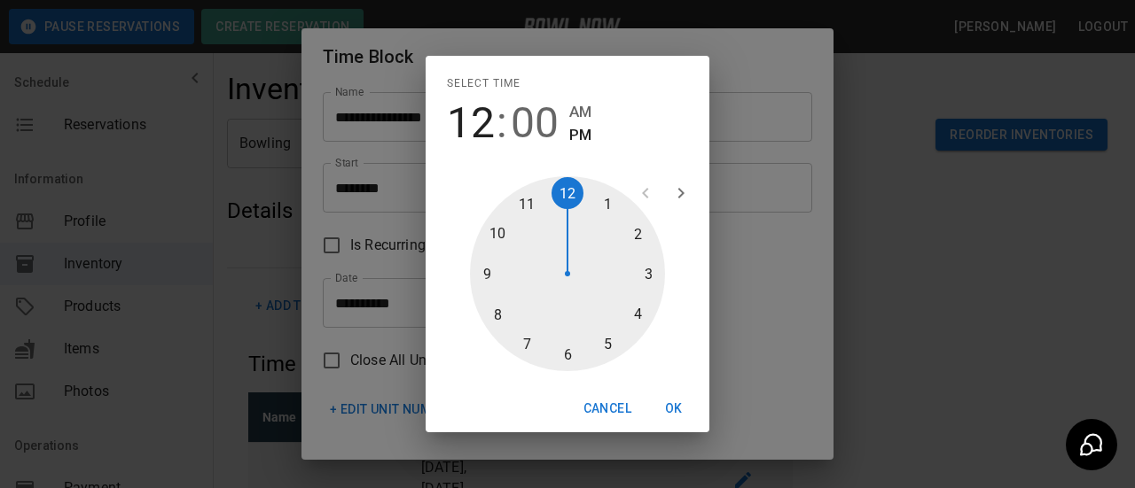
click at [487, 264] on div at bounding box center [567, 273] width 195 height 195
click at [566, 354] on div at bounding box center [567, 273] width 195 height 195
type input "********"
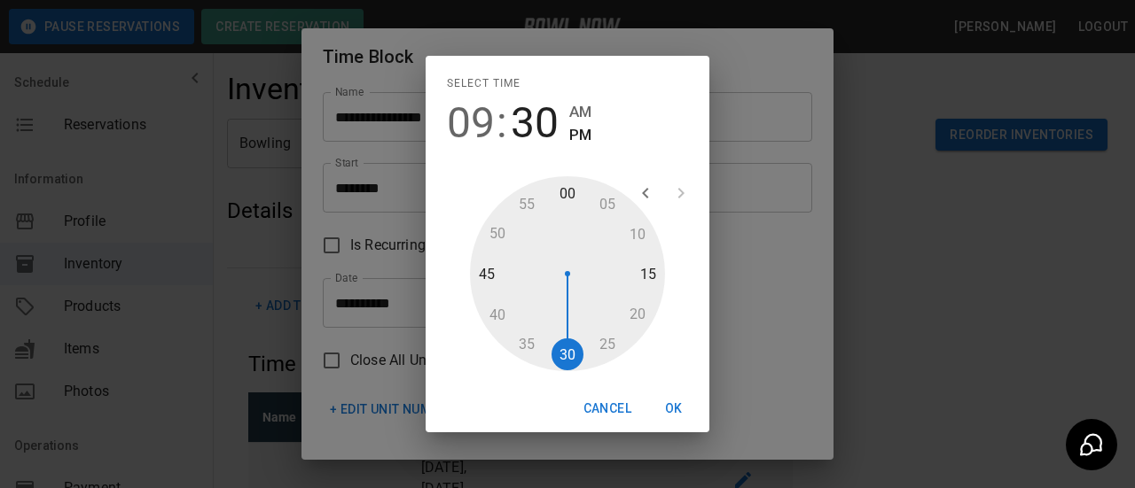
click at [664, 407] on button "OK" at bounding box center [673, 409] width 57 height 33
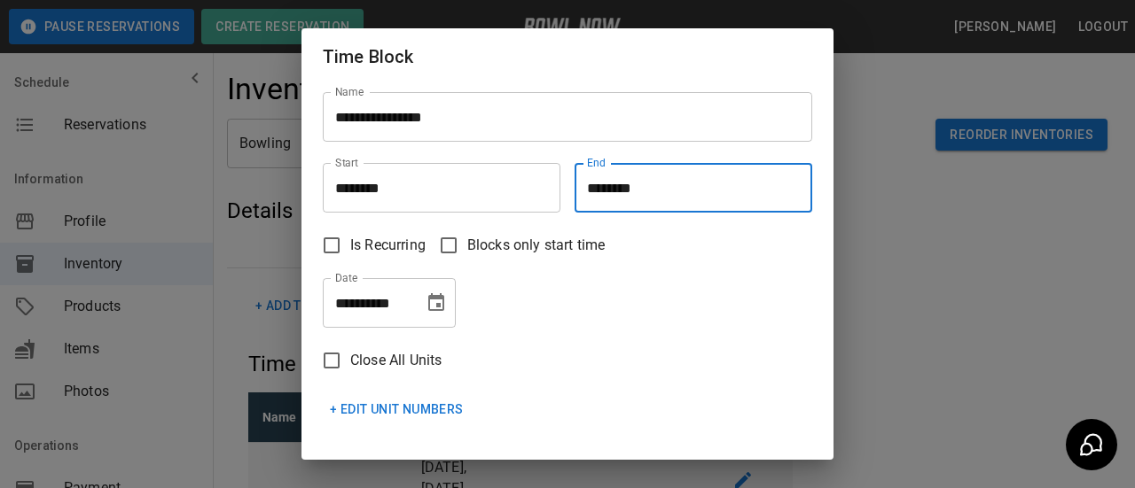
click at [355, 248] on span "Is Recurring" at bounding box center [387, 245] width 75 height 21
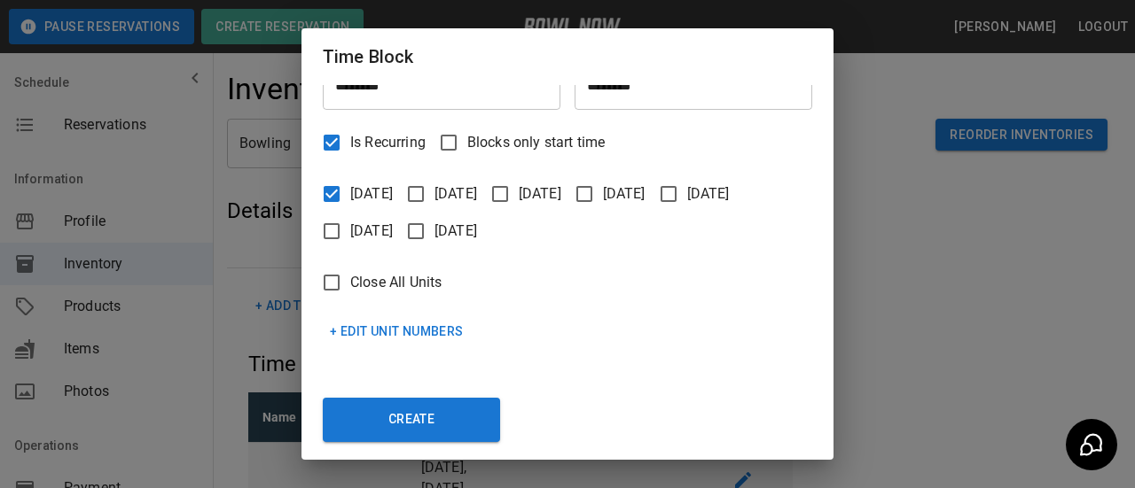
click at [363, 325] on button "+ Edit Unit Numbers" at bounding box center [397, 332] width 148 height 33
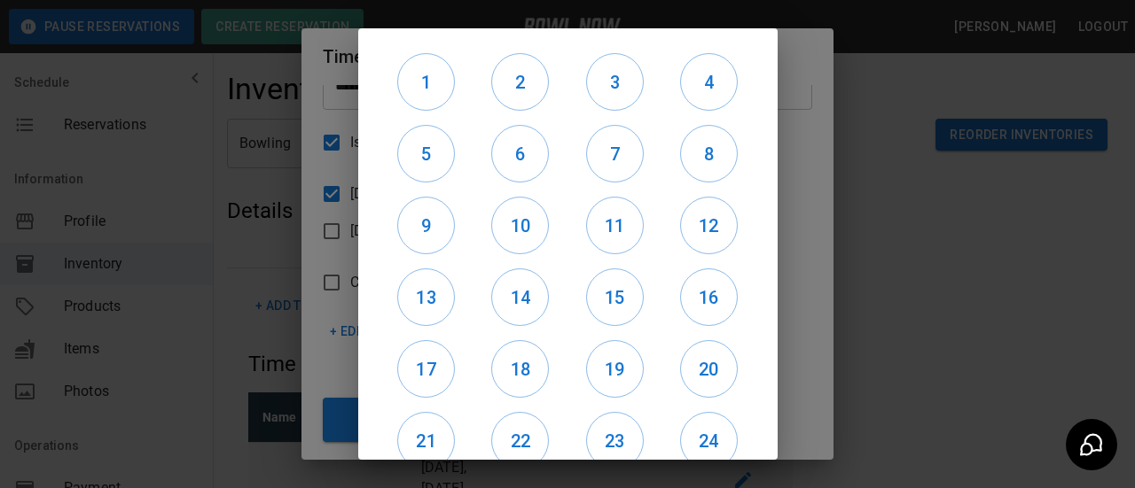
click at [362, 330] on div "1 2 3 4 5 6 7 8 9 10 11 12 13 14 15 16 17 18 19 20 21 22 23 24 Select Units" at bounding box center [567, 244] width 419 height 432
click at [346, 330] on div "1 2 3 4 5 6 7 8 9 10 11 12 13 14 15 16 17 18 19 20 21 22 23 24 Select Units" at bounding box center [568, 244] width 476 height 488
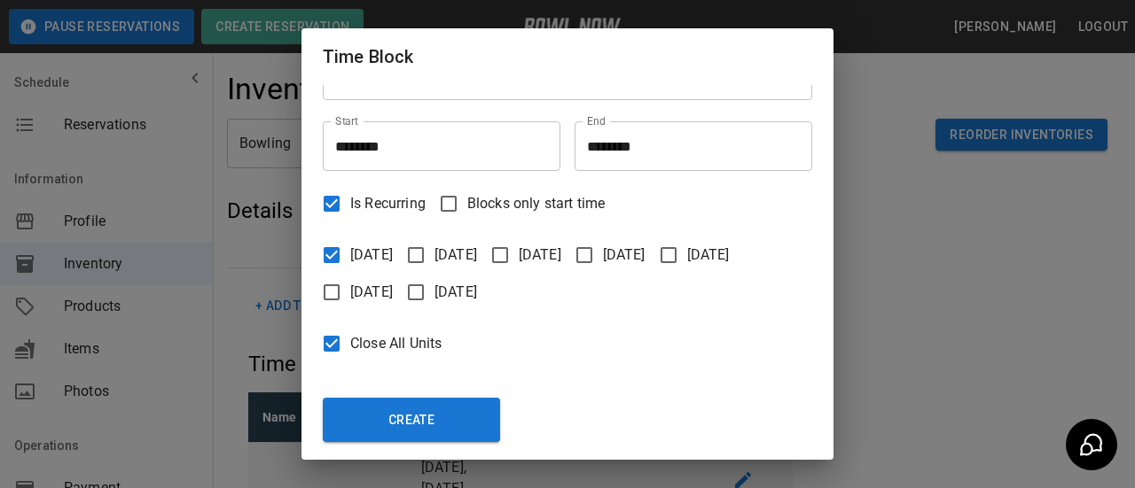
drag, startPoint x: 400, startPoint y: 417, endPoint x: 410, endPoint y: 419, distance: 11.0
click at [401, 418] on button "Create" at bounding box center [411, 420] width 177 height 44
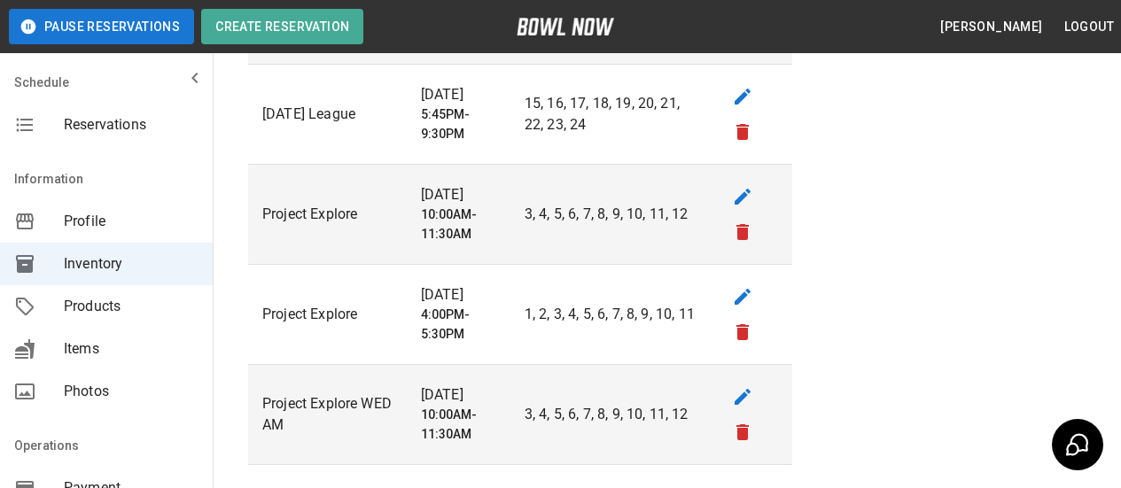
scroll to position [1879, 0]
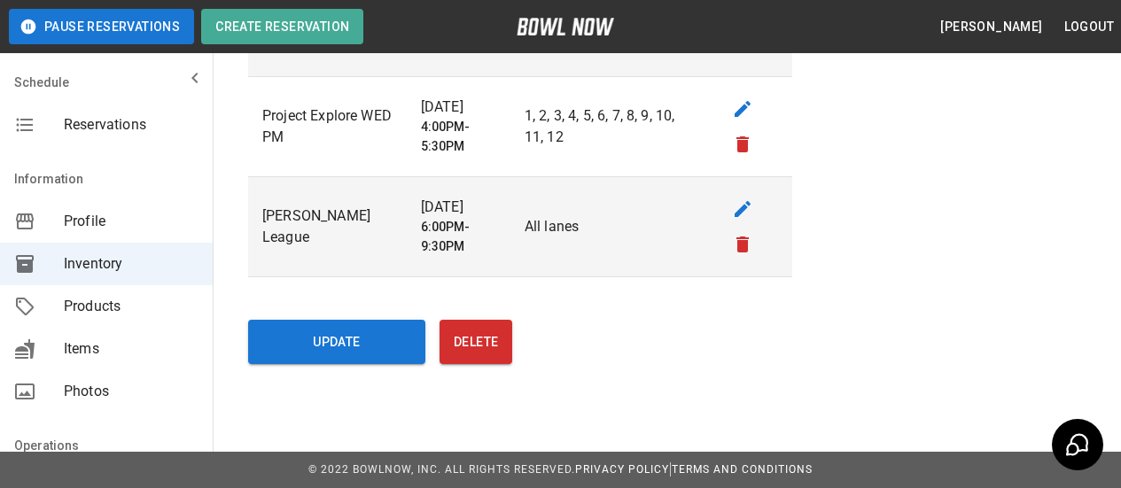
click at [96, 117] on span "Reservations" at bounding box center [131, 124] width 135 height 21
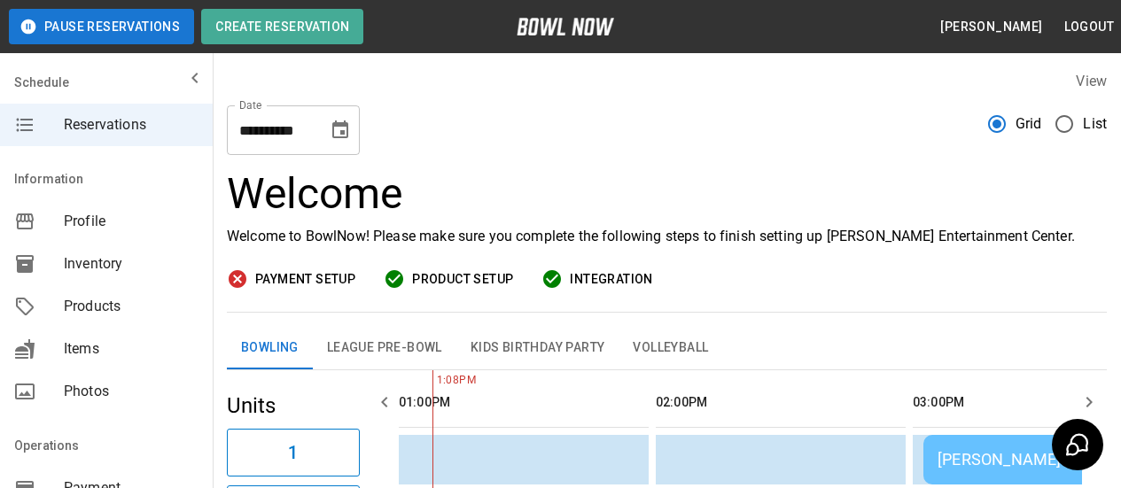
click at [338, 134] on icon "Choose date, selected date is Sep 11, 2025" at bounding box center [340, 130] width 21 height 21
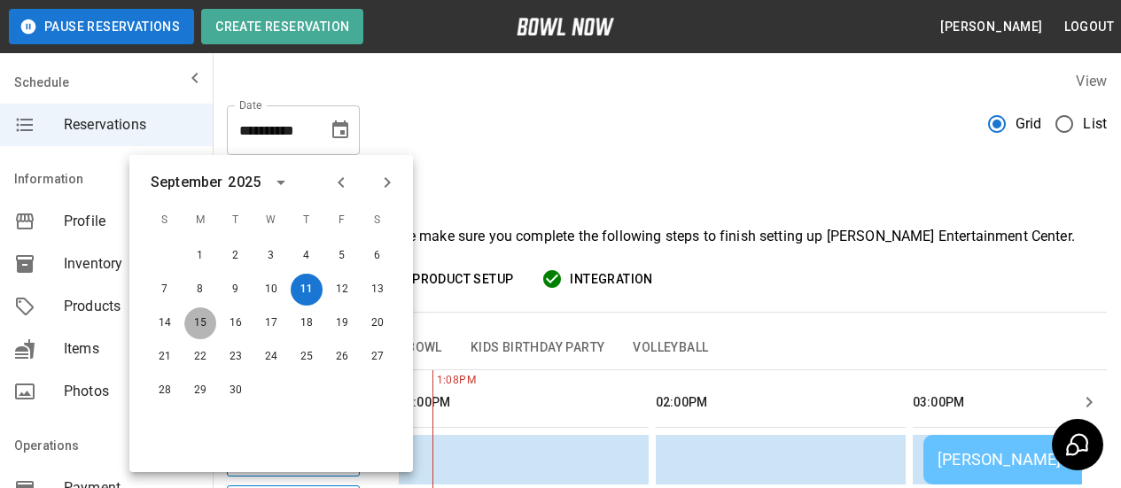
click at [194, 322] on button "15" at bounding box center [200, 324] width 32 height 32
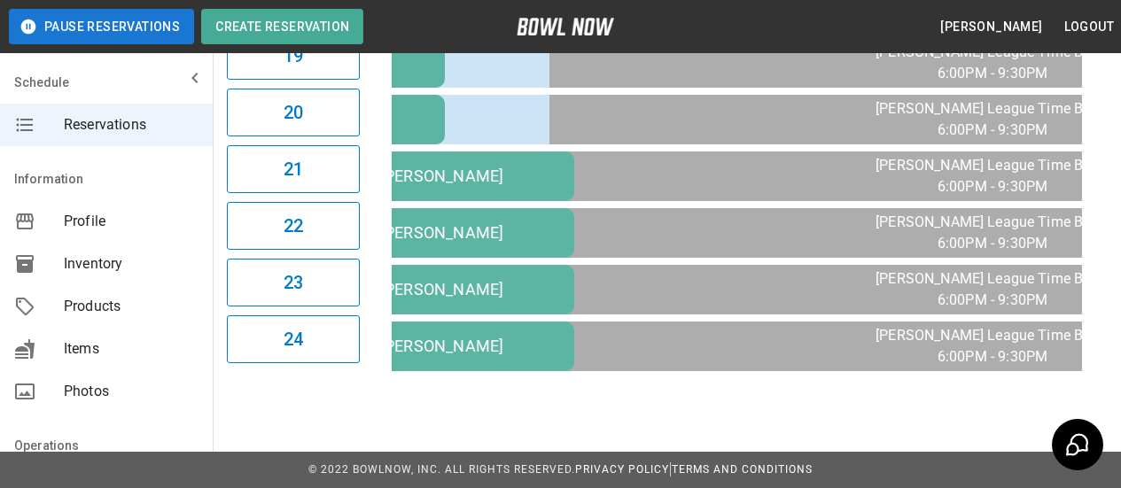
scroll to position [0, 2254]
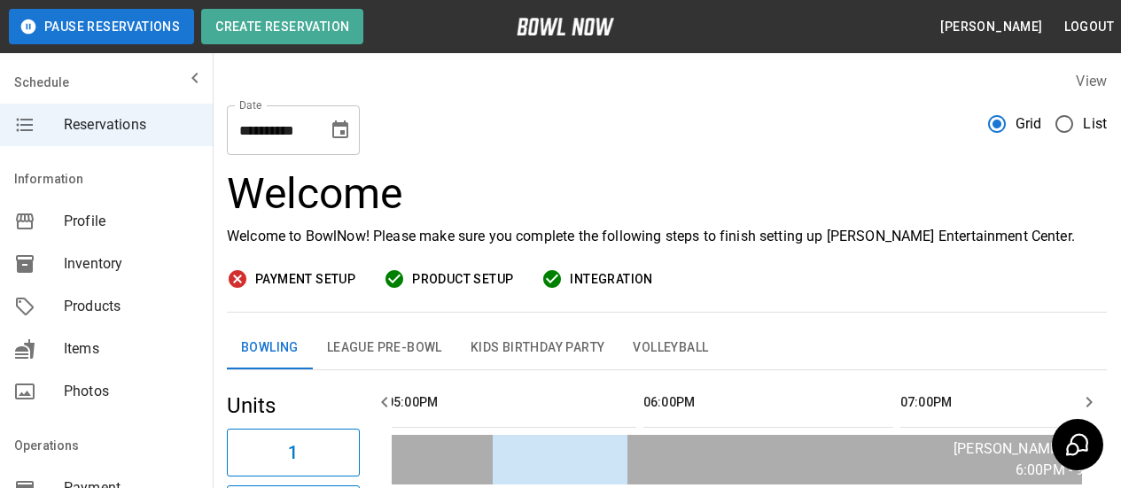
click at [340, 135] on icon "Choose date, selected date is Sep 15, 2025" at bounding box center [340, 130] width 21 height 21
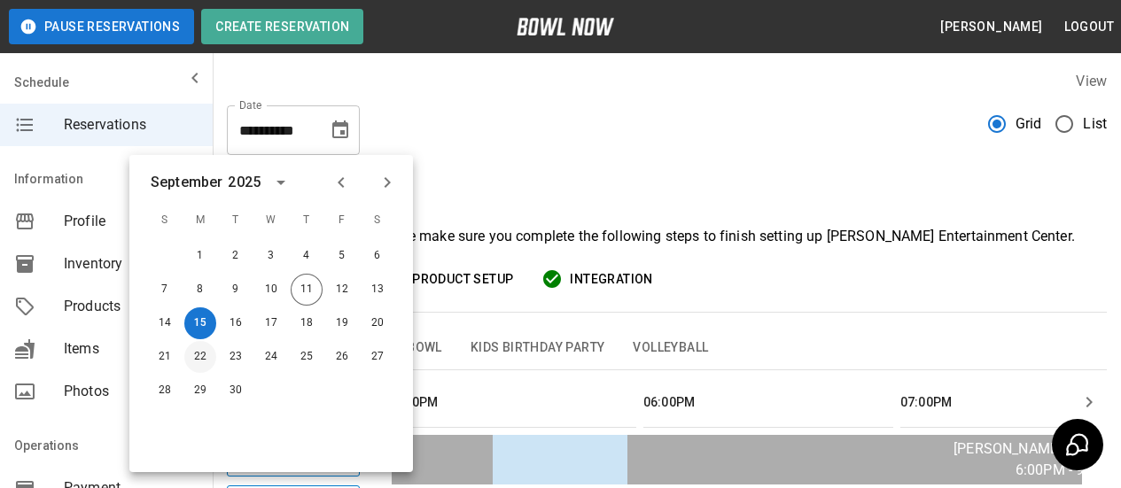
click at [193, 354] on button "22" at bounding box center [200, 357] width 32 height 32
type input "**********"
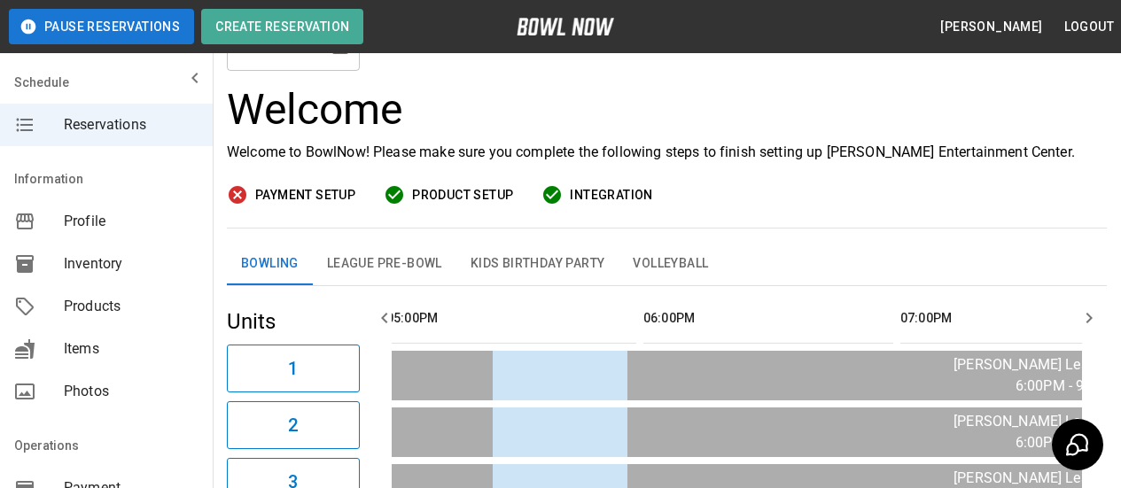
scroll to position [0, 0]
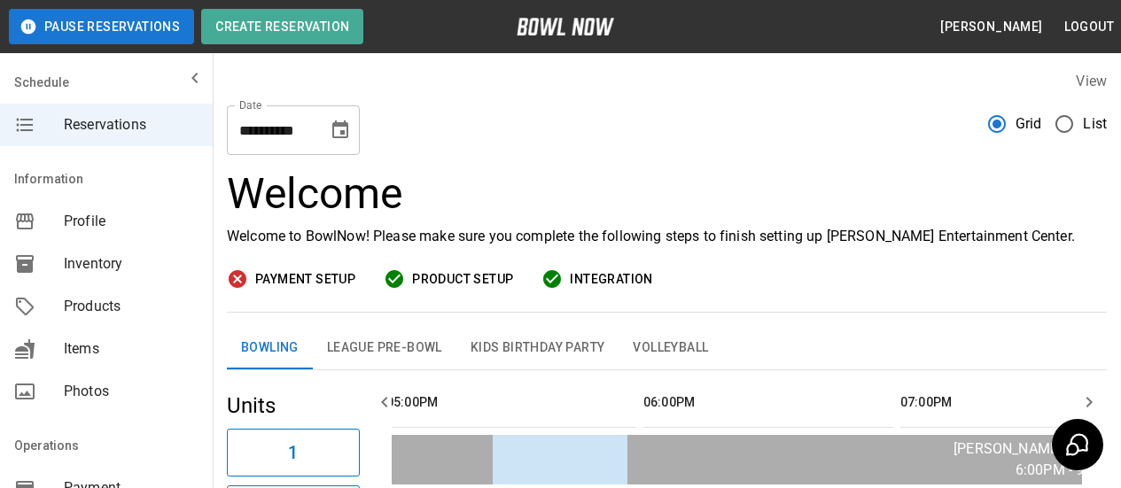
click at [105, 277] on div "Inventory" at bounding box center [106, 264] width 213 height 43
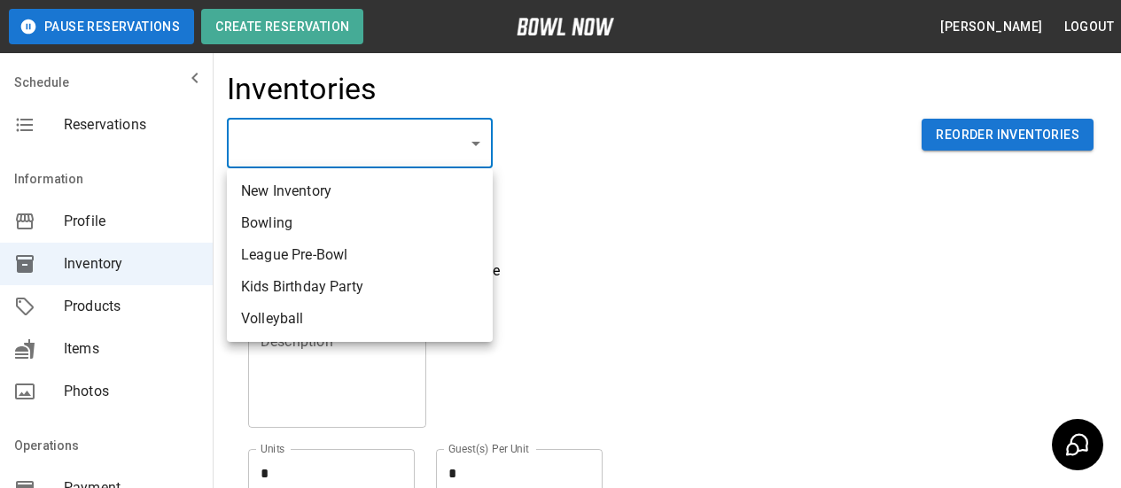
click at [477, 151] on body "Pause Reservations Create Reservation Keith Hinrichs Logout Schedule Reservatio…" at bounding box center [560, 390] width 1121 height 781
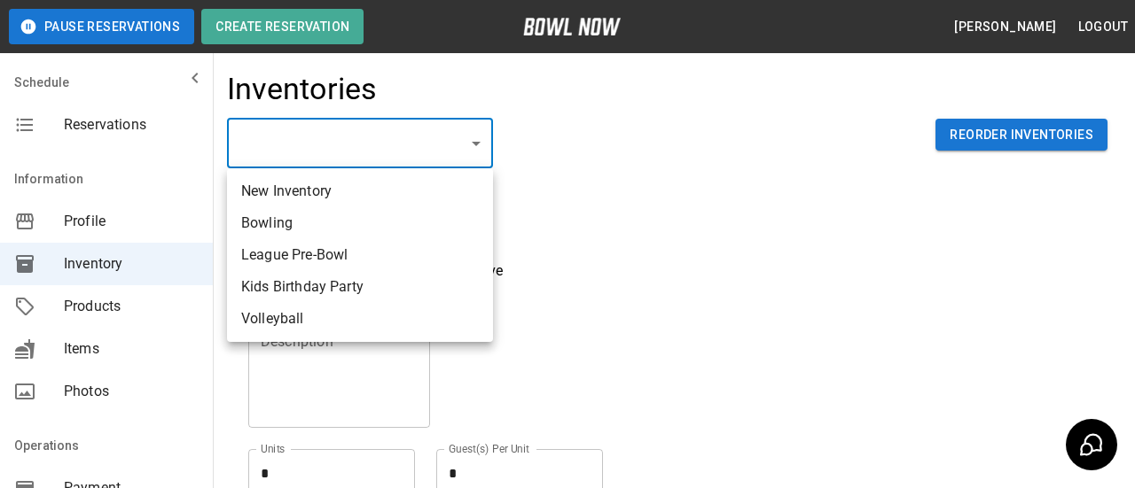
click at [387, 233] on li "Bowling" at bounding box center [360, 223] width 266 height 32
type input "**********"
type input "*******"
type textarea "**"
type textarea "*"
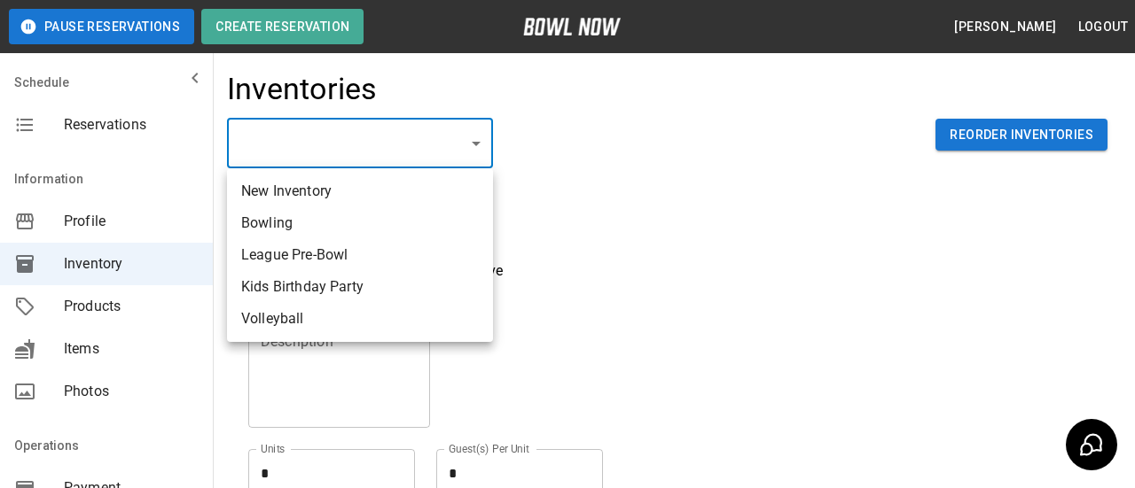
type textarea "**"
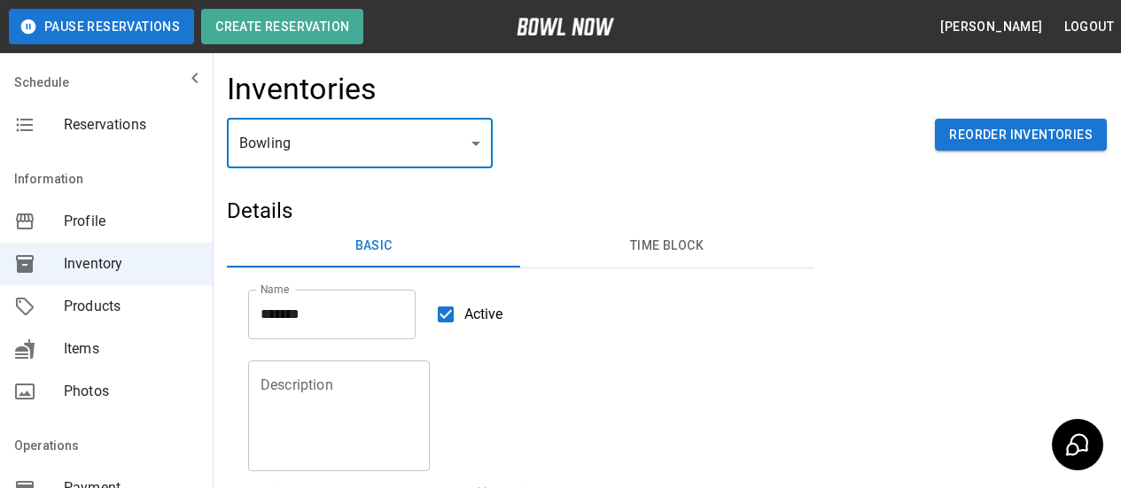
click at [644, 238] on button "Time Block" at bounding box center [666, 246] width 293 height 43
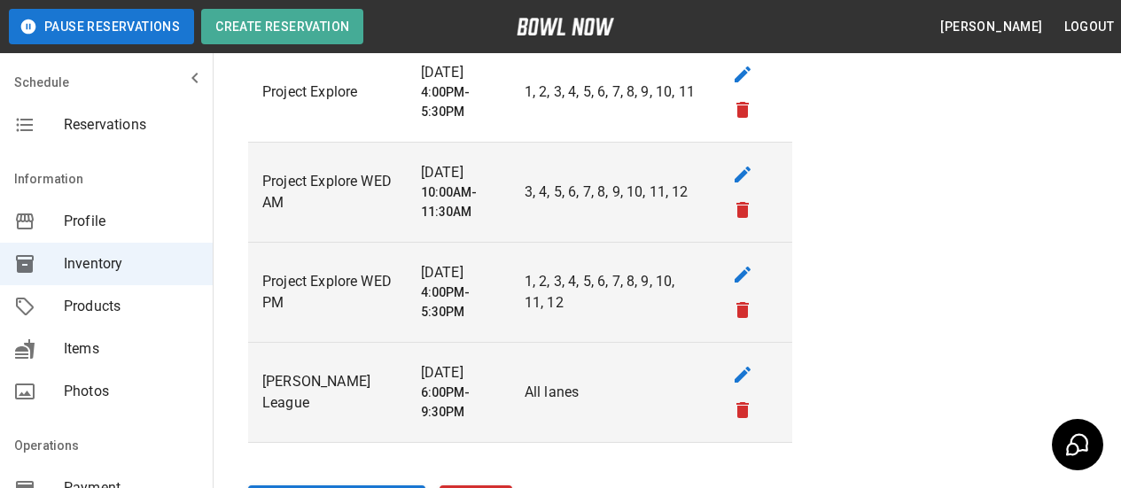
scroll to position [1879, 0]
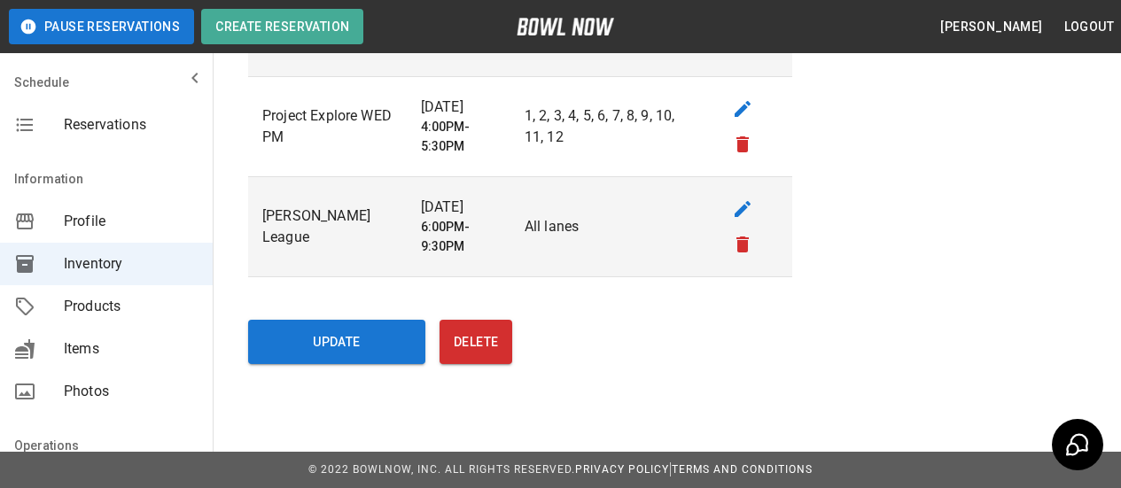
click at [724, 211] on td "sticky table" at bounding box center [752, 227] width 82 height 100
click at [727, 212] on button "edit" at bounding box center [742, 208] width 35 height 35
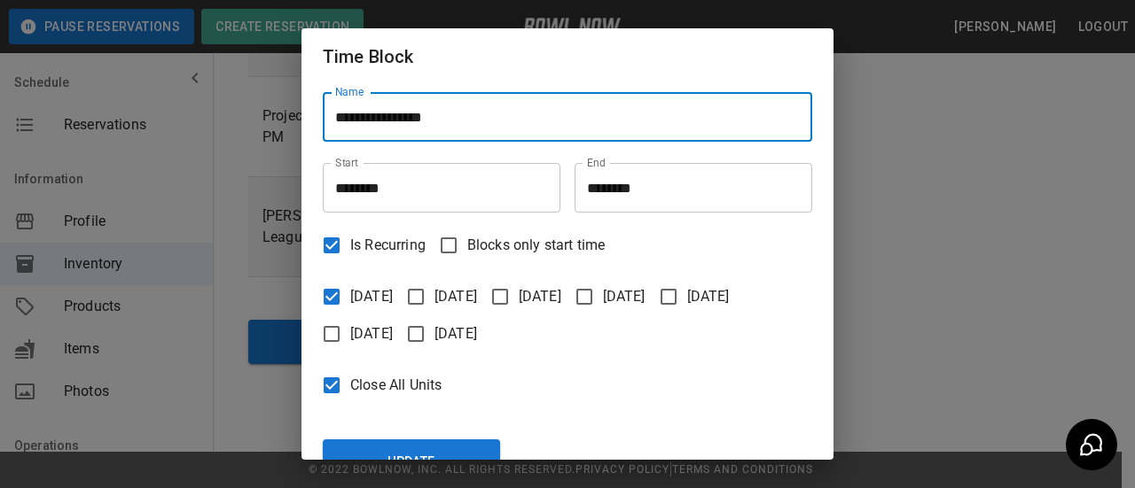
drag, startPoint x: 393, startPoint y: 119, endPoint x: 297, endPoint y: 135, distance: 97.1
click at [297, 135] on div "**********" at bounding box center [567, 244] width 1135 height 488
type input "**********"
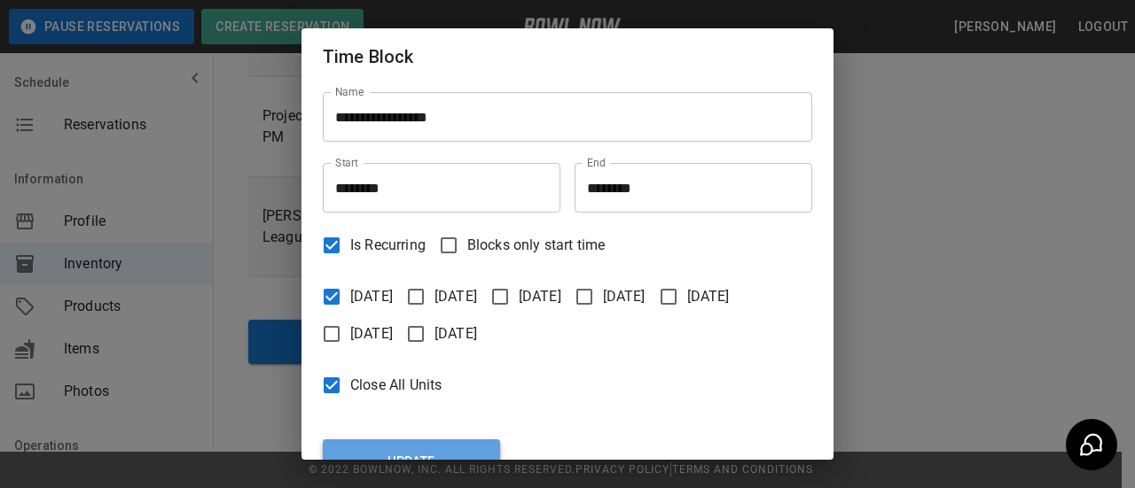
click at [421, 452] on button "Update" at bounding box center [411, 462] width 177 height 44
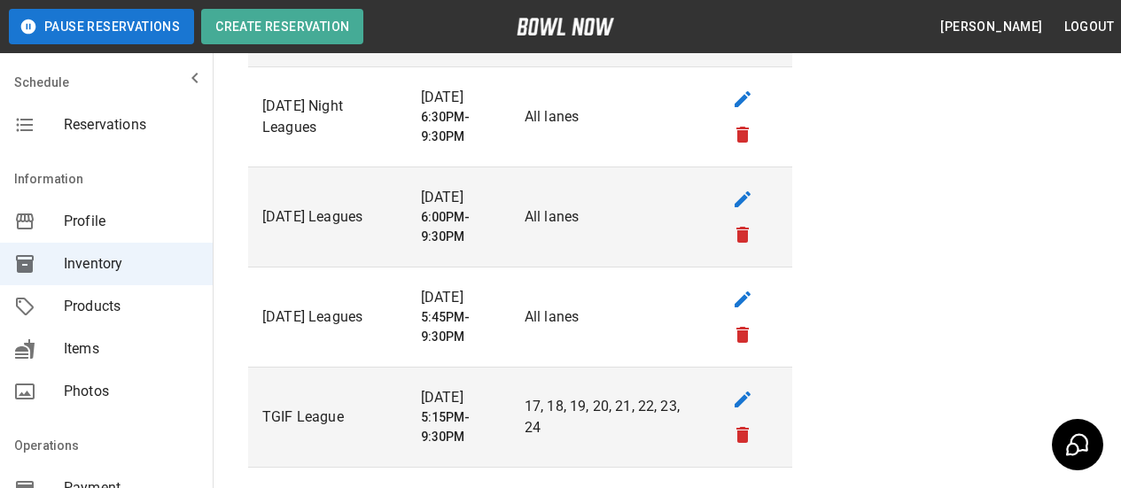
scroll to position [1081, 0]
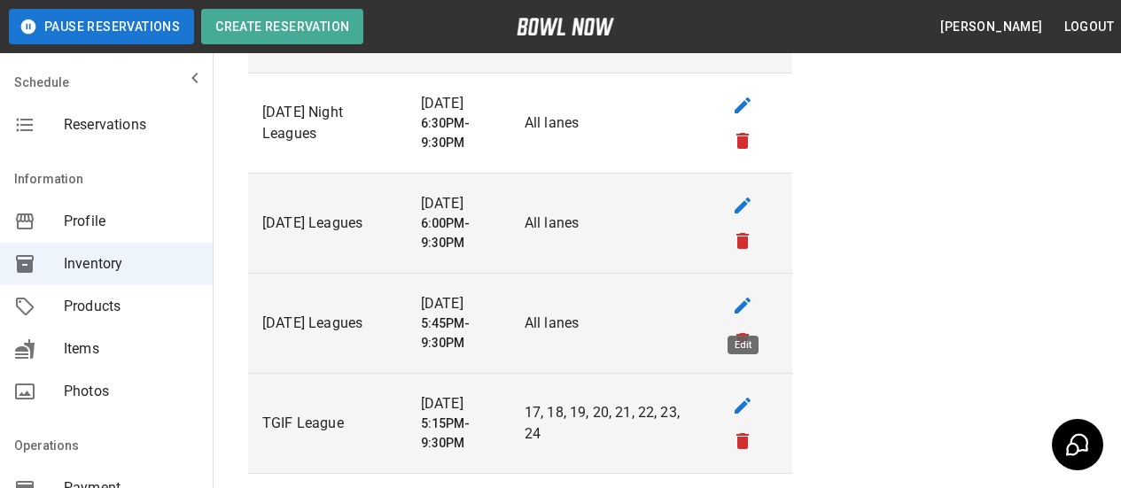
click at [738, 301] on icon "edit" at bounding box center [742, 305] width 21 height 21
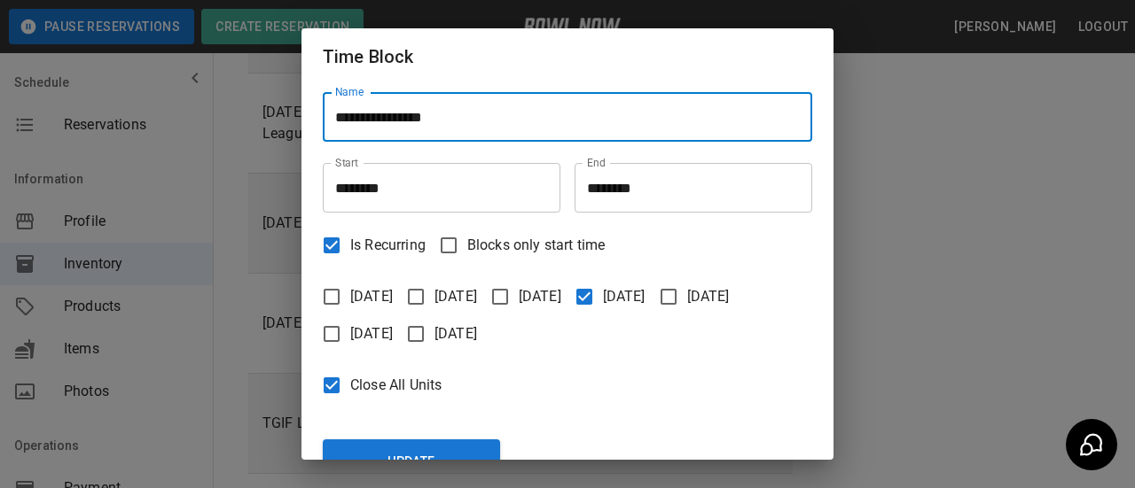
drag, startPoint x: 392, startPoint y: 121, endPoint x: 247, endPoint y: 105, distance: 145.4
click at [242, 107] on div "**********" at bounding box center [567, 244] width 1135 height 488
click at [472, 118] on input "**********" at bounding box center [567, 117] width 489 height 50
click at [399, 447] on button "Update" at bounding box center [411, 462] width 177 height 44
type input "**********"
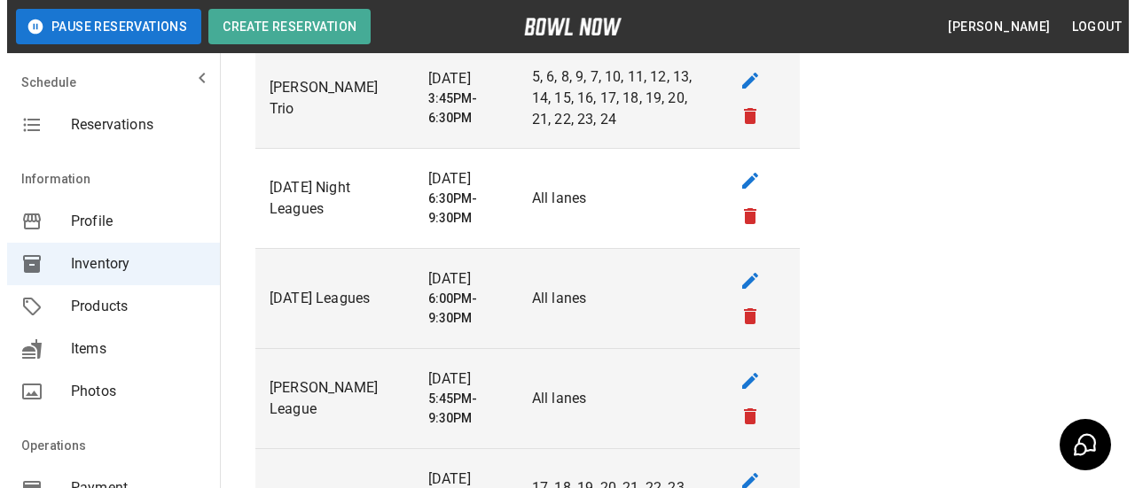
scroll to position [904, 0]
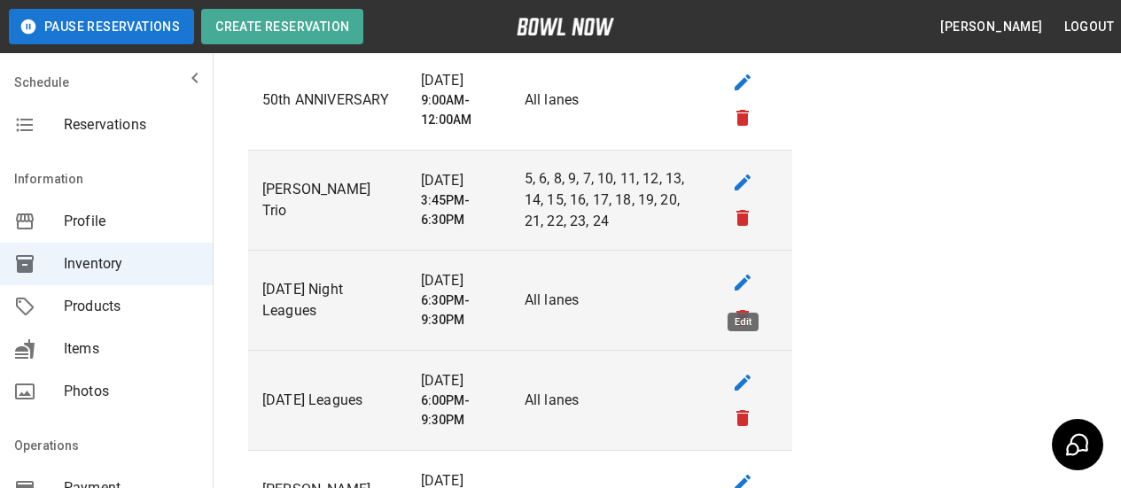
click at [743, 282] on icon "edit" at bounding box center [743, 283] width 16 height 16
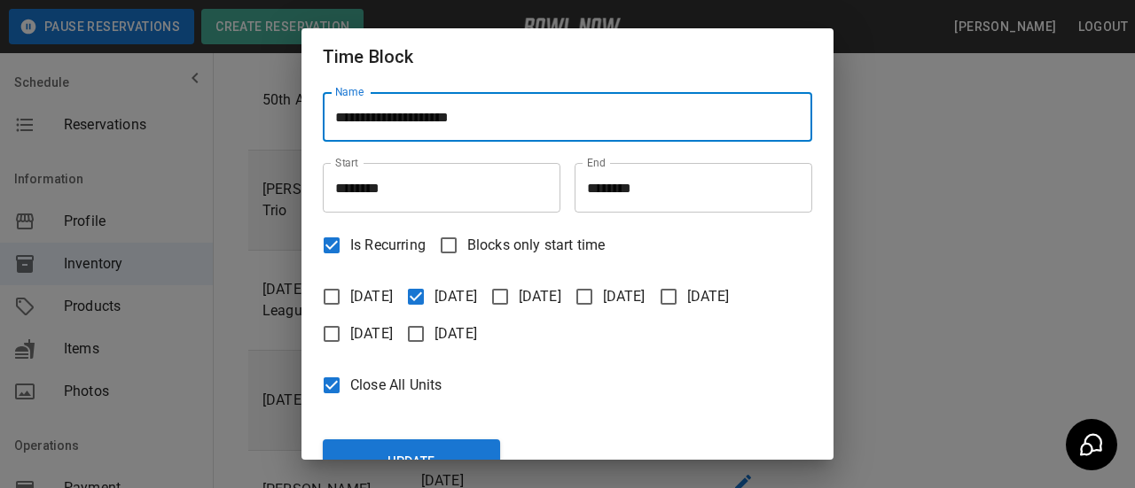
drag, startPoint x: 498, startPoint y: 119, endPoint x: 297, endPoint y: 126, distance: 201.4
click at [297, 126] on div "**********" at bounding box center [567, 244] width 1135 height 488
type input "**********"
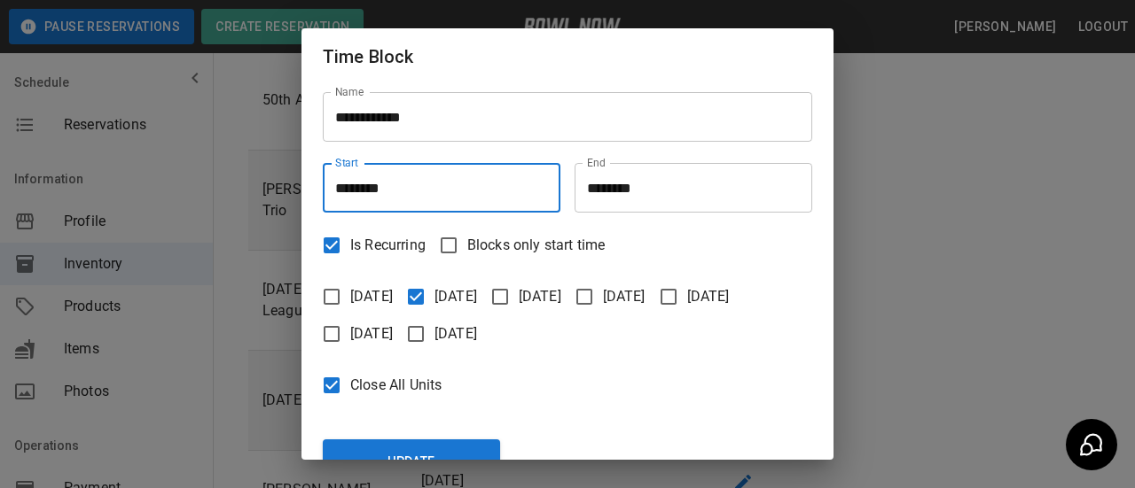
click at [351, 195] on input "********" at bounding box center [435, 188] width 225 height 50
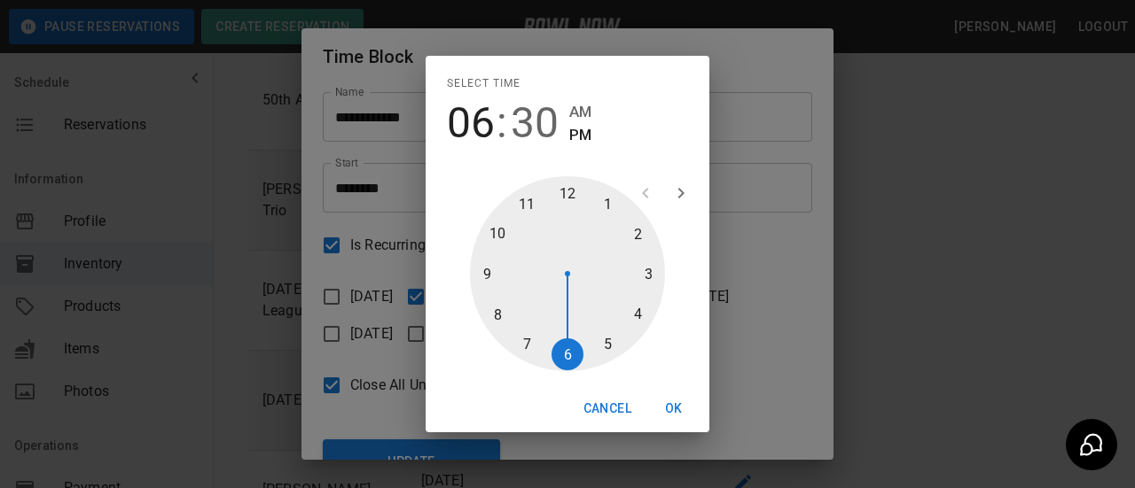
click at [745, 154] on div "Select time 06 : 30 AM PM 1 2 3 4 5 6 7 8 9 10 11 12 Cancel OK" at bounding box center [567, 244] width 1135 height 488
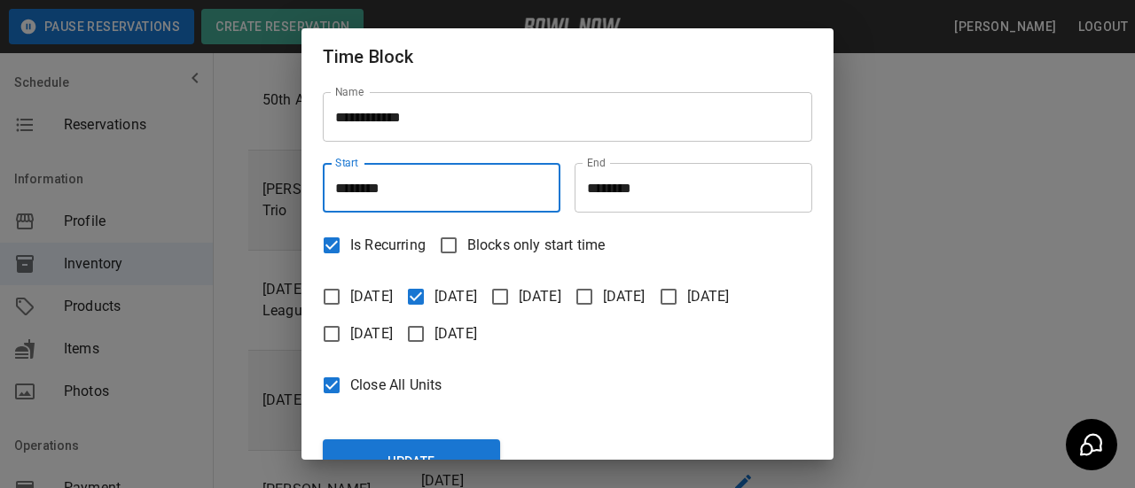
click at [365, 193] on input "********" at bounding box center [435, 188] width 225 height 50
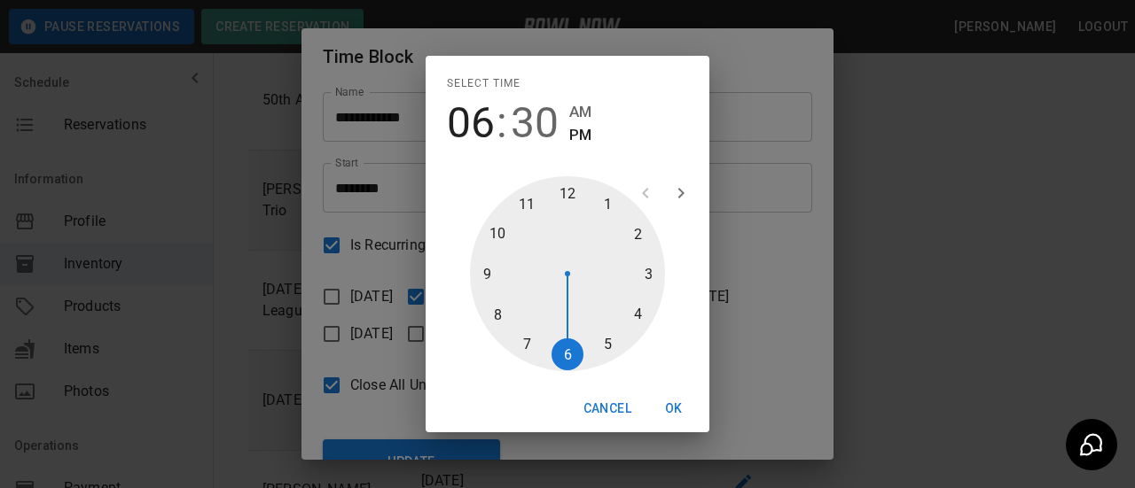
click at [700, 276] on div "1 2 3 4 5 6 7 8 9 10 11 12" at bounding box center [568, 273] width 284 height 223
click at [746, 259] on div "Select time 06 : 30 AM PM 1 2 3 4 5 6 7 8 9 10 11 12 Cancel OK" at bounding box center [567, 244] width 1135 height 488
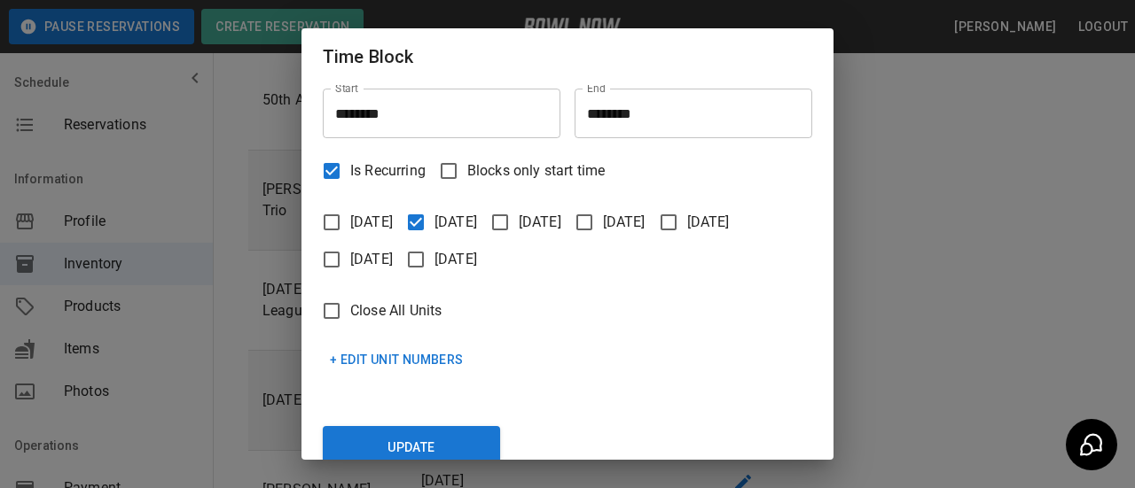
scroll to position [103, 0]
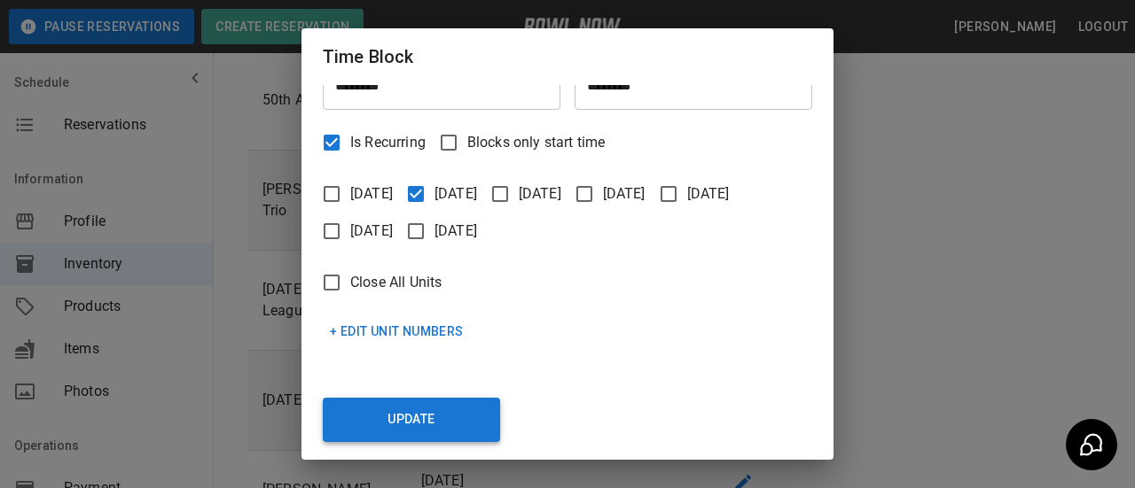
click at [452, 418] on button "Update" at bounding box center [411, 420] width 177 height 44
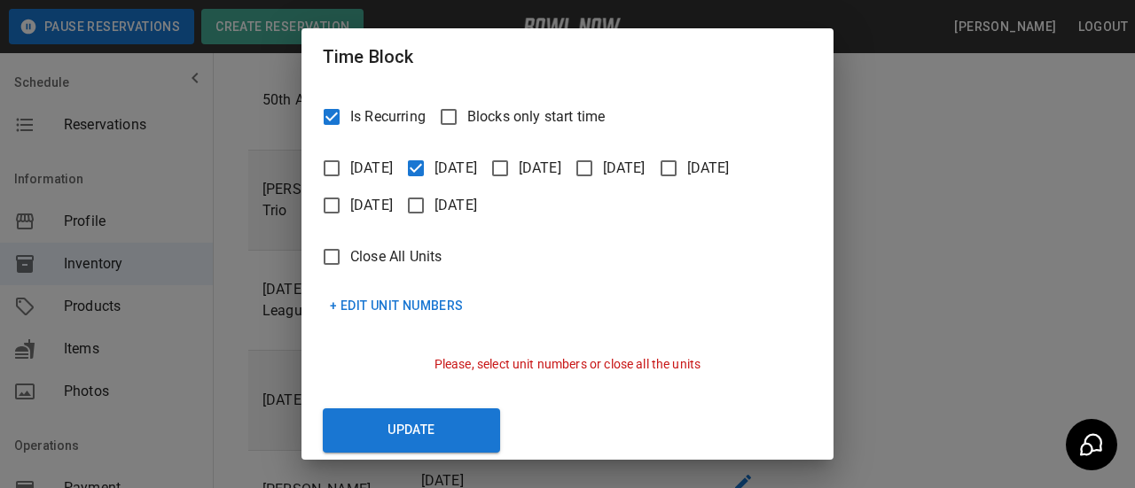
scroll to position [139, 0]
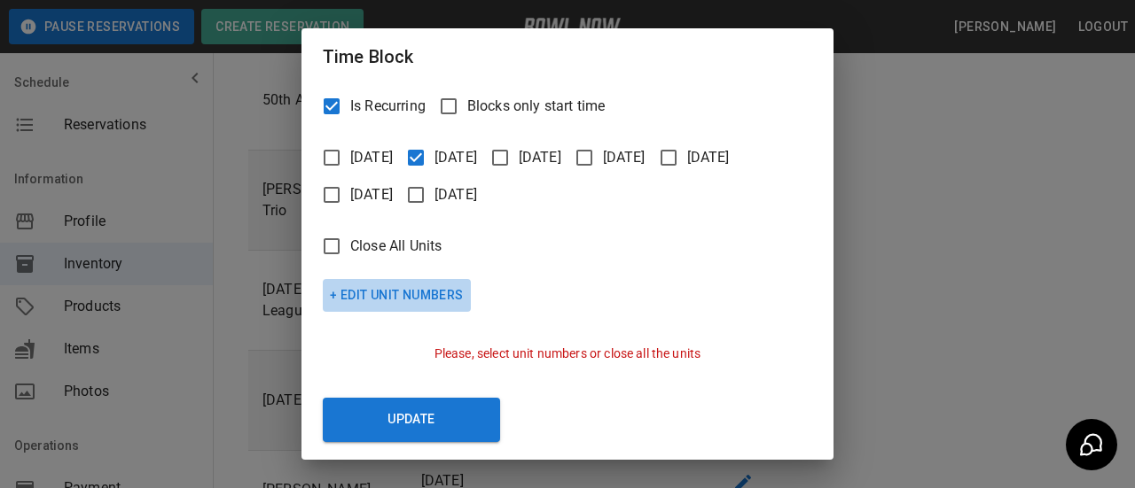
click at [373, 293] on button "+ Edit Unit Numbers" at bounding box center [397, 295] width 148 height 33
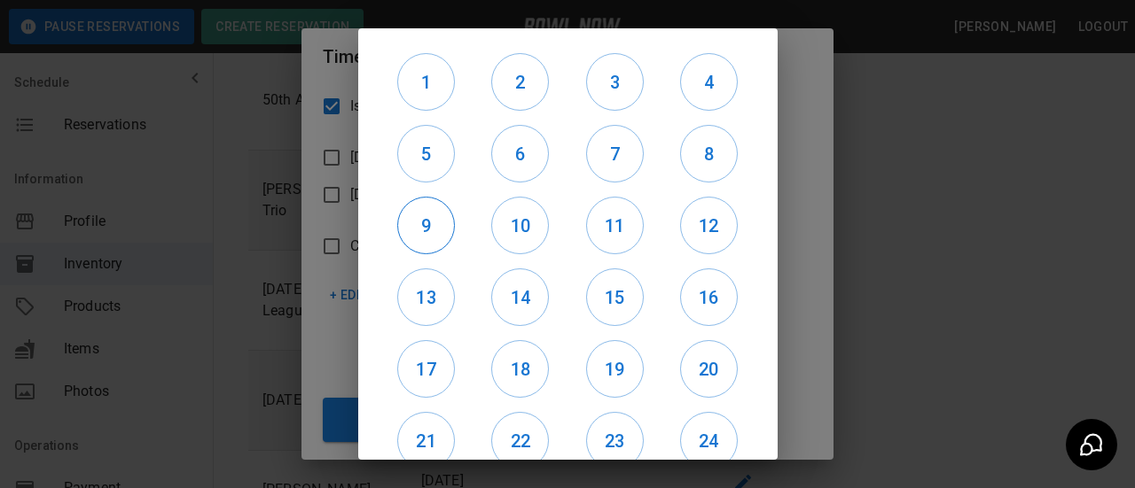
click at [399, 228] on h6 "9" at bounding box center [426, 226] width 56 height 28
click at [499, 228] on h6 "10" at bounding box center [520, 226] width 56 height 28
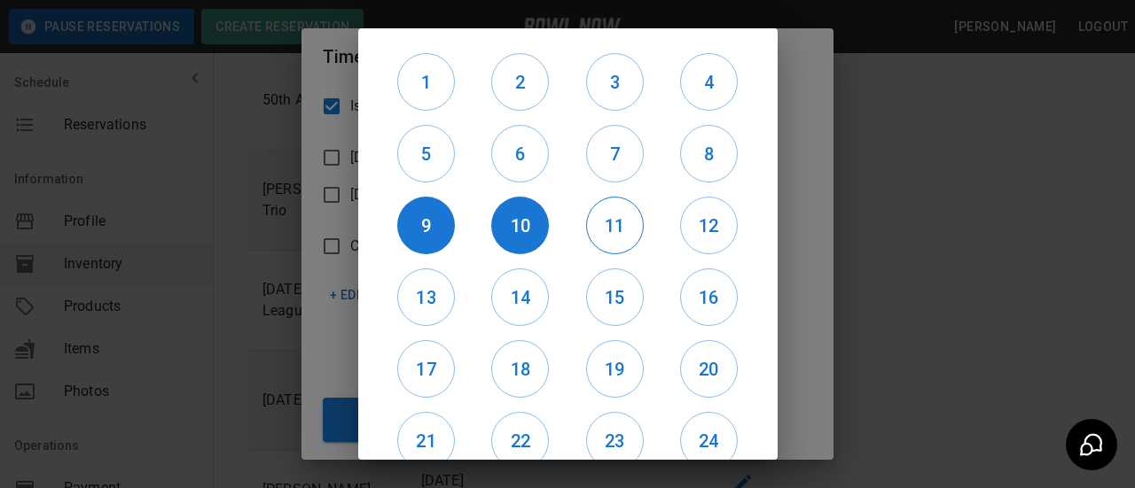
click at [614, 228] on h6 "11" at bounding box center [615, 226] width 56 height 28
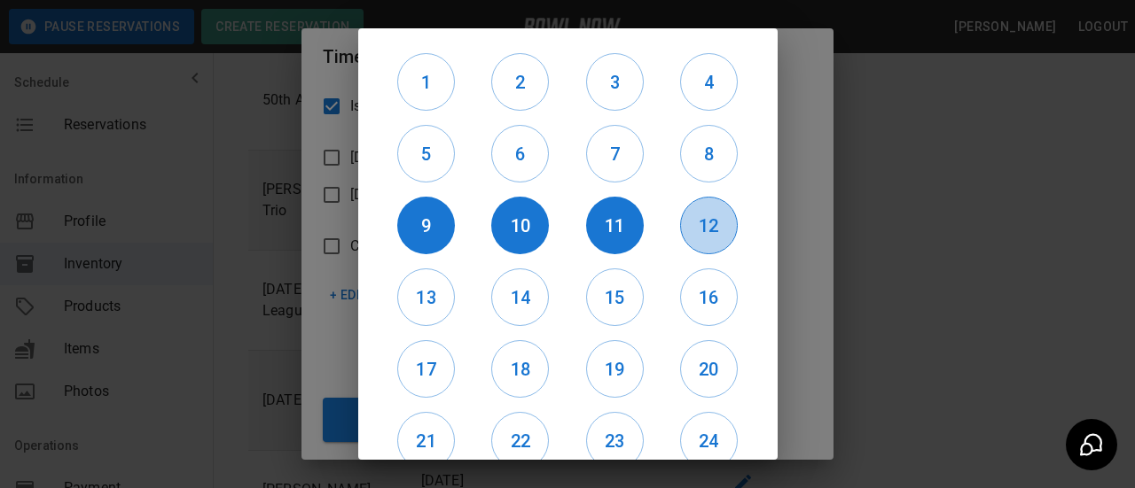
click at [681, 230] on h6 "12" at bounding box center [709, 226] width 56 height 28
drag, startPoint x: 441, startPoint y: 308, endPoint x: 514, endPoint y: 310, distance: 72.7
click at [441, 309] on h6 "13" at bounding box center [426, 298] width 56 height 28
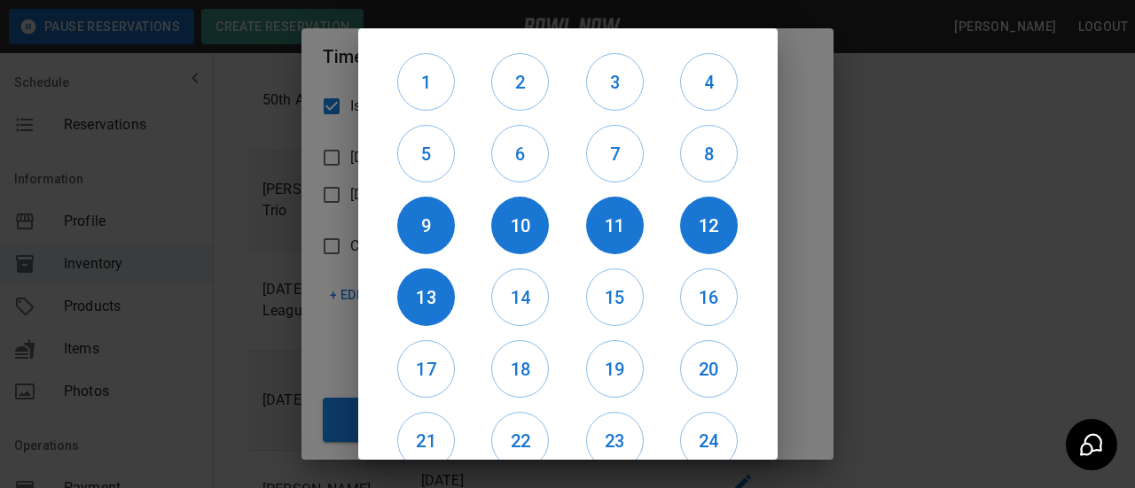
drag, startPoint x: 514, startPoint y: 310, endPoint x: 646, endPoint y: 307, distance: 132.1
click at [517, 310] on h6 "14" at bounding box center [520, 298] width 56 height 28
drag, startPoint x: 617, startPoint y: 306, endPoint x: 657, endPoint y: 305, distance: 39.9
click at [622, 305] on h6 "15" at bounding box center [615, 298] width 56 height 28
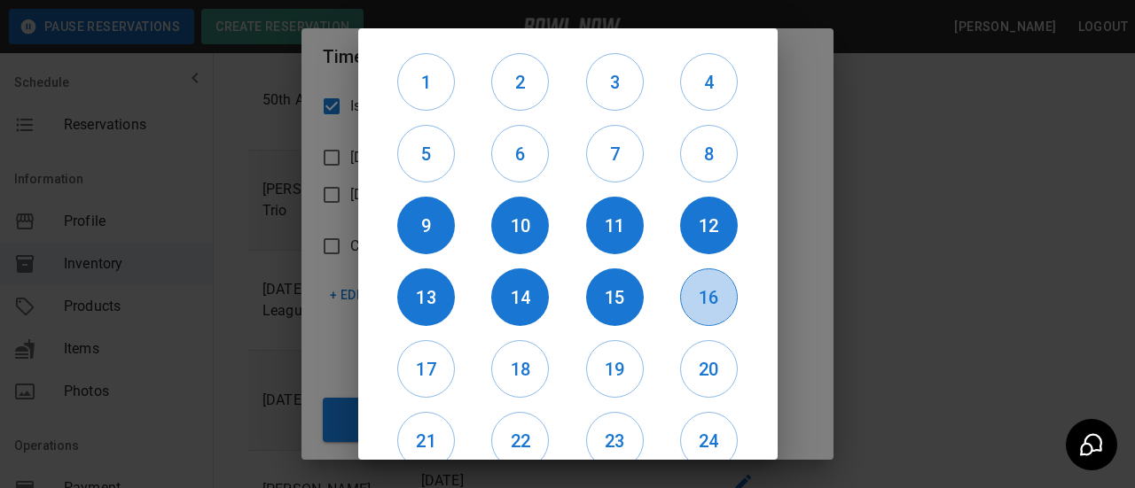
click at [706, 303] on h6 "16" at bounding box center [709, 298] width 56 height 28
click at [444, 372] on h6 "17" at bounding box center [426, 369] width 56 height 28
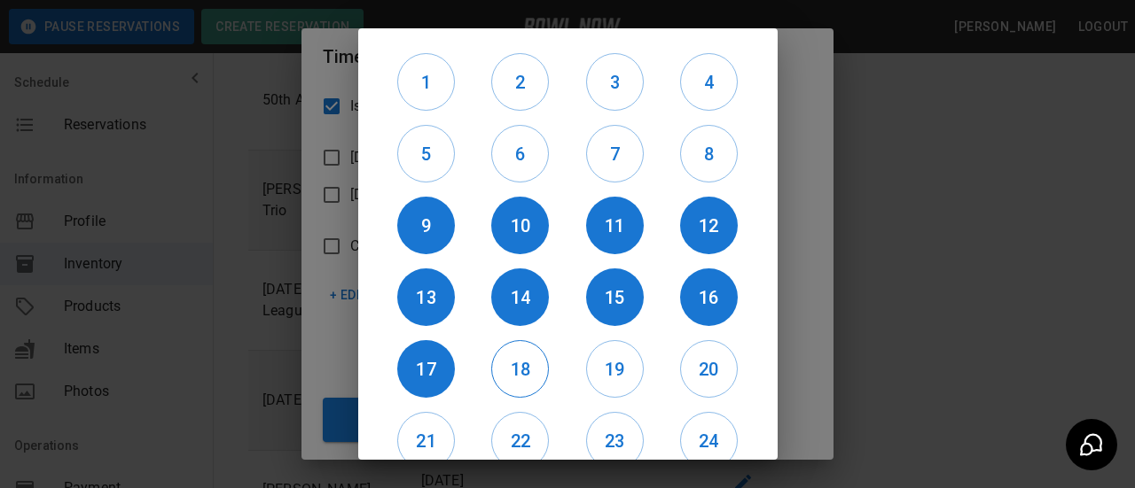
drag, startPoint x: 491, startPoint y: 377, endPoint x: 529, endPoint y: 376, distance: 38.1
click at [496, 376] on h6 "18" at bounding box center [520, 369] width 56 height 28
drag, startPoint x: 574, startPoint y: 371, endPoint x: 658, endPoint y: 367, distance: 83.4
click at [581, 370] on div "19" at bounding box center [614, 369] width 94 height 72
click at [611, 373] on h6 "19" at bounding box center [615, 369] width 56 height 28
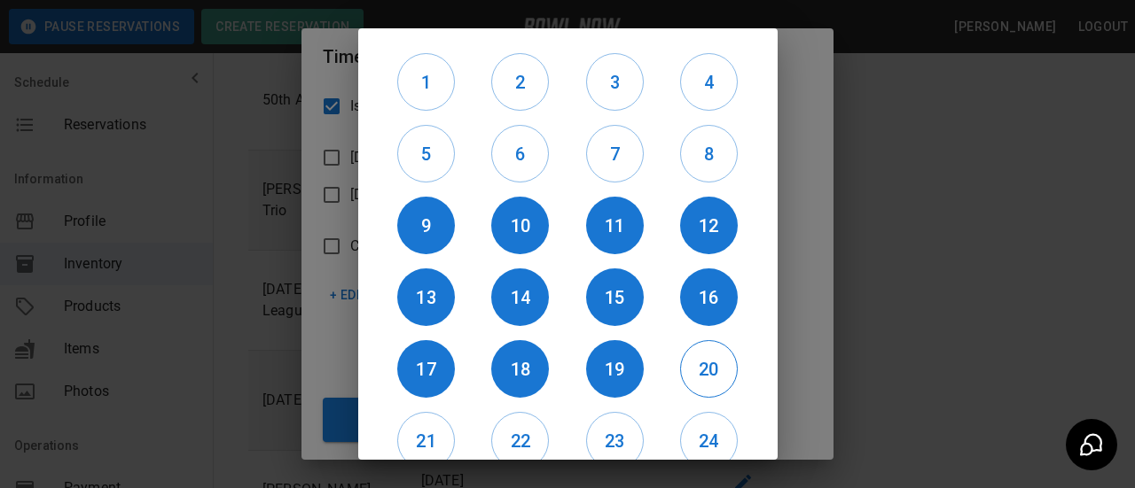
click at [691, 372] on h6 "20" at bounding box center [709, 369] width 56 height 28
drag, startPoint x: 416, startPoint y: 437, endPoint x: 499, endPoint y: 435, distance: 83.3
click at [417, 437] on h6 "21" at bounding box center [426, 441] width 56 height 28
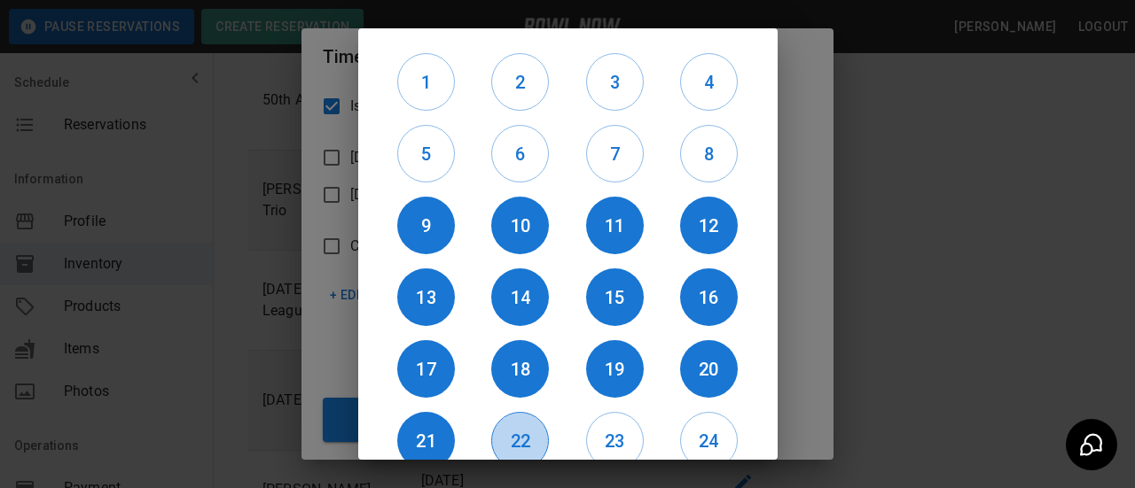
drag, startPoint x: 499, startPoint y: 435, endPoint x: 636, endPoint y: 432, distance: 137.4
click at [515, 432] on h6 "22" at bounding box center [520, 441] width 56 height 28
drag, startPoint x: 607, startPoint y: 432, endPoint x: 674, endPoint y: 441, distance: 67.2
click at [607, 433] on h6 "23" at bounding box center [615, 441] width 56 height 28
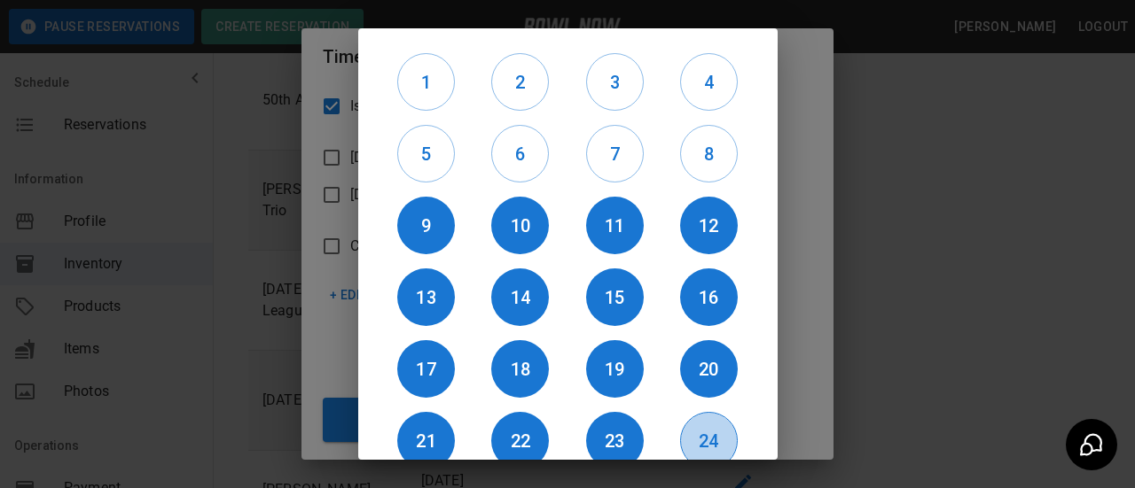
click at [692, 430] on h6 "24" at bounding box center [709, 441] width 56 height 28
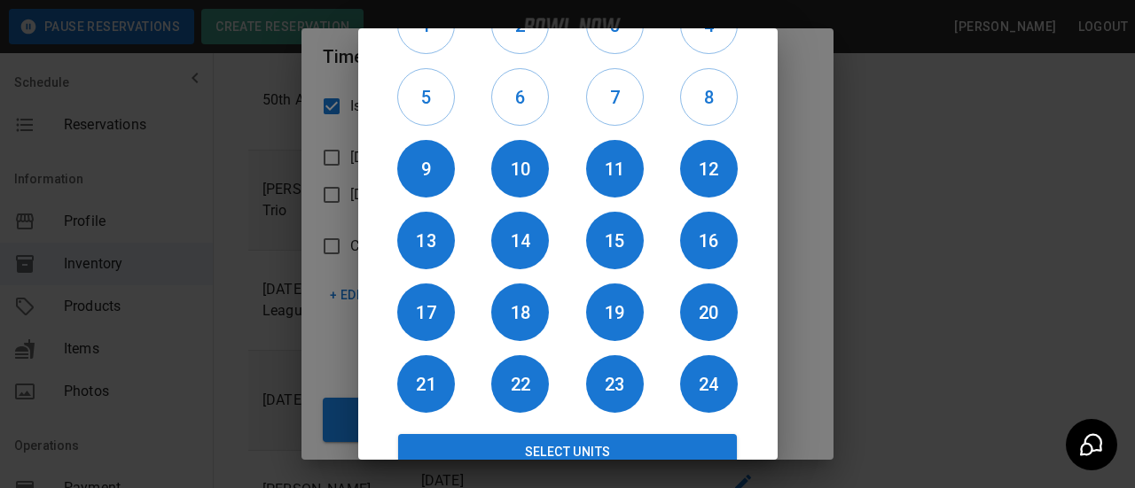
scroll to position [84, 0]
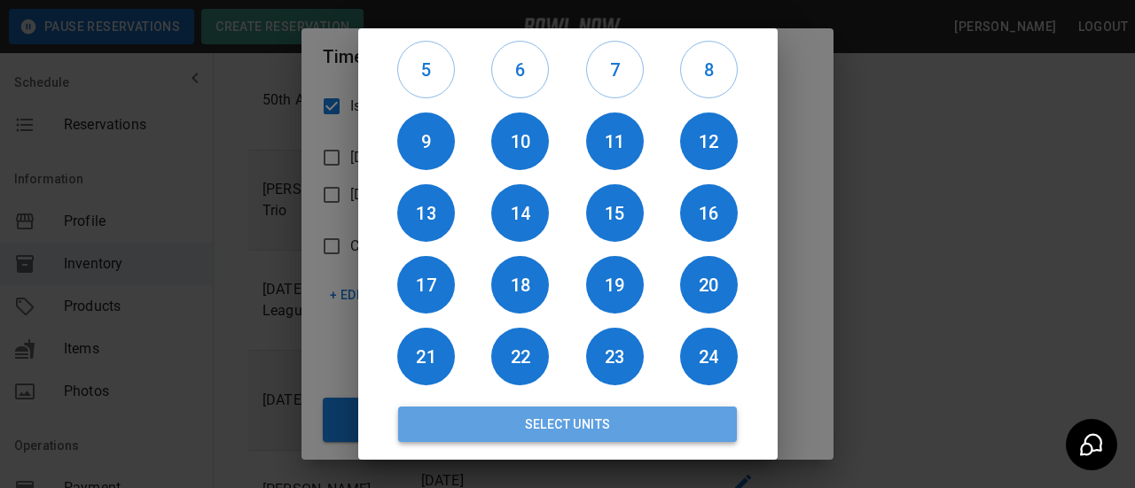
click at [639, 426] on button "Select Units" at bounding box center [568, 424] width 340 height 35
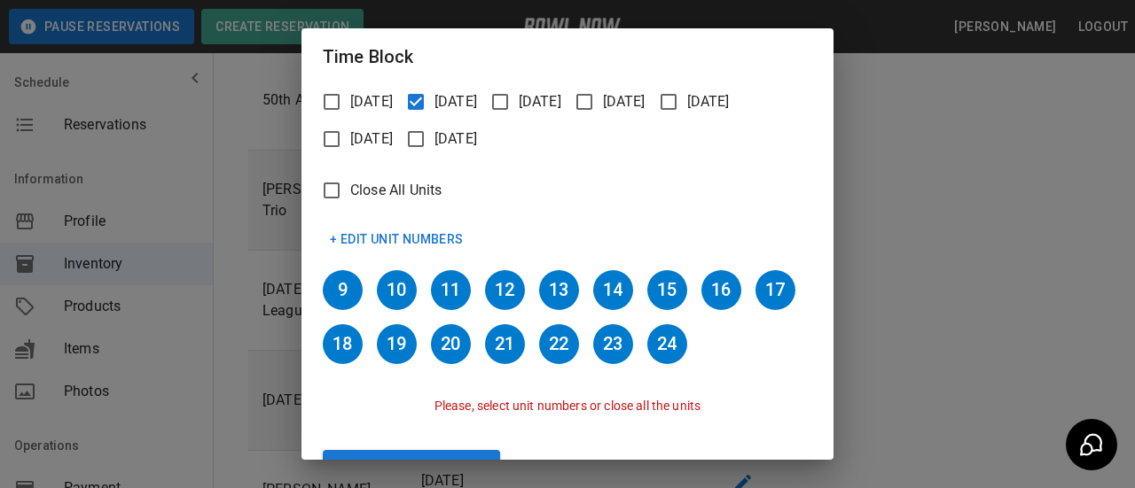
scroll to position [247, 0]
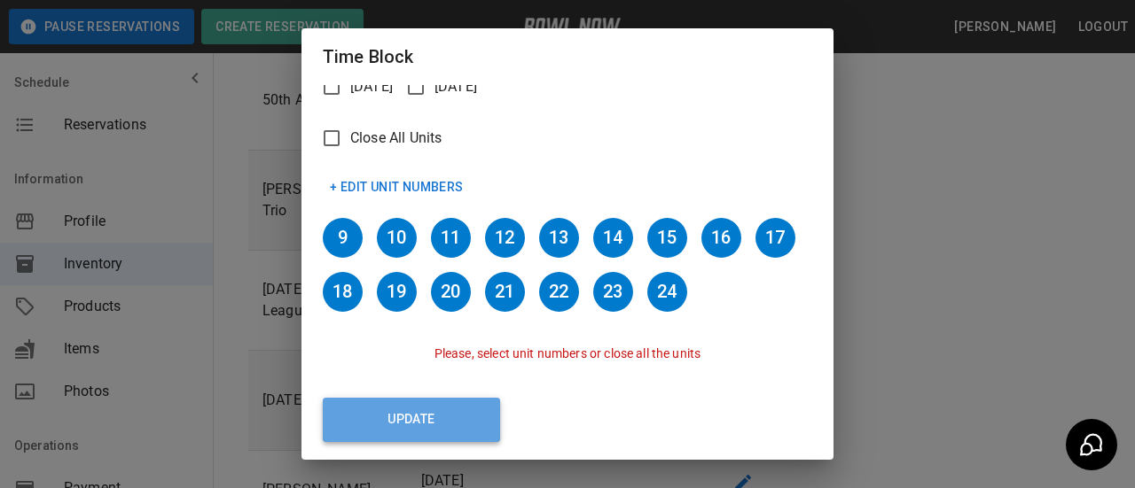
click at [432, 418] on button "Update" at bounding box center [411, 420] width 177 height 44
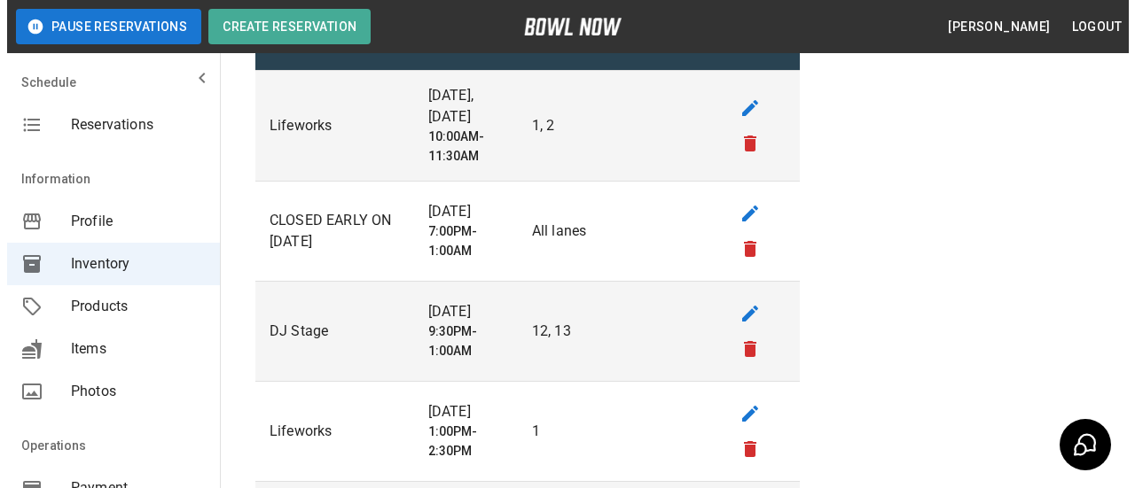
scroll to position [0, 0]
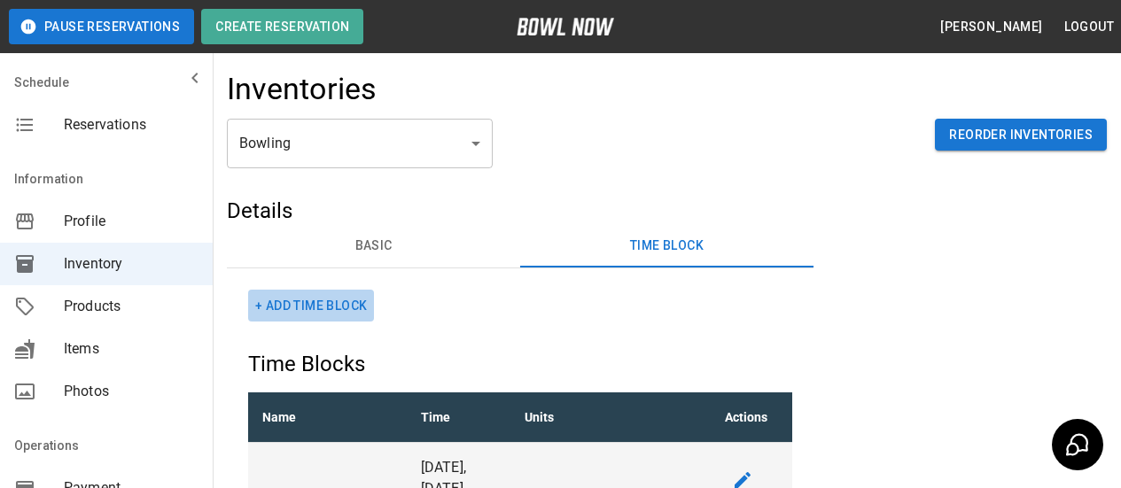
click at [332, 308] on button "+ Add Time Block" at bounding box center [311, 306] width 126 height 33
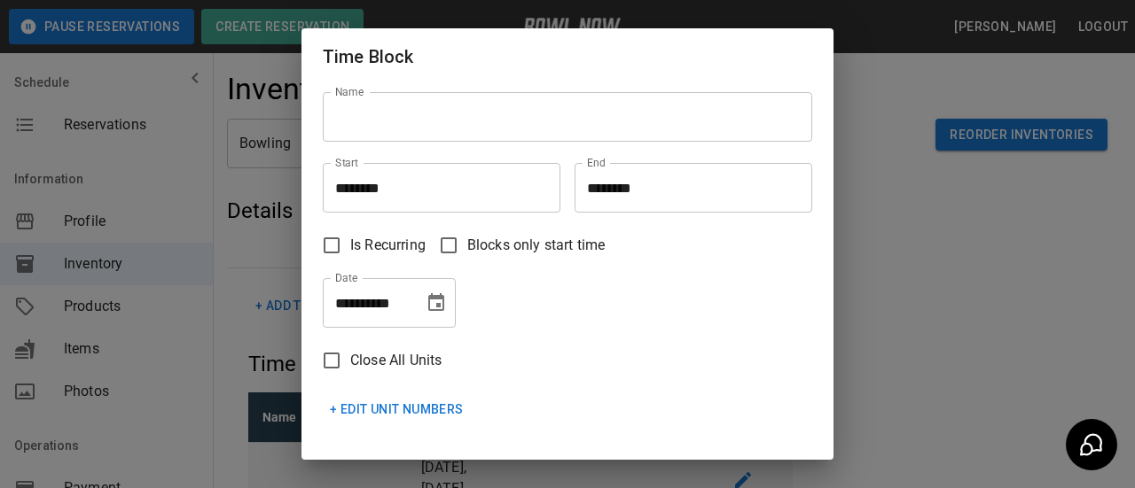
click at [474, 128] on input "Name" at bounding box center [567, 117] width 489 height 50
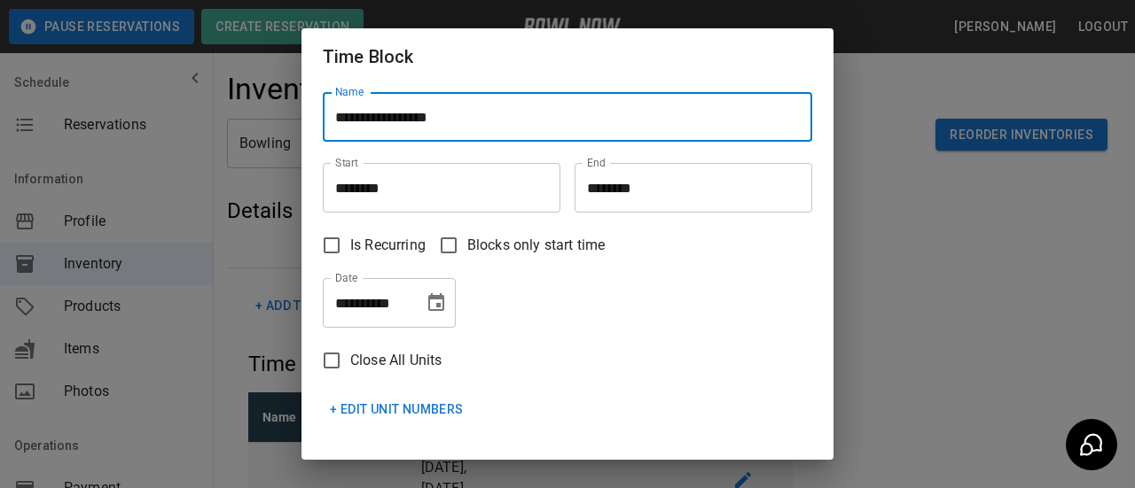
type input "**********"
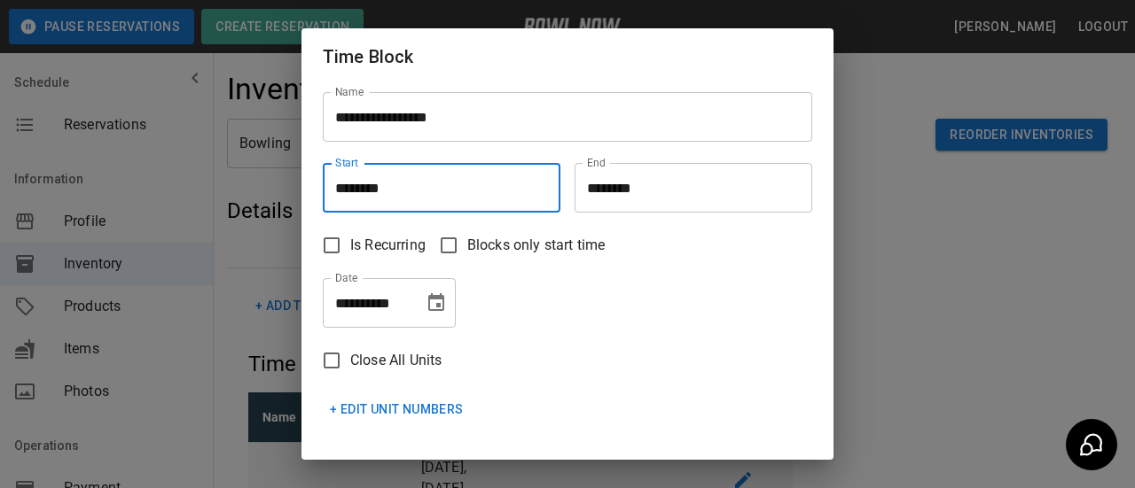
click at [378, 179] on input "********" at bounding box center [435, 188] width 225 height 50
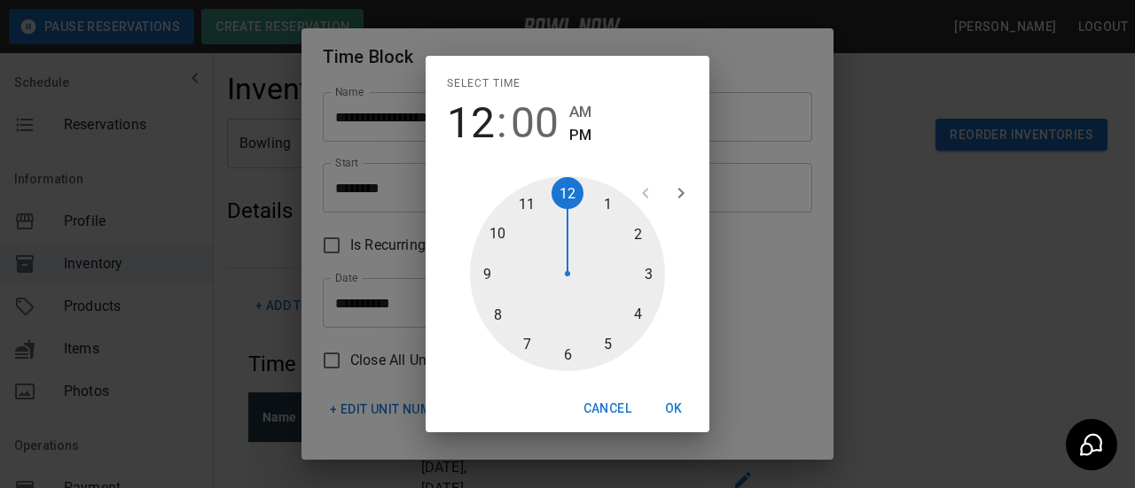
click at [531, 347] on div at bounding box center [567, 273] width 195 height 195
click at [574, 354] on div at bounding box center [567, 273] width 195 height 195
type input "********"
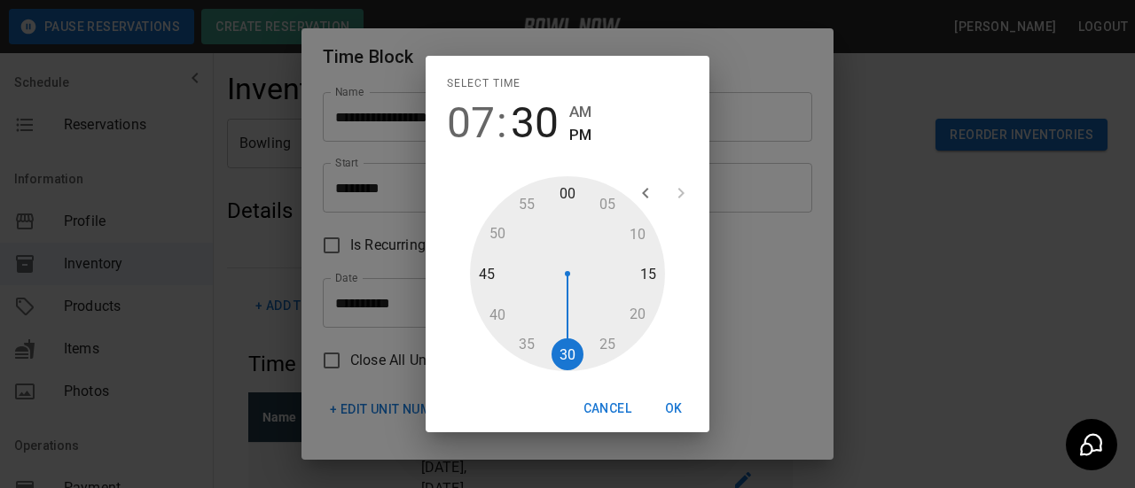
click at [688, 406] on button "OK" at bounding box center [673, 409] width 57 height 33
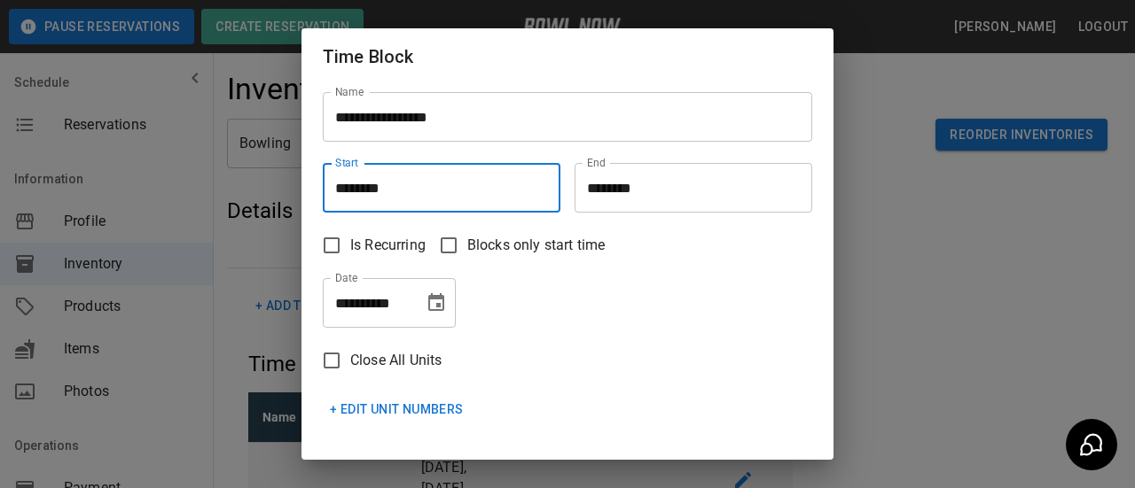
click at [609, 202] on input "********" at bounding box center [686, 188] width 225 height 50
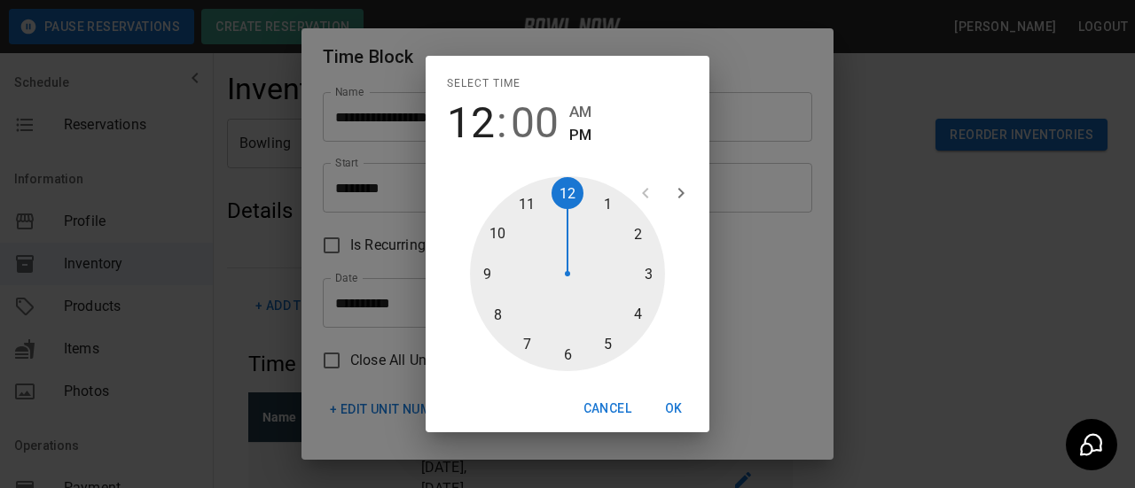
click at [505, 228] on div at bounding box center [567, 273] width 195 height 195
click at [571, 347] on div at bounding box center [567, 273] width 195 height 195
type input "********"
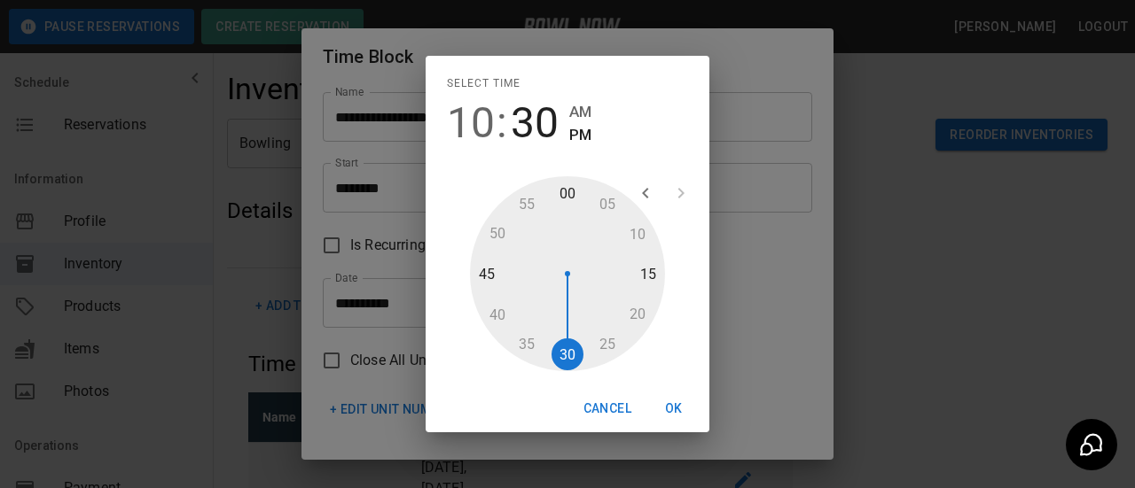
click at [683, 414] on button "OK" at bounding box center [673, 409] width 57 height 33
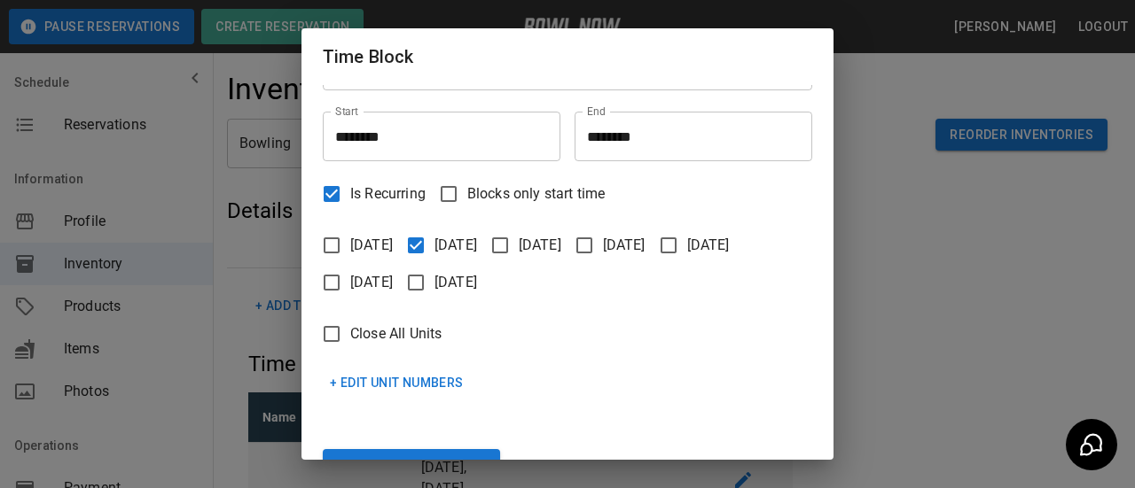
scroll to position [103, 0]
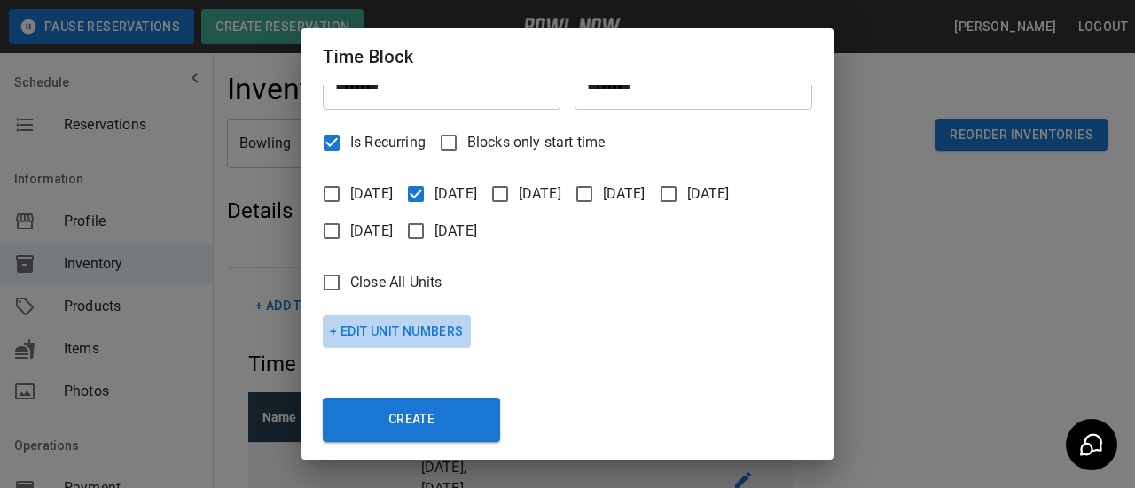
click at [348, 333] on button "+ Edit Unit Numbers" at bounding box center [397, 332] width 148 height 33
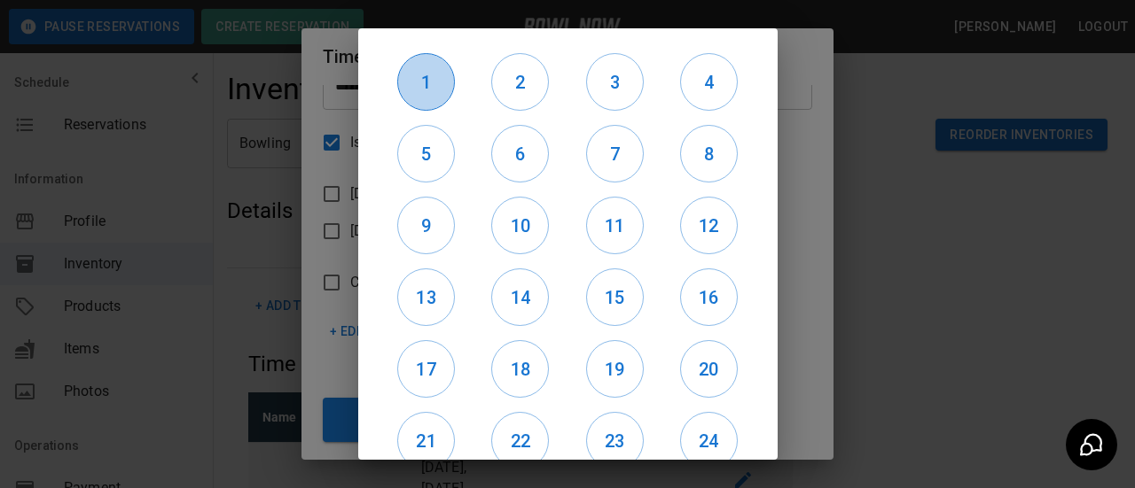
click at [416, 72] on h6 "1" at bounding box center [426, 82] width 56 height 28
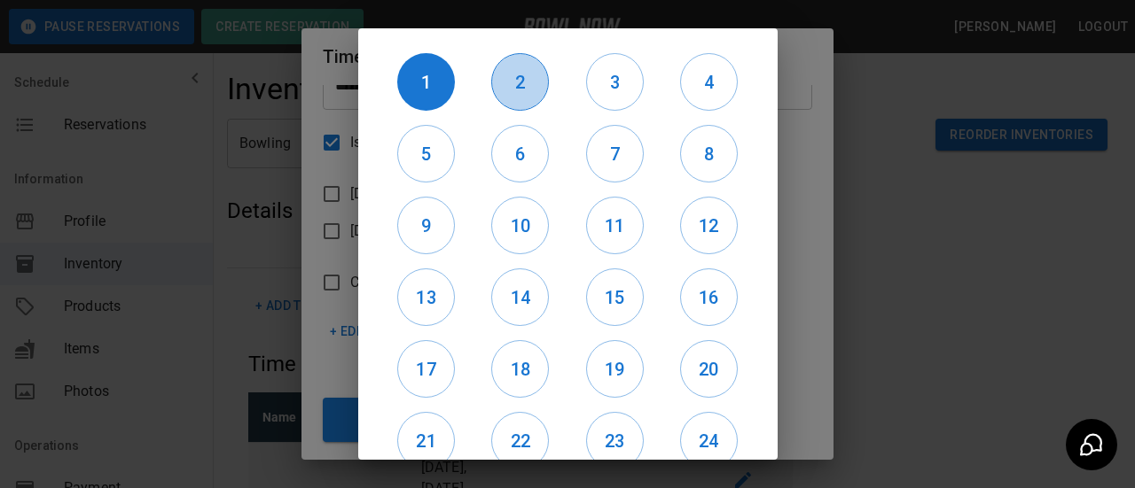
click at [498, 83] on h6 "2" at bounding box center [520, 82] width 56 height 28
click at [621, 83] on h6 "3" at bounding box center [615, 82] width 56 height 28
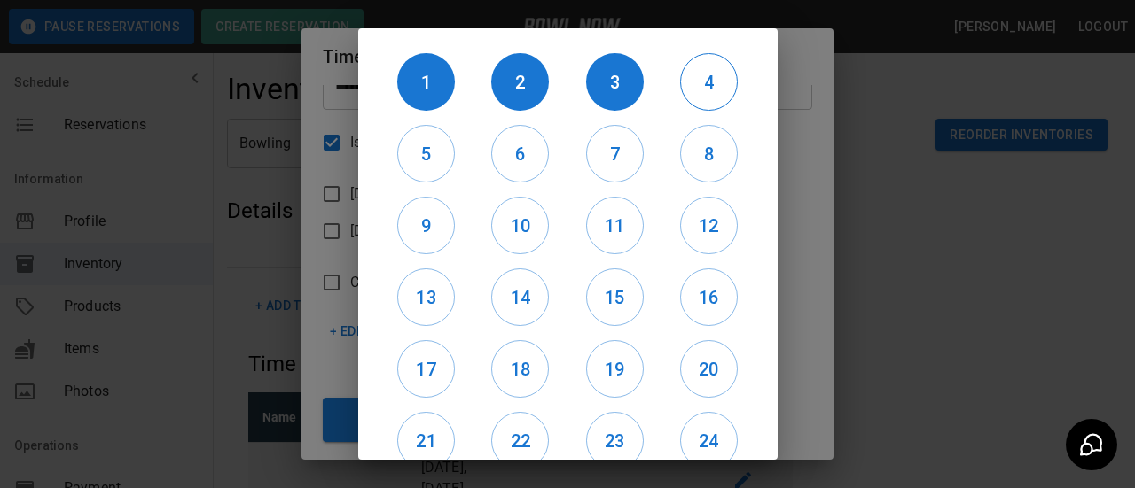
click at [686, 84] on h6 "4" at bounding box center [709, 82] width 56 height 28
click at [426, 160] on h6 "5" at bounding box center [426, 154] width 56 height 28
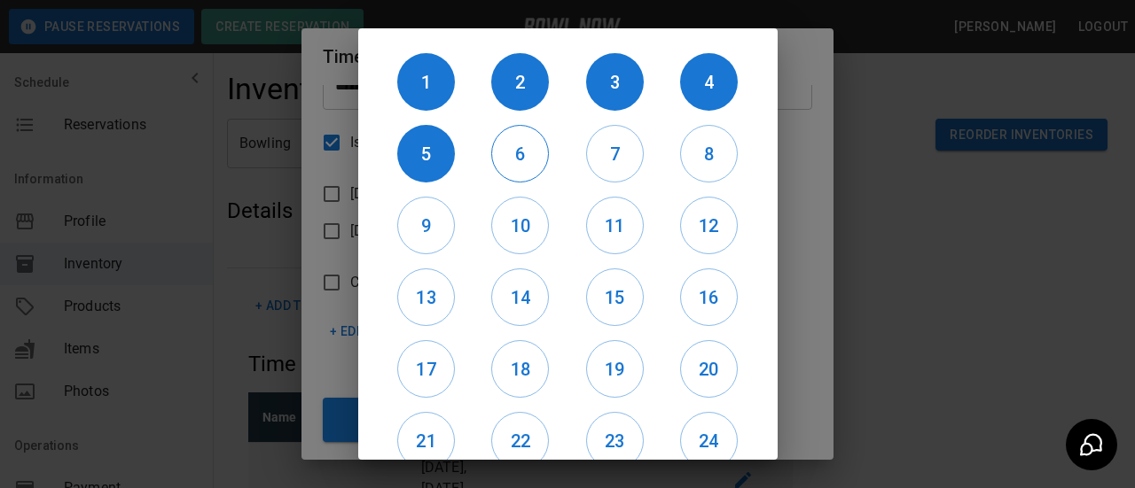
click at [505, 160] on h6 "6" at bounding box center [520, 154] width 56 height 28
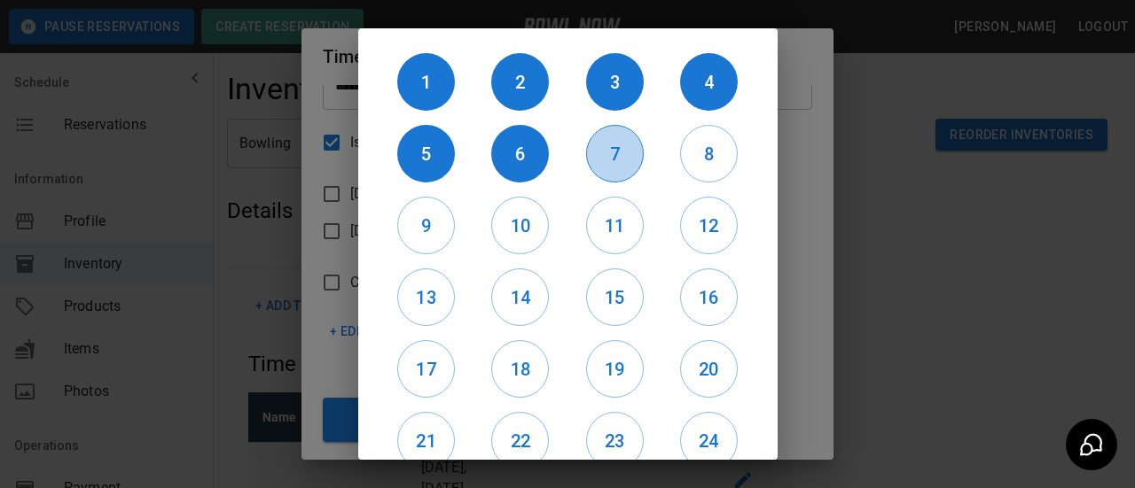
click at [612, 160] on h6 "7" at bounding box center [615, 154] width 56 height 28
click at [711, 167] on h6 "8" at bounding box center [709, 154] width 56 height 28
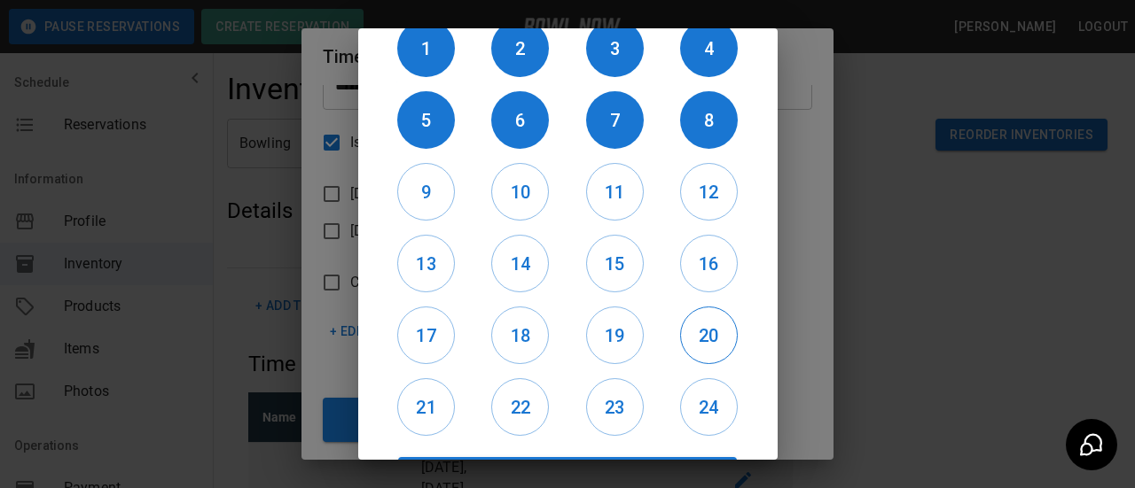
scroll to position [84, 0]
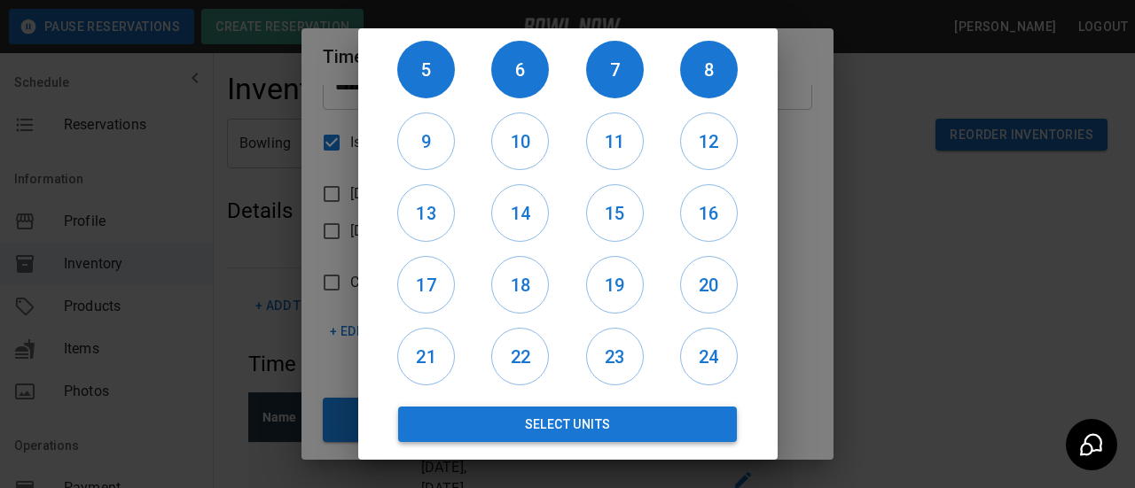
click at [652, 421] on button "Select Units" at bounding box center [568, 424] width 340 height 35
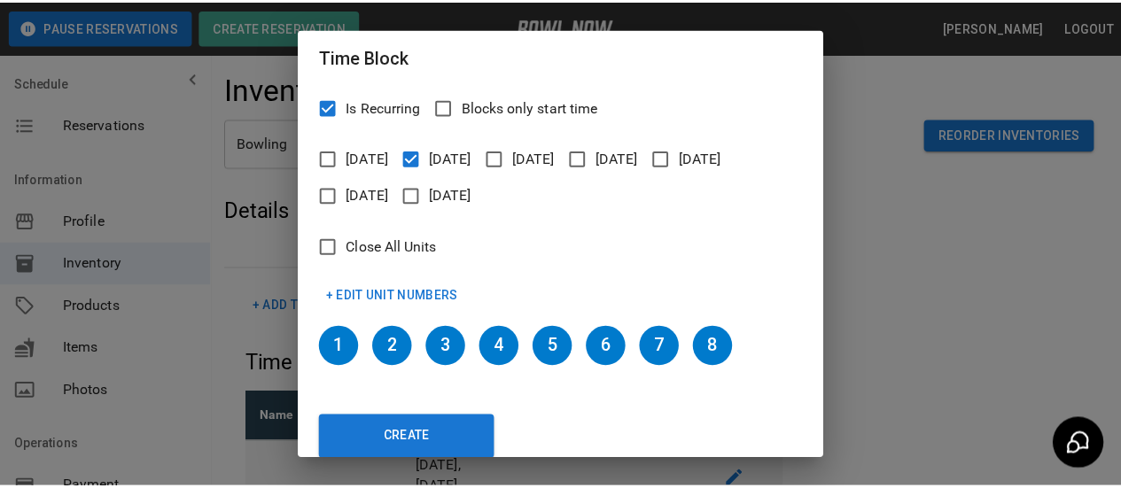
scroll to position [157, 0]
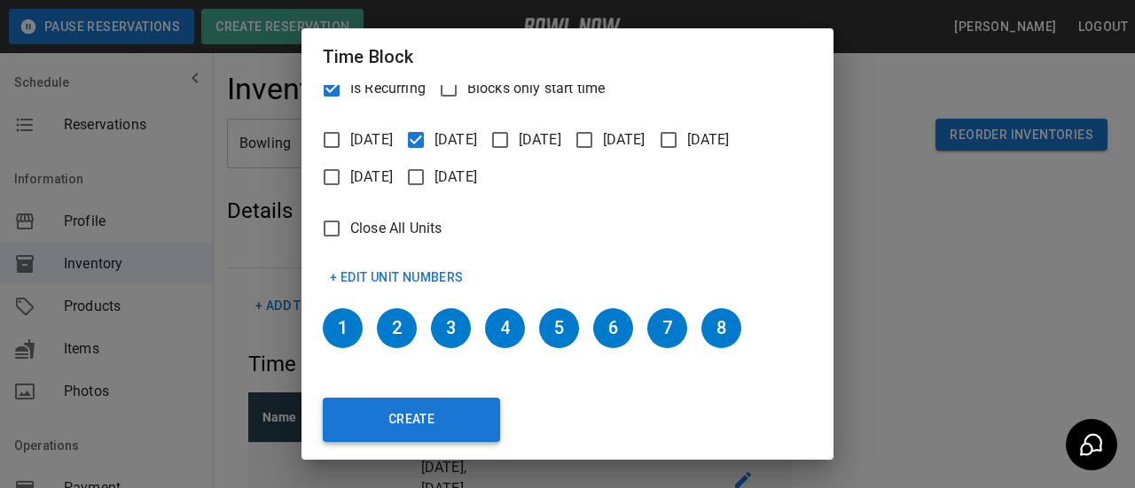
click at [400, 417] on button "Create" at bounding box center [411, 420] width 177 height 44
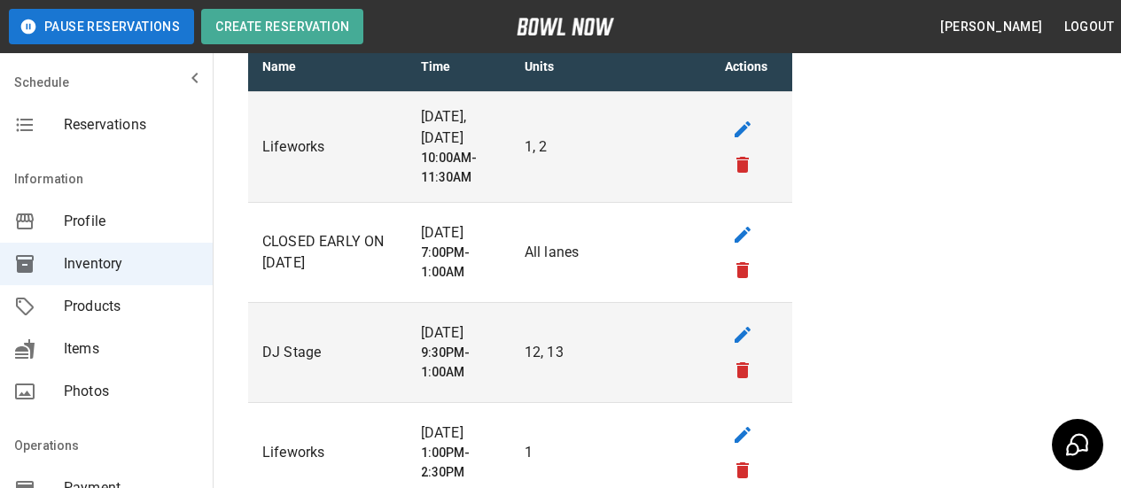
scroll to position [266, 0]
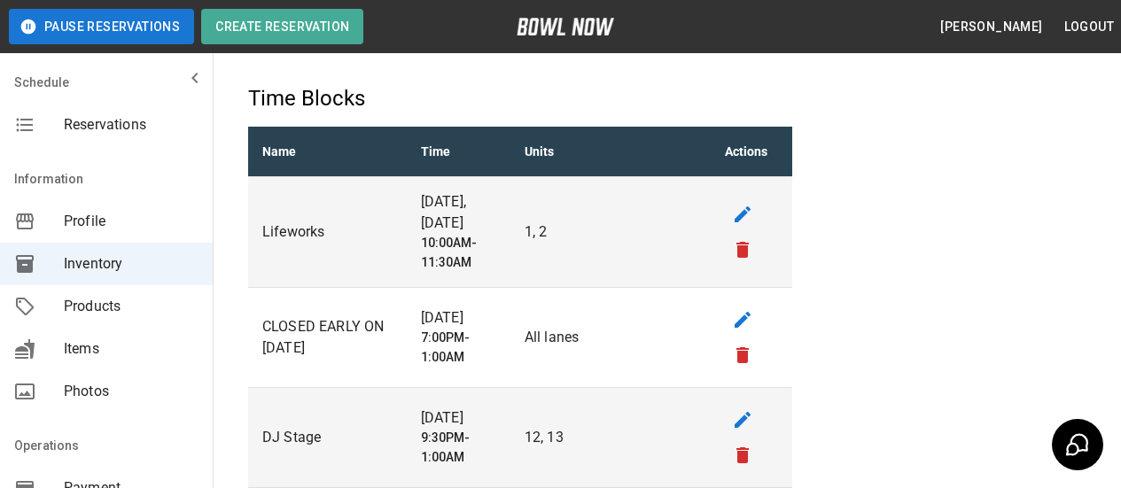
click at [84, 123] on span "Reservations" at bounding box center [131, 124] width 135 height 21
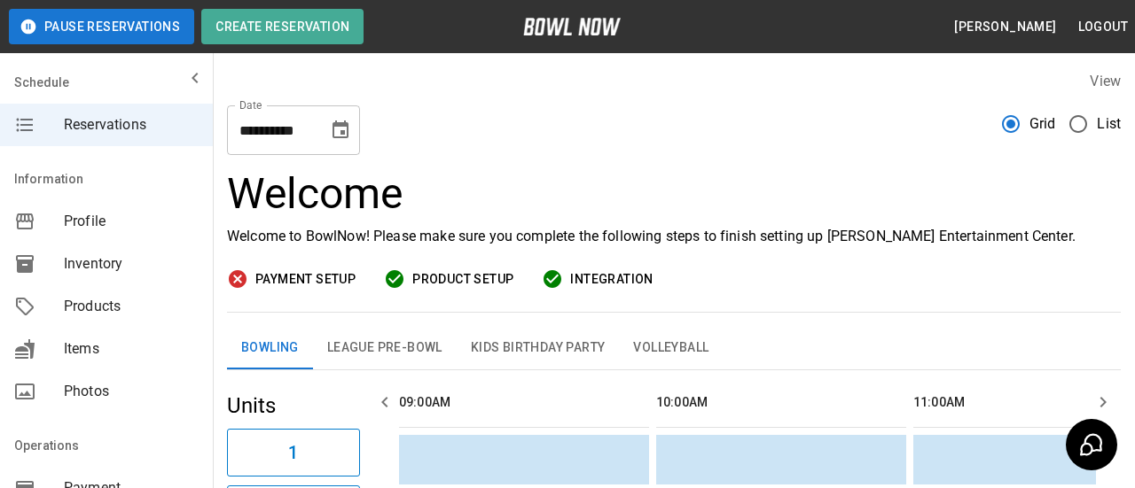
click at [341, 131] on icon "Choose date, selected date is Sep 11, 2025" at bounding box center [340, 130] width 16 height 18
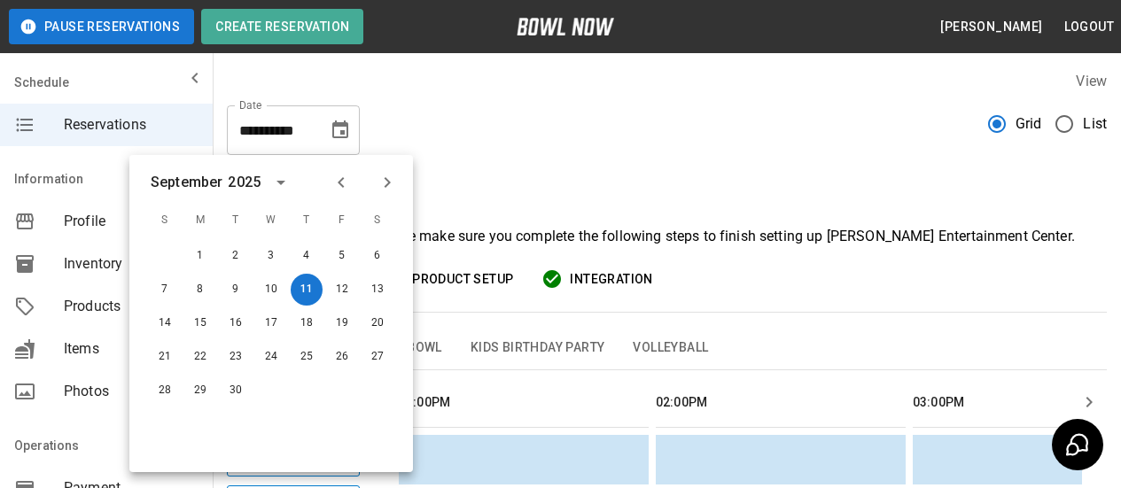
scroll to position [0, 1028]
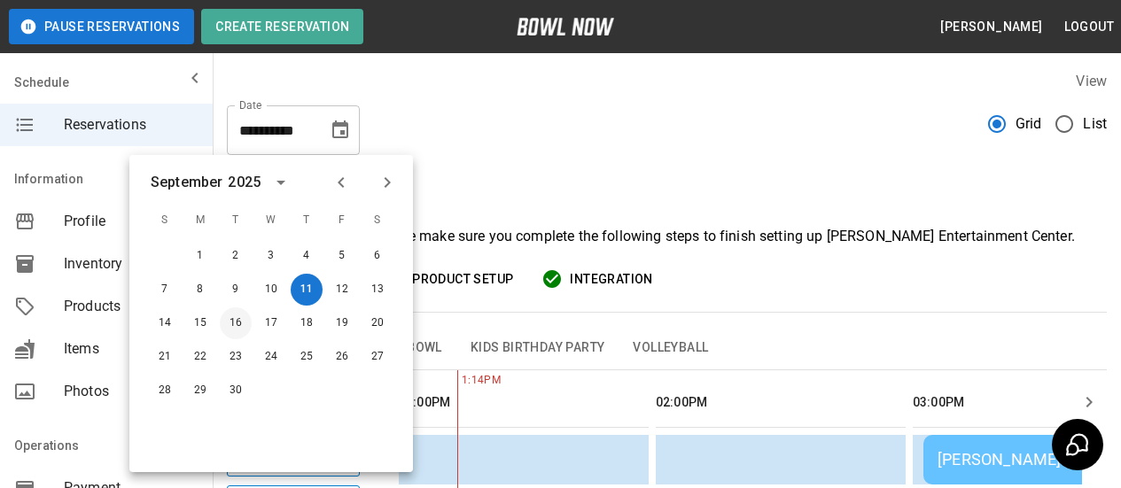
click at [236, 330] on button "16" at bounding box center [236, 324] width 32 height 32
type input "**********"
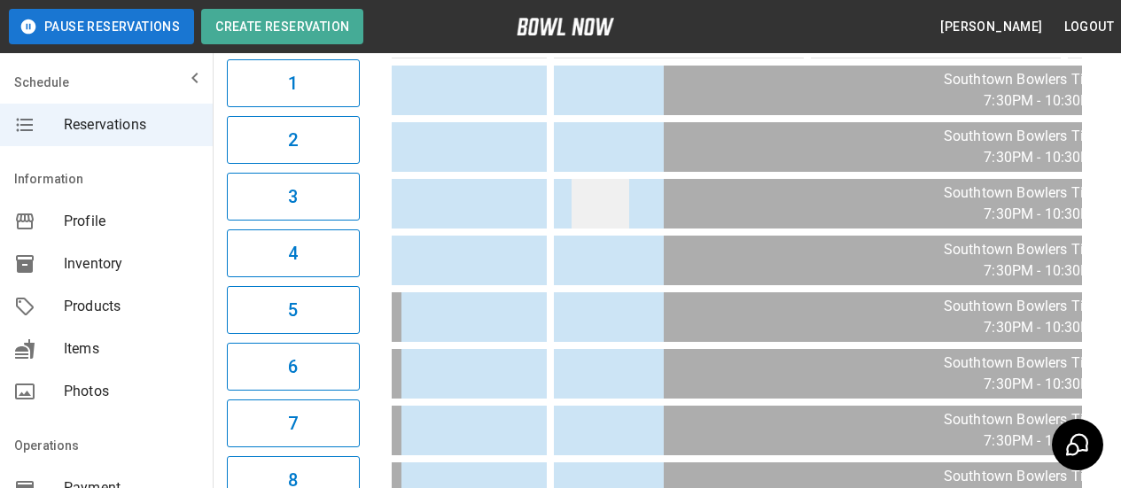
scroll to position [545, 0]
